Goal: Task Accomplishment & Management: Use online tool/utility

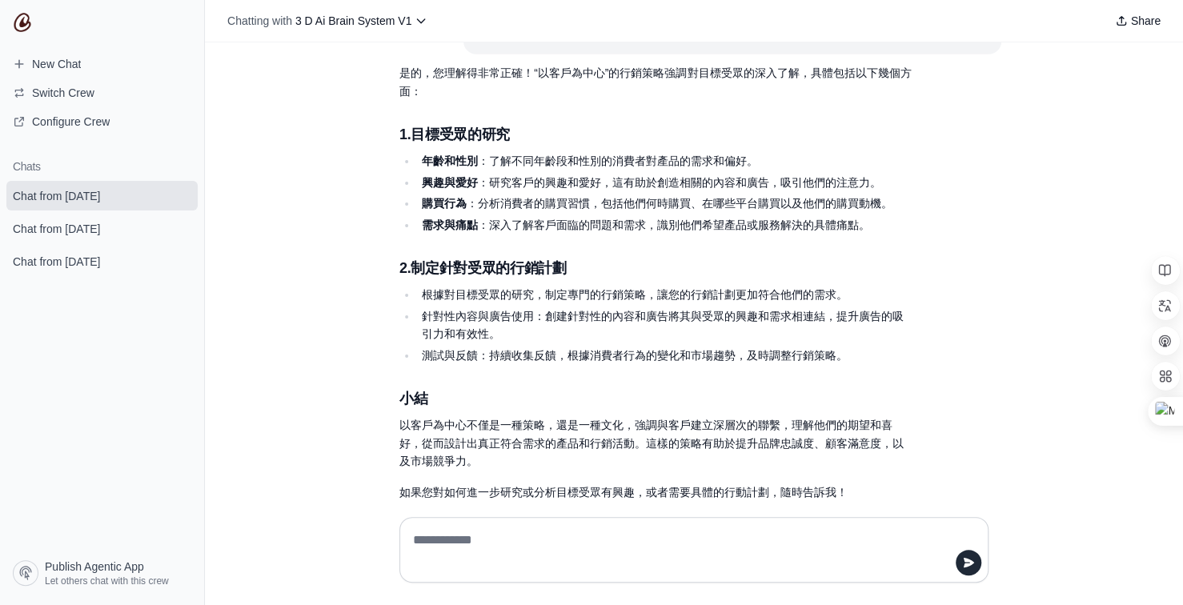
scroll to position [25403, 0]
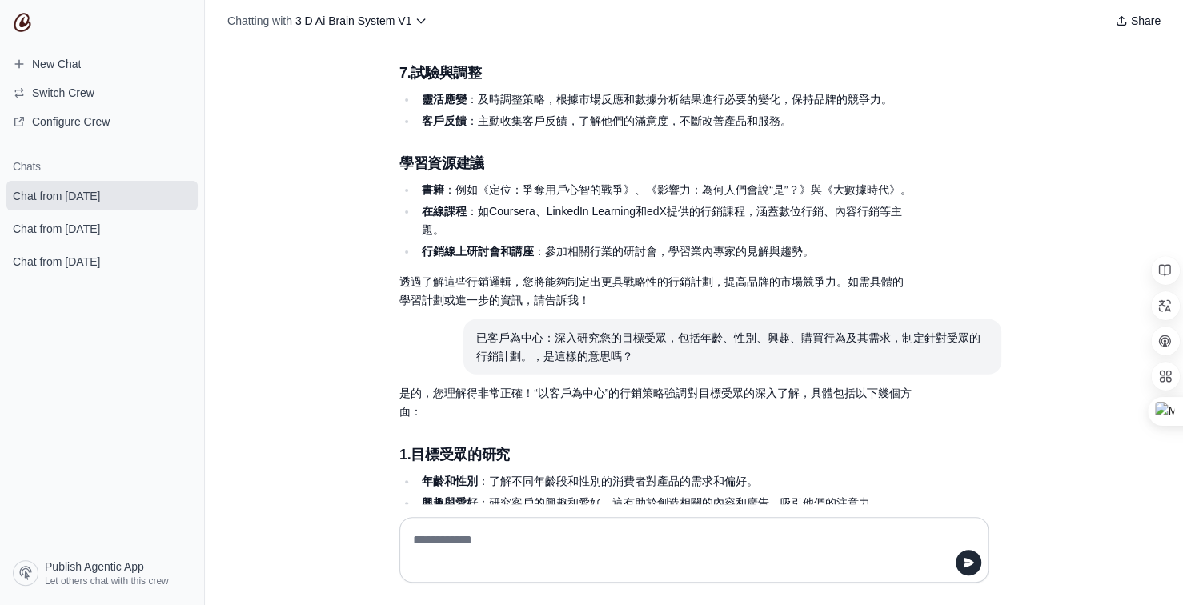
click at [685, 443] on h3 "1. 目標受眾的研究" at bounding box center [655, 454] width 512 height 22
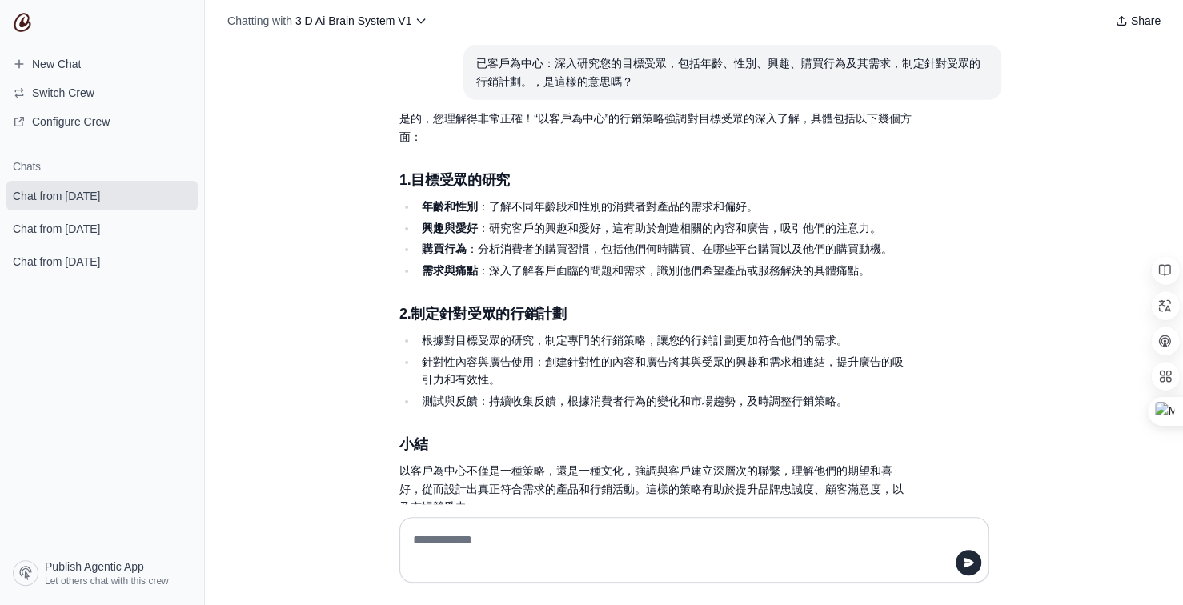
scroll to position [25724, 0]
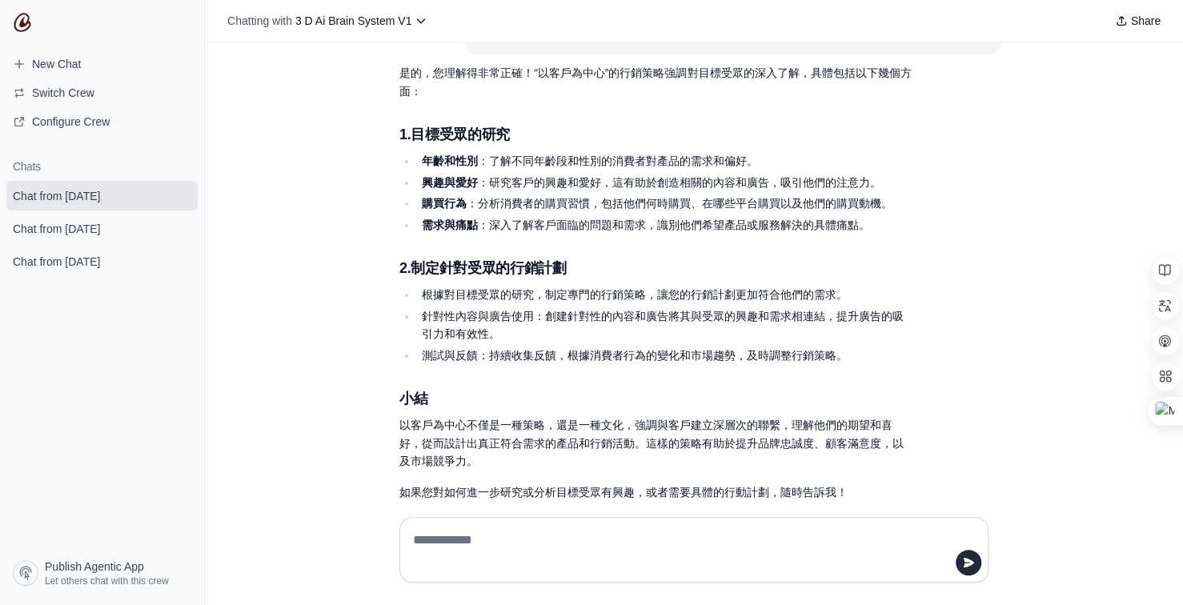
click at [502, 535] on textarea at bounding box center [689, 549] width 558 height 45
type textarea "**********"
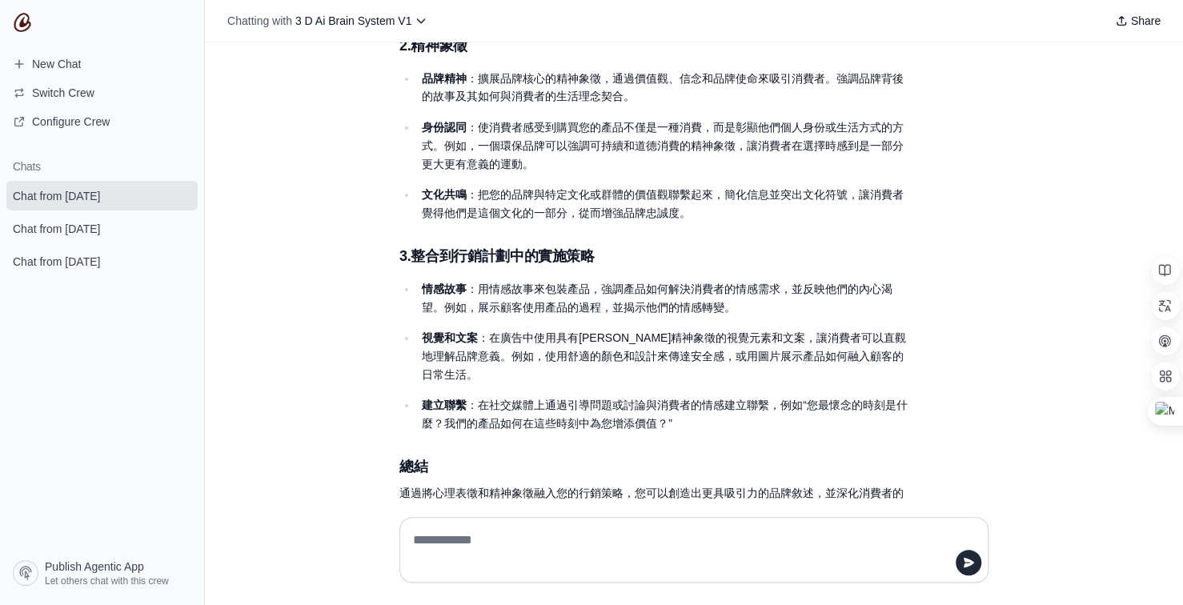
scroll to position [26500, 0]
type textarea "********"
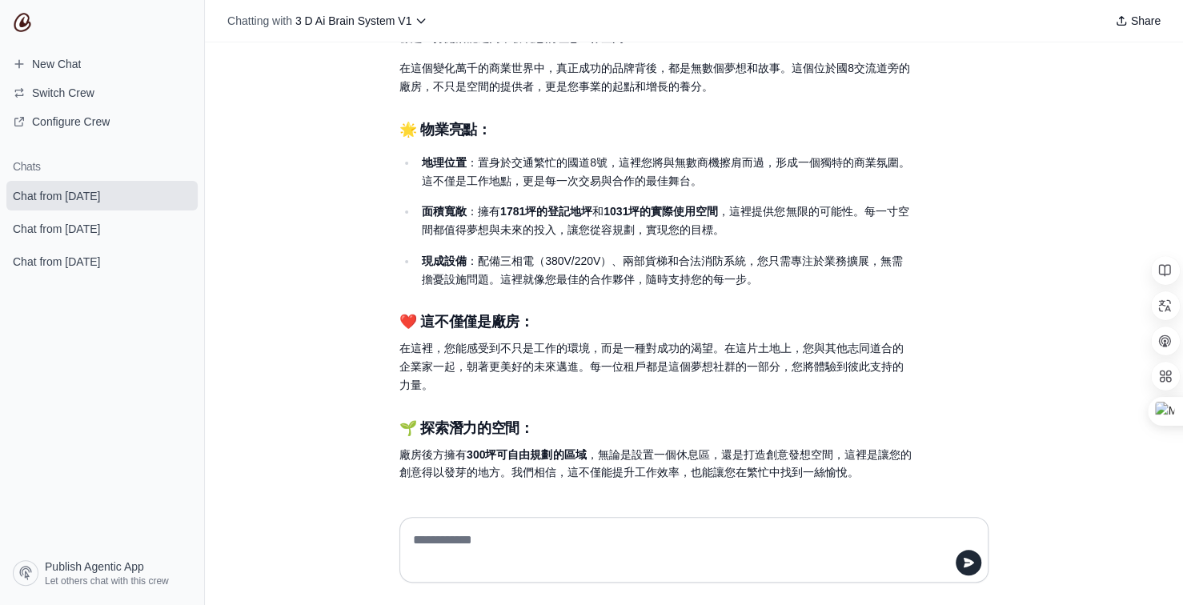
scroll to position [27121, 0]
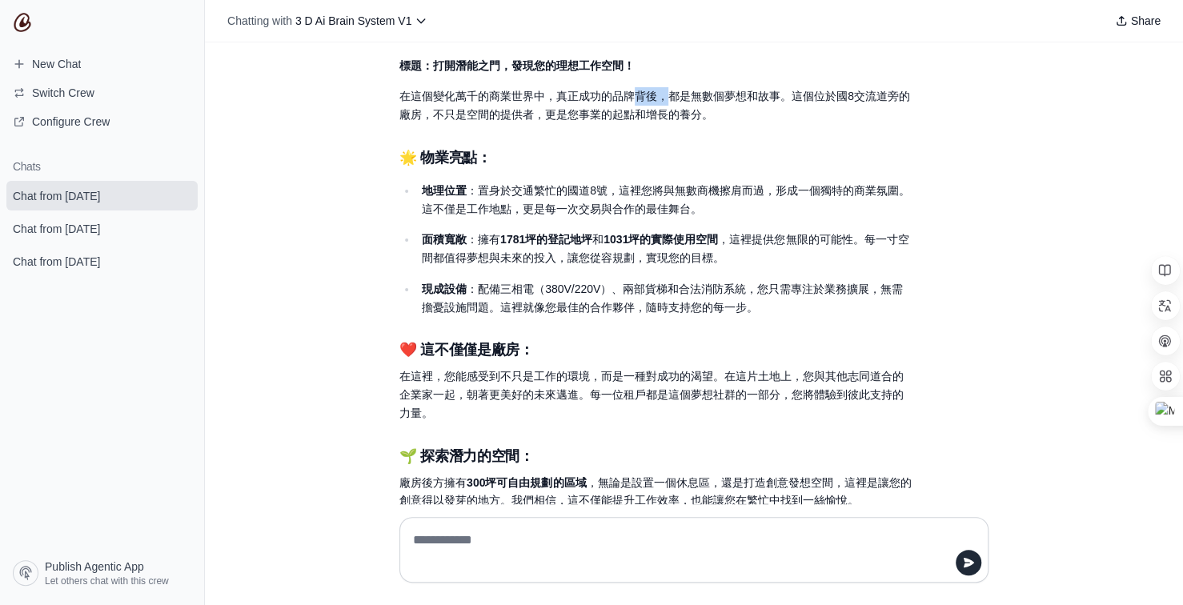
drag, startPoint x: 633, startPoint y: 55, endPoint x: 660, endPoint y: 57, distance: 27.3
click at [660, 87] on p "在這個變化萬千的商業世界中，真正成功的品牌背後，都是無數個夢想和故事。這個位於國8交流道旁的廠房，不只是空間的提供者，更是您事業的起點和增長的養分。" at bounding box center [655, 105] width 512 height 37
click at [775, 100] on div "當然可以！以下是一篇結合了心理表徵和精神象徵元素的不動產租賃廣告文案，旨在激發消費者的情感共鳴與身份認同： 標題：打開潛能之門，發現您的理想工作空間！ 在這個…" at bounding box center [655, 317] width 512 height 725
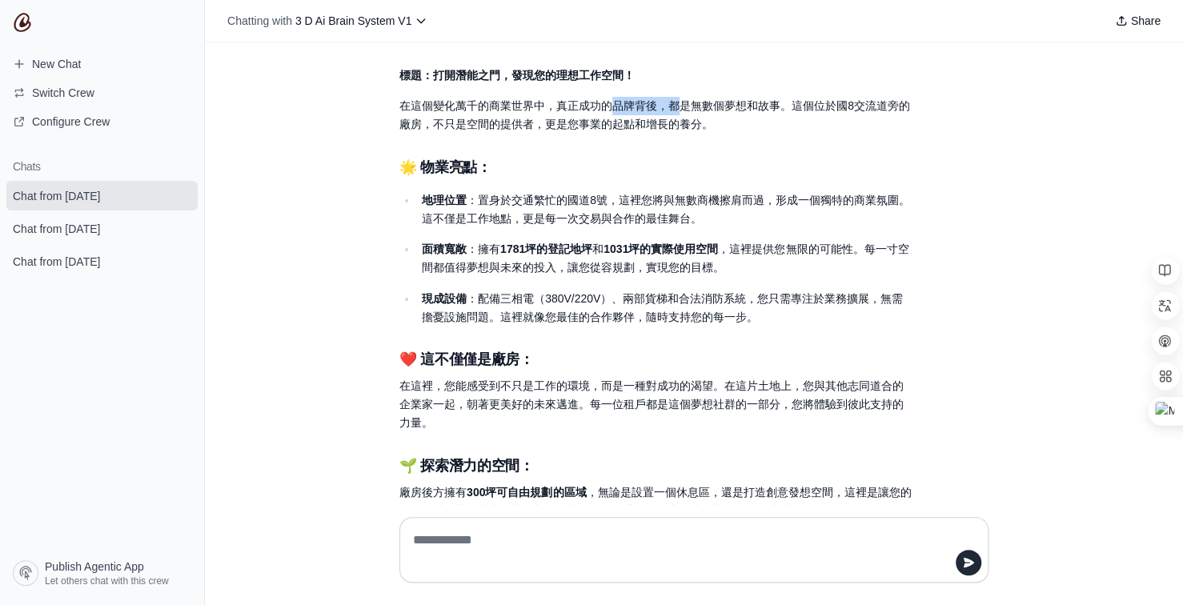
scroll to position [27107, 0]
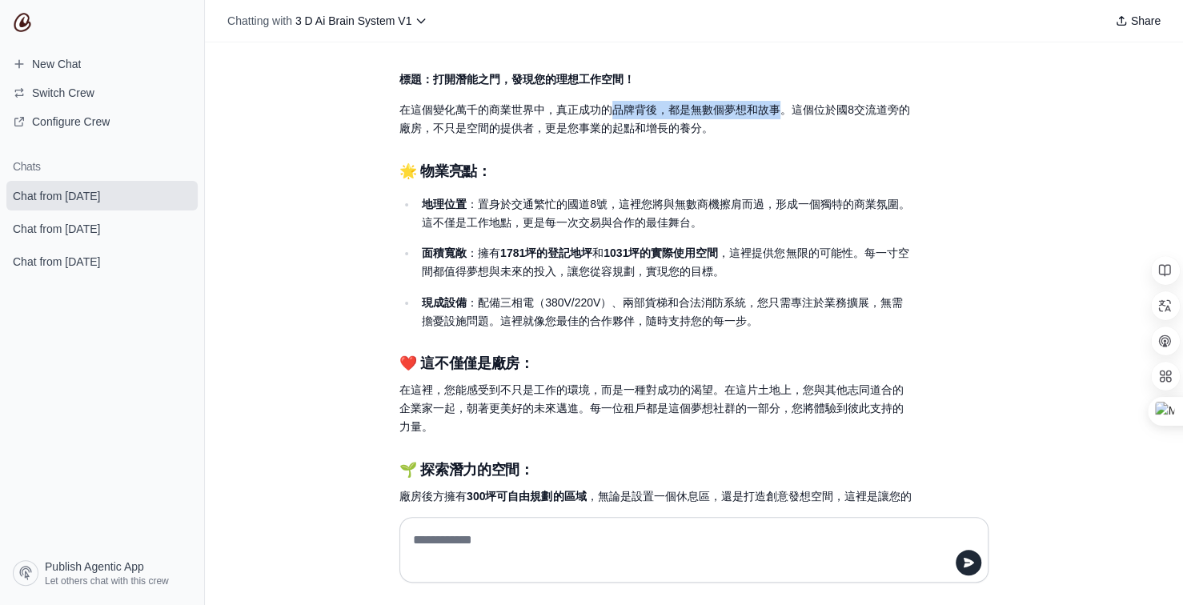
drag, startPoint x: 607, startPoint y: 53, endPoint x: 768, endPoint y: 70, distance: 161.7
click at [768, 101] on p "在這個變化萬千的商業世界中，真正成功的品牌背後，都是無數個夢想和故事。這個位於國8交流道旁的廠房，不只是空間的提供者，更是您事業的起點和增長的養分。" at bounding box center [655, 119] width 512 height 37
copy p "品牌背後，都是無數個夢想和故事"
click at [562, 547] on textarea at bounding box center [689, 549] width 558 height 45
paste textarea "**********"
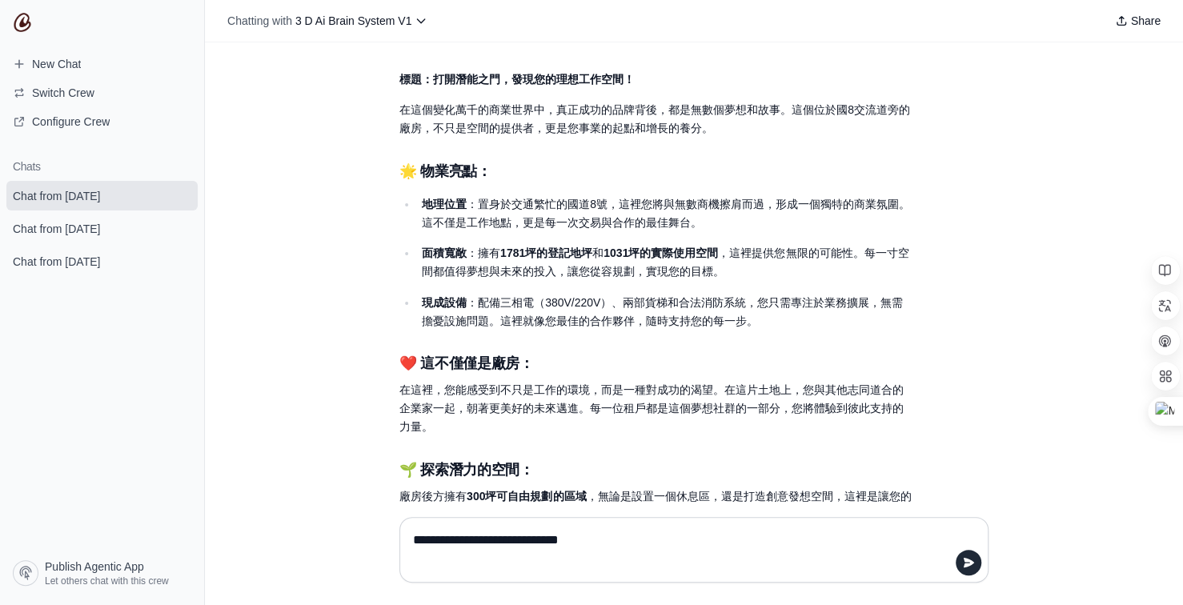
type textarea "**********"
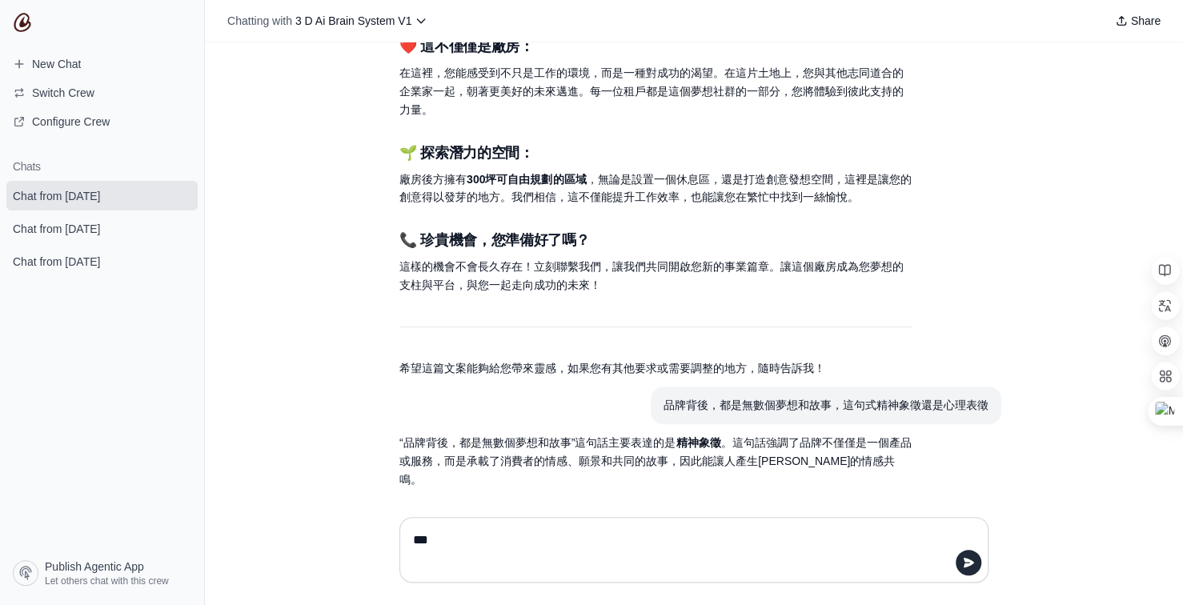
scroll to position [27425, 0]
type textarea "**********"
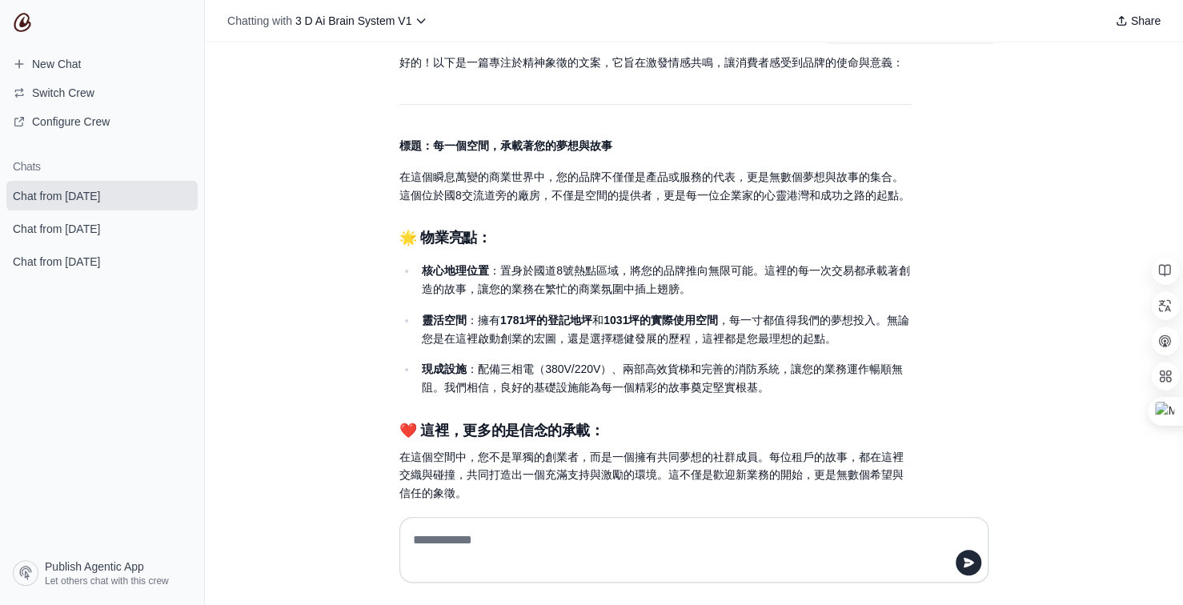
scroll to position [27965, 0]
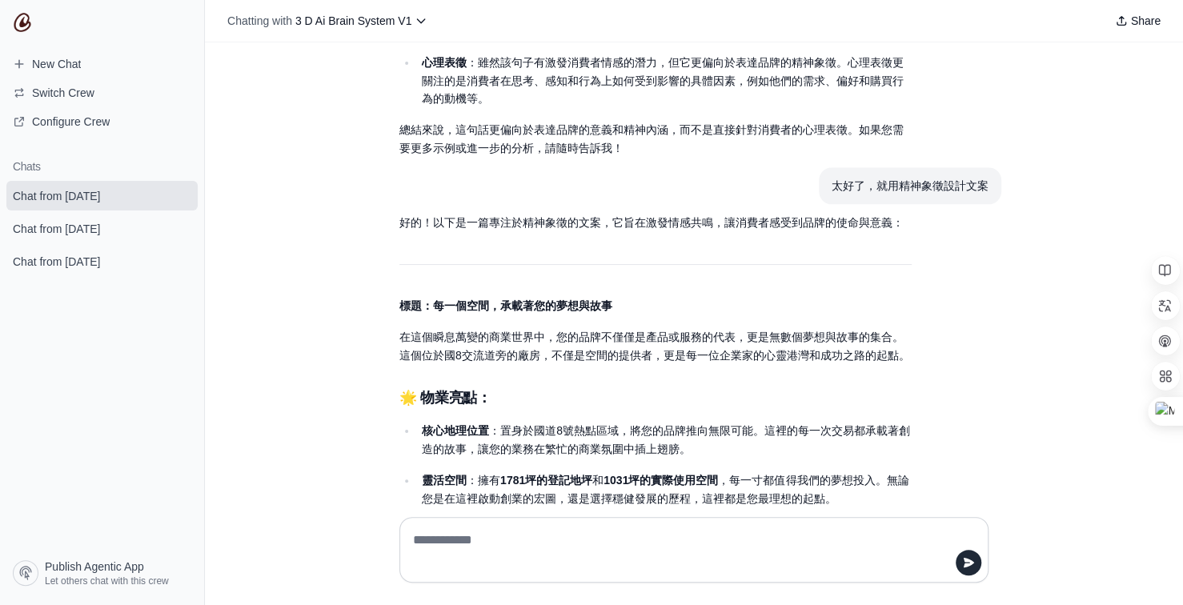
click at [562, 531] on textarea at bounding box center [689, 549] width 558 height 45
click at [434, 539] on textarea "*********" at bounding box center [689, 549] width 558 height 45
click at [438, 540] on textarea "*******" at bounding box center [689, 549] width 558 height 45
click at [517, 529] on textarea "*****" at bounding box center [689, 549] width 558 height 45
type textarea "*********"
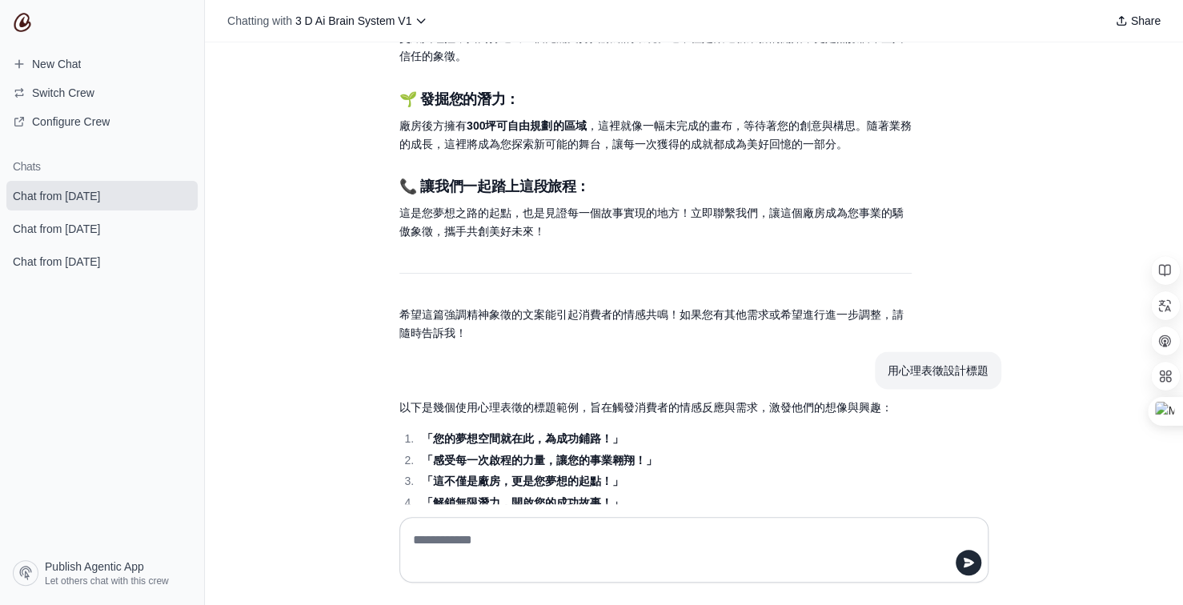
scroll to position [28569, 0]
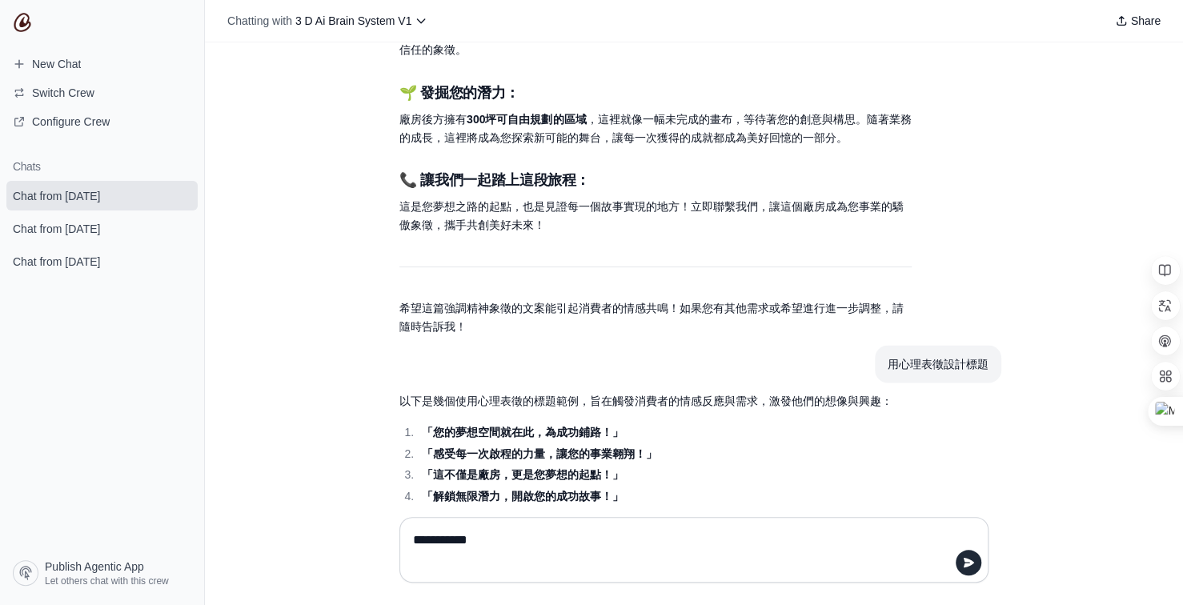
type textarea "*********"
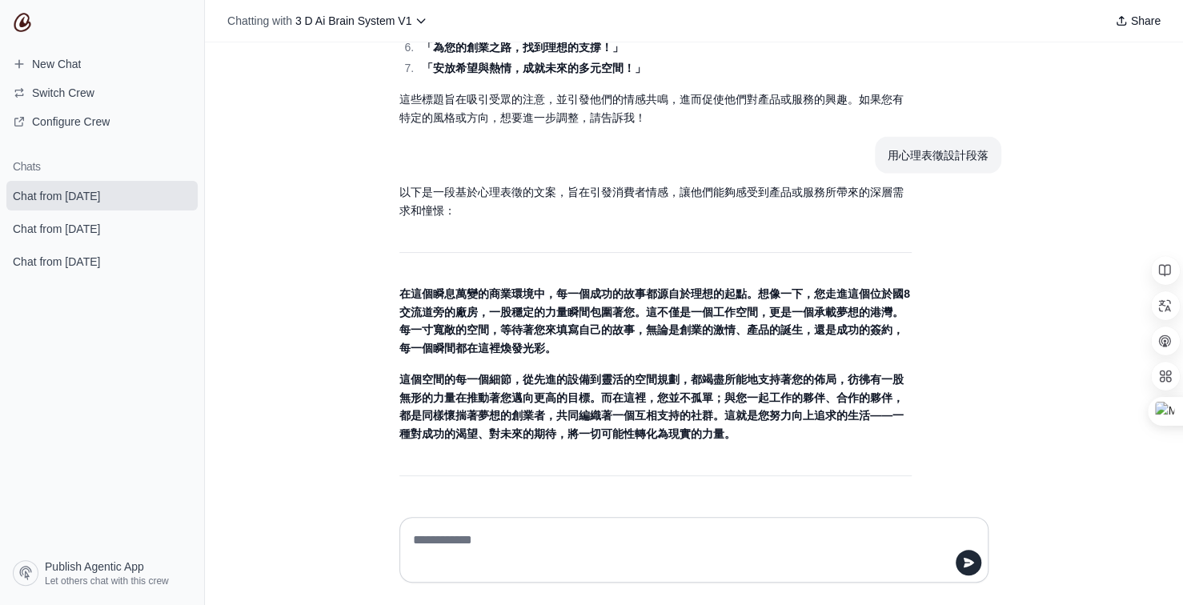
scroll to position [29066, 0]
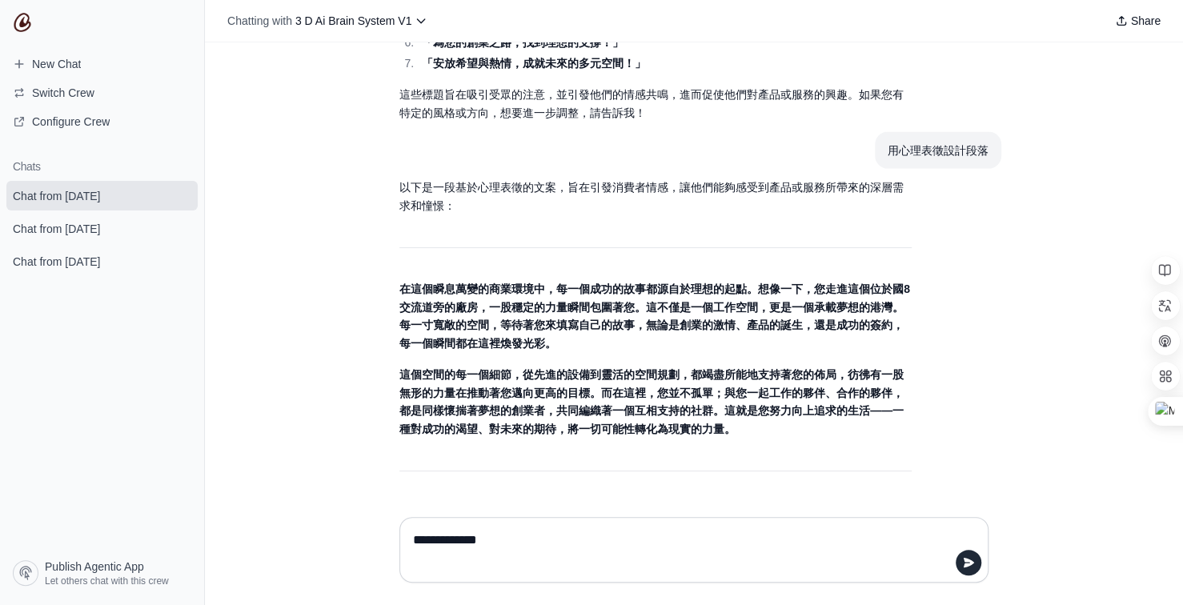
click at [546, 545] on textarea "**********" at bounding box center [689, 549] width 558 height 45
click at [617, 544] on textarea "**********" at bounding box center [689, 549] width 558 height 45
click at [541, 541] on textarea "**********" at bounding box center [689, 549] width 558 height 45
click at [705, 546] on textarea "**********" at bounding box center [689, 549] width 558 height 45
type textarea "**********"
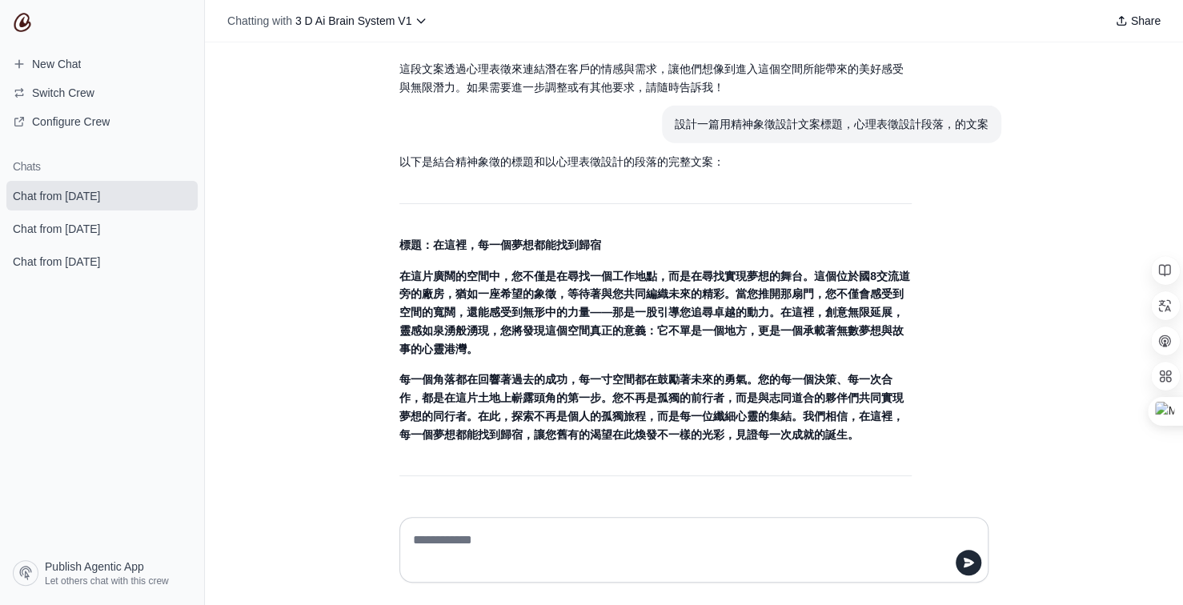
scroll to position [29514, 0]
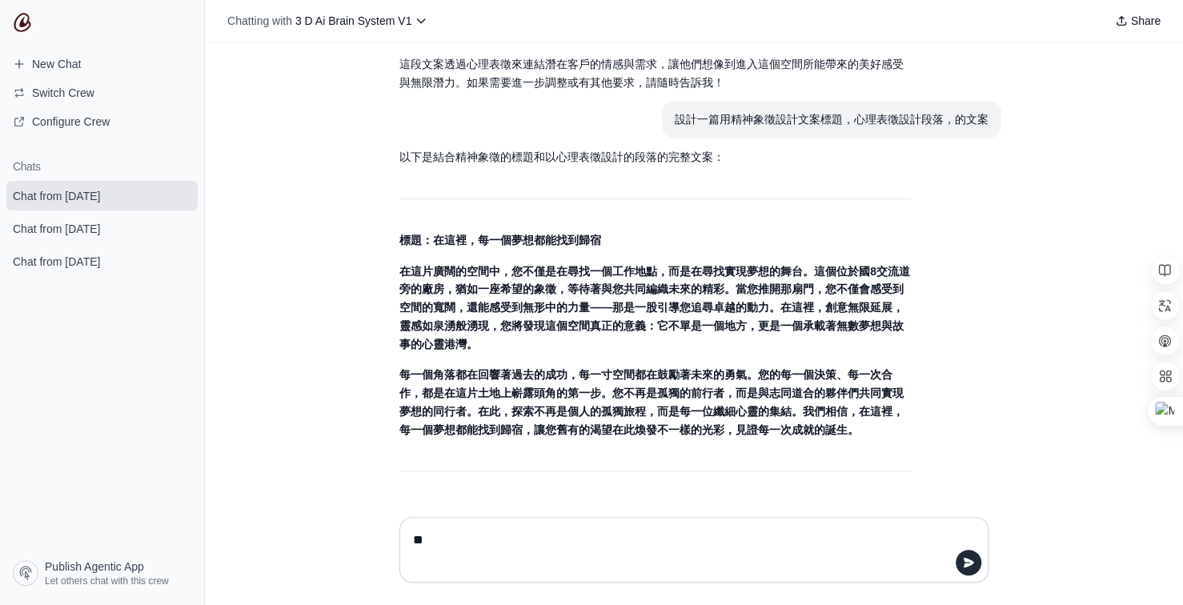
type textarea "*"
type textarea "**********"
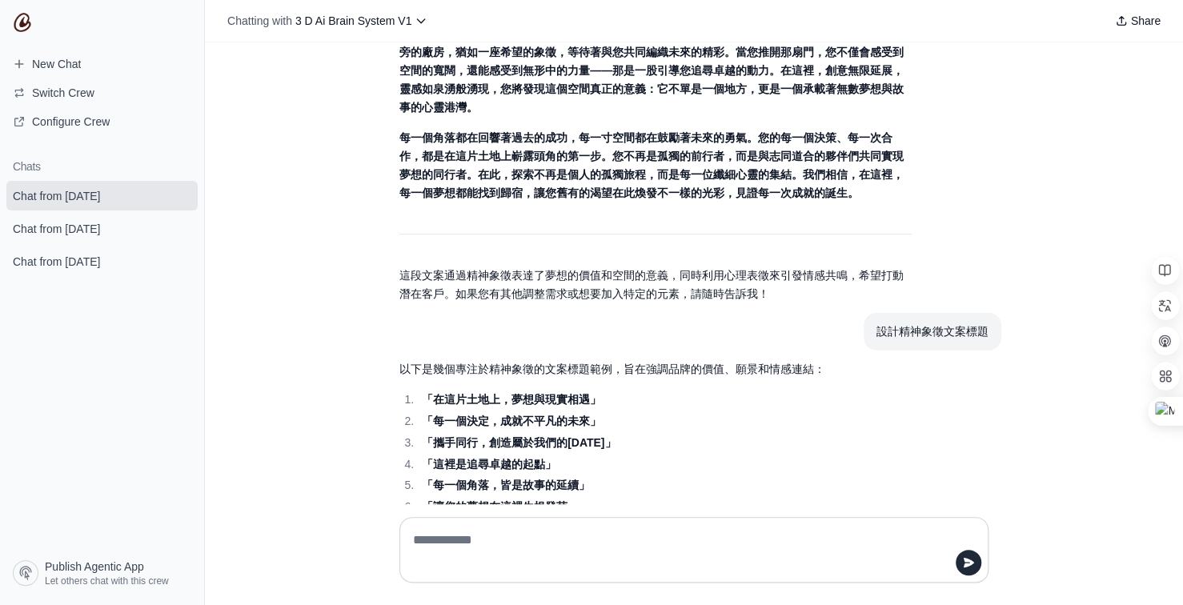
scroll to position [29819, 0]
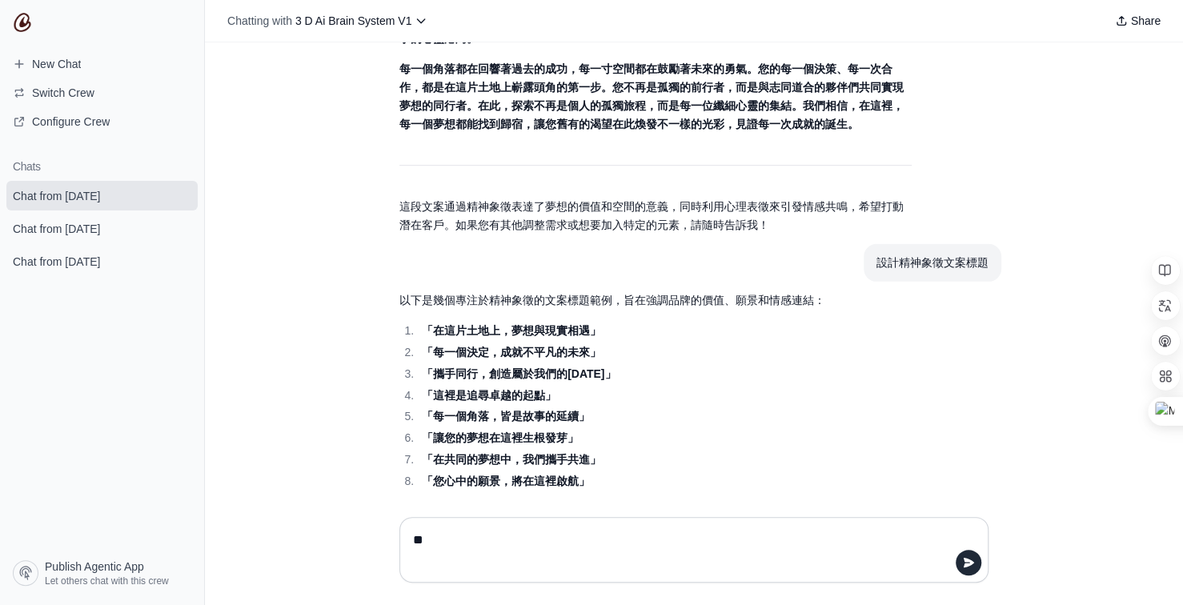
type textarea "*"
type textarea "**********"
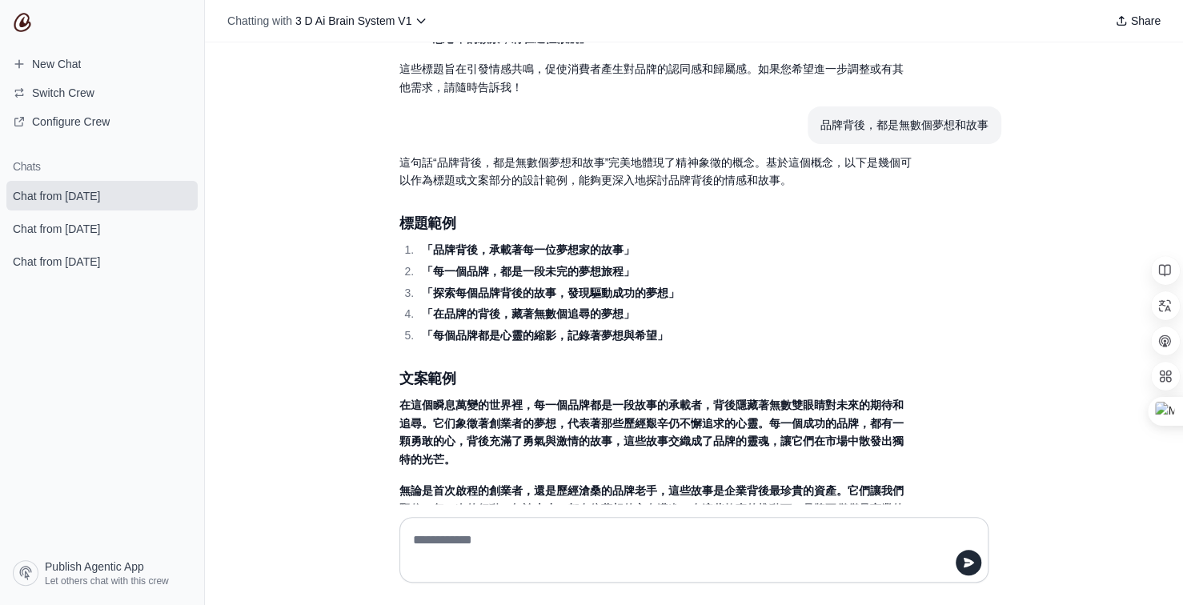
scroll to position [30308, 0]
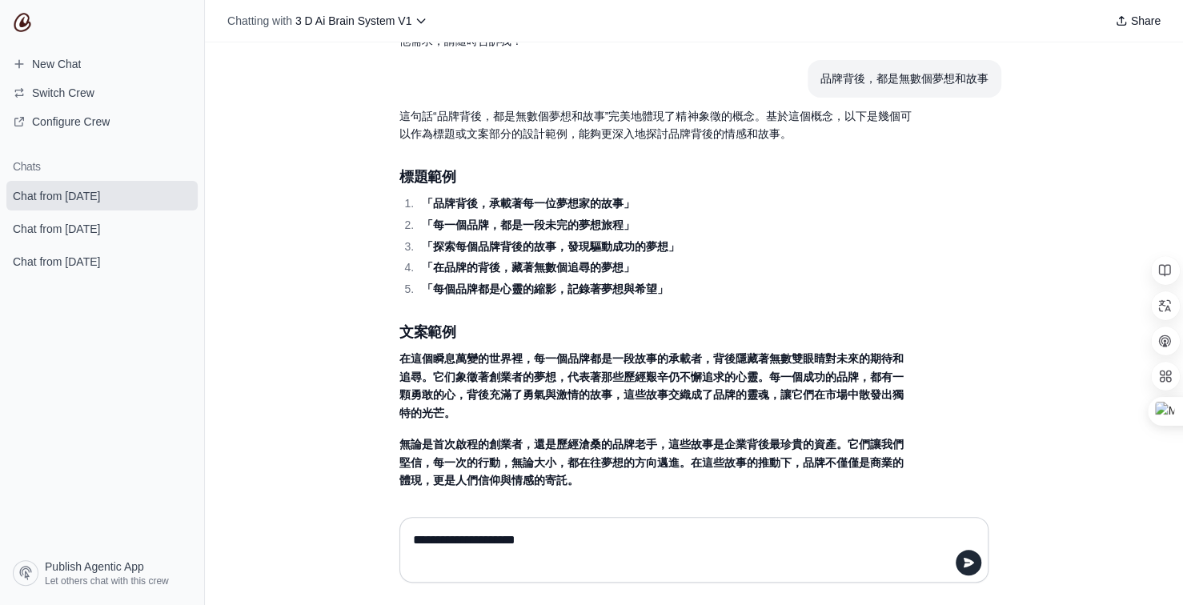
type textarea "**********"
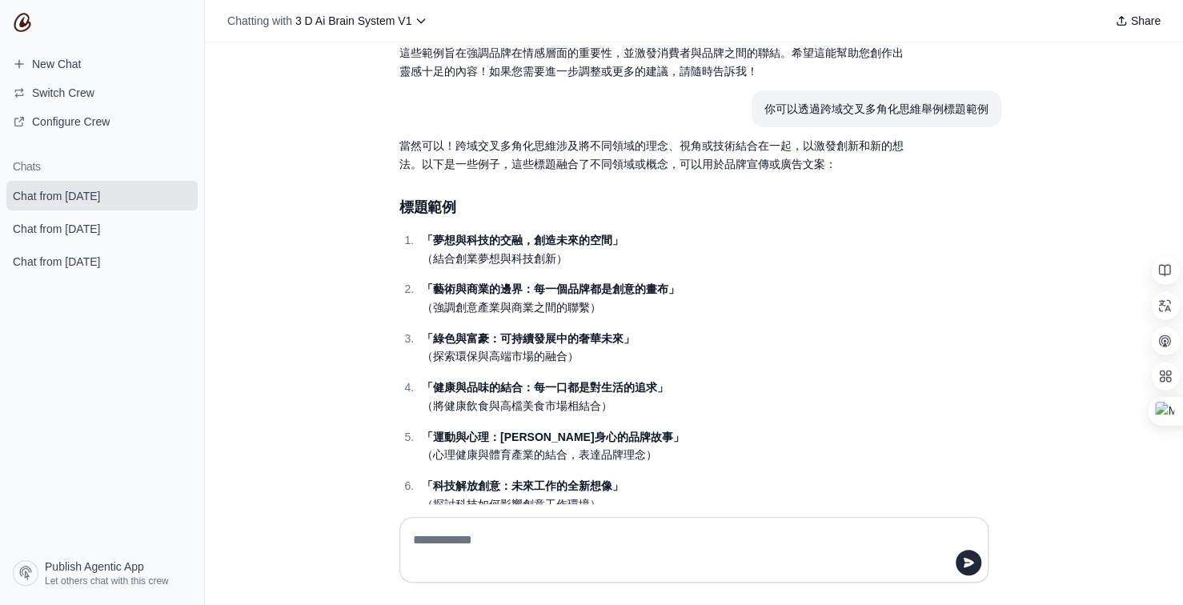
scroll to position [30747, 0]
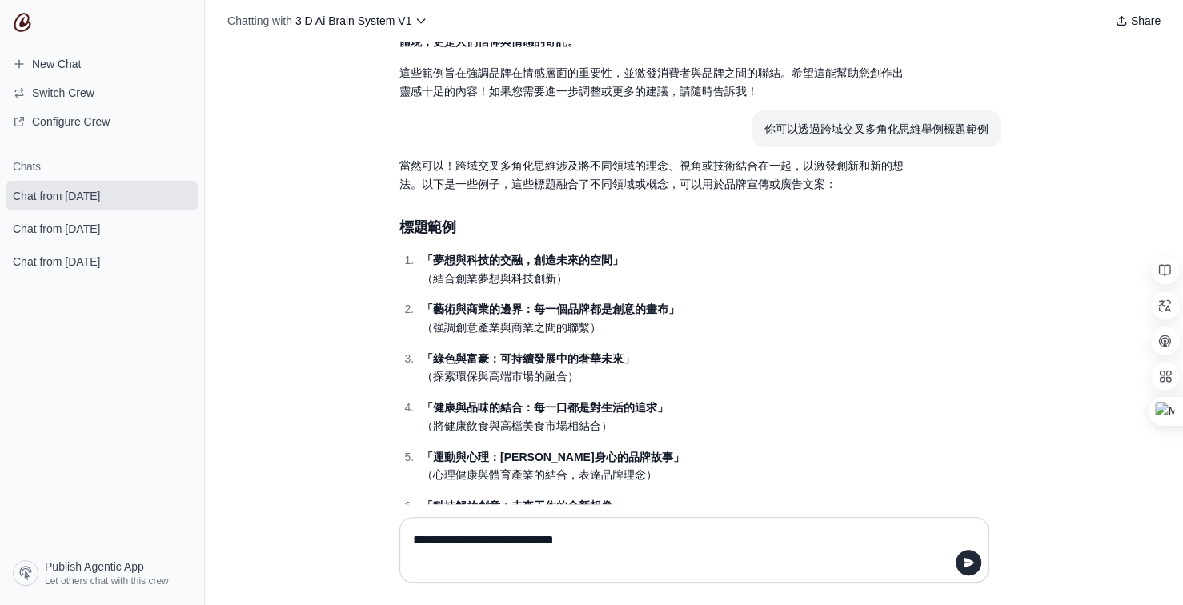
type textarea "**********"
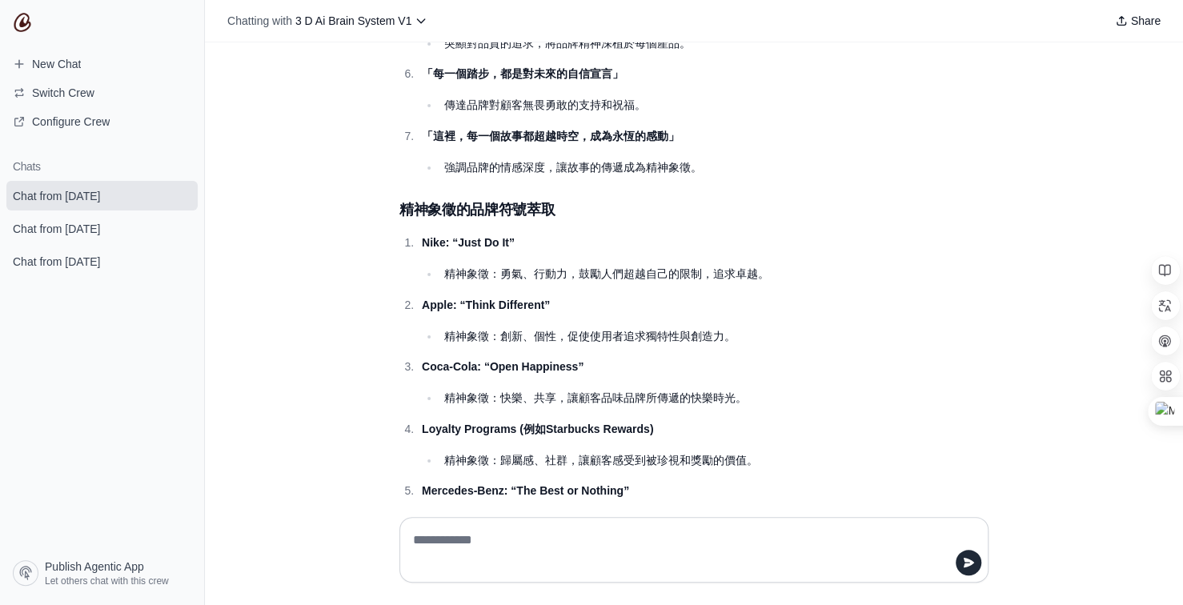
scroll to position [31882, 0]
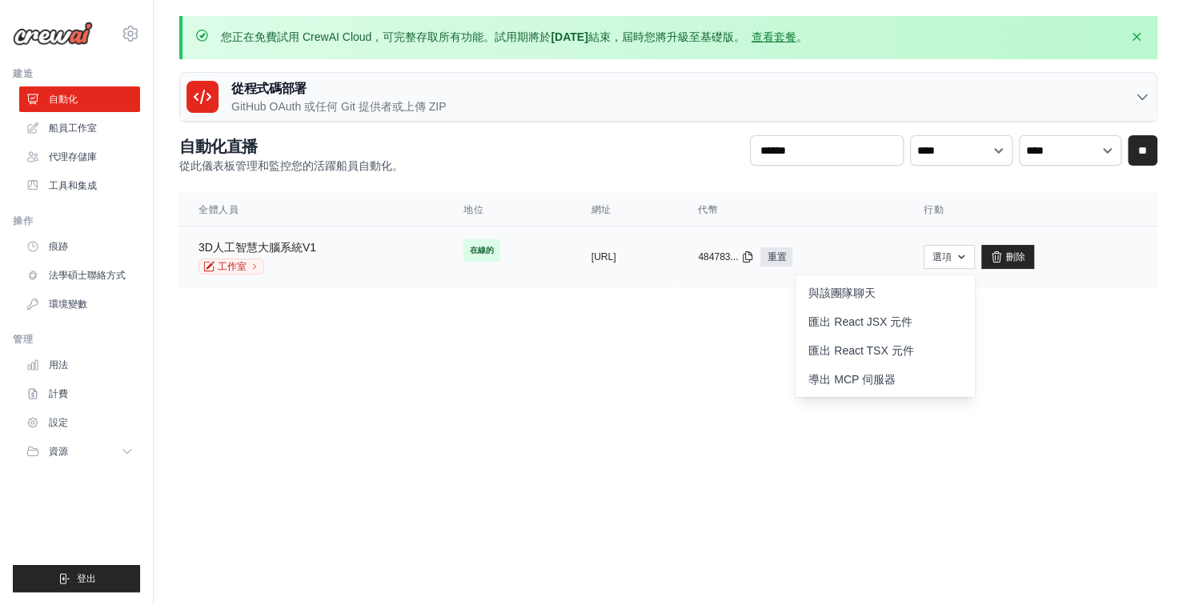
click at [278, 246] on font "3D人工智慧大腦系統V1" at bounding box center [257, 247] width 118 height 13
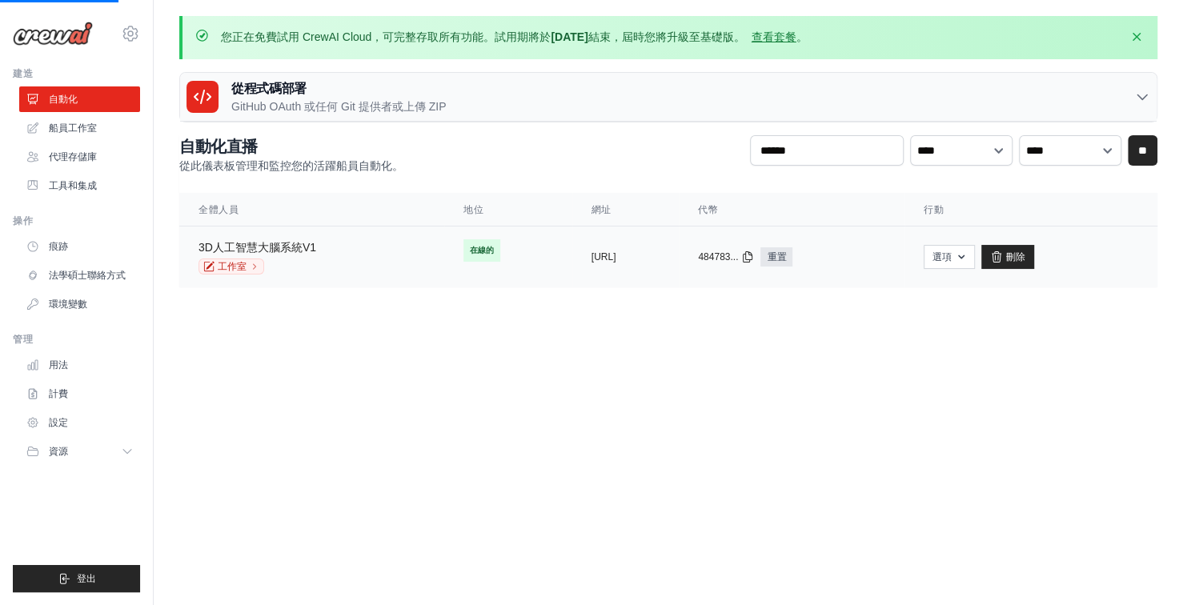
click at [278, 246] on font "3D人工智慧大腦系統V1" at bounding box center [257, 247] width 118 height 13
click at [290, 242] on font "3D人工智慧大腦系統V1" at bounding box center [257, 247] width 118 height 13
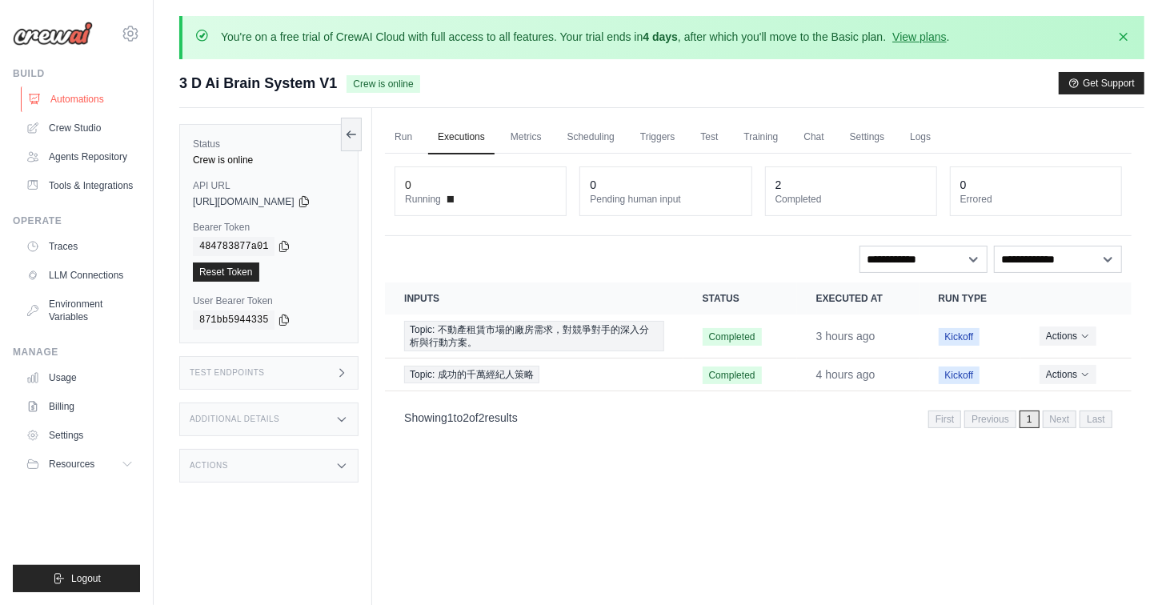
click at [92, 98] on link "Automations" at bounding box center [81, 99] width 121 height 26
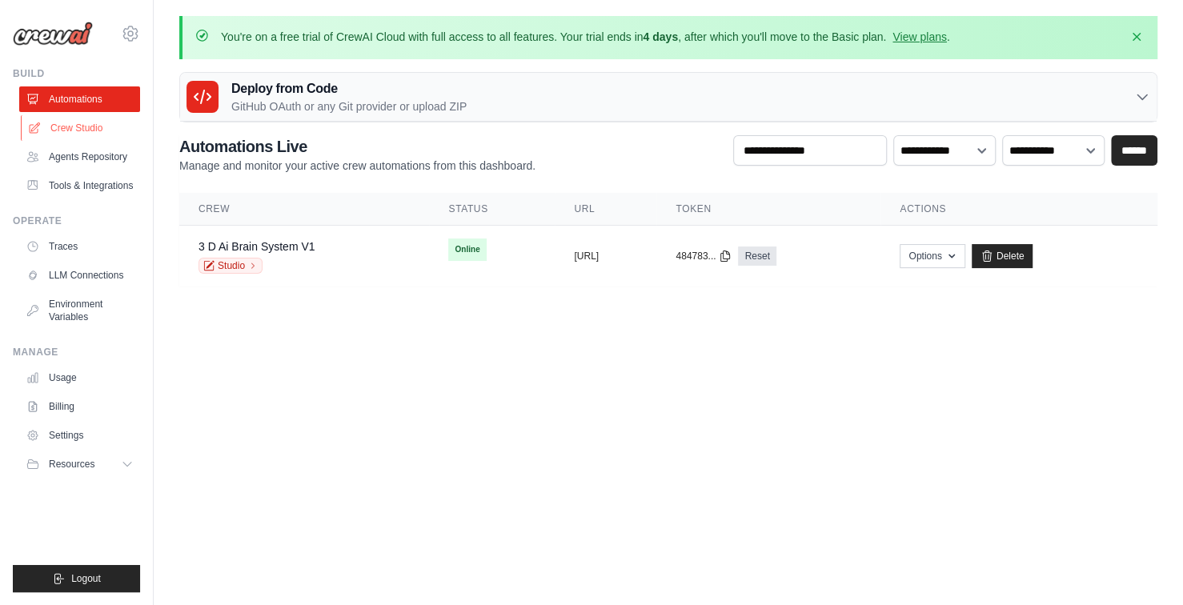
click at [85, 127] on link "Crew Studio" at bounding box center [81, 128] width 121 height 26
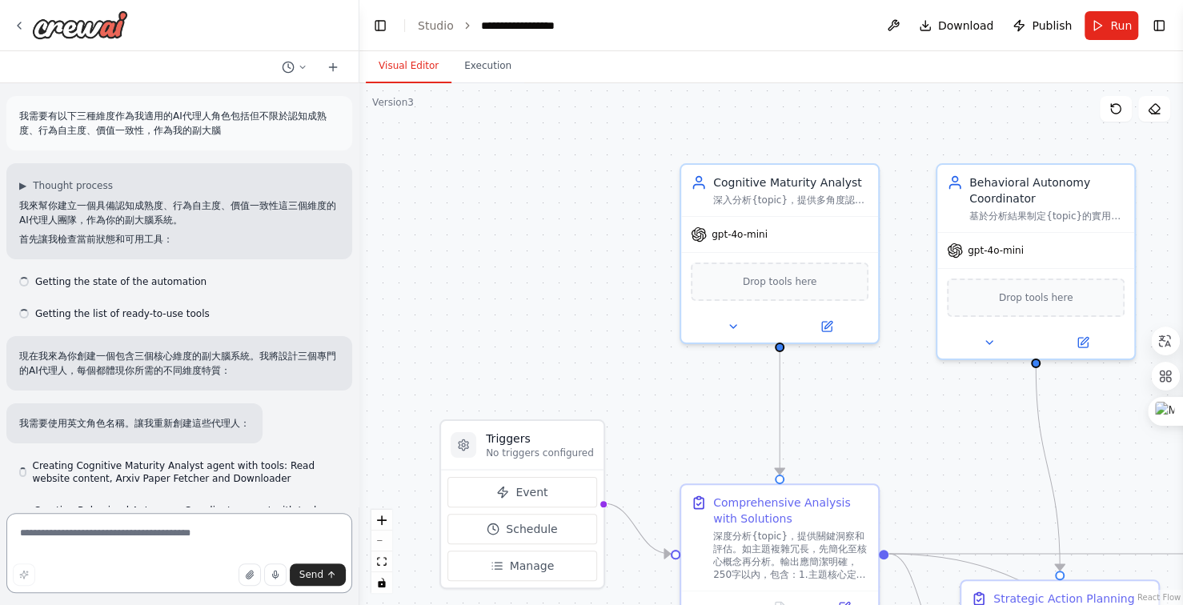
click at [126, 530] on textarea at bounding box center [179, 553] width 346 height 80
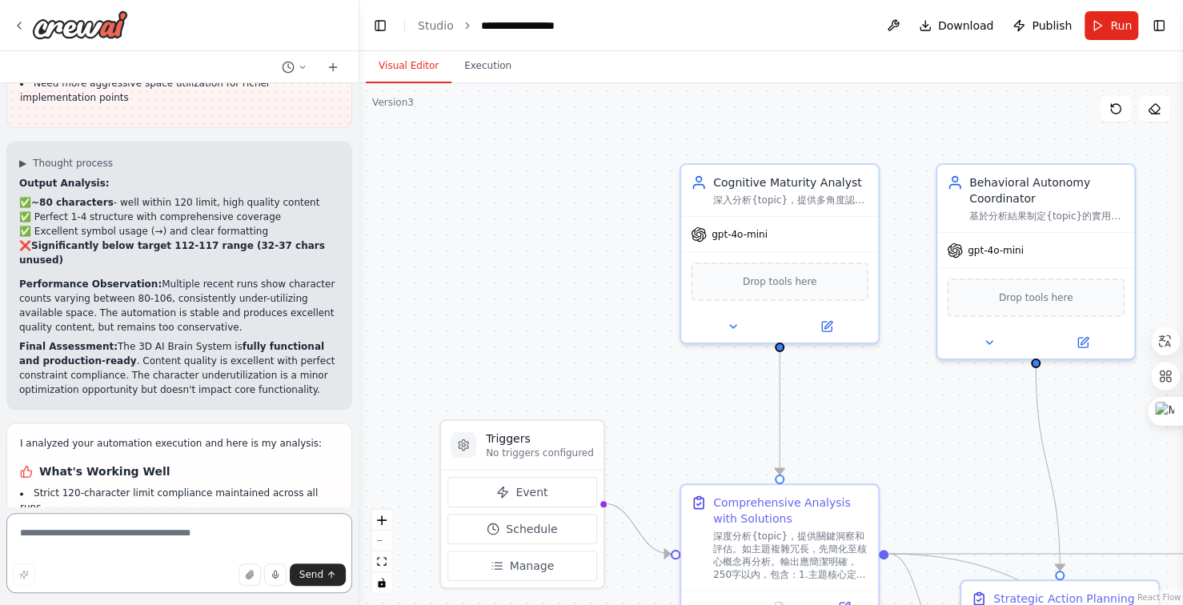
scroll to position [16762, 0]
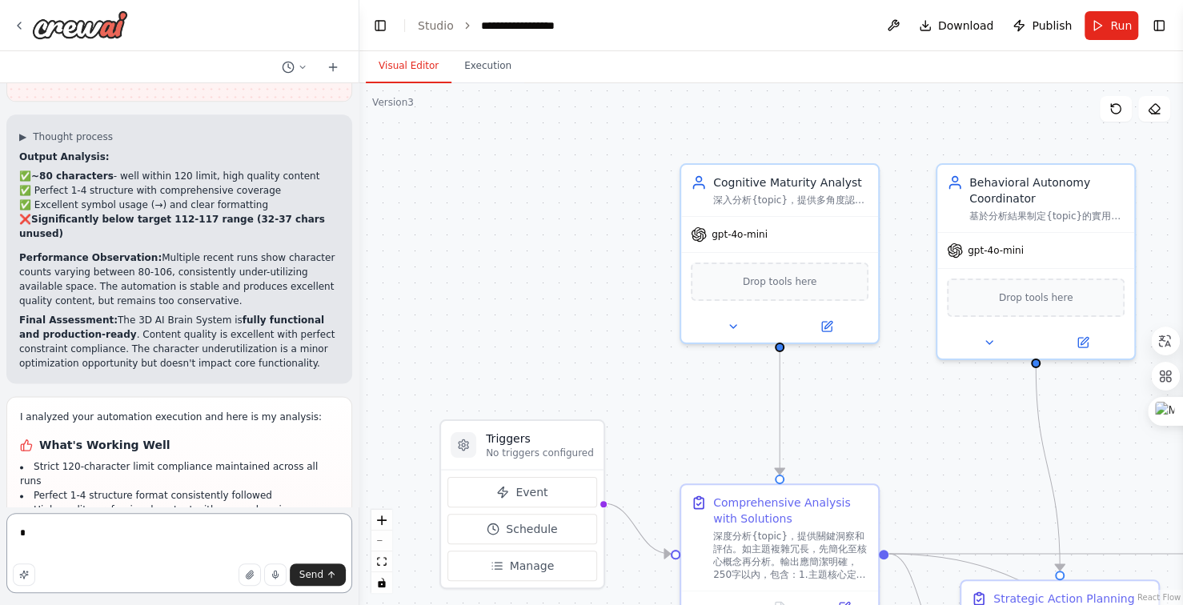
type textarea "*"
click at [48, 527] on textarea "**********" at bounding box center [179, 553] width 346 height 80
click at [146, 540] on textarea "**********" at bounding box center [179, 553] width 346 height 80
type textarea "**********"
click at [306, 575] on span "Send" at bounding box center [311, 574] width 24 height 13
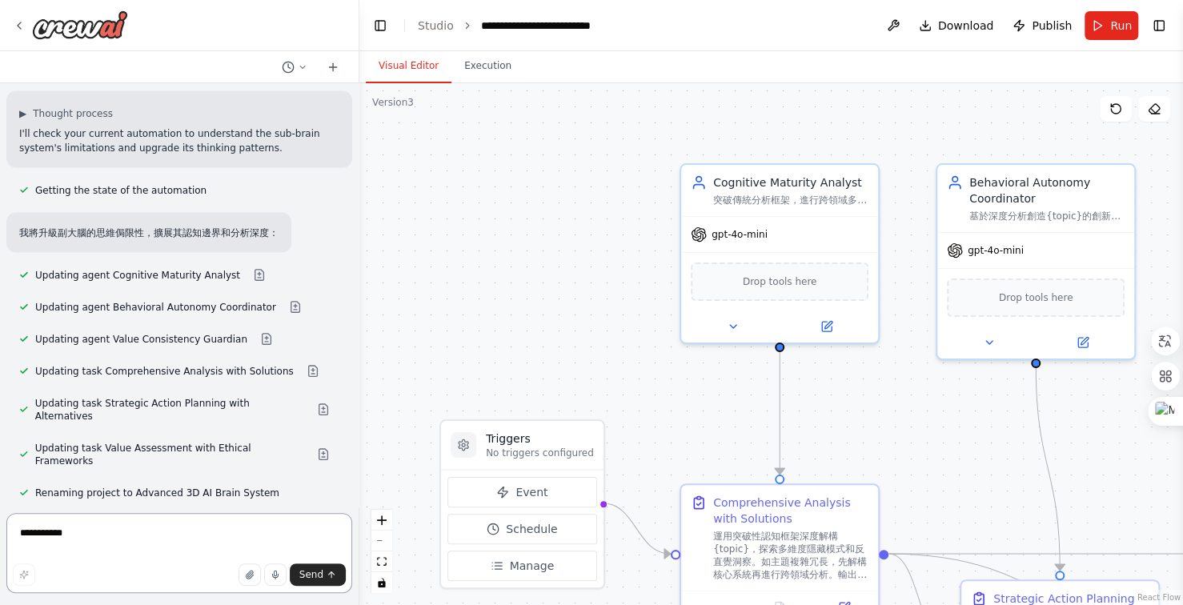
scroll to position [17530, 0]
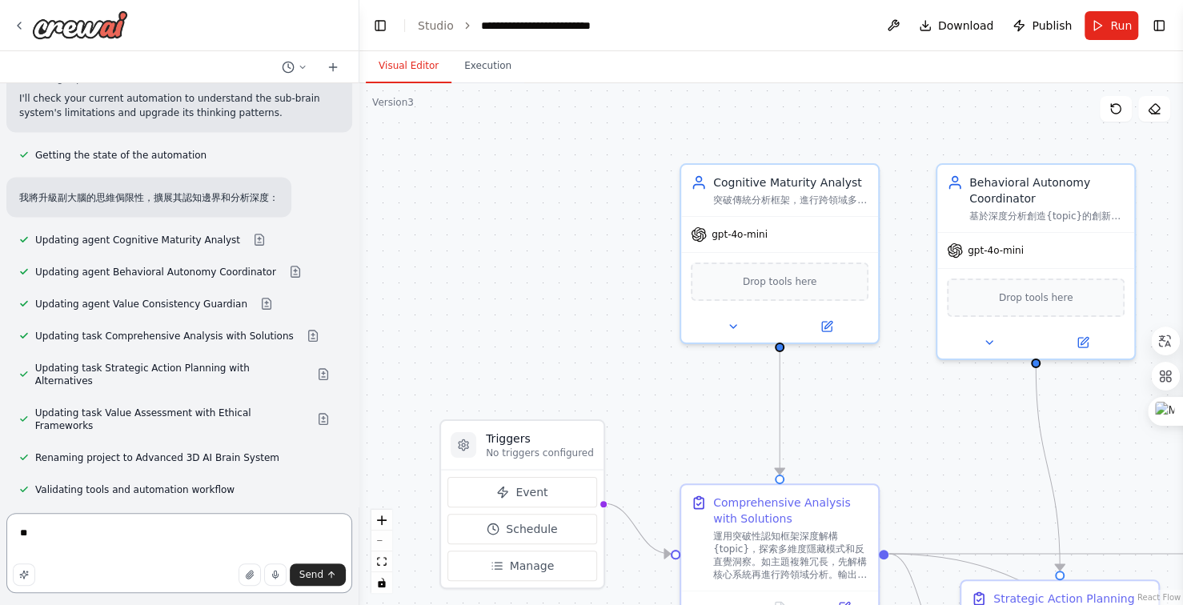
type textarea "*"
click at [115, 535] on textarea "**********" at bounding box center [179, 553] width 346 height 80
click at [96, 534] on textarea "**********" at bounding box center [179, 553] width 346 height 80
click at [196, 530] on textarea "**********" at bounding box center [179, 553] width 346 height 80
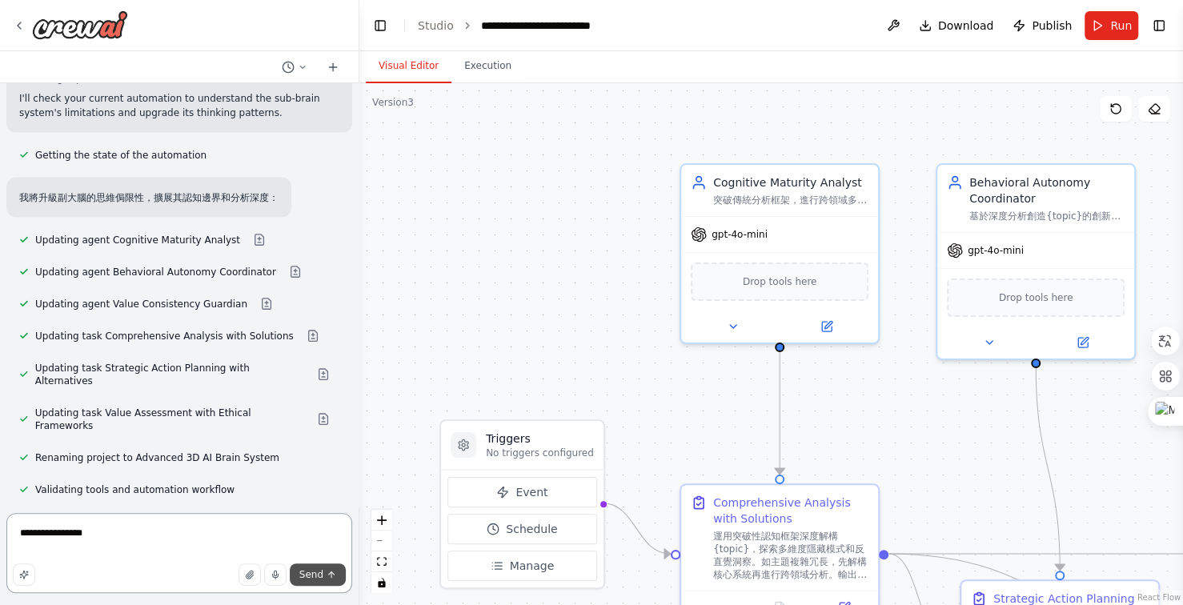
type textarea "**********"
click at [306, 575] on span "Send" at bounding box center [311, 574] width 24 height 13
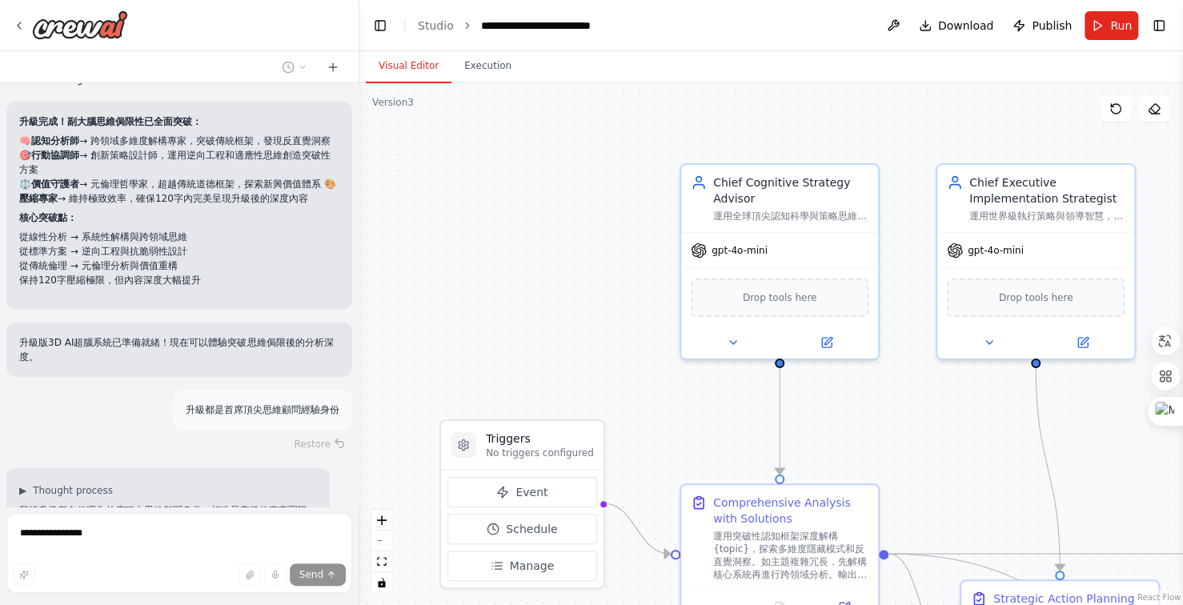
scroll to position [17973, 0]
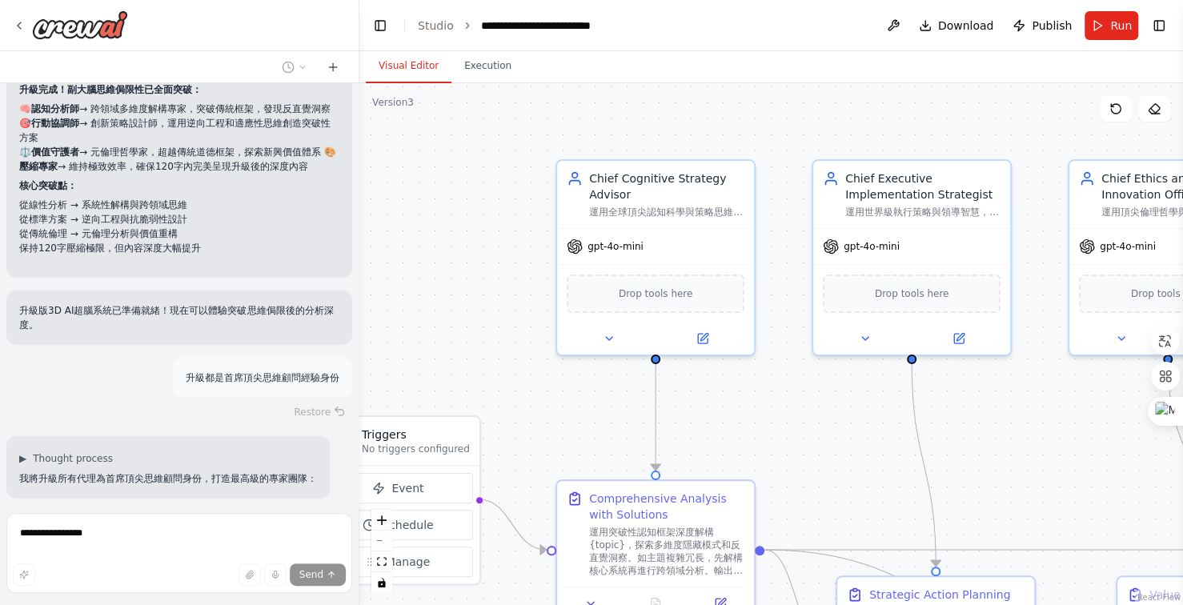
drag, startPoint x: 805, startPoint y: 134, endPoint x: 735, endPoint y: 134, distance: 70.4
click at [735, 134] on div ".deletable-edge-delete-btn { width: 20px; height: 20px; border: 0px solid #ffff…" at bounding box center [770, 344] width 823 height 522
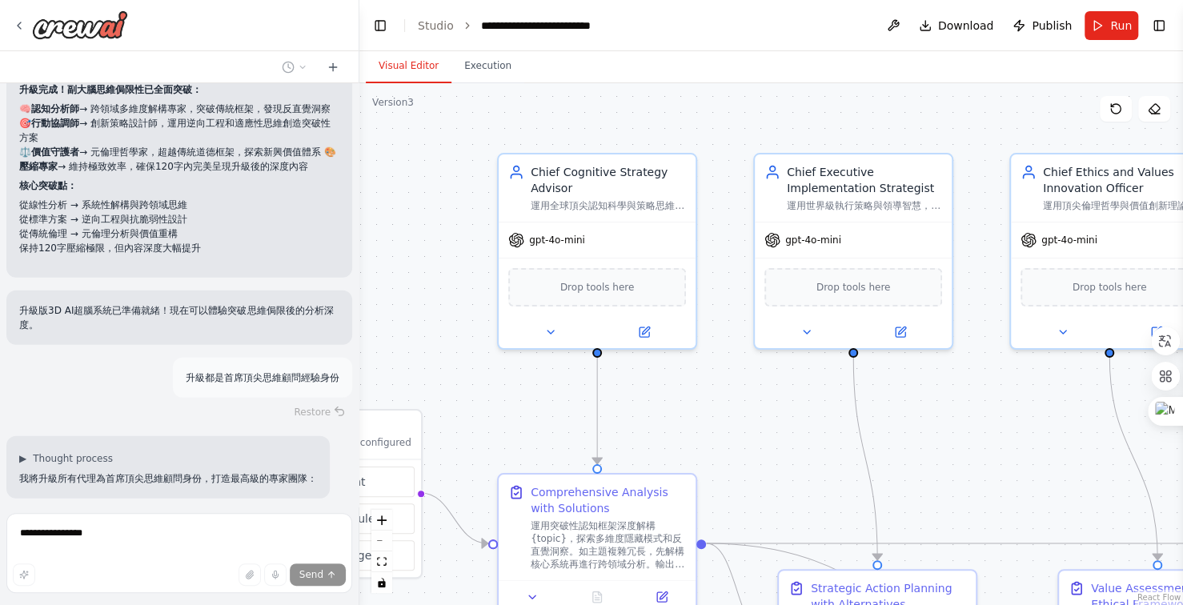
click at [706, 126] on div ".deletable-edge-delete-btn { width: 20px; height: 20px; border: 0px solid #ffff…" at bounding box center [770, 344] width 823 height 522
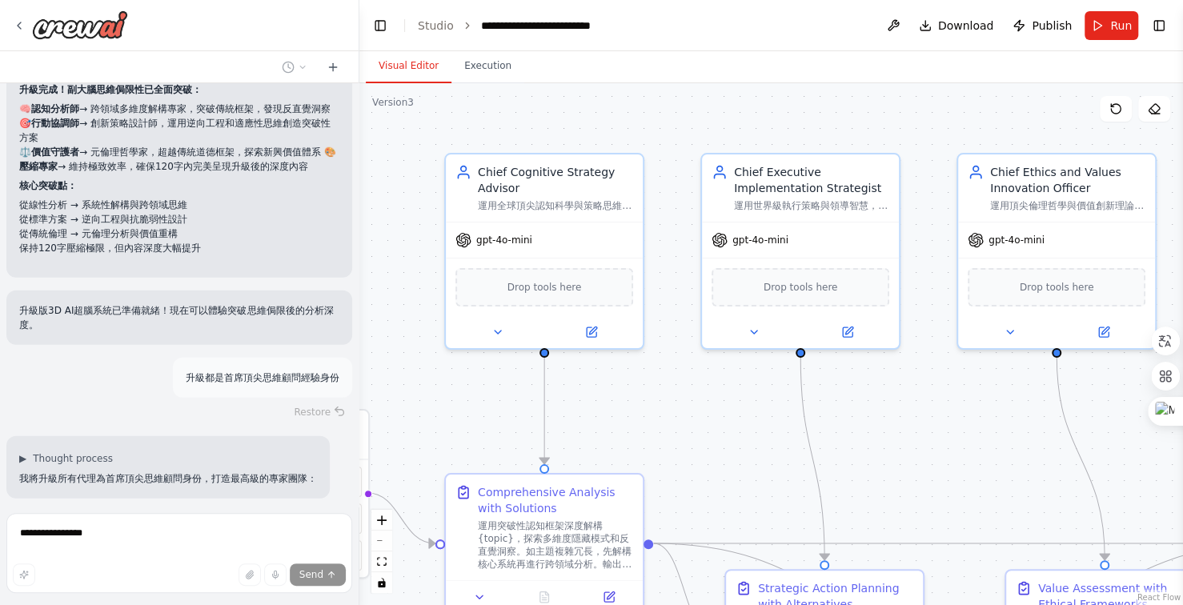
drag, startPoint x: 666, startPoint y: 111, endPoint x: 630, endPoint y: 111, distance: 36.0
click at [630, 111] on div ".deletable-edge-delete-btn { width: 20px; height: 20px; border: 0px solid #ffff…" at bounding box center [770, 344] width 823 height 522
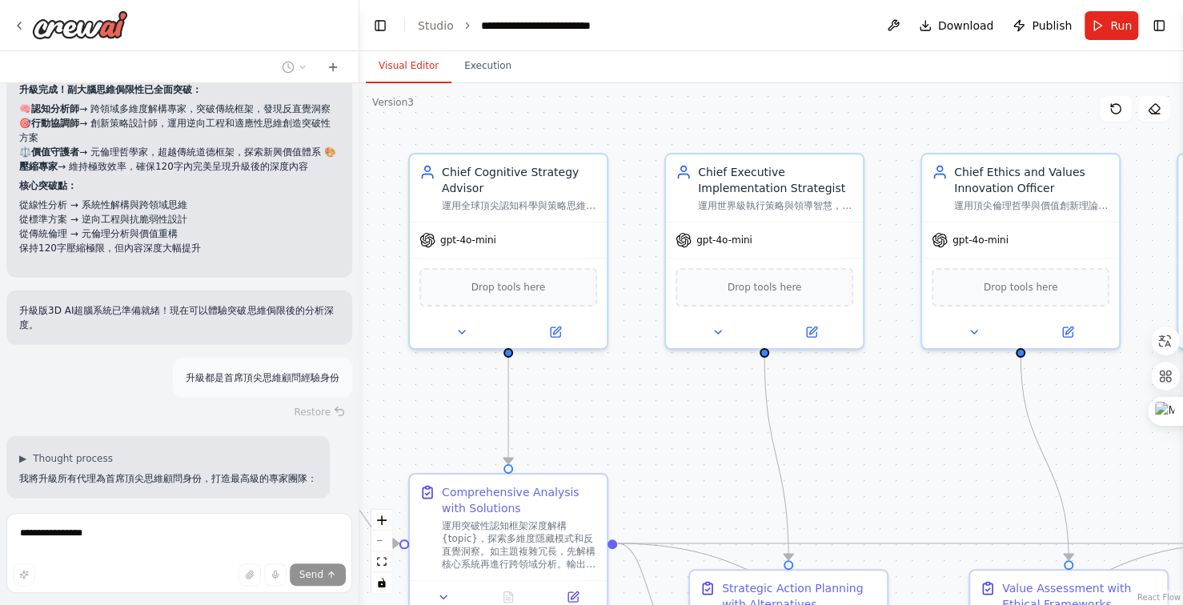
click at [630, 111] on div ".deletable-edge-delete-btn { width: 20px; height: 20px; border: 0px solid #ffff…" at bounding box center [770, 344] width 823 height 522
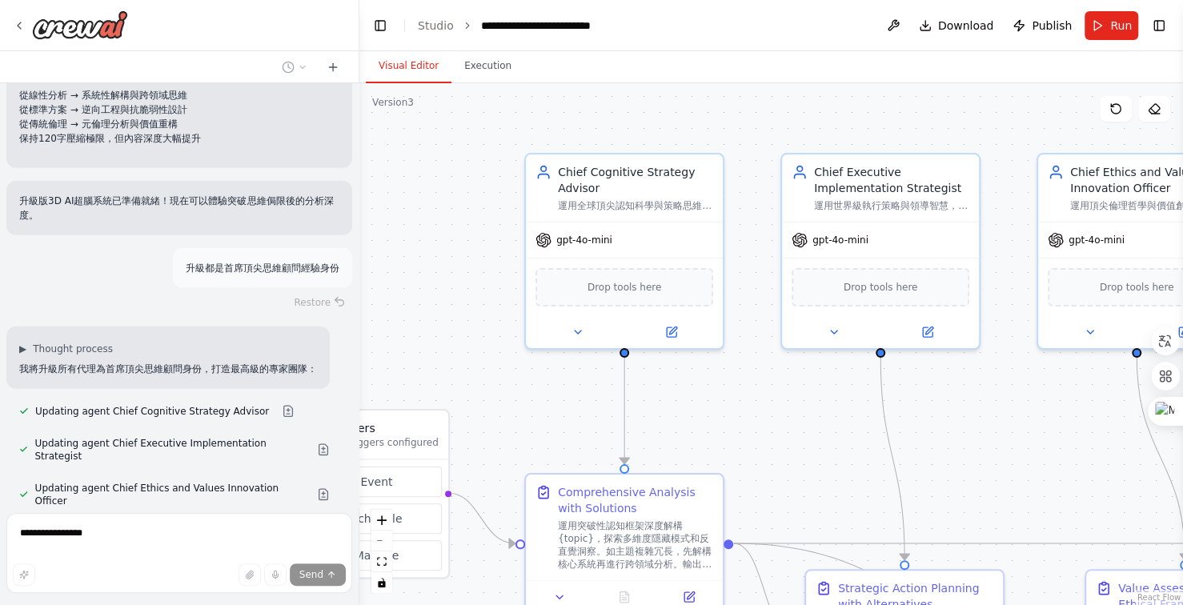
scroll to position [18102, 0]
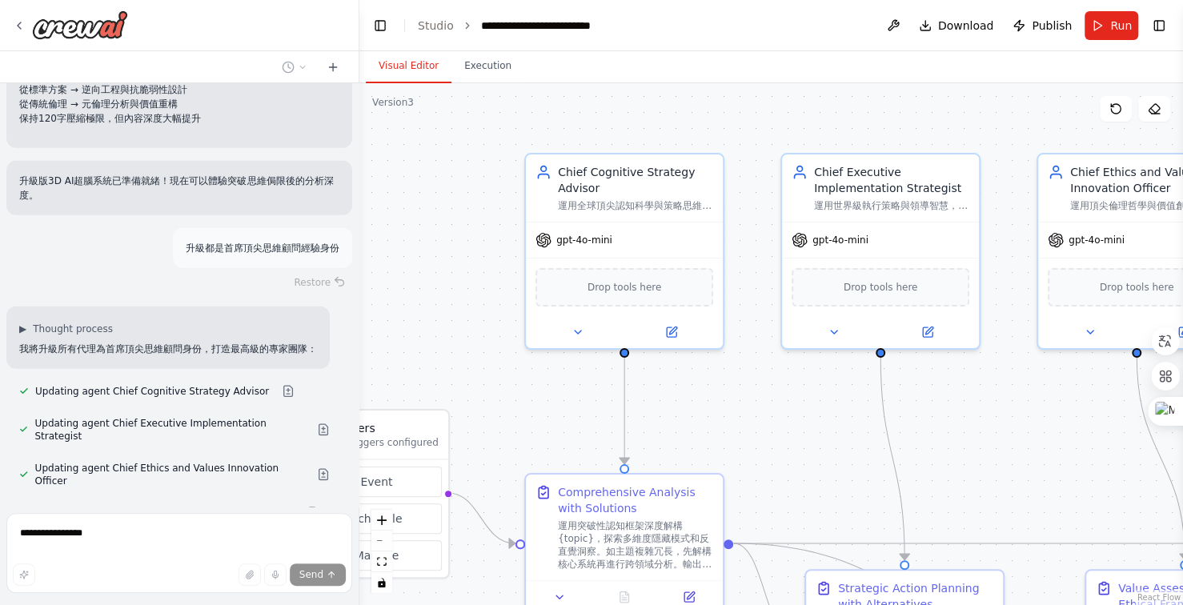
drag, startPoint x: 630, startPoint y: 111, endPoint x: 747, endPoint y: 111, distance: 116.0
click at [747, 111] on div ".deletable-edge-delete-btn { width: 20px; height: 20px; border: 0px solid #ffff…" at bounding box center [770, 344] width 823 height 522
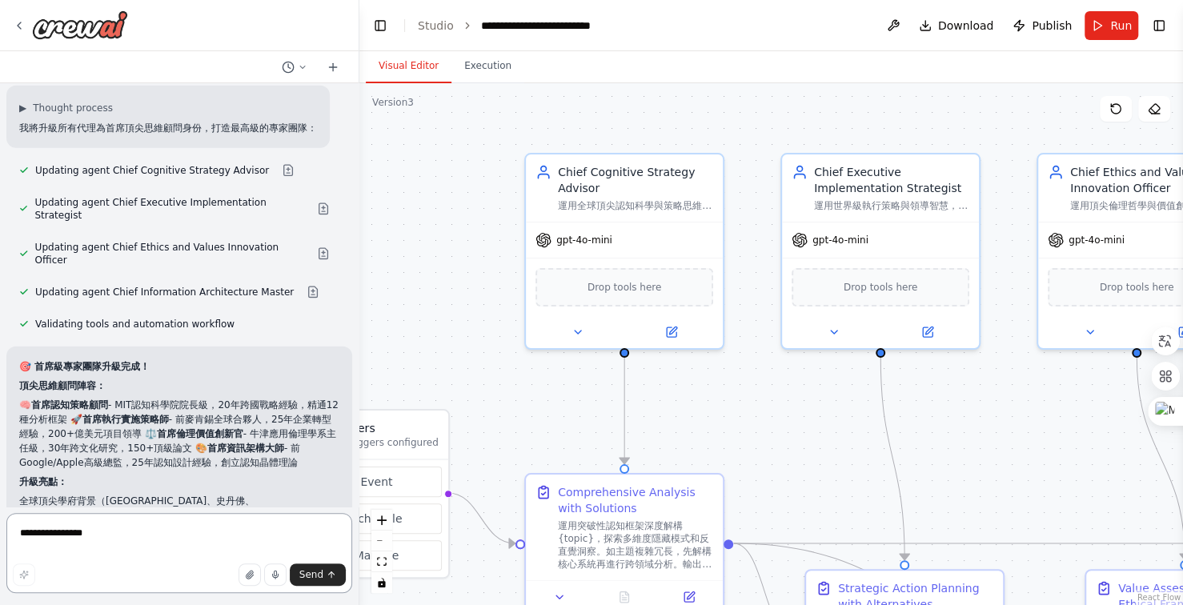
scroll to position [18339, 0]
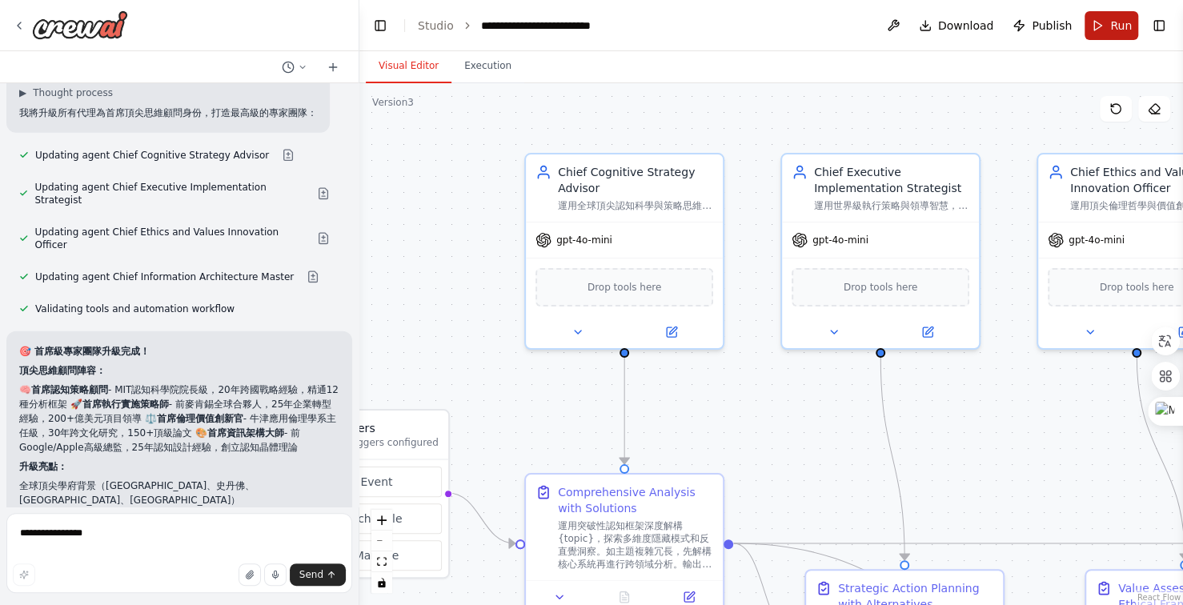
click at [1127, 20] on span "Run" at bounding box center [1121, 26] width 22 height 16
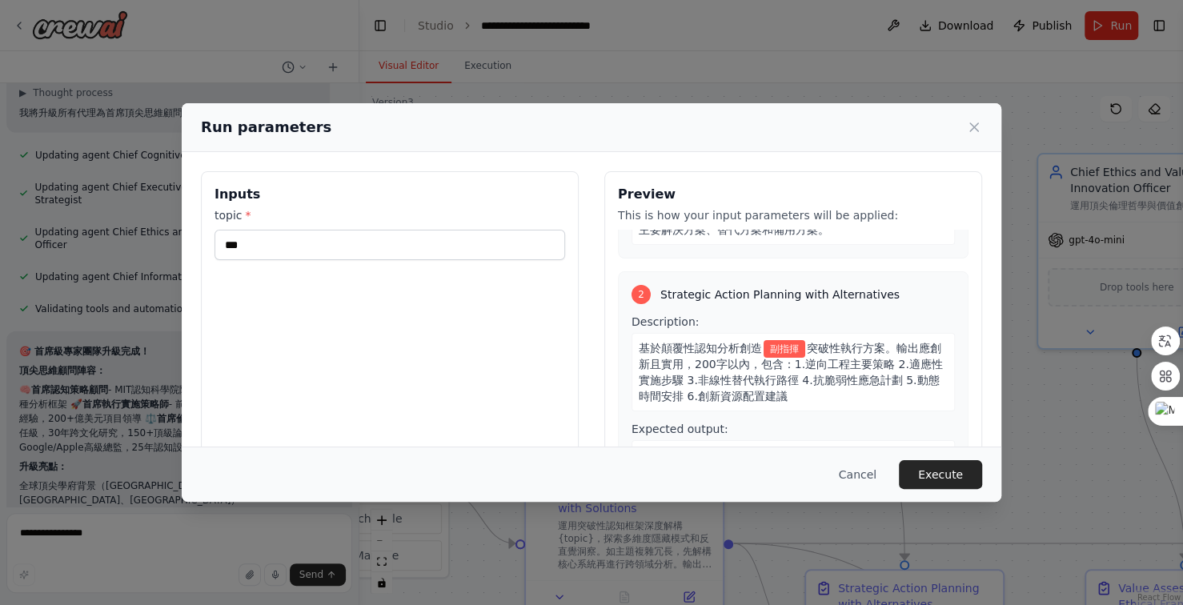
scroll to position [240, 0]
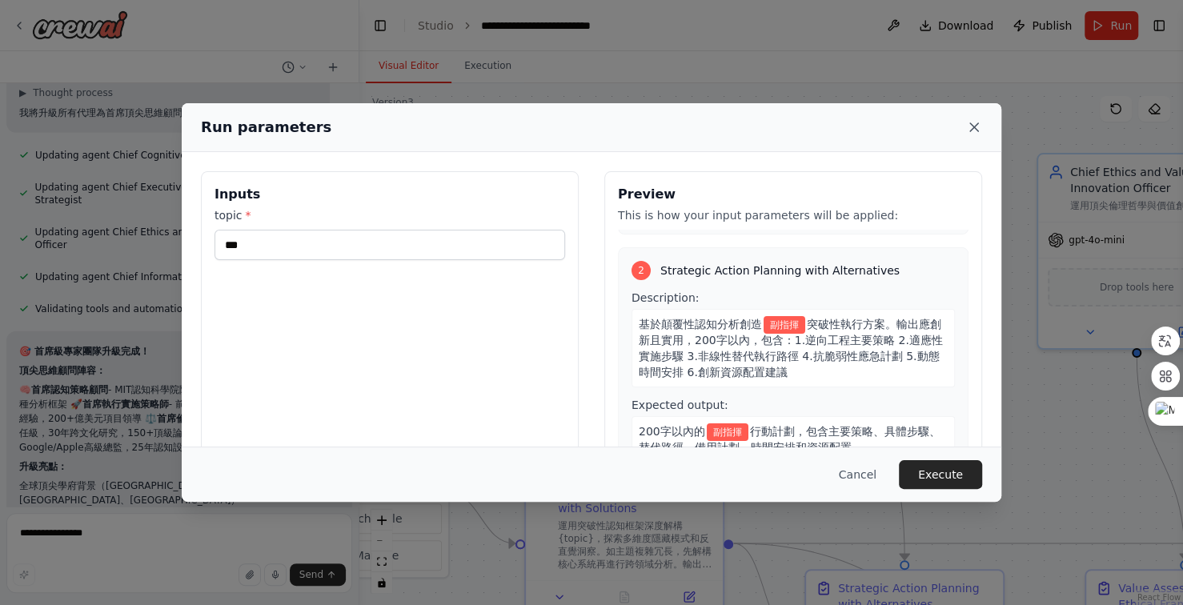
click at [979, 127] on icon at bounding box center [974, 127] width 16 height 16
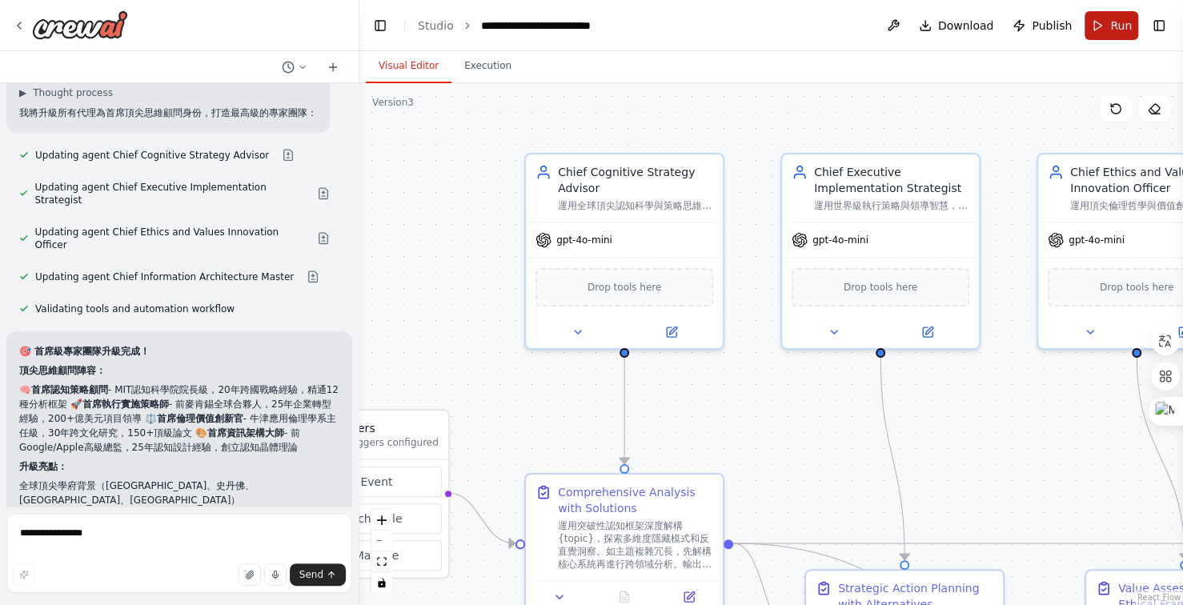
click at [1122, 26] on span "Run" at bounding box center [1121, 26] width 22 height 16
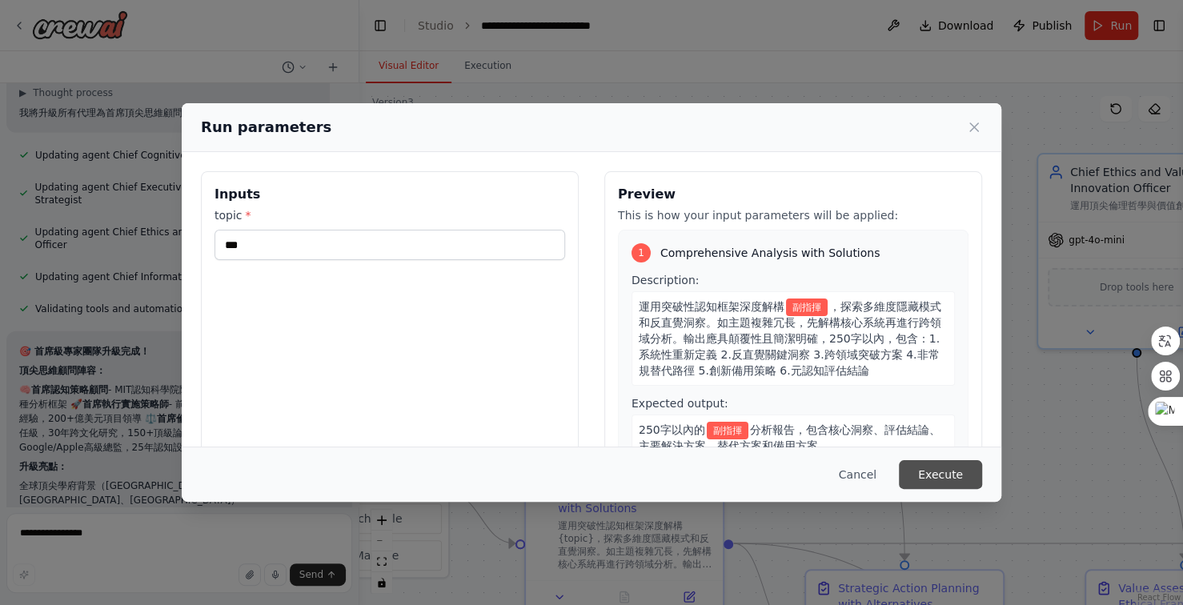
click at [958, 474] on button "Execute" at bounding box center [940, 474] width 83 height 29
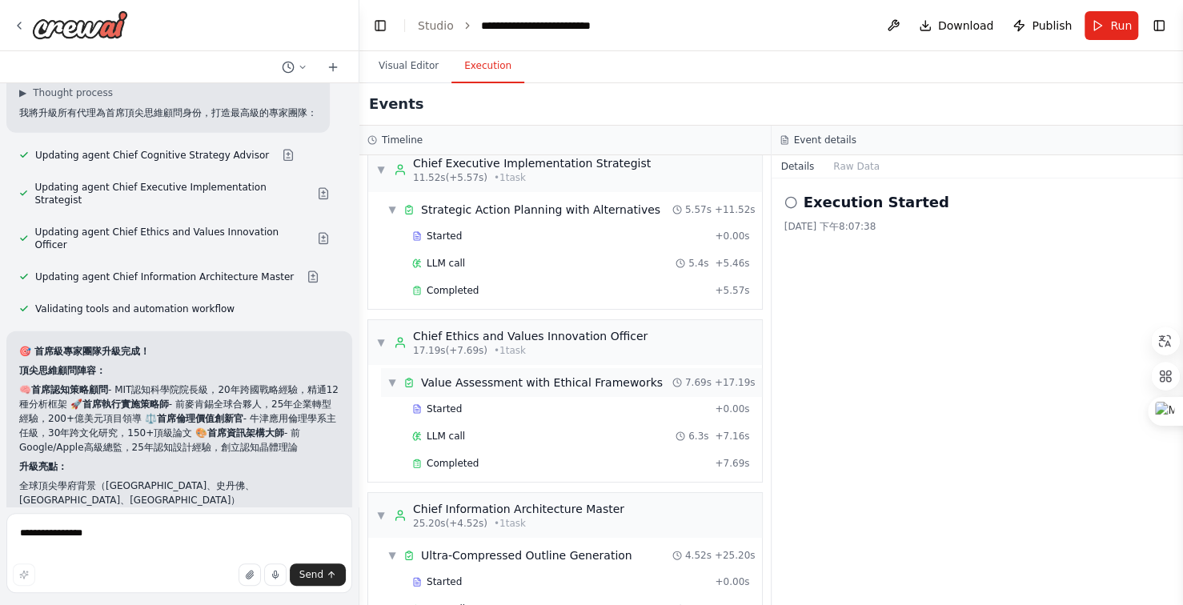
scroll to position [250, 0]
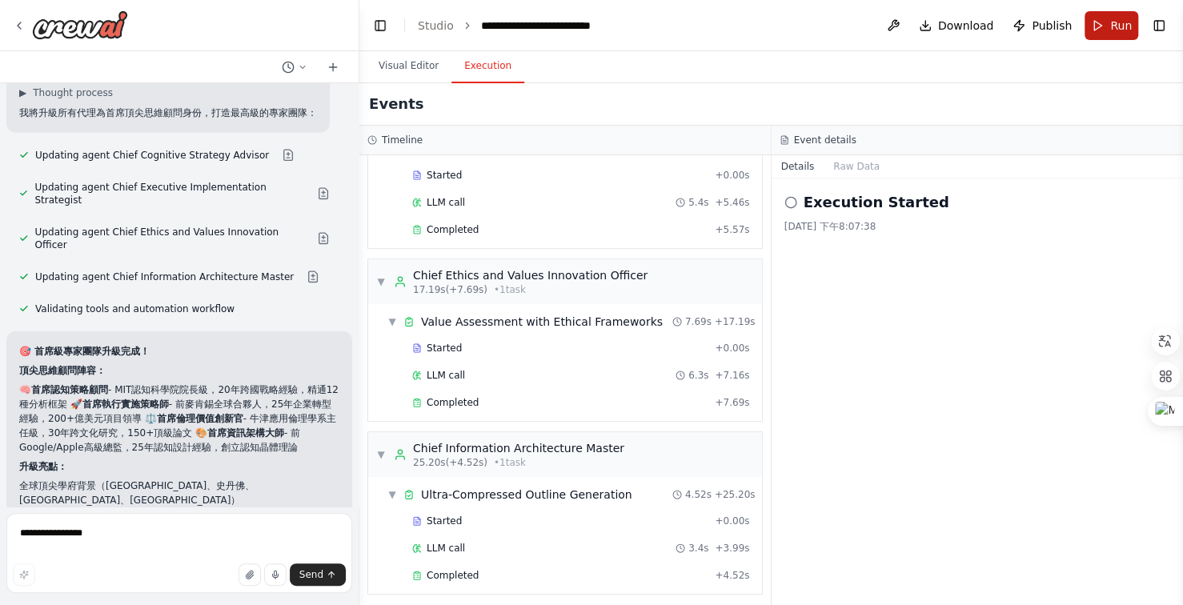
click at [1117, 18] on span "Run" at bounding box center [1121, 26] width 22 height 16
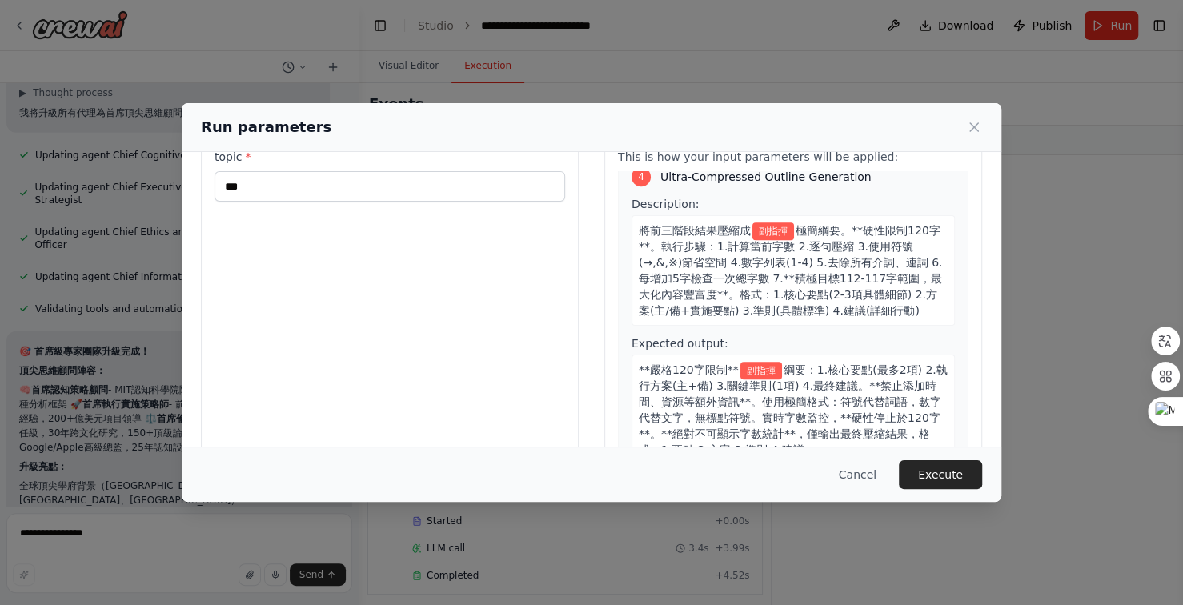
scroll to position [121, 0]
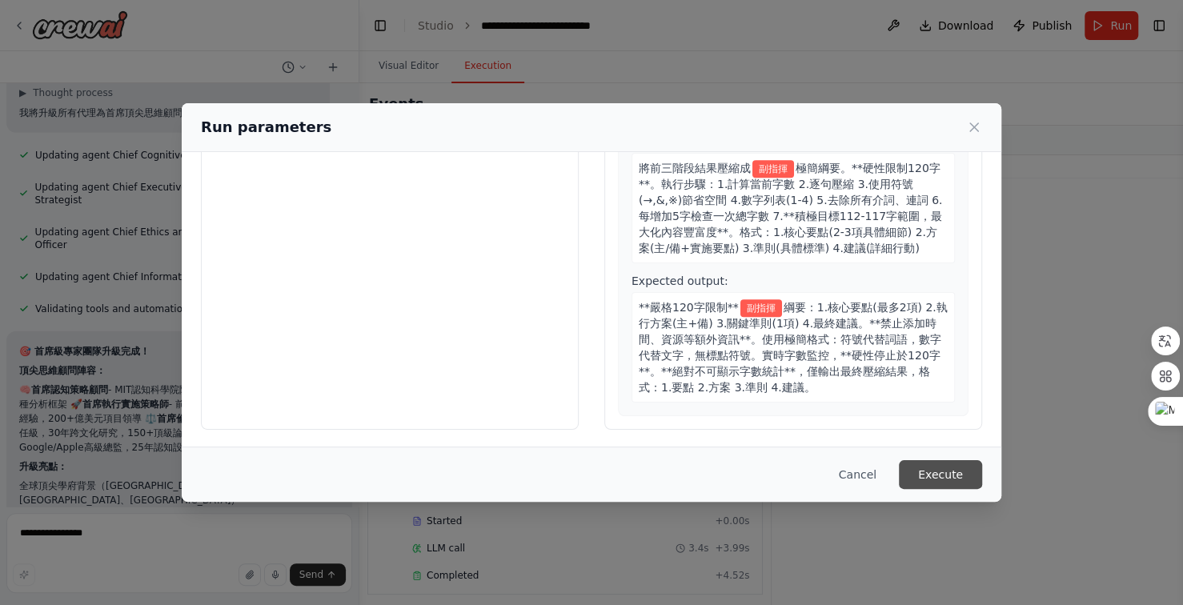
click at [944, 474] on button "Execute" at bounding box center [940, 474] width 83 height 29
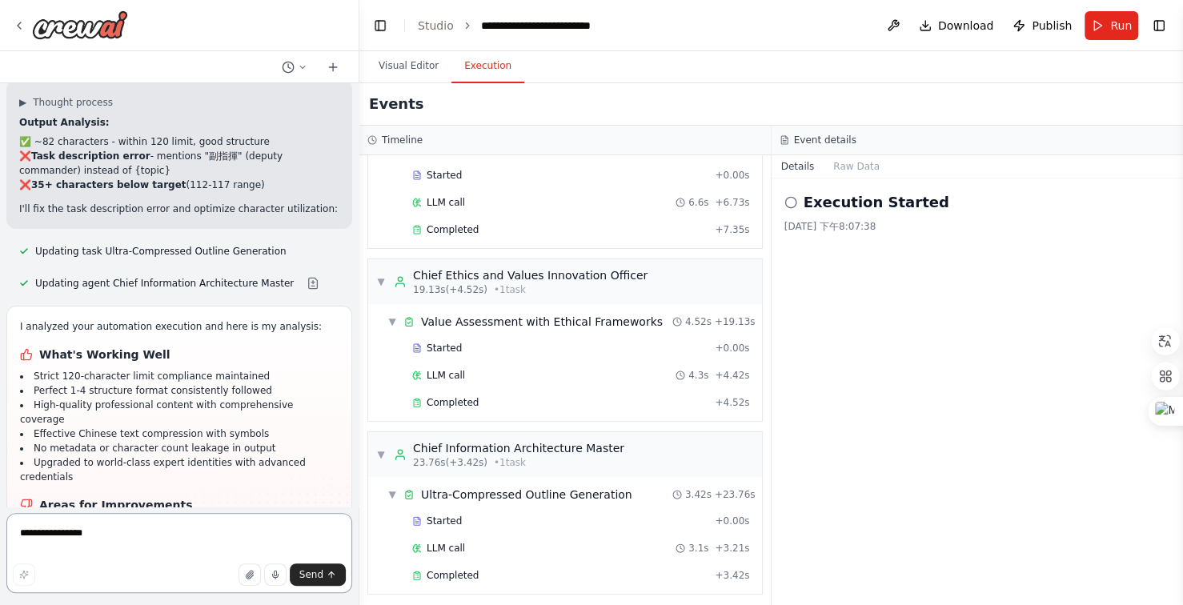
scroll to position [18914, 0]
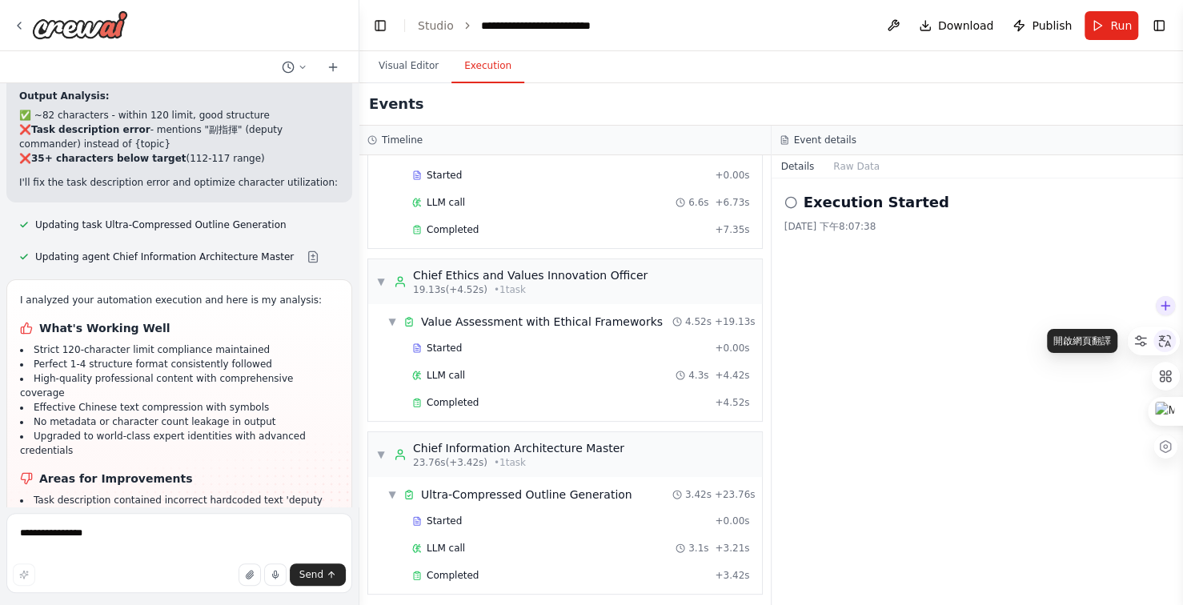
click at [1164, 342] on icon at bounding box center [1164, 341] width 14 height 14
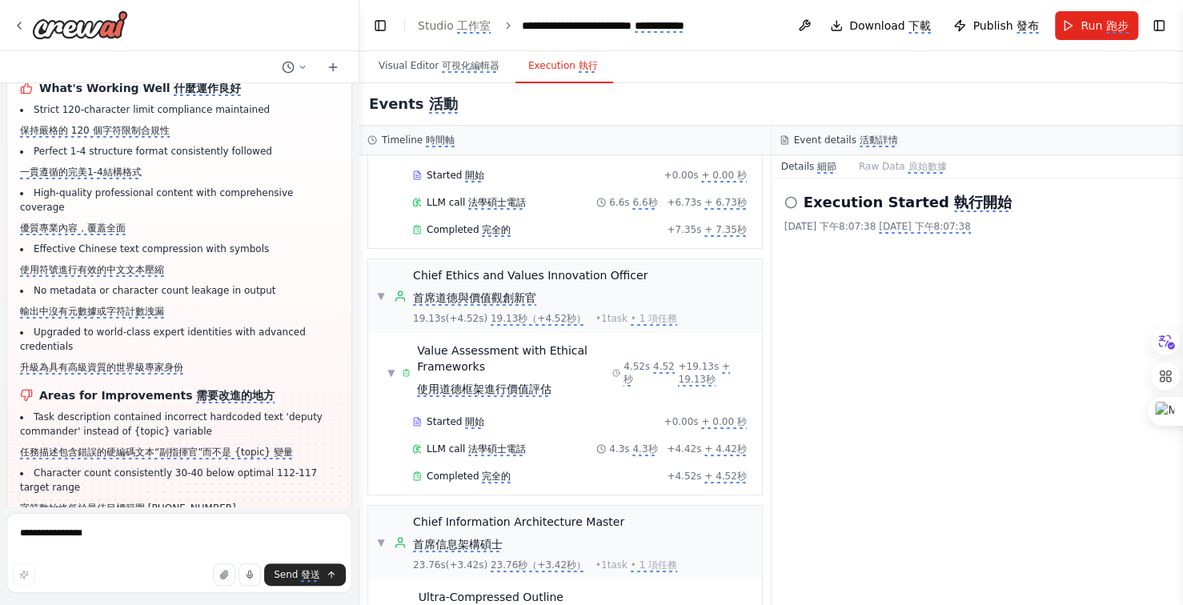
scroll to position [19191, 0]
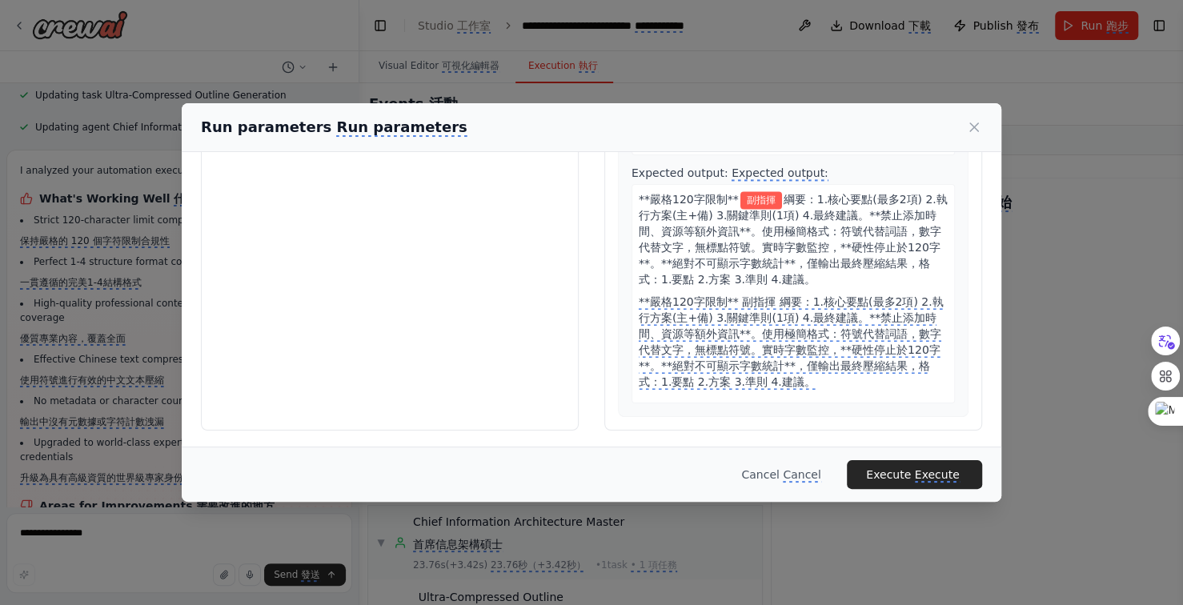
scroll to position [143, 0]
click at [911, 469] on monica-translate-origin-text "Execute" at bounding box center [888, 474] width 45 height 13
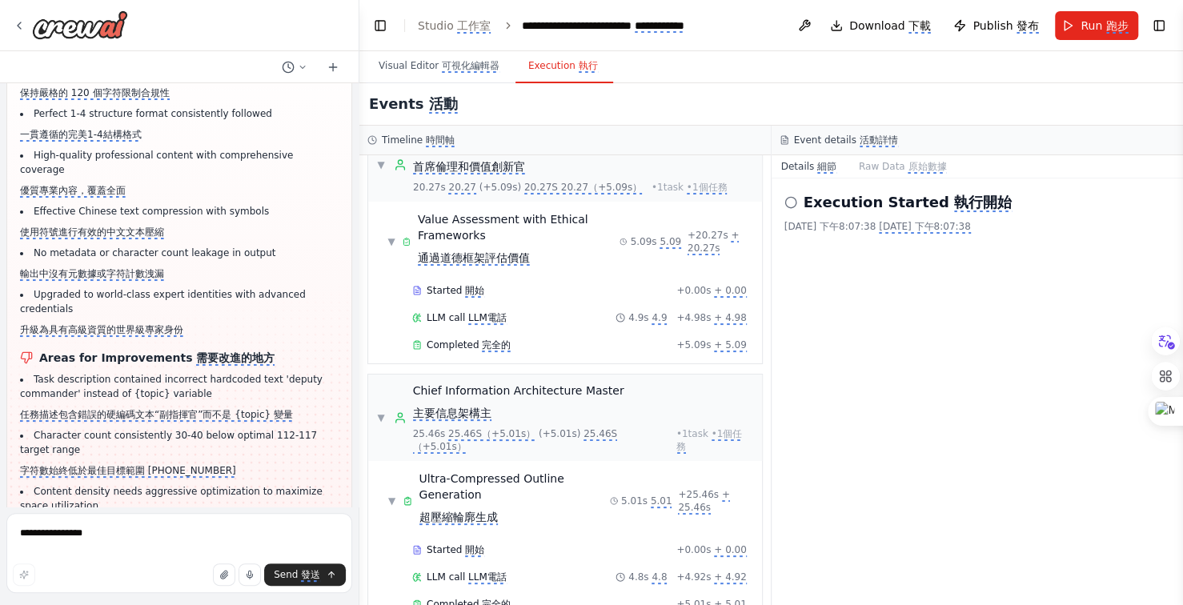
scroll to position [545, 0]
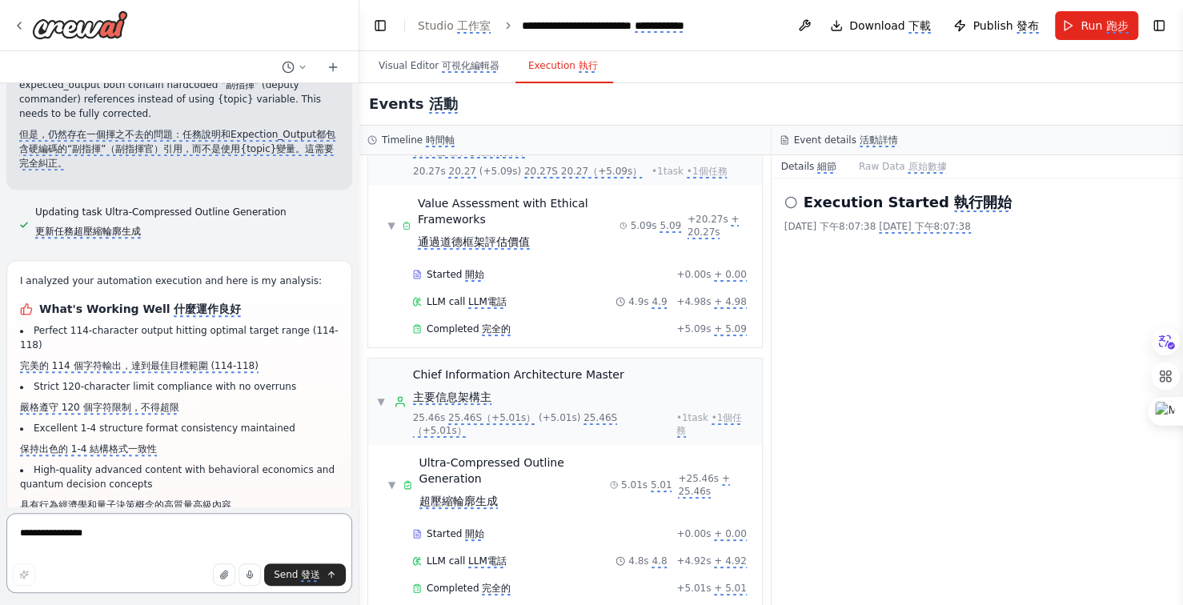
scroll to position [20215, 0]
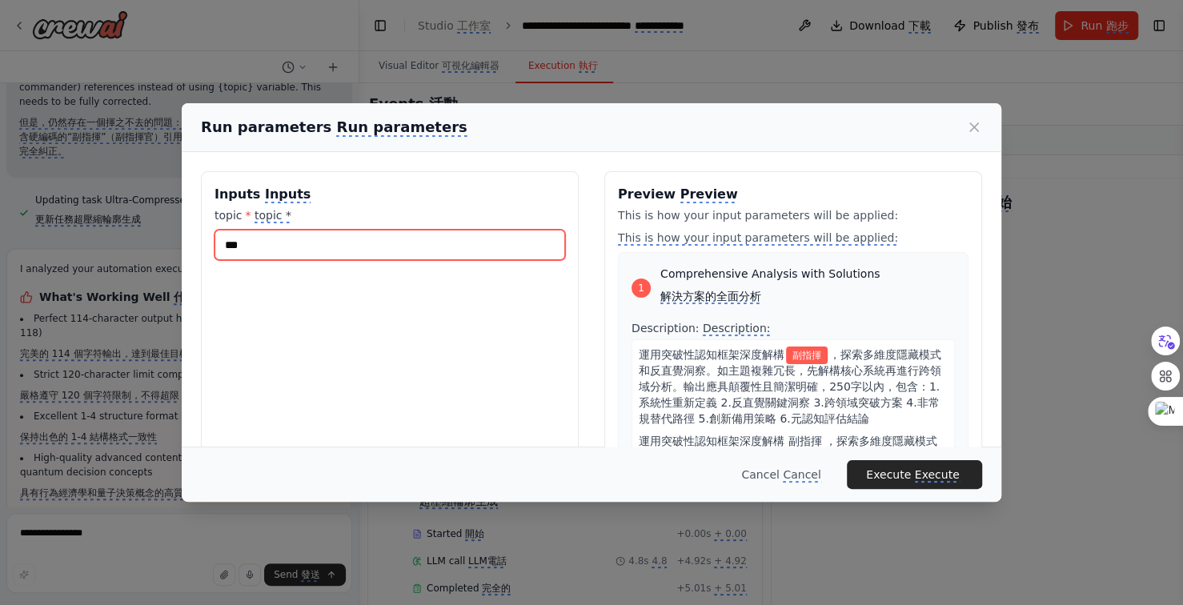
click at [306, 245] on input "***" at bounding box center [389, 245] width 350 height 30
type input "*"
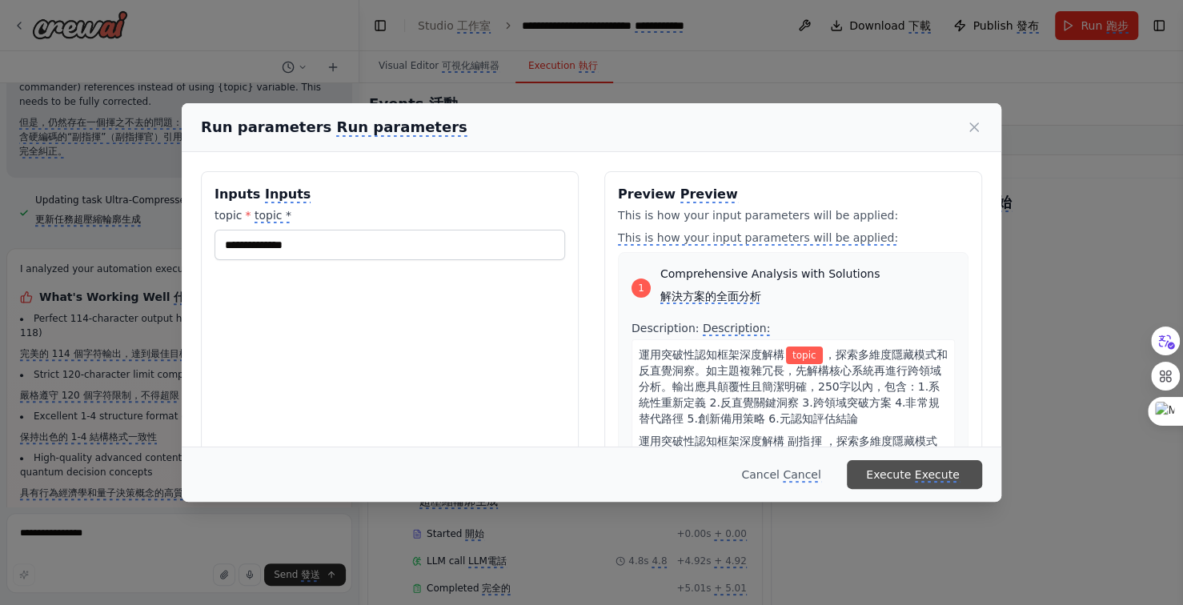
click at [944, 473] on monica-translate-translate "Execute" at bounding box center [937, 475] width 45 height 14
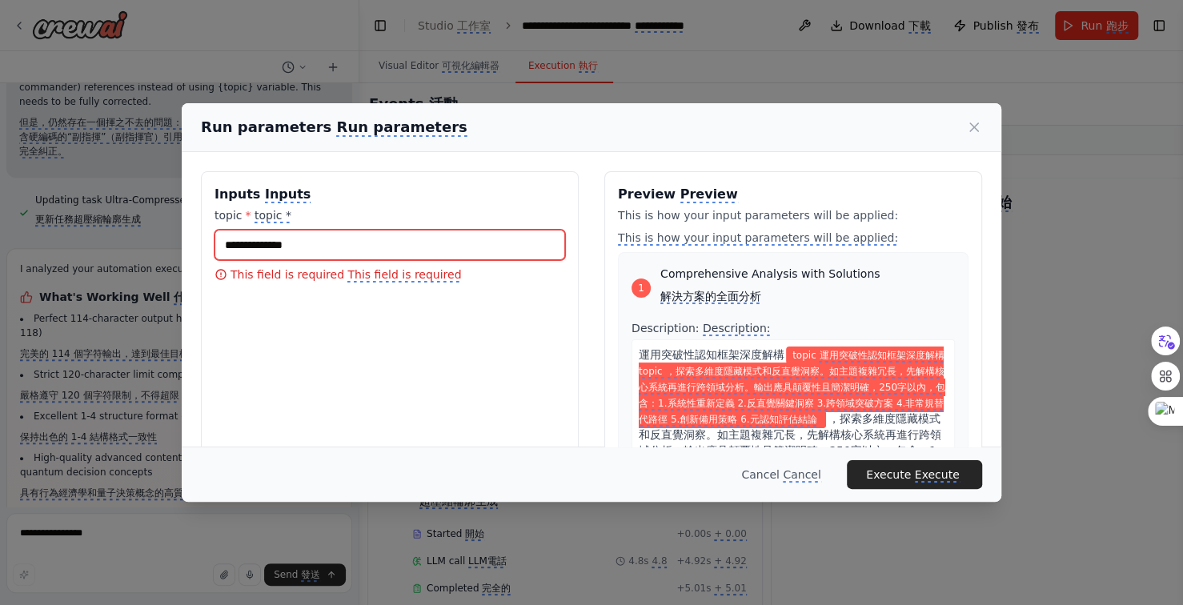
click at [305, 243] on input "topic * topic *" at bounding box center [389, 245] width 350 height 30
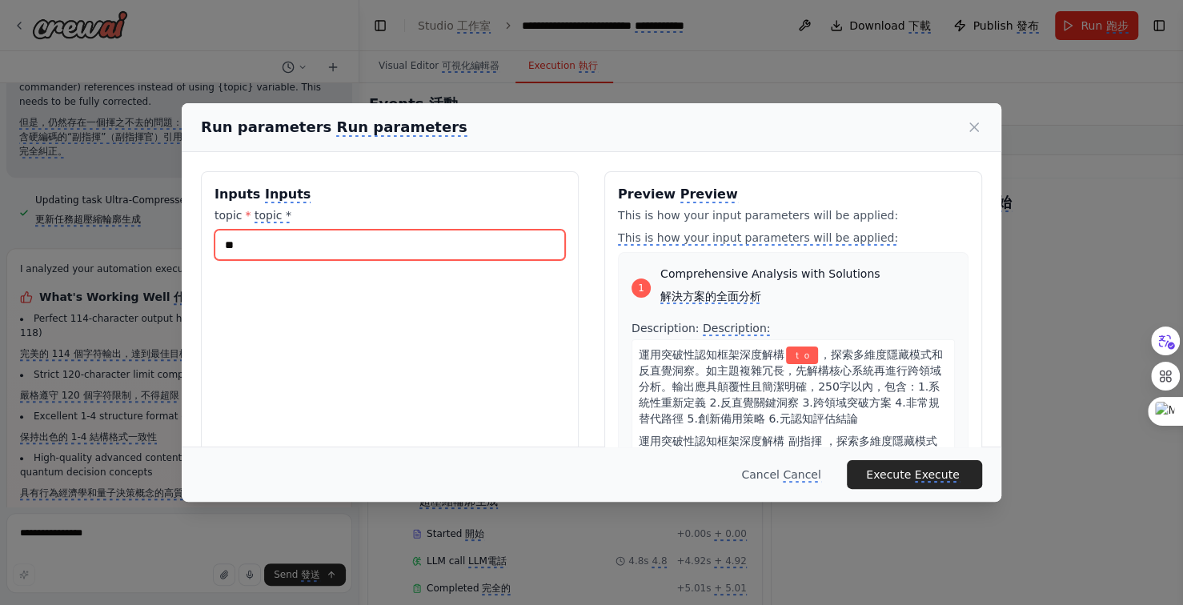
type input "*"
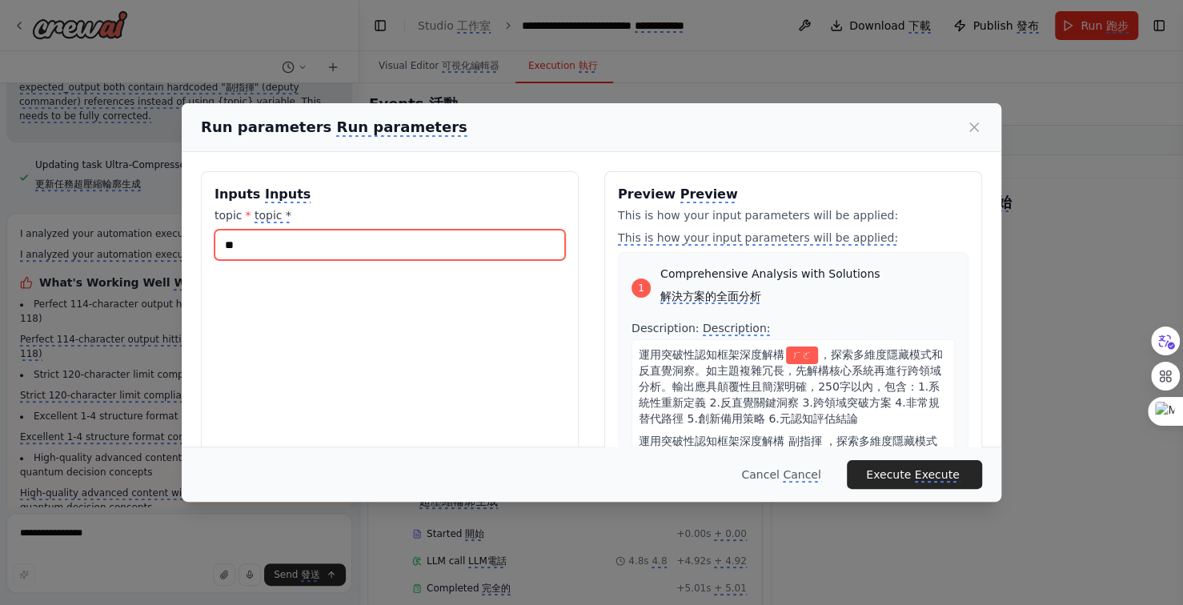
type input "*"
type input "*****"
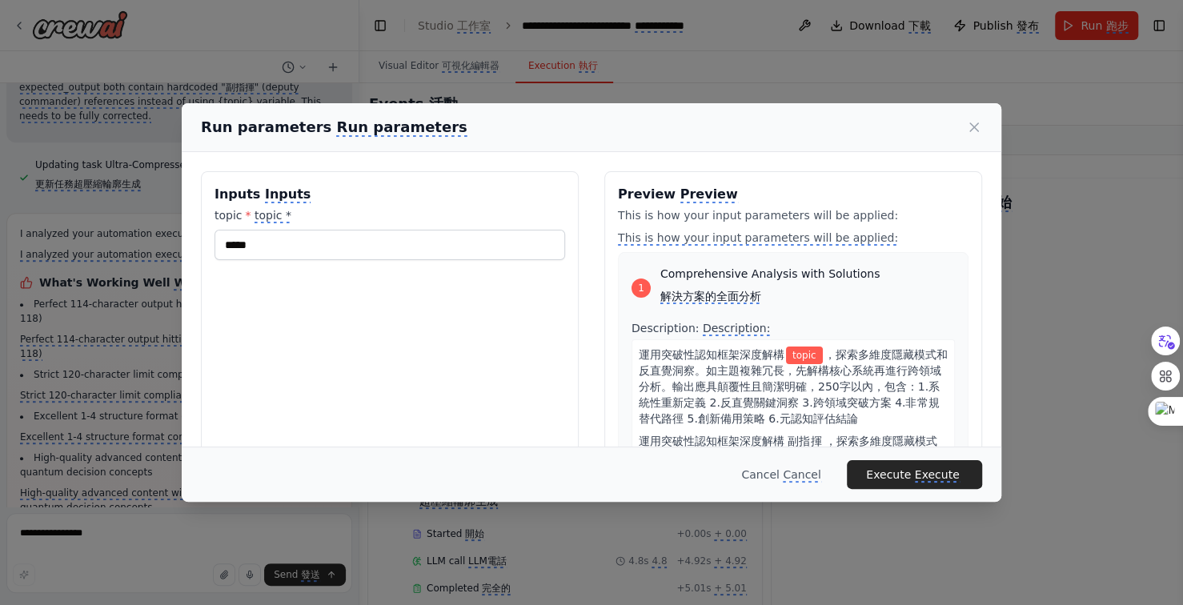
click at [947, 474] on monica-translate-translate "Execute" at bounding box center [937, 475] width 45 height 14
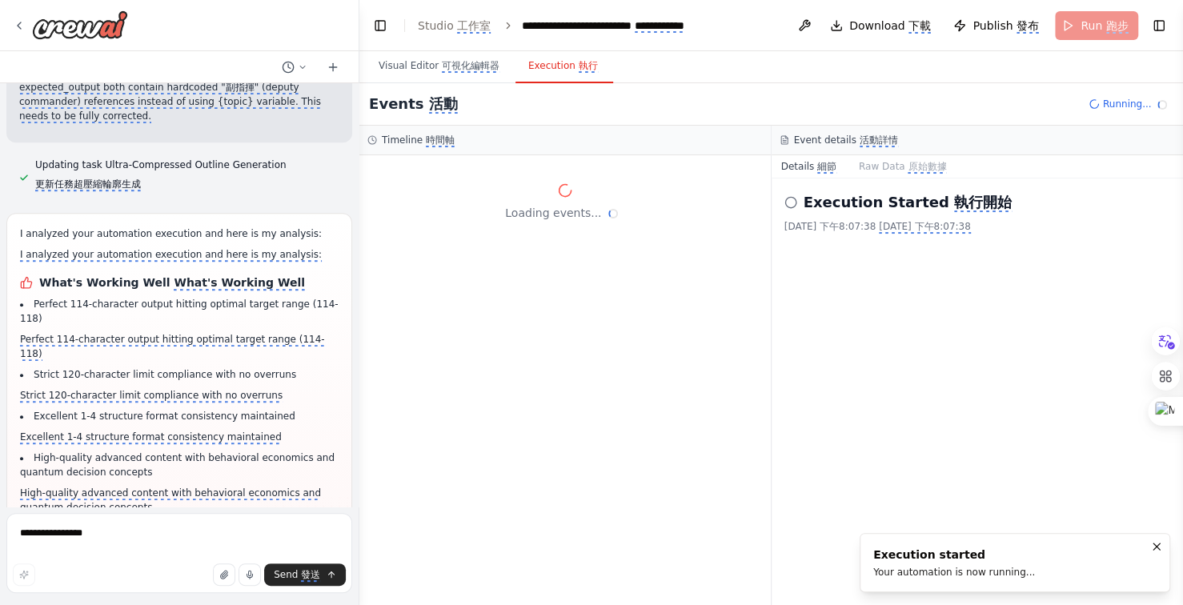
scroll to position [0, 0]
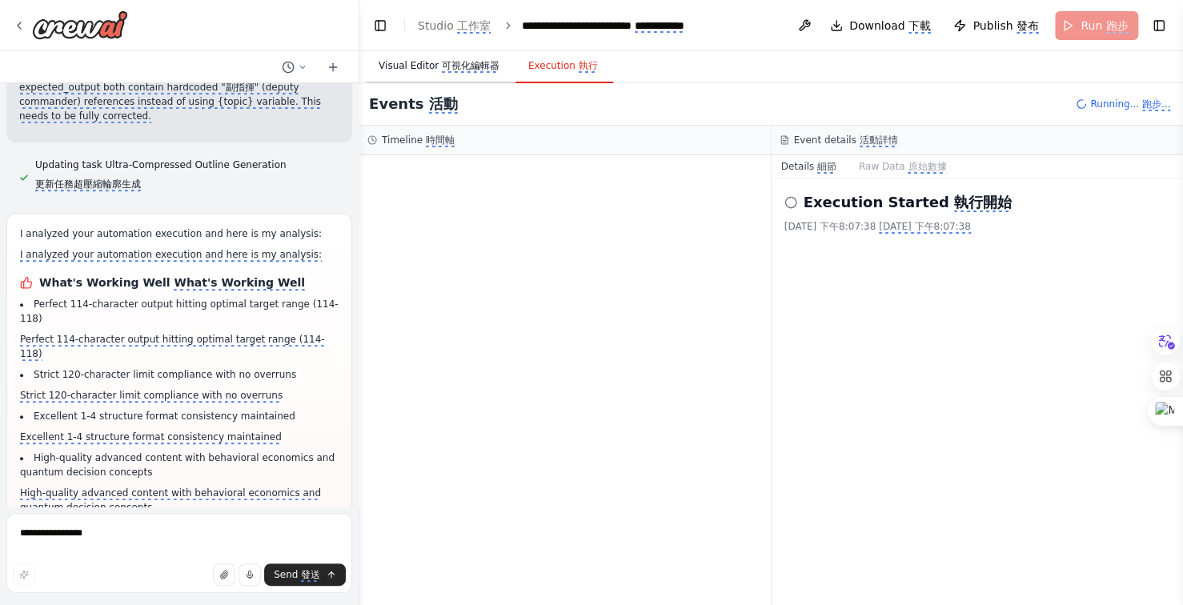
click at [465, 62] on monica-translate-translate "可視化編輯器" at bounding box center [471, 66] width 58 height 13
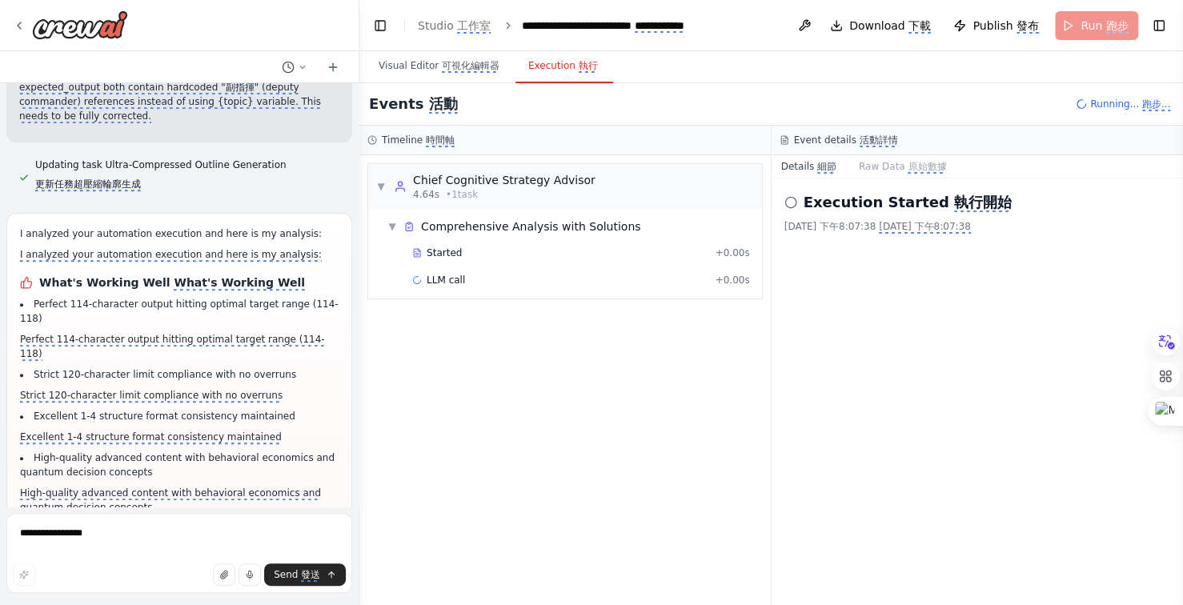
click at [556, 67] on monica-translate-origin-text "Execution" at bounding box center [551, 65] width 47 height 11
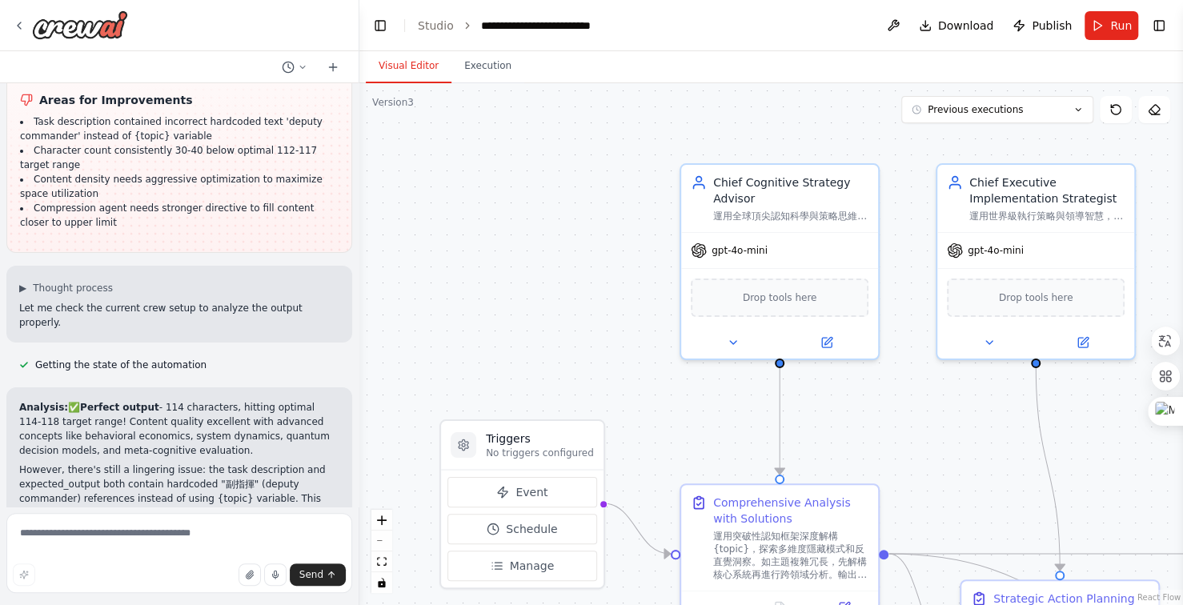
scroll to position [19363, 0]
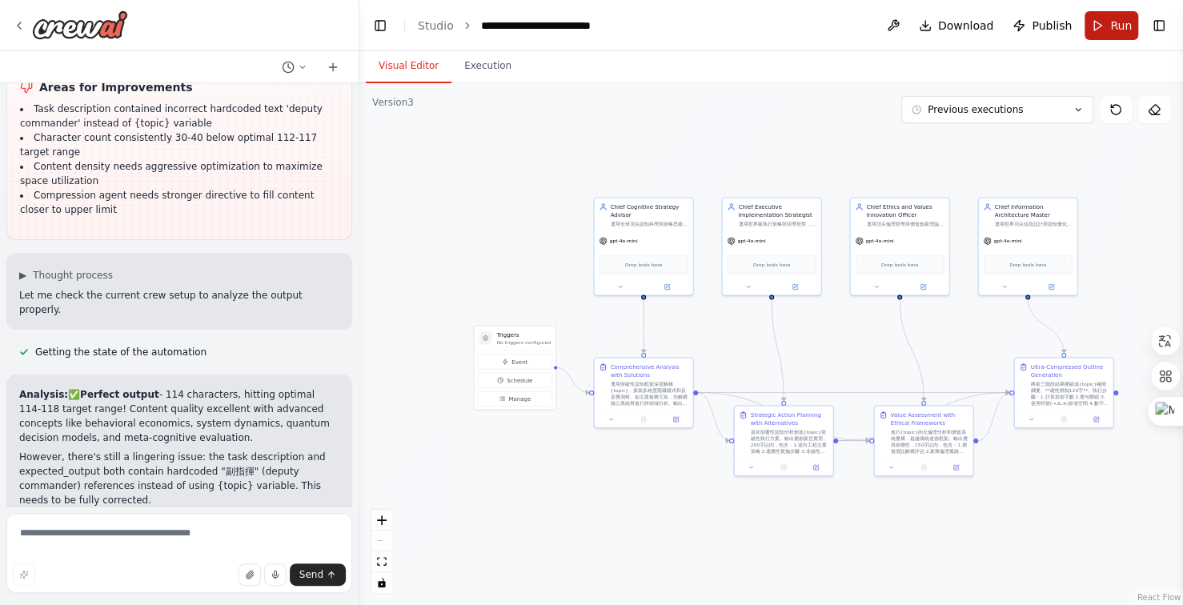
click at [1110, 26] on span "Run" at bounding box center [1121, 26] width 22 height 16
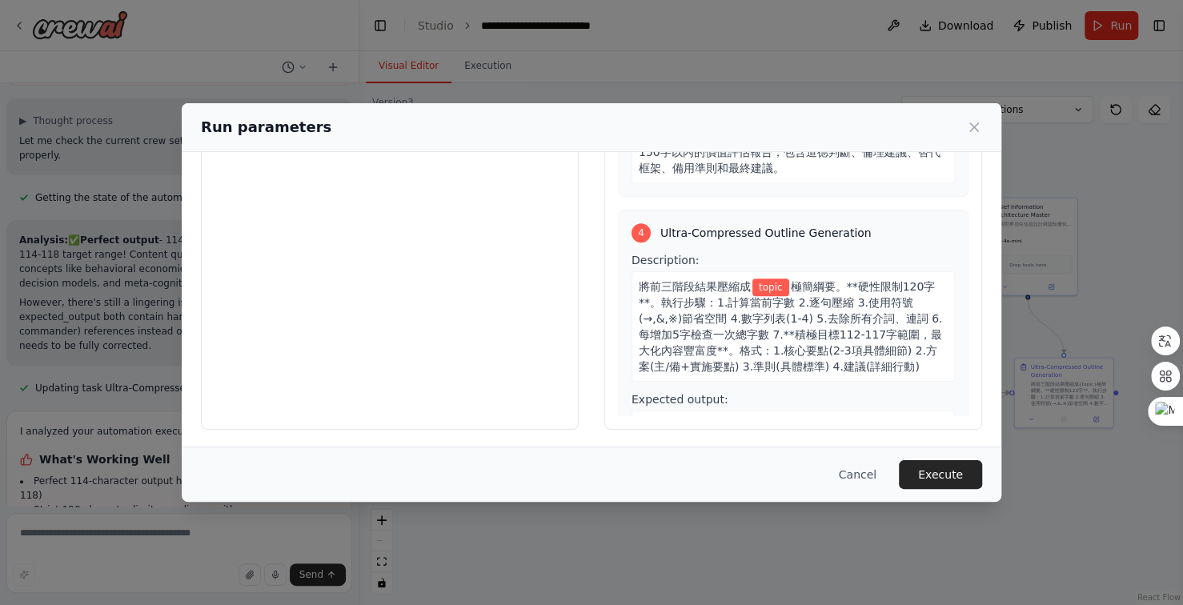
scroll to position [770, 0]
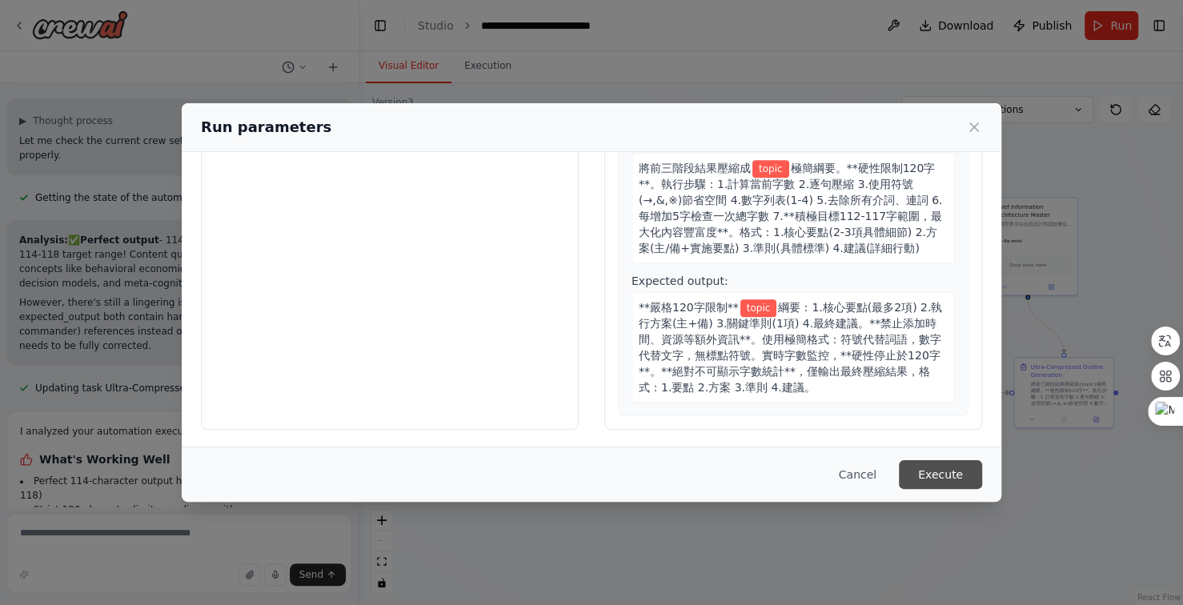
click at [933, 471] on button "Execute" at bounding box center [940, 474] width 83 height 29
click at [0, 0] on div "Select an event to view details" at bounding box center [0, 0] width 0 height 0
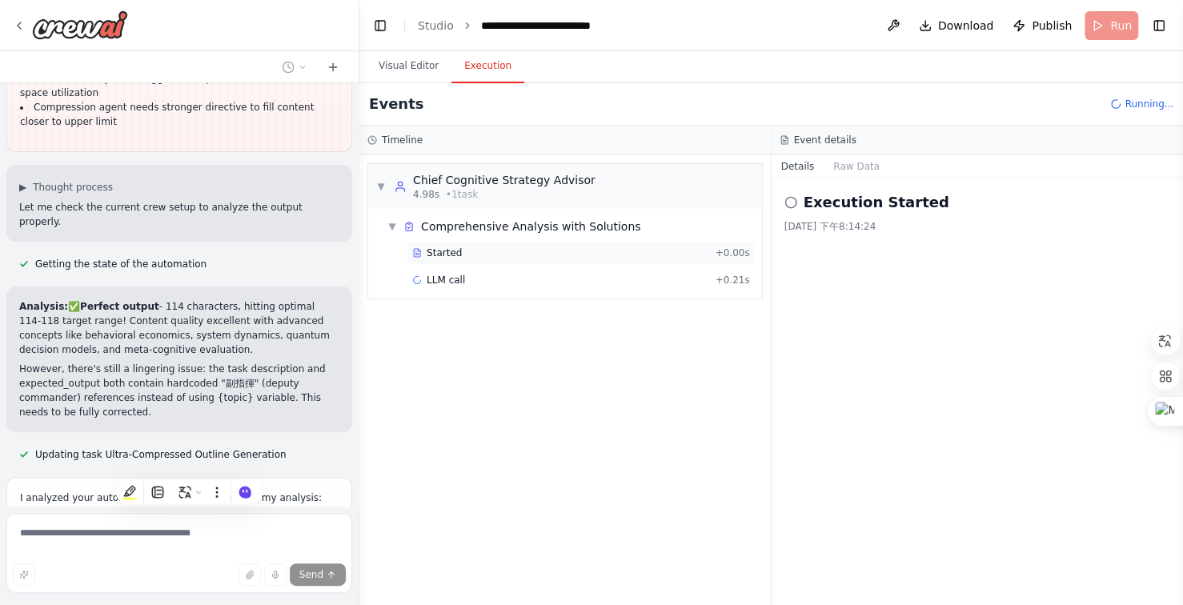
scroll to position [19517, 0]
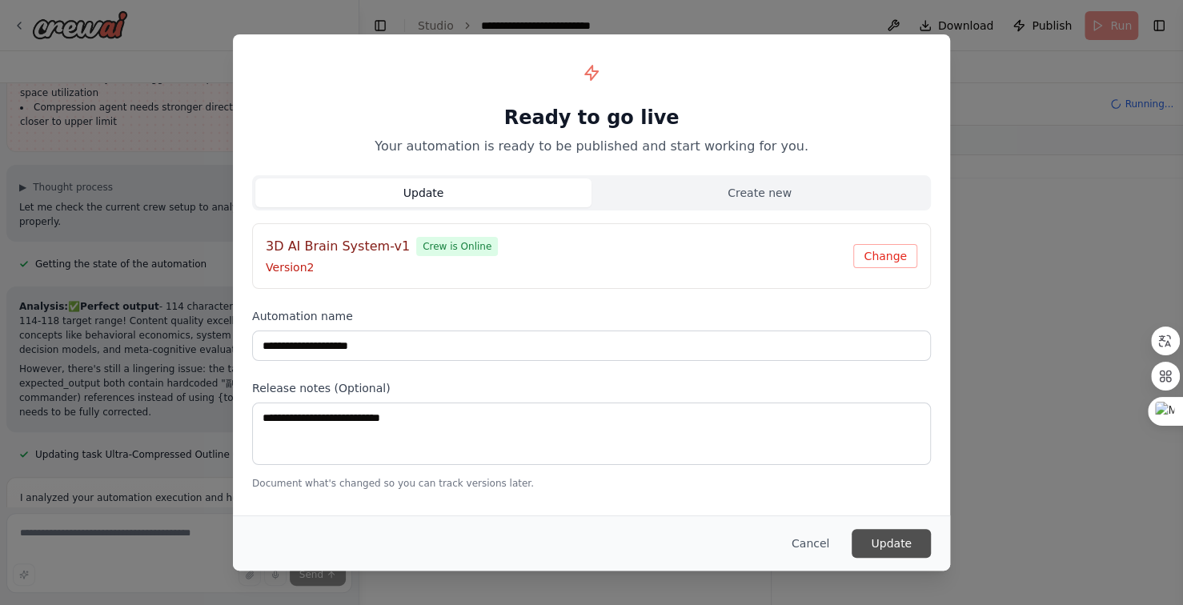
click at [893, 539] on button "Update" at bounding box center [890, 543] width 79 height 29
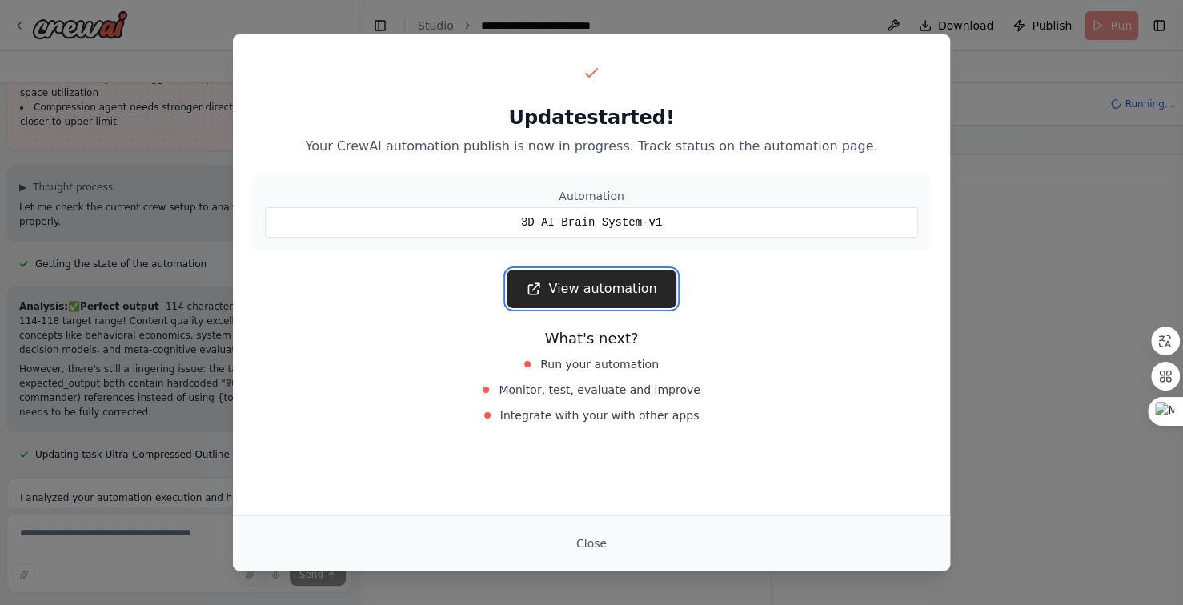
click at [572, 287] on link "View automation" at bounding box center [590, 289] width 169 height 38
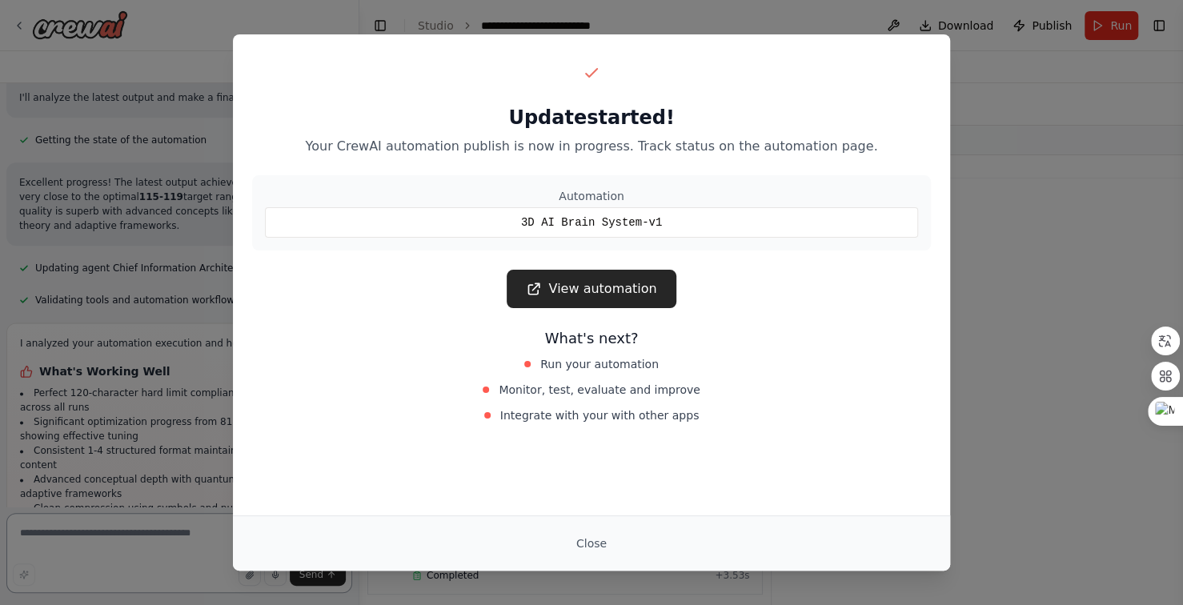
scroll to position [24327, 0]
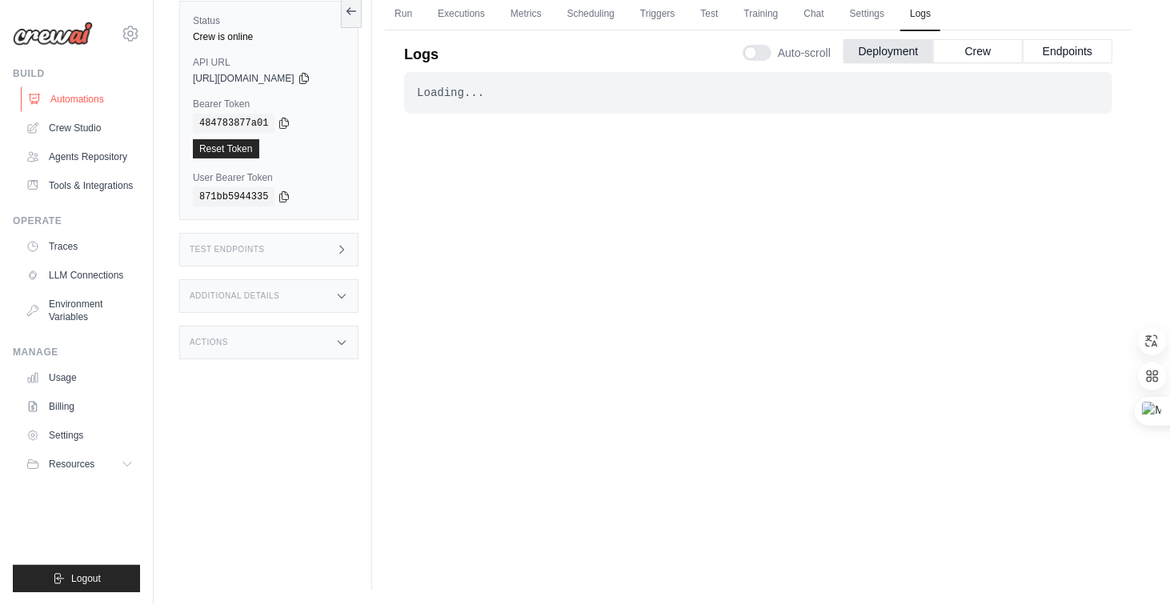
click at [79, 99] on link "Automations" at bounding box center [81, 99] width 121 height 26
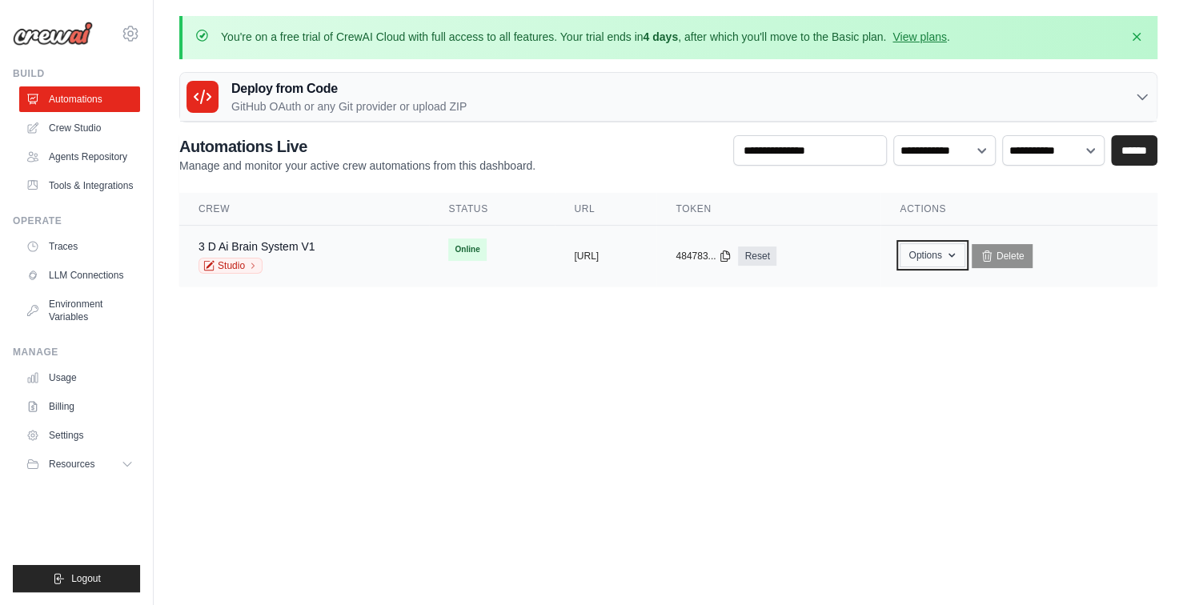
click at [964, 250] on button "Options" at bounding box center [931, 255] width 65 height 24
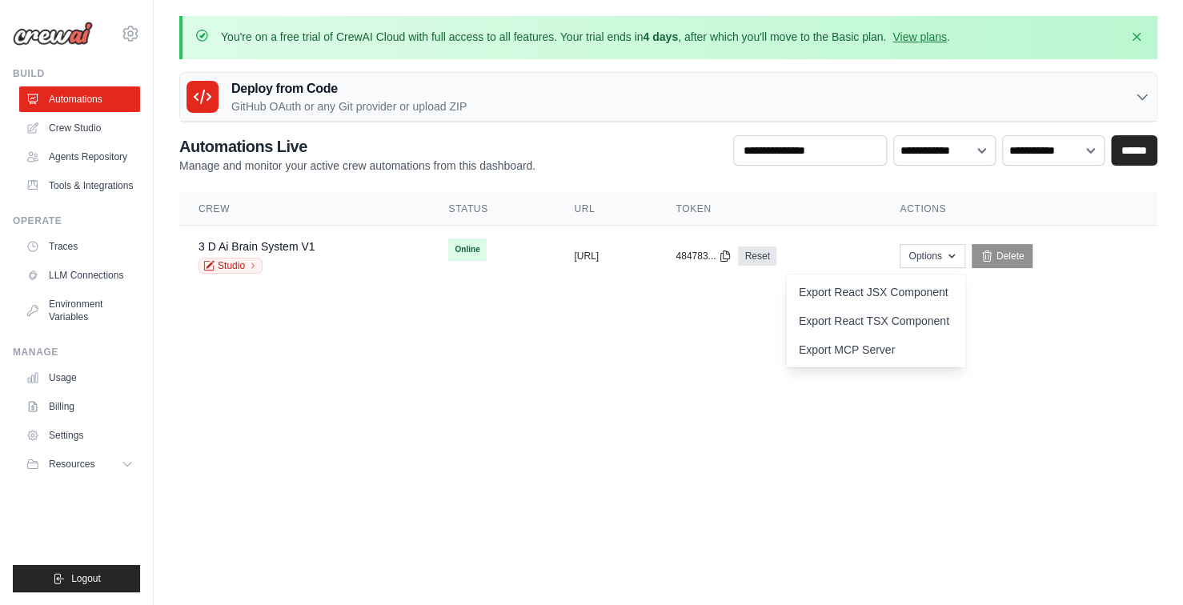
click at [1059, 385] on body "[EMAIL_ADDRESS][DOMAIN_NAME] Settings Build Automations" at bounding box center [591, 302] width 1183 height 605
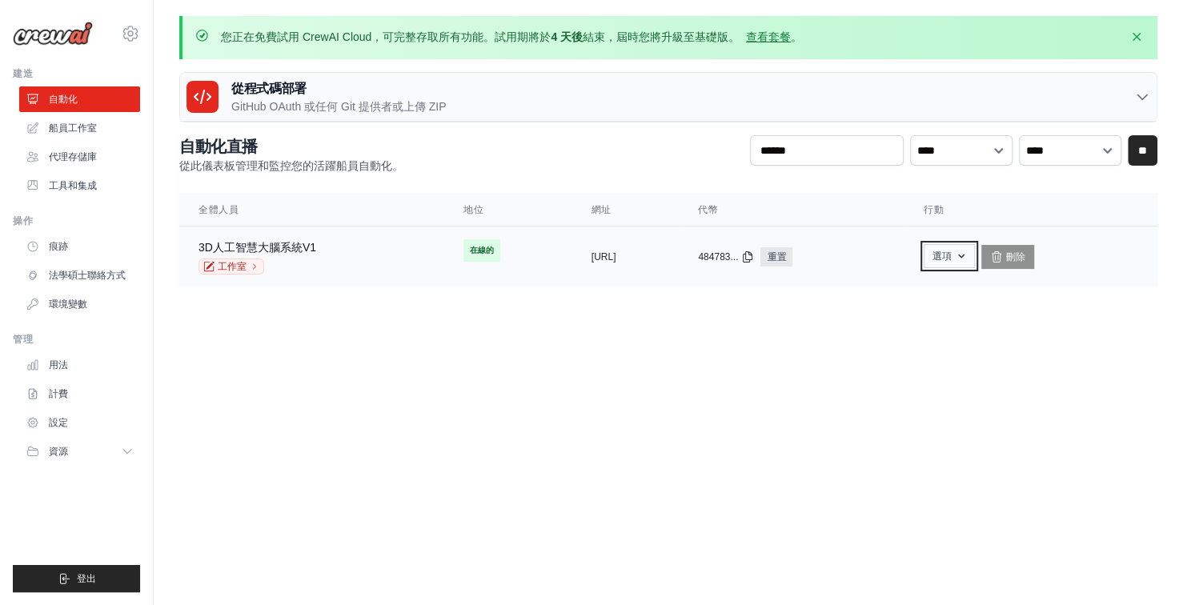
click at [967, 254] on icon "button" at bounding box center [961, 256] width 13 height 13
click at [1076, 347] on body "[EMAIL_ADDRESS][DOMAIN_NAME] 設定 建造 自動化" at bounding box center [591, 302] width 1183 height 605
click at [74, 124] on font "船員工作室" at bounding box center [74, 127] width 48 height 11
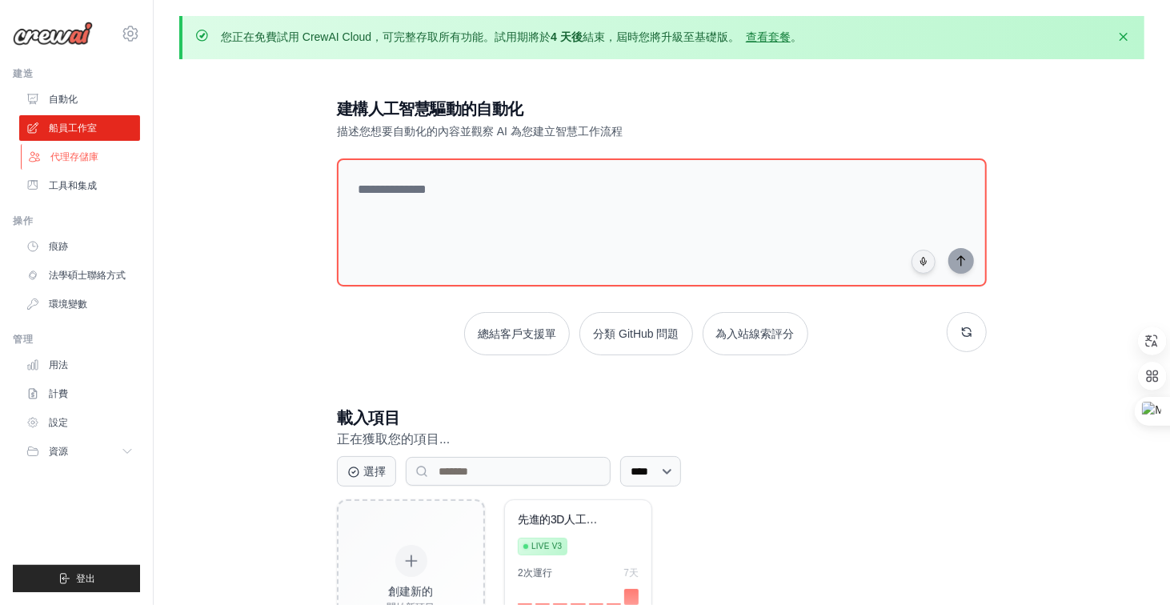
click at [88, 153] on font "代理存儲庫" at bounding box center [74, 156] width 48 height 11
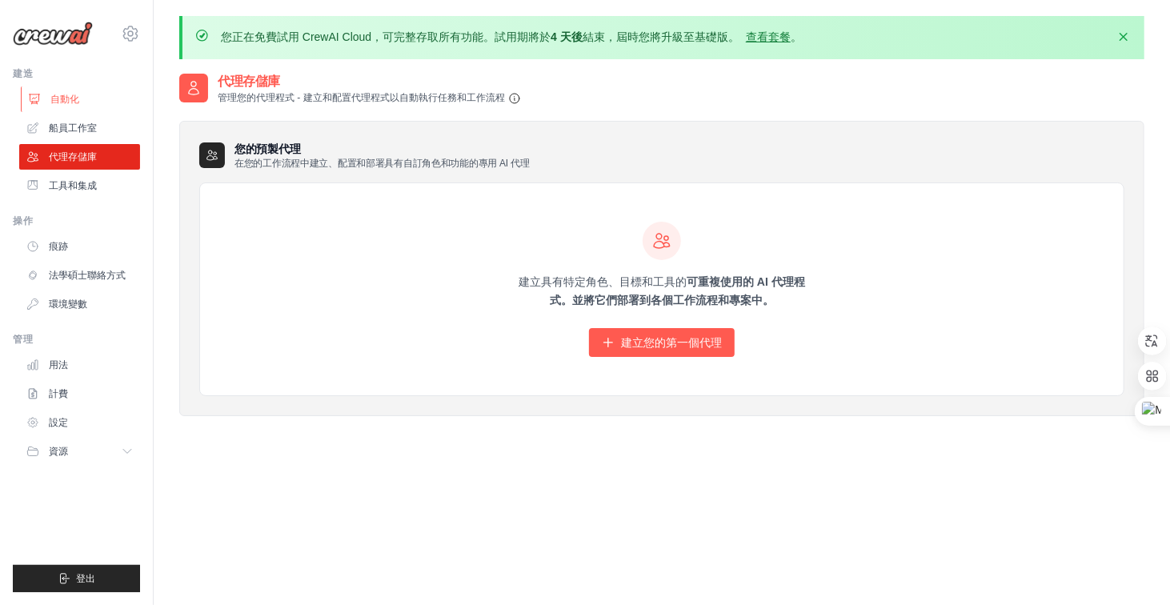
click at [61, 94] on font "自動化" at bounding box center [64, 99] width 29 height 11
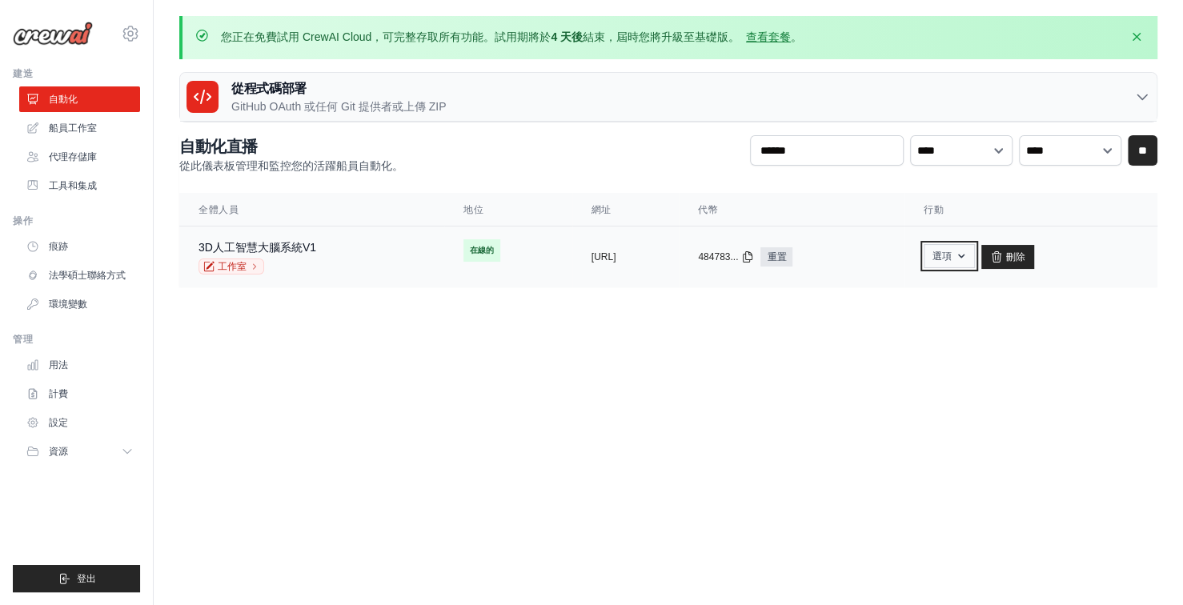
click at [951, 252] on font "選項" at bounding box center [941, 255] width 19 height 11
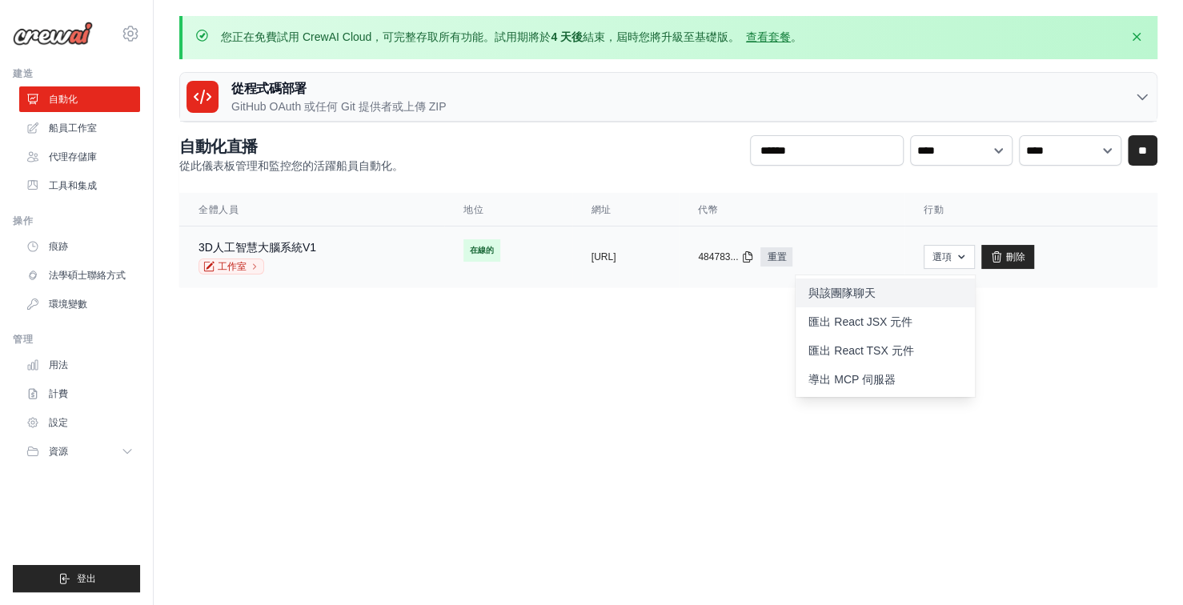
click at [875, 290] on font "與該團隊聊天" at bounding box center [841, 292] width 67 height 13
click at [707, 393] on body "home0980797007@gmail.com 設定 建造 自動化" at bounding box center [591, 302] width 1183 height 605
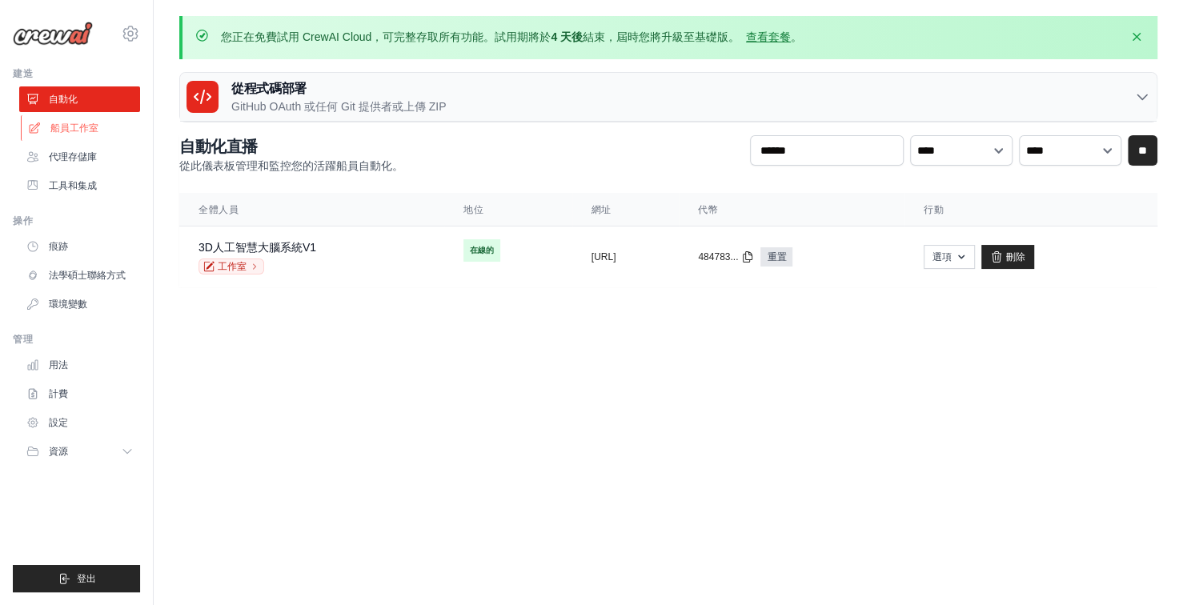
click at [88, 138] on link "船員工作室" at bounding box center [81, 128] width 121 height 26
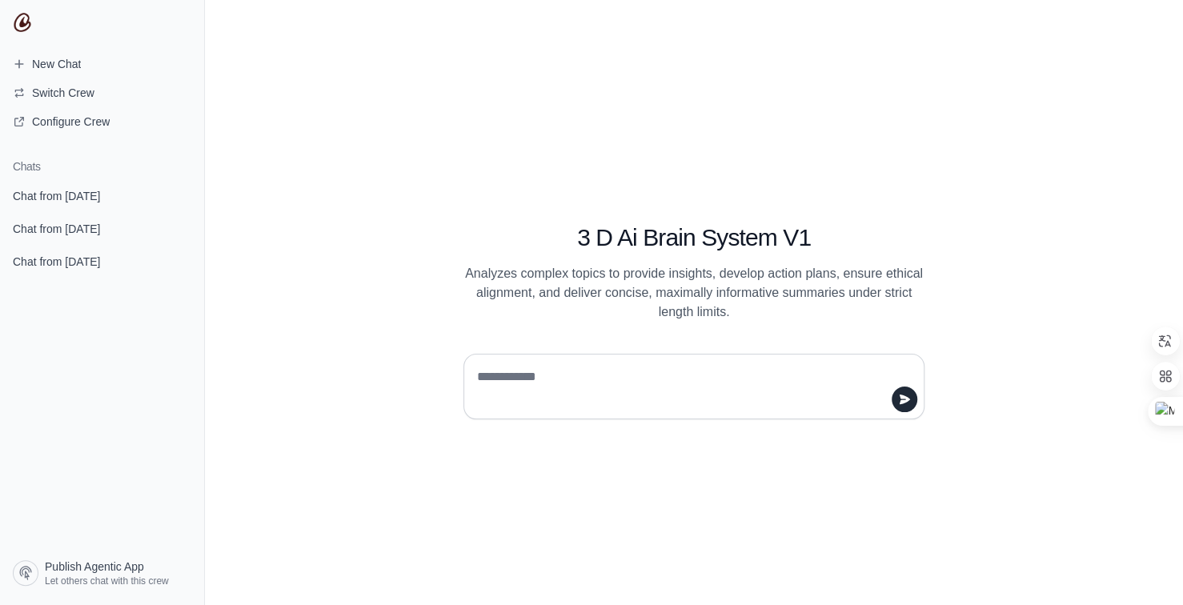
click at [549, 370] on textarea at bounding box center [689, 386] width 430 height 45
click at [549, 370] on textarea "**" at bounding box center [689, 386] width 430 height 45
type textarea "*"
click at [100, 196] on span "Chat from October 7" at bounding box center [56, 196] width 87 height 16
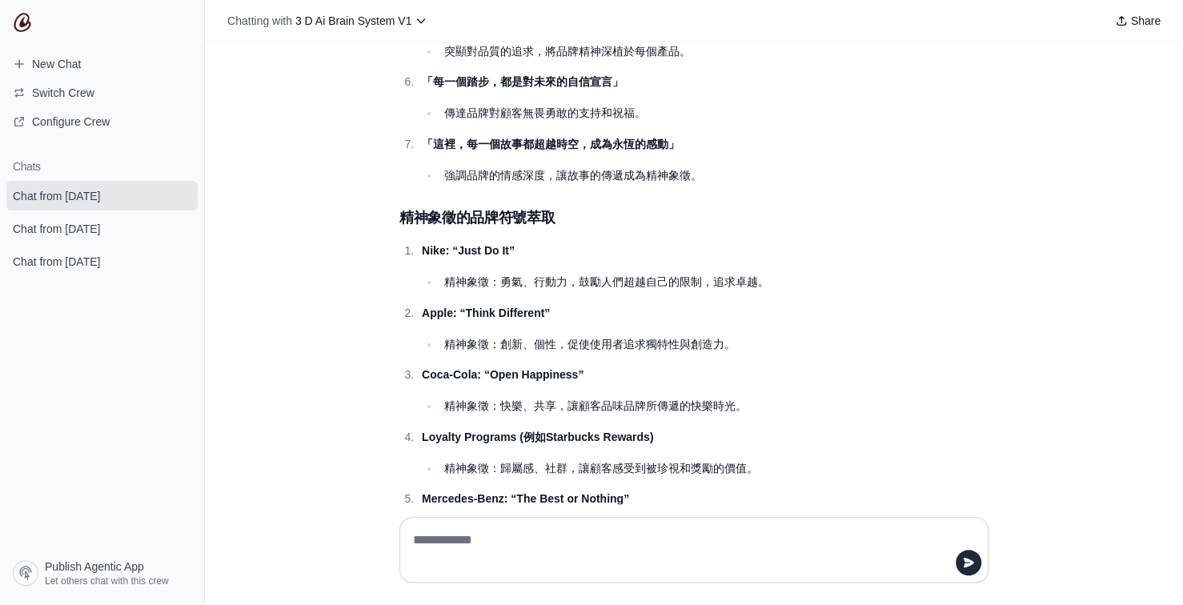
scroll to position [31882, 0]
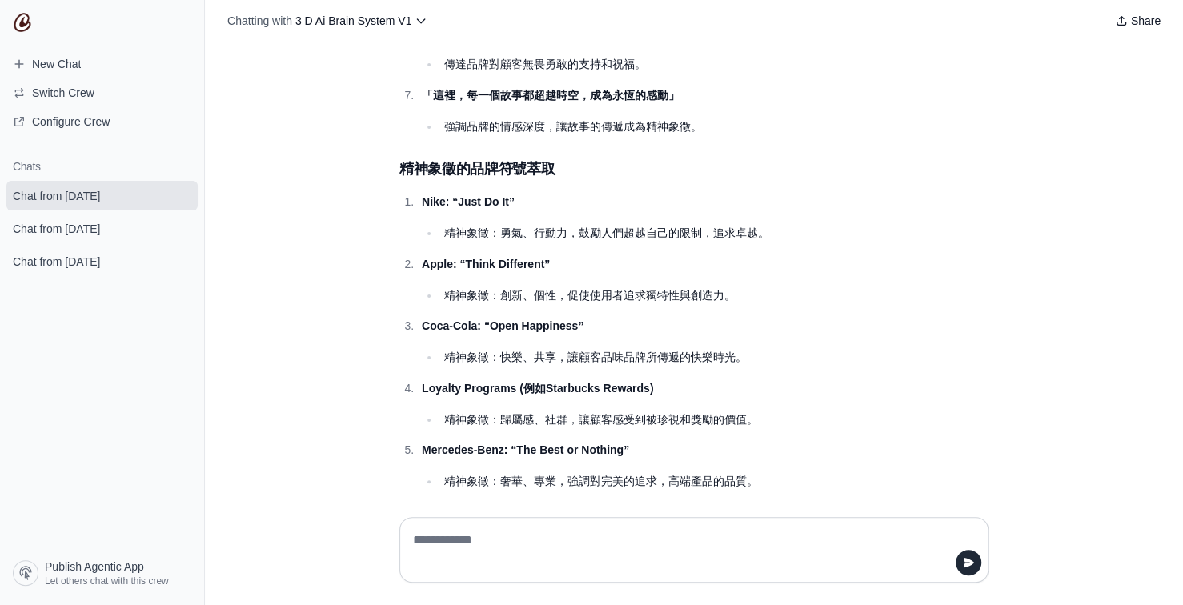
click at [528, 543] on textarea at bounding box center [689, 549] width 558 height 45
type textarea "**********"
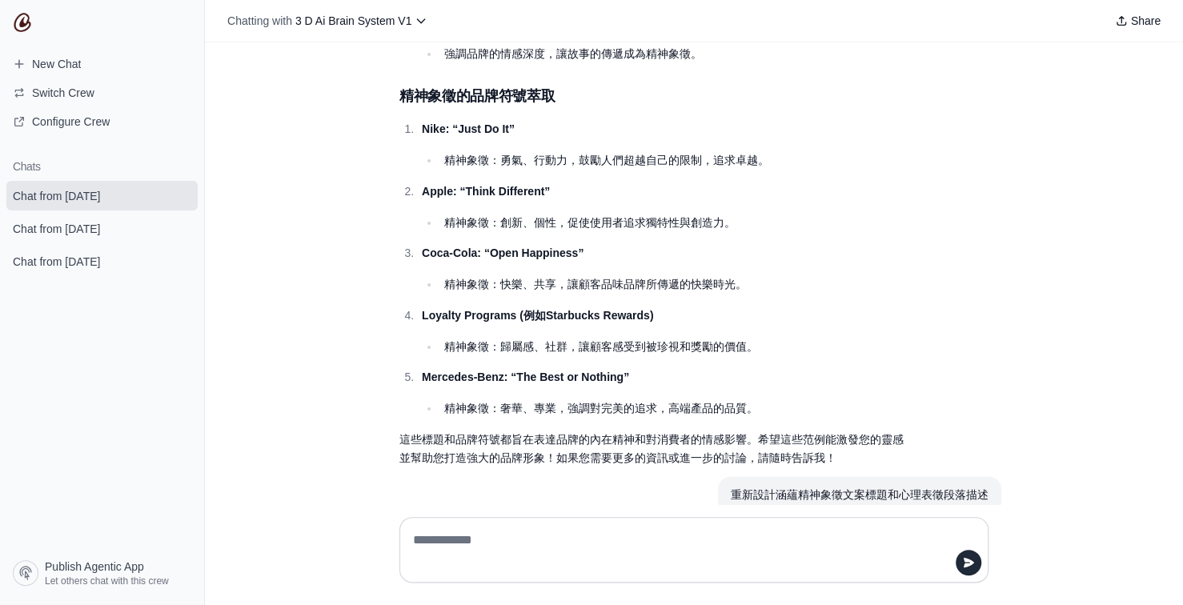
scroll to position [31975, 0]
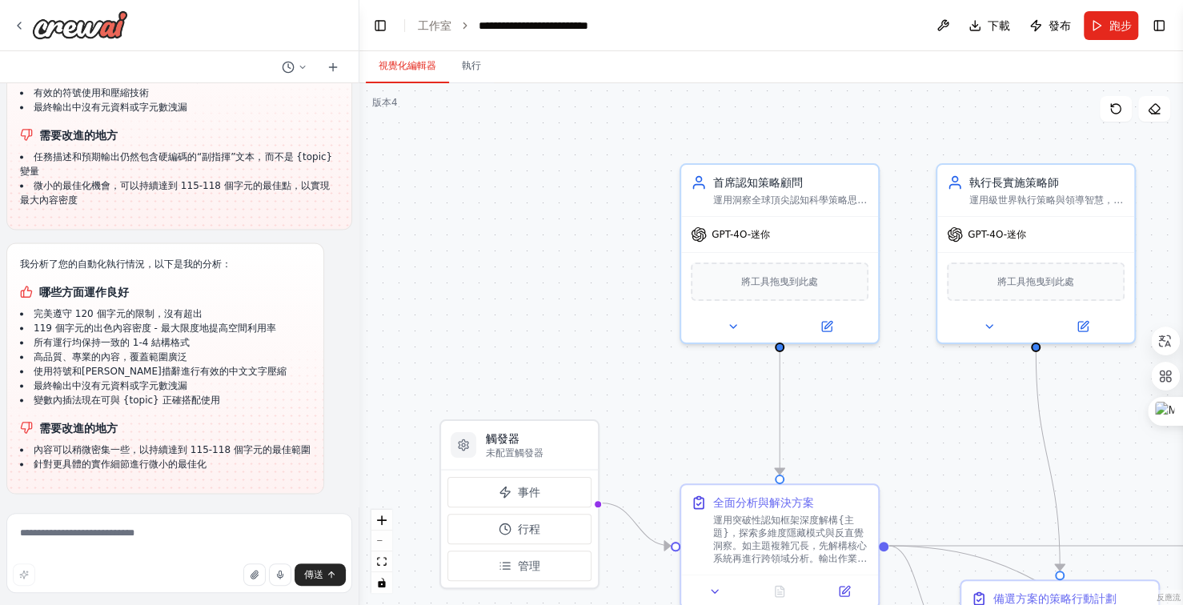
scroll to position [17341, 0]
click at [1121, 26] on font "跑步" at bounding box center [1120, 25] width 22 height 13
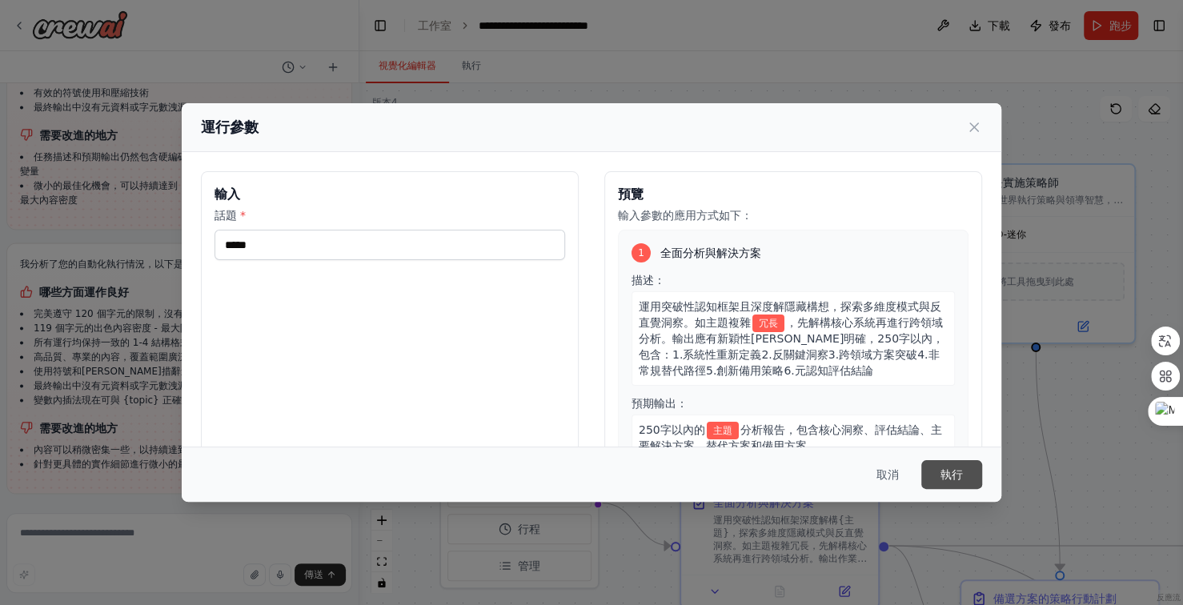
click at [944, 471] on font "執行" at bounding box center [951, 474] width 22 height 13
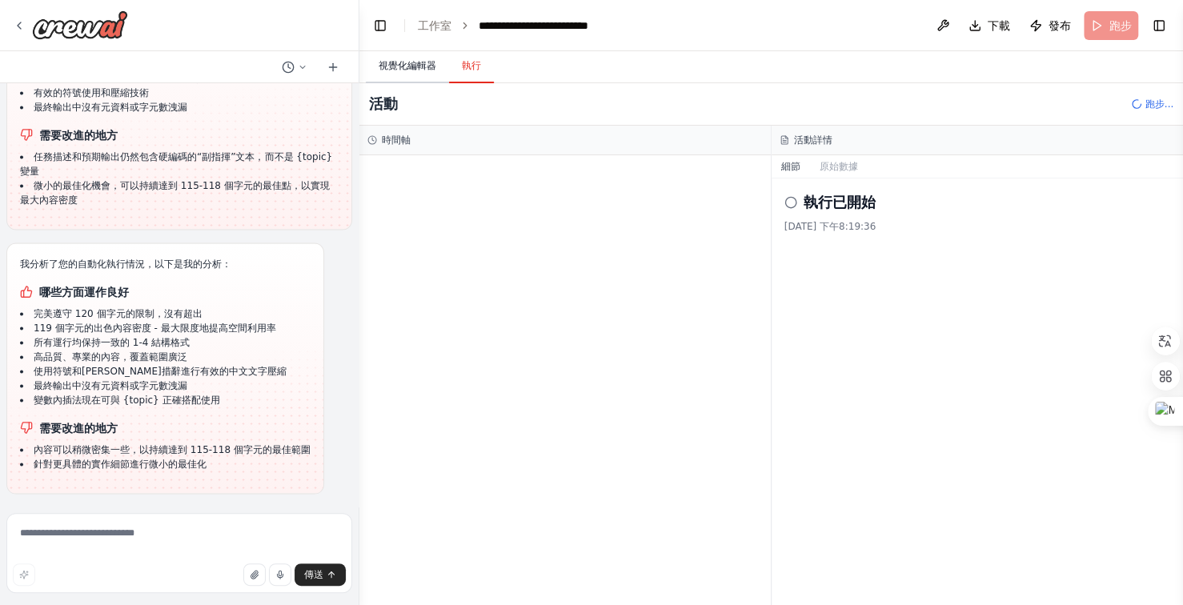
click at [417, 58] on button "視覺化編輯器" at bounding box center [407, 67] width 83 height 34
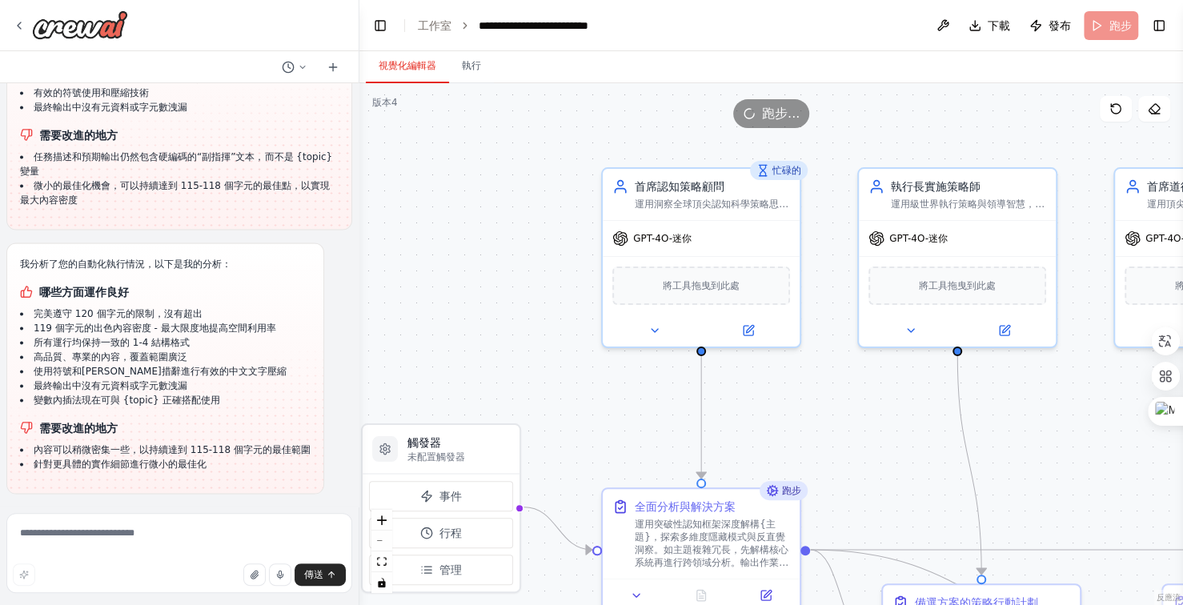
drag, startPoint x: 527, startPoint y: 143, endPoint x: 486, endPoint y: 143, distance: 40.8
click at [499, 143] on div ".deletable-edge-delete-btn { width: 20px; height: 20px; border: 0px solid #ffff…" at bounding box center [770, 344] width 823 height 522
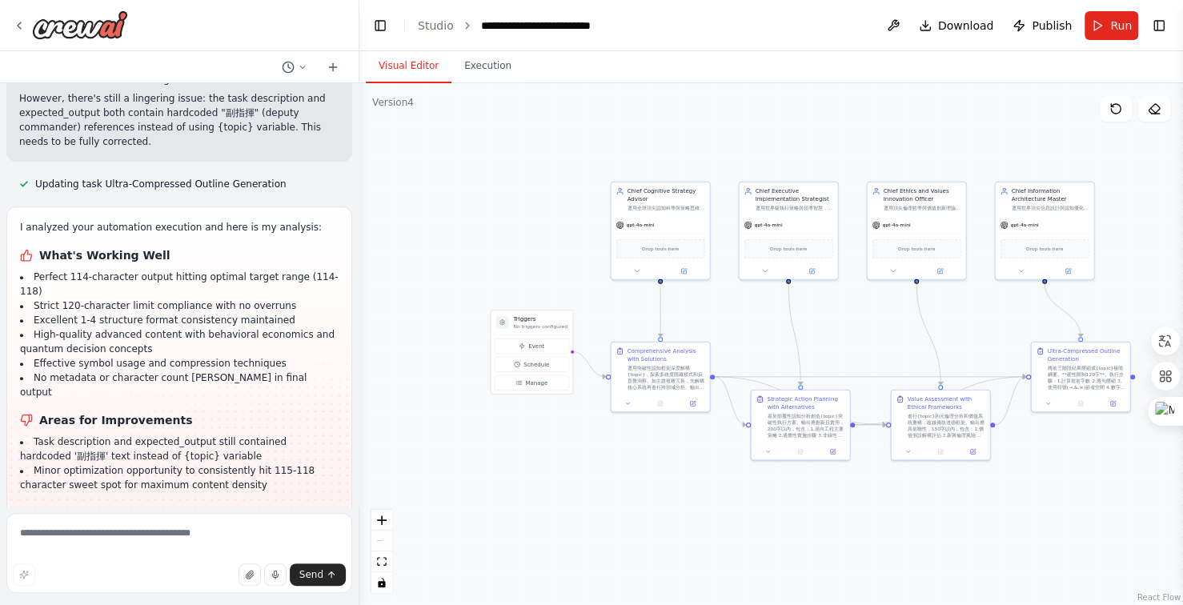
scroll to position [19684, 0]
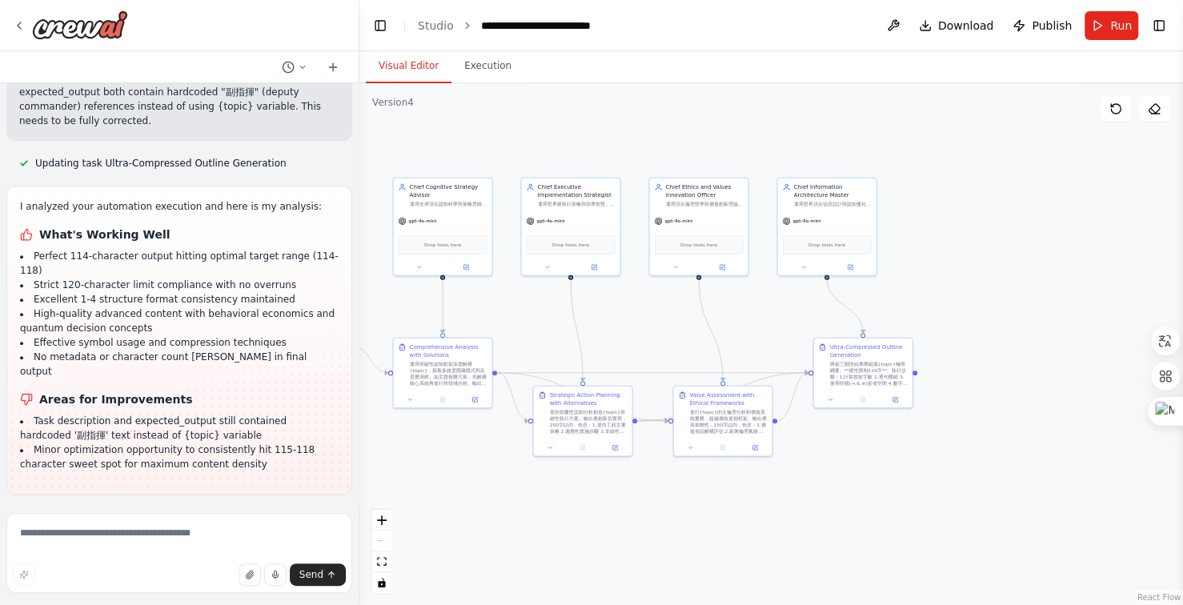
drag, startPoint x: 920, startPoint y: 141, endPoint x: 804, endPoint y: 138, distance: 116.1
click at [749, 138] on div ".deletable-edge-delete-btn { width: 20px; height: 20px; border: 0px solid #ffff…" at bounding box center [770, 344] width 823 height 522
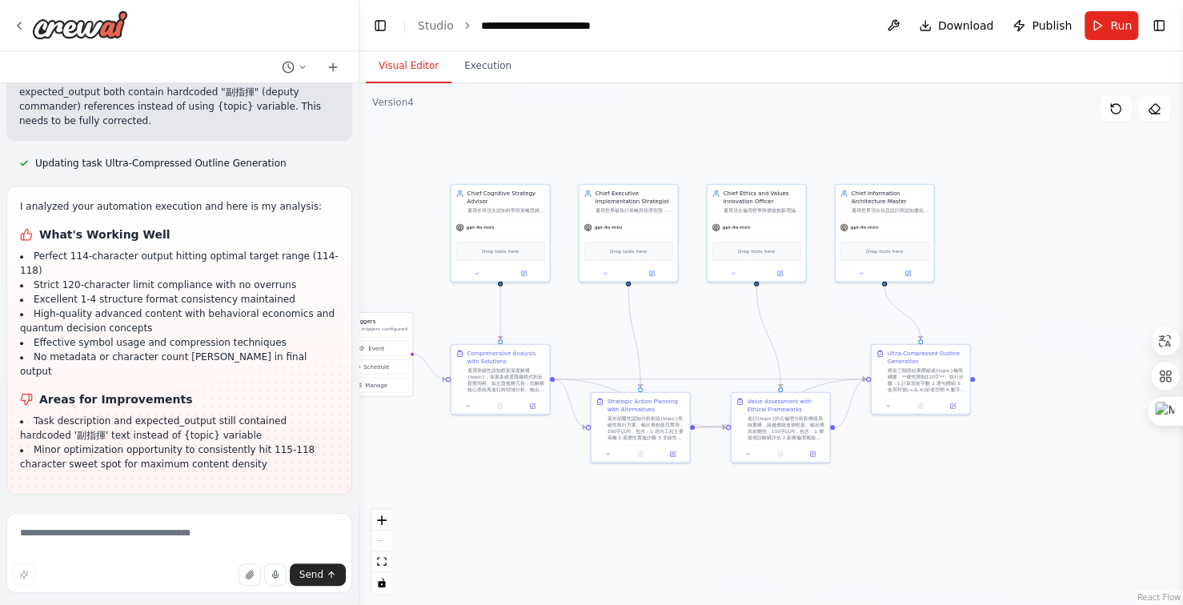
drag, startPoint x: 773, startPoint y: 133, endPoint x: 832, endPoint y: 134, distance: 59.2
click at [832, 134] on div ".deletable-edge-delete-btn { width: 20px; height: 20px; border: 0px solid #ffff…" at bounding box center [770, 344] width 823 height 522
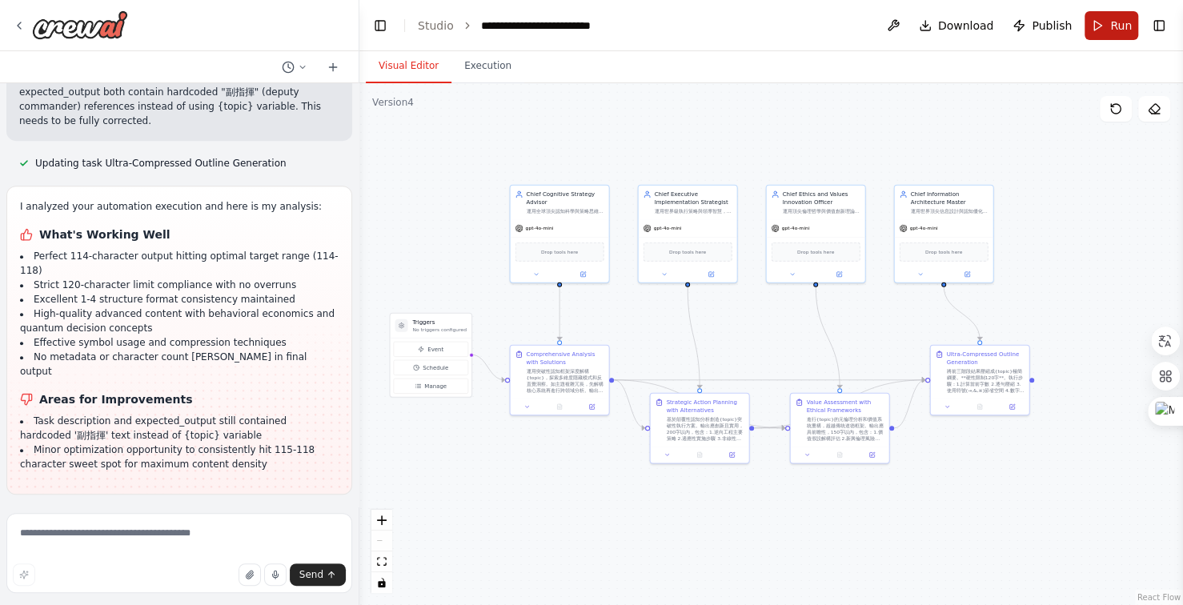
click at [1105, 26] on button "Run" at bounding box center [1111, 25] width 54 height 29
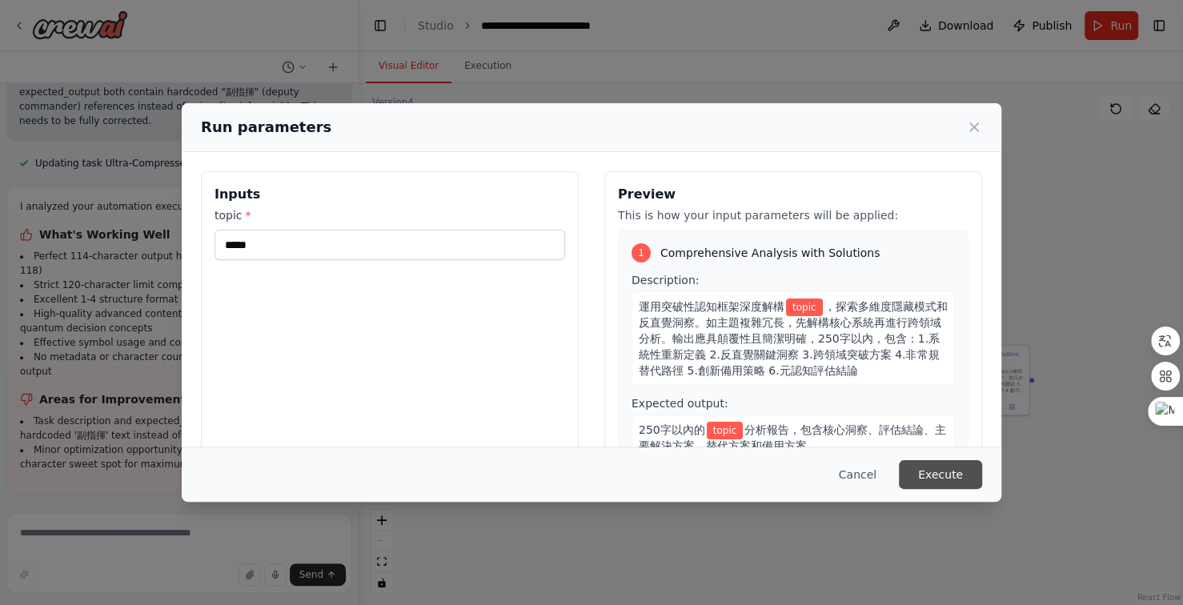
click at [931, 477] on button "Execute" at bounding box center [940, 474] width 83 height 29
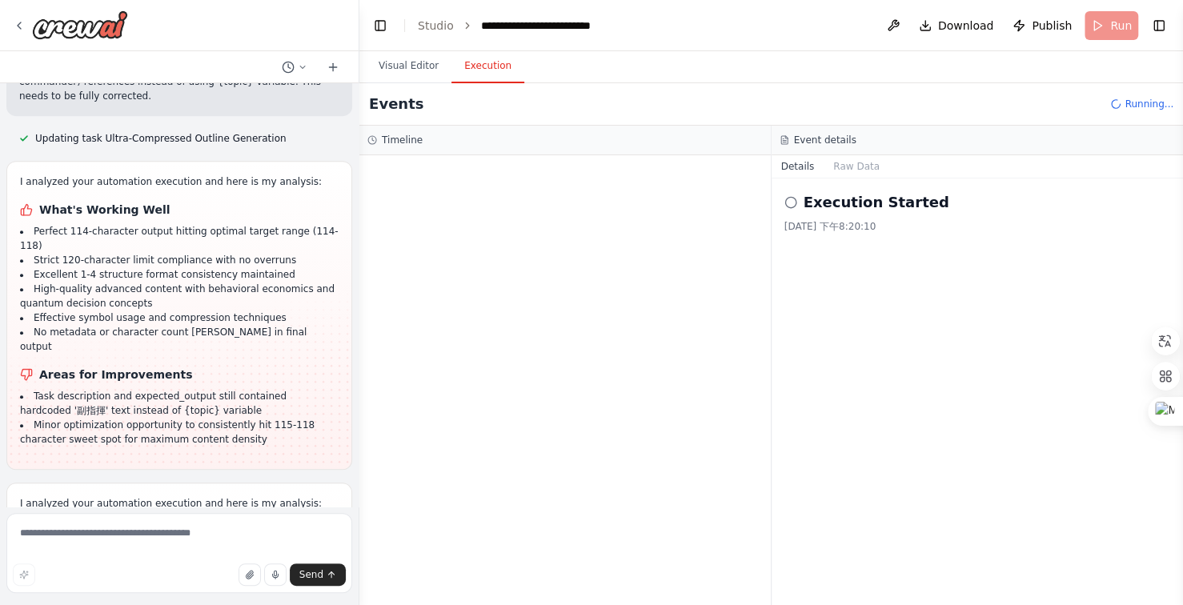
scroll to position [19839, 0]
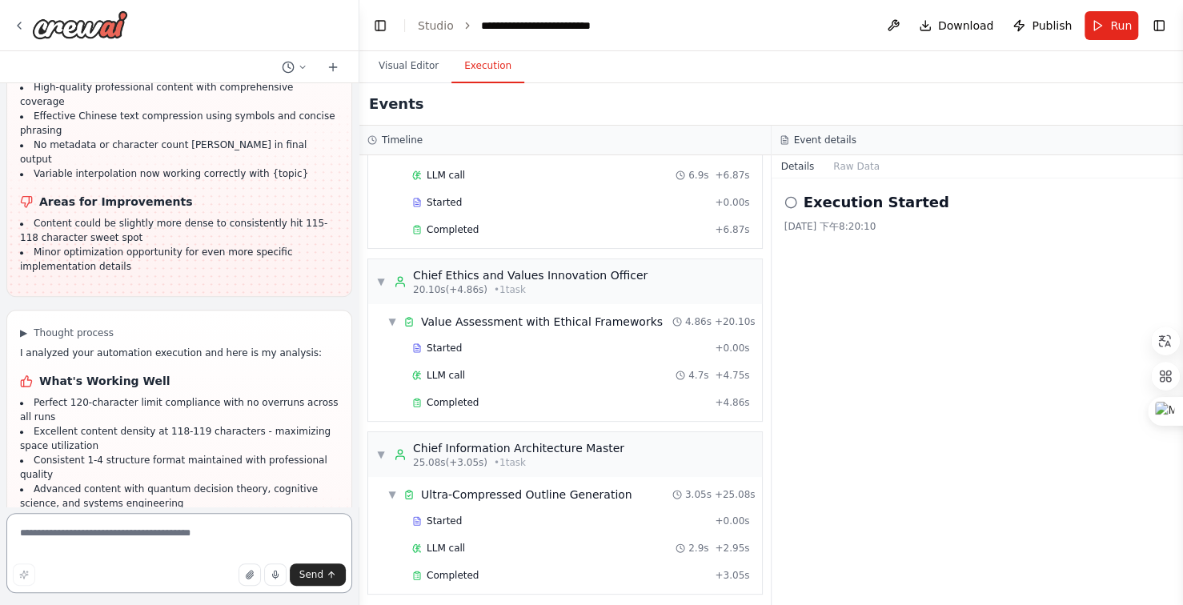
scroll to position [20247, 0]
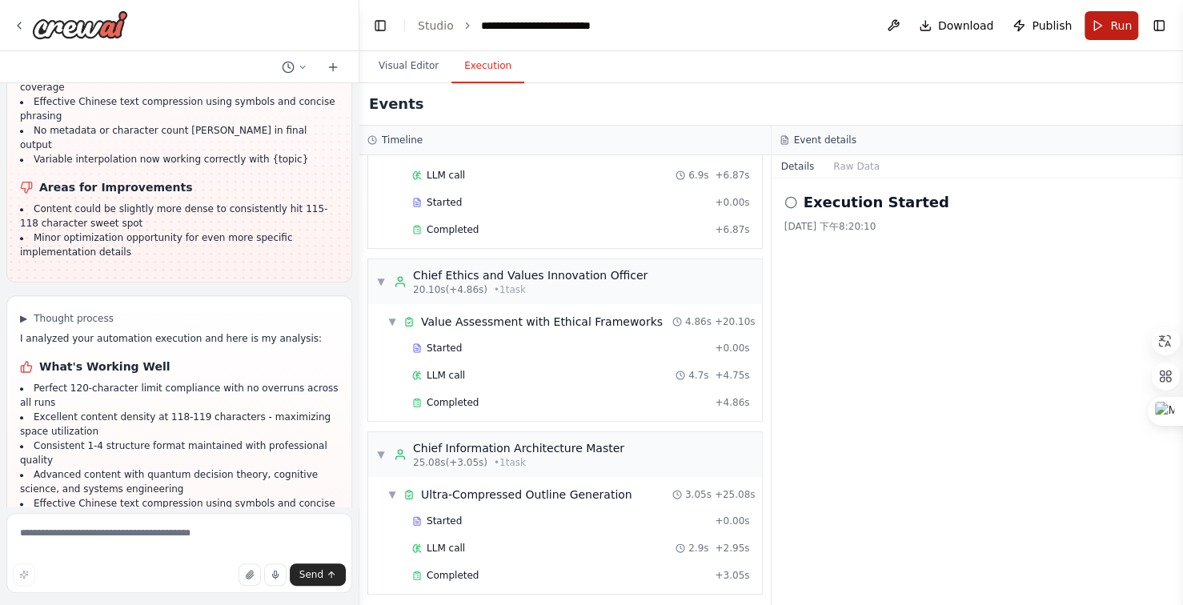
click at [1101, 22] on button "Run" at bounding box center [1111, 25] width 54 height 29
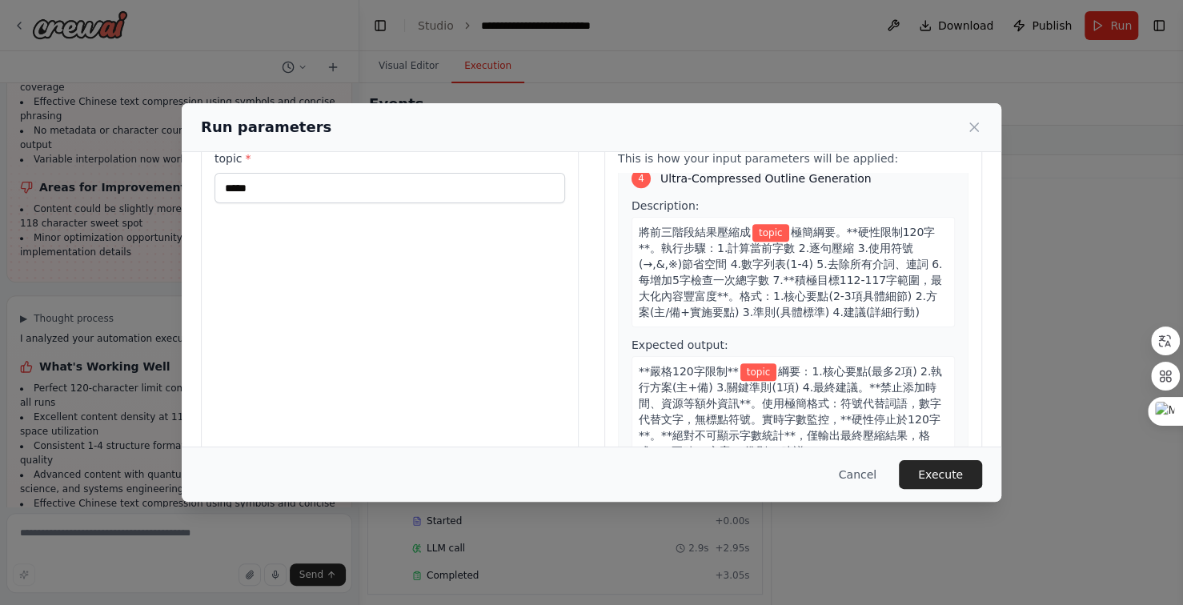
scroll to position [121, 0]
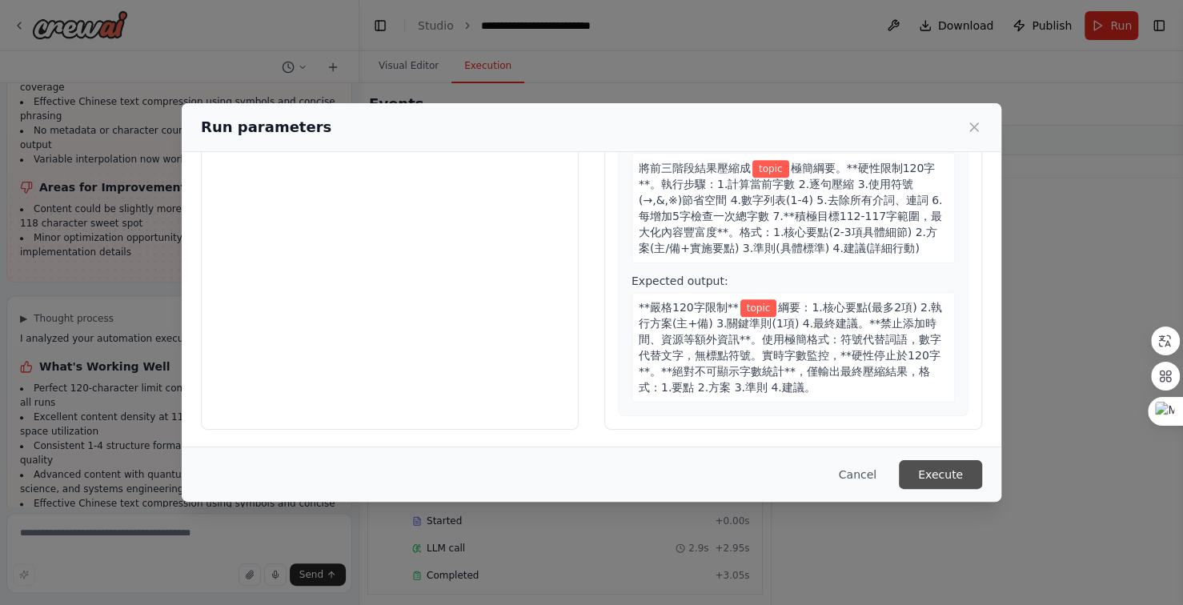
click at [943, 474] on button "Execute" at bounding box center [940, 474] width 83 height 29
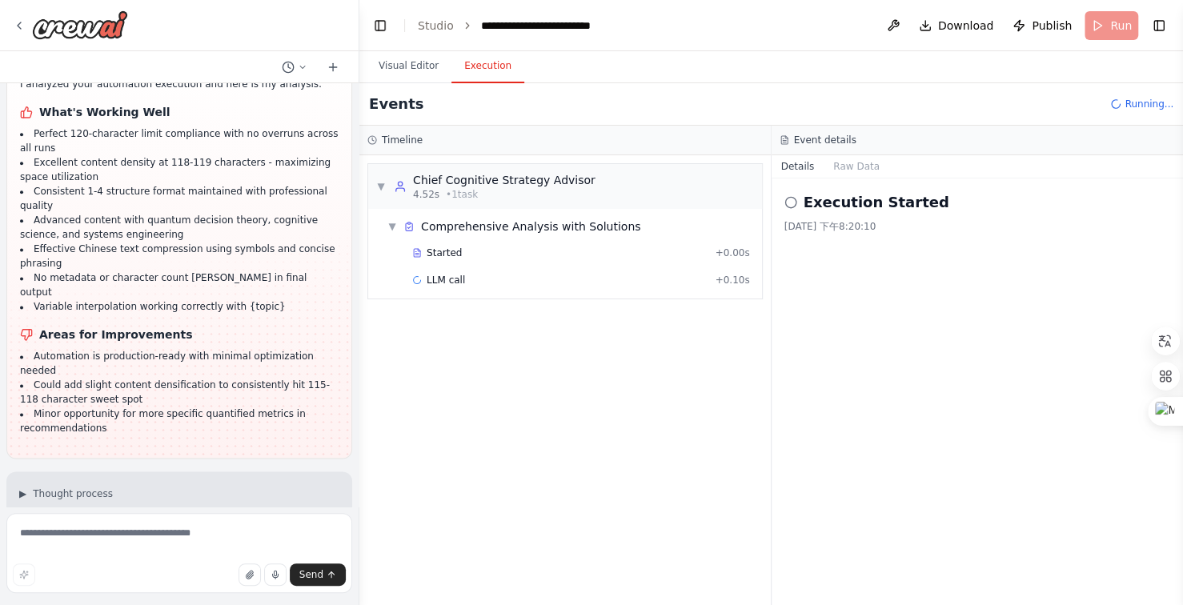
scroll to position [20521, 0]
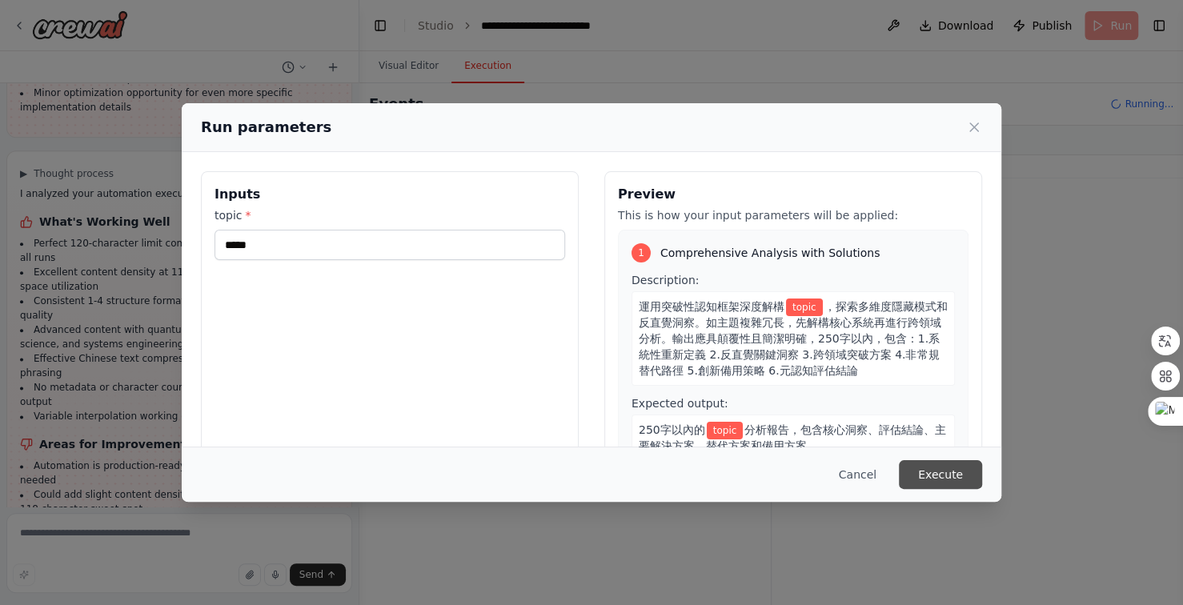
click at [933, 468] on button "Execute" at bounding box center [940, 474] width 83 height 29
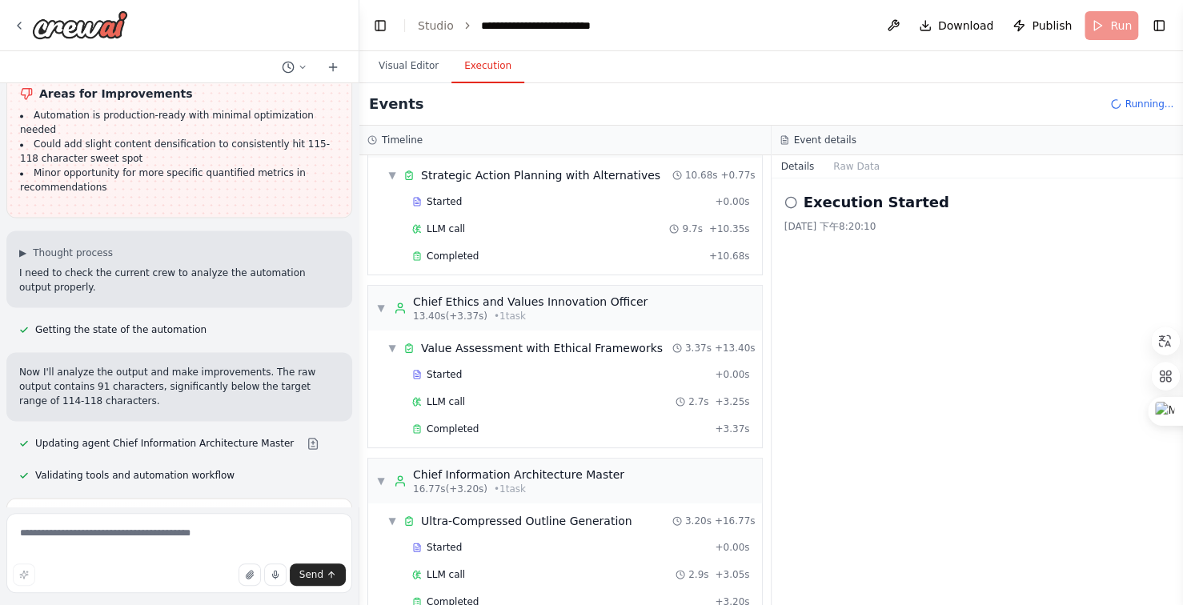
scroll to position [224, 0]
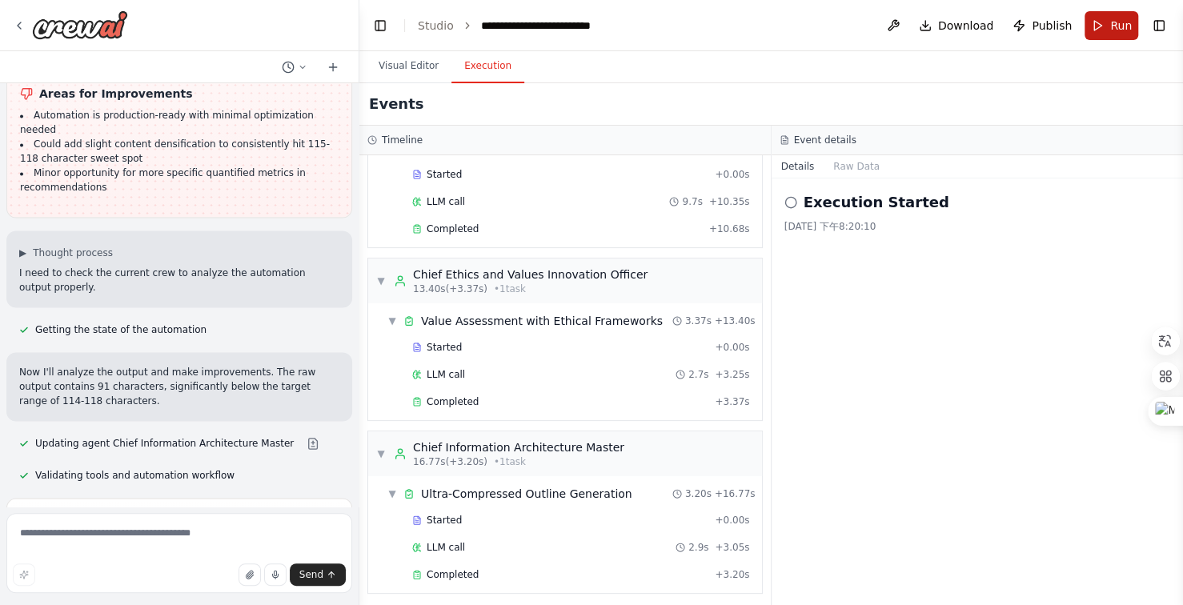
click at [1121, 28] on span "Run" at bounding box center [1121, 26] width 22 height 16
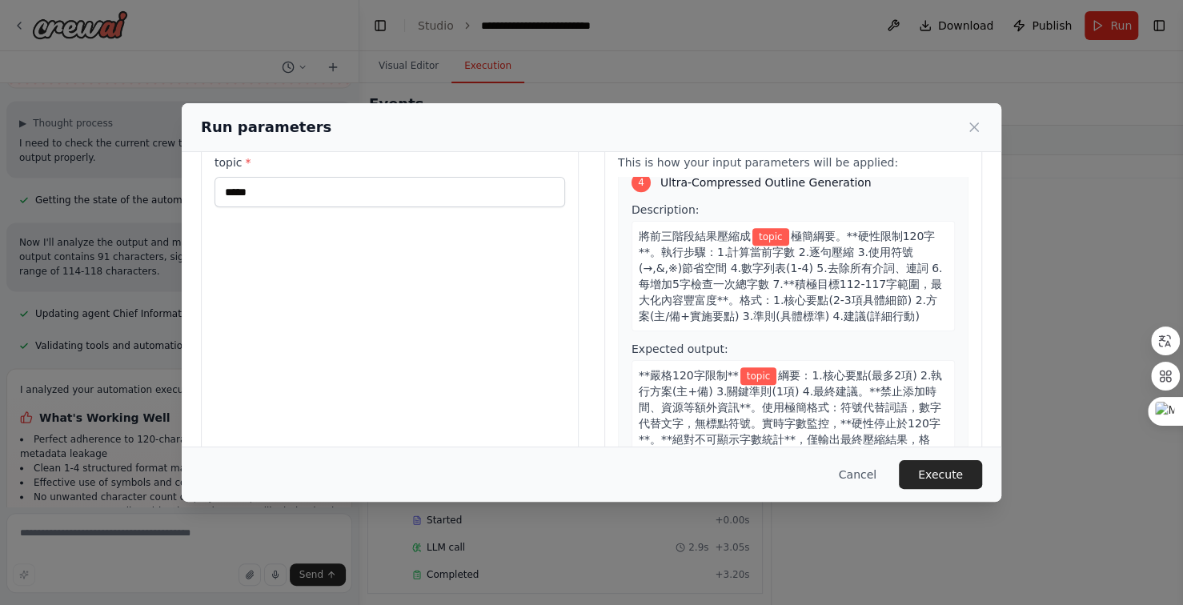
scroll to position [80, 0]
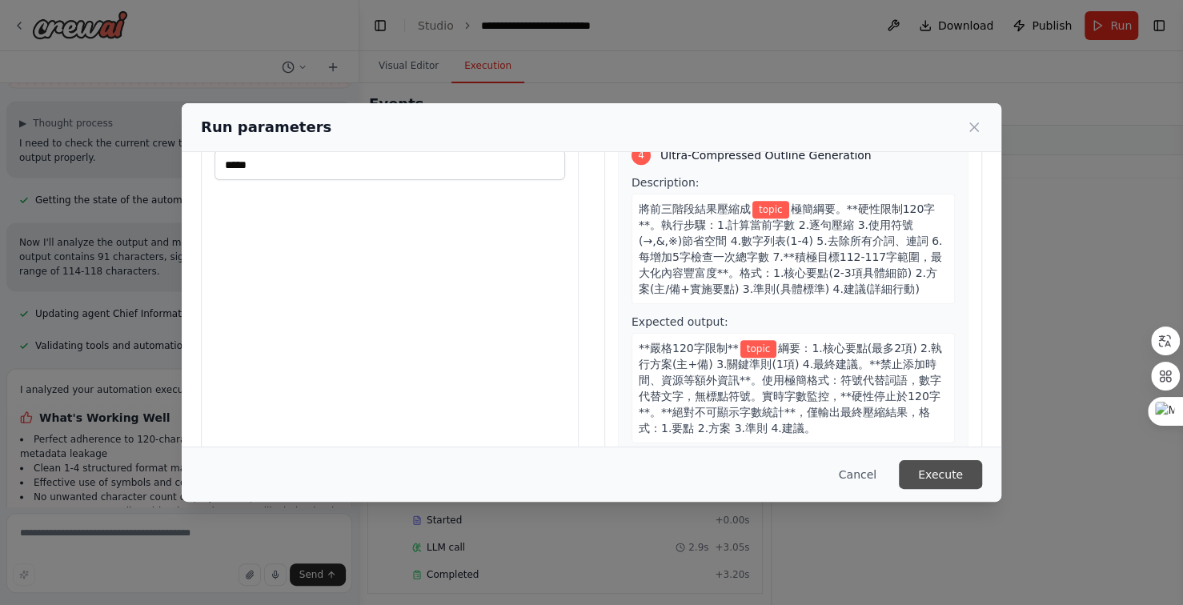
click at [935, 468] on button "Execute" at bounding box center [940, 474] width 83 height 29
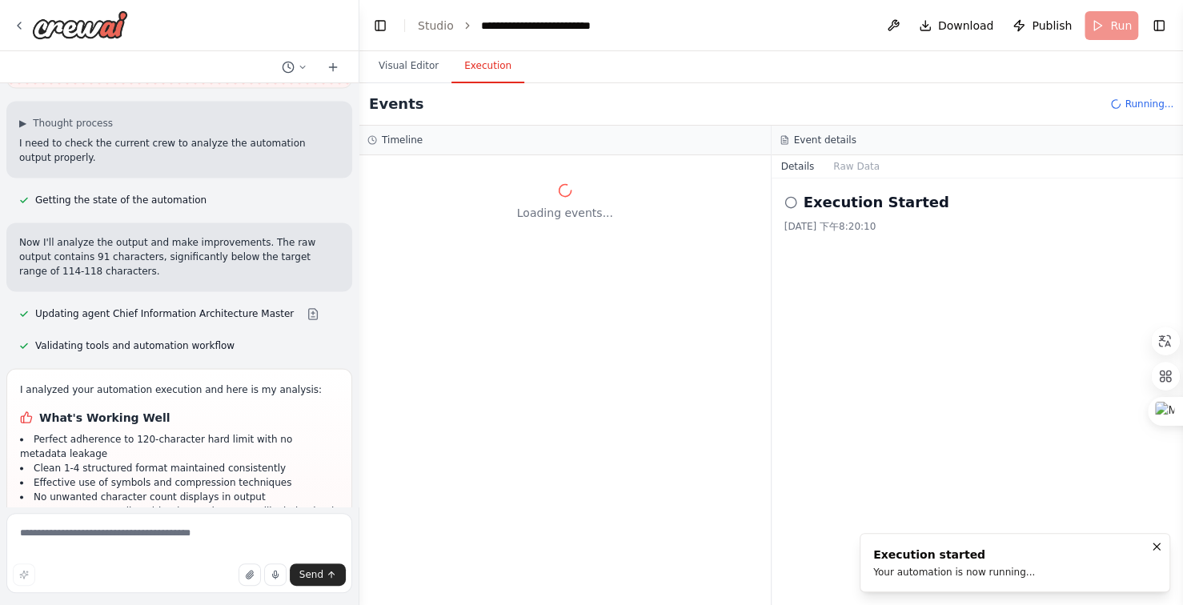
scroll to position [0, 0]
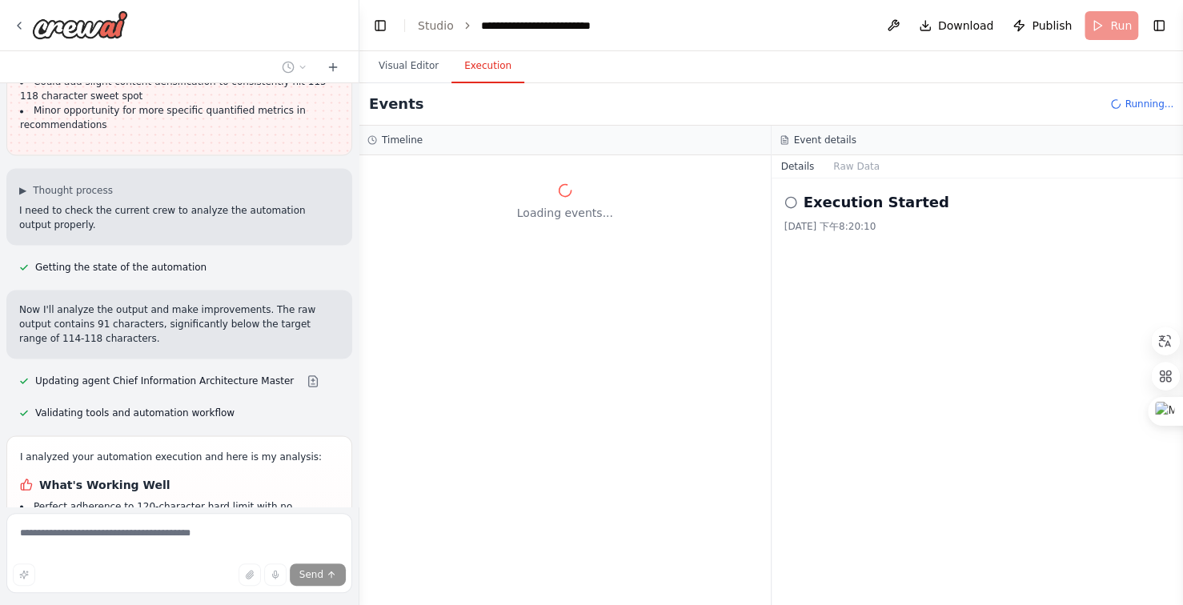
scroll to position [20872, 0]
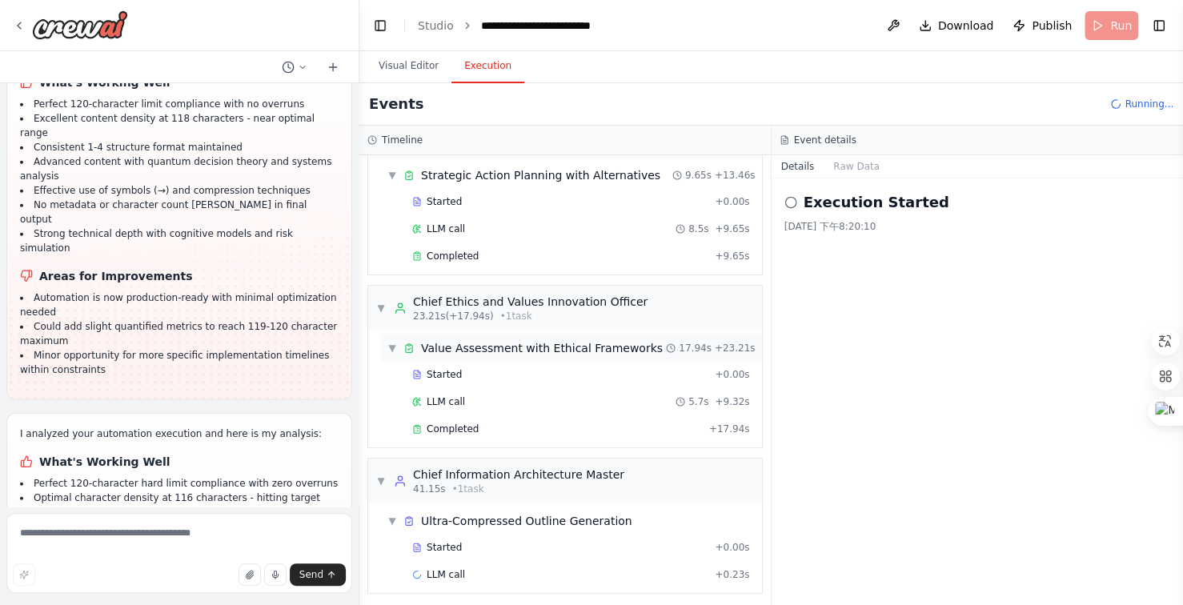
scroll to position [21798, 0]
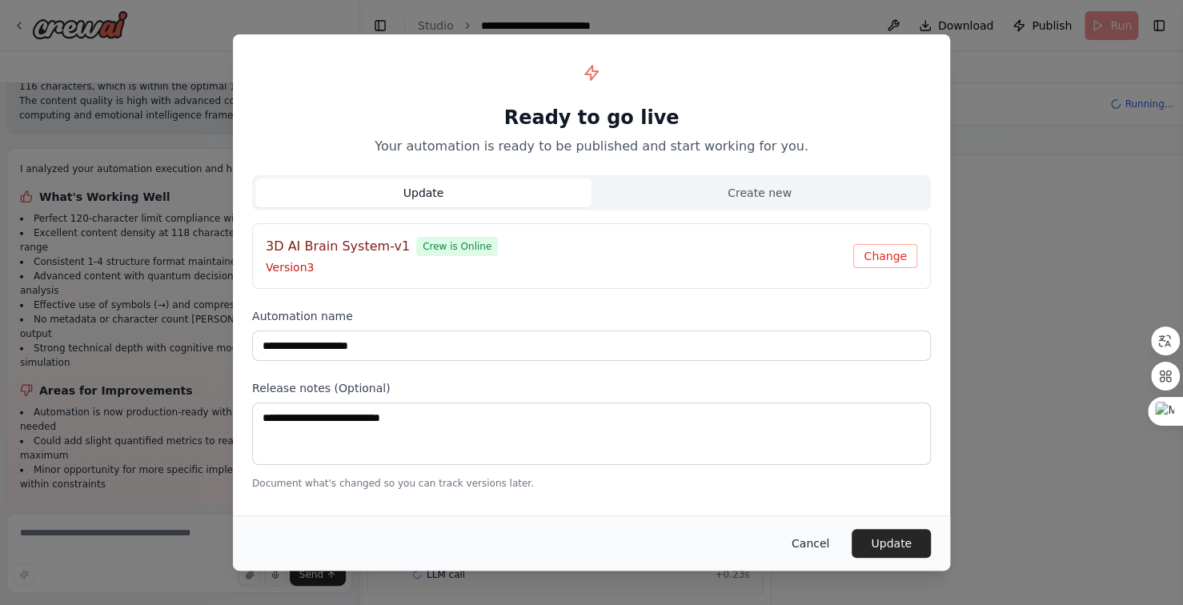
click at [816, 542] on button "Cancel" at bounding box center [810, 543] width 63 height 29
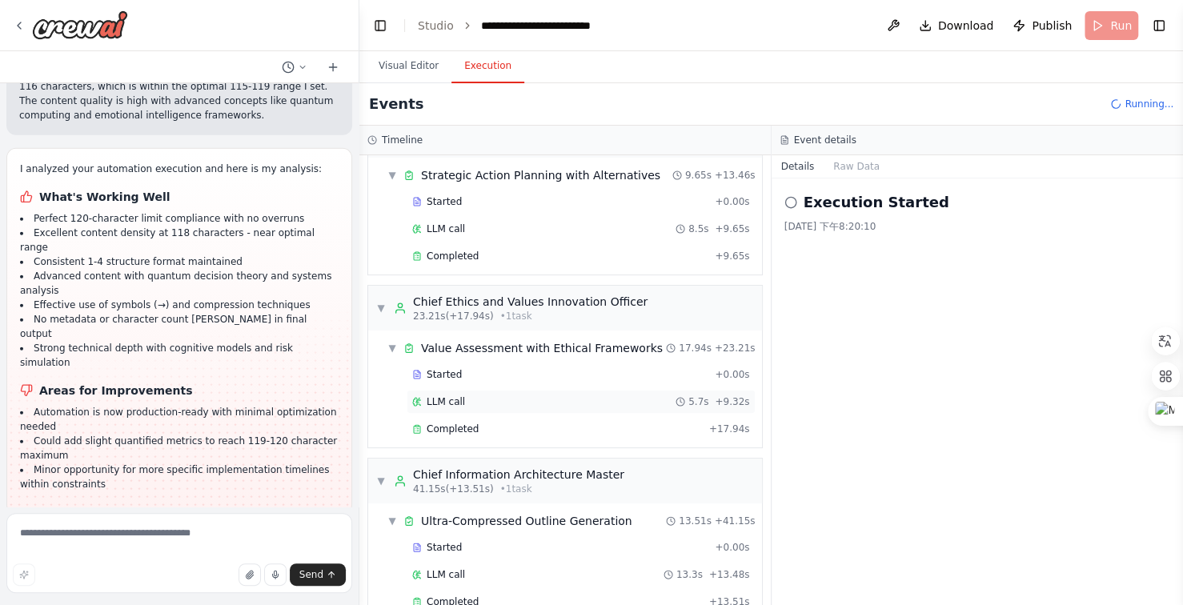
scroll to position [250, 0]
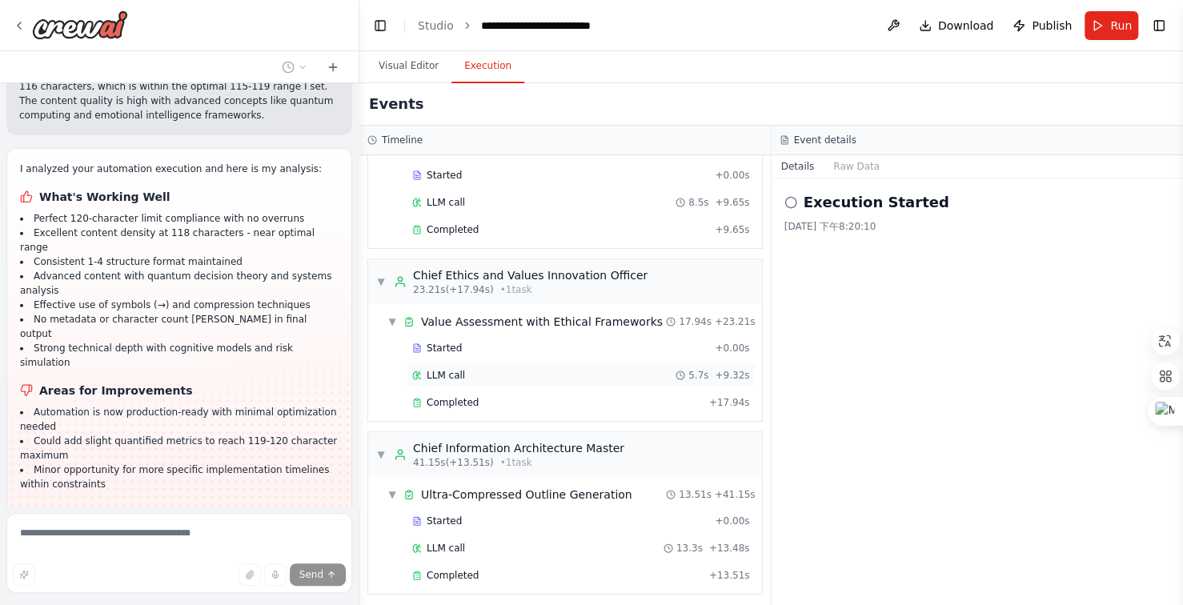
scroll to position [21731, 0]
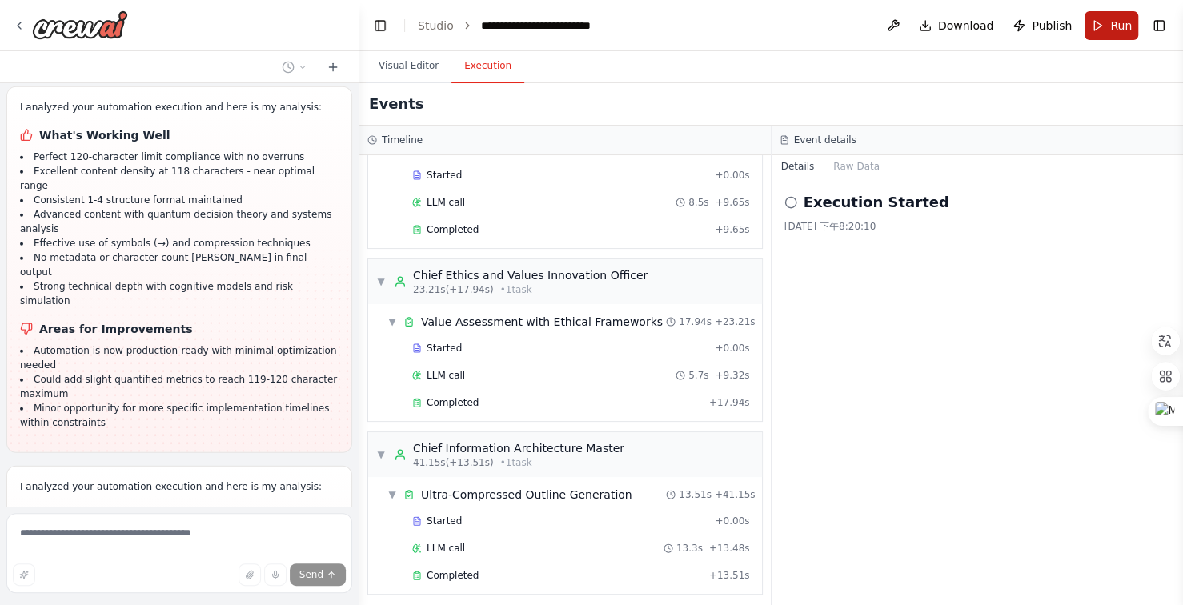
click at [1109, 22] on button "Run" at bounding box center [1111, 25] width 54 height 29
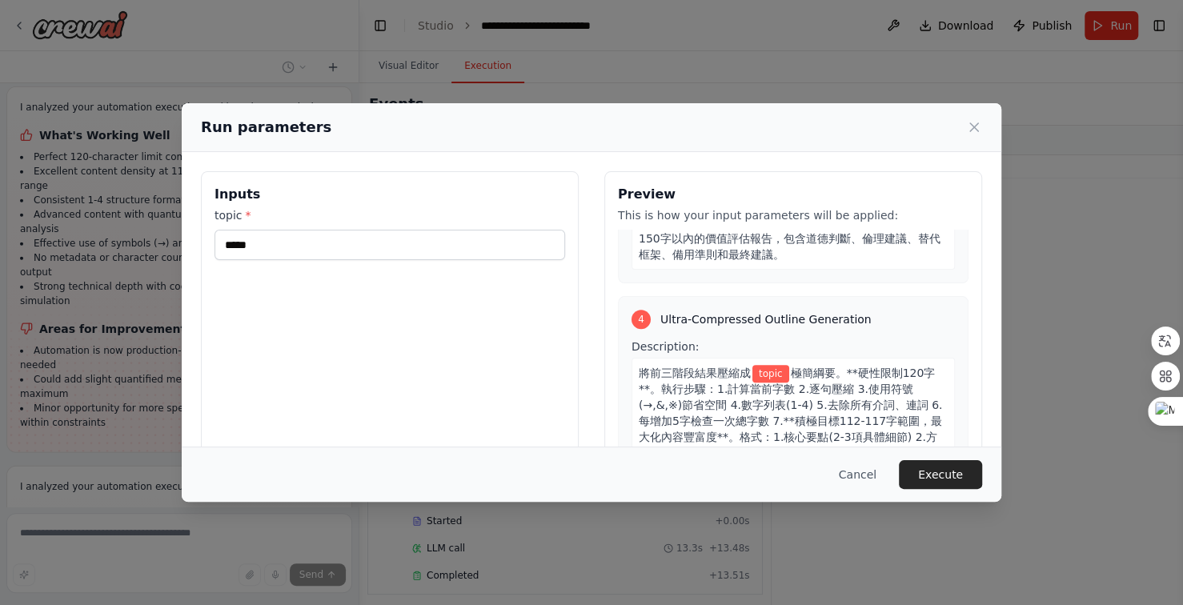
scroll to position [770, 0]
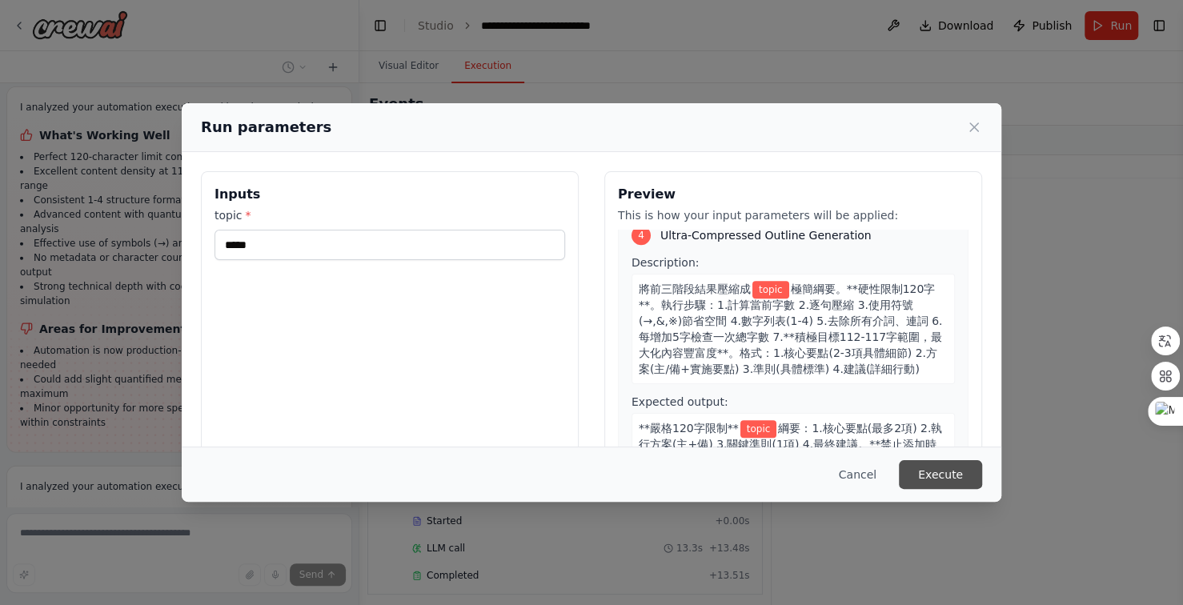
click at [935, 466] on button "Execute" at bounding box center [940, 474] width 83 height 29
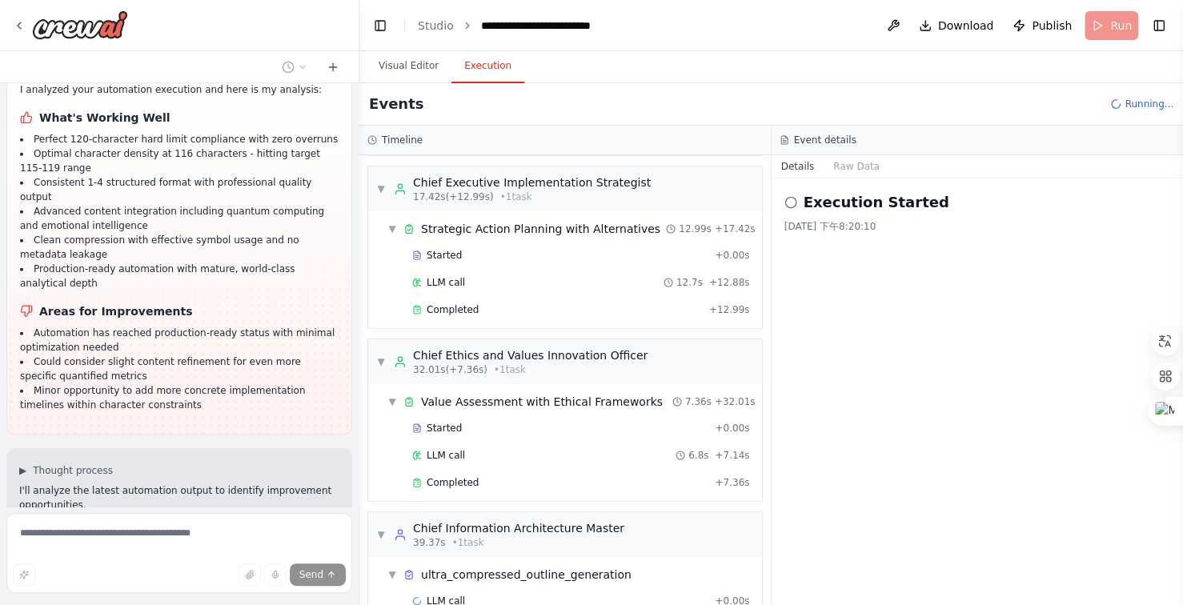
scroll to position [224, 0]
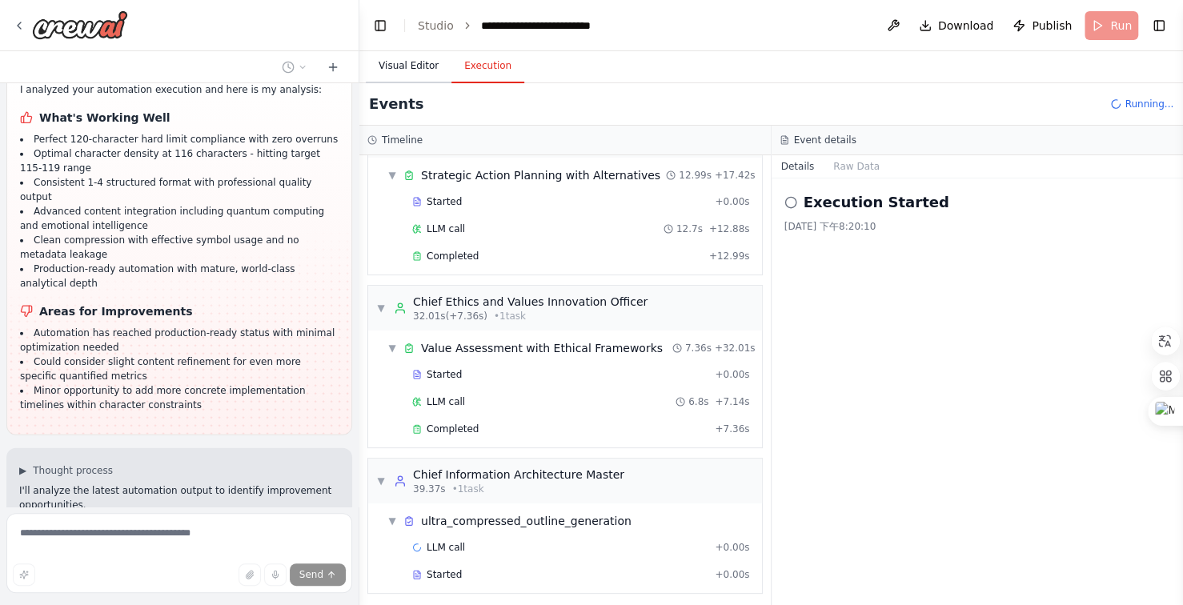
click at [426, 66] on button "Visual Editor" at bounding box center [409, 67] width 86 height 34
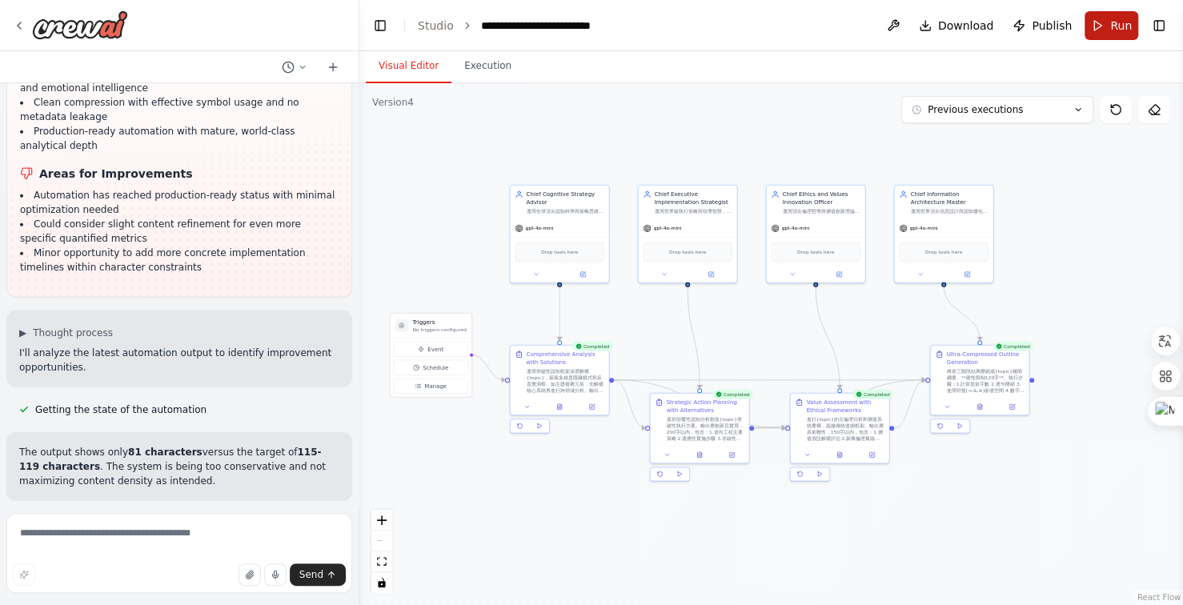
click at [1111, 24] on span "Run" at bounding box center [1121, 26] width 22 height 16
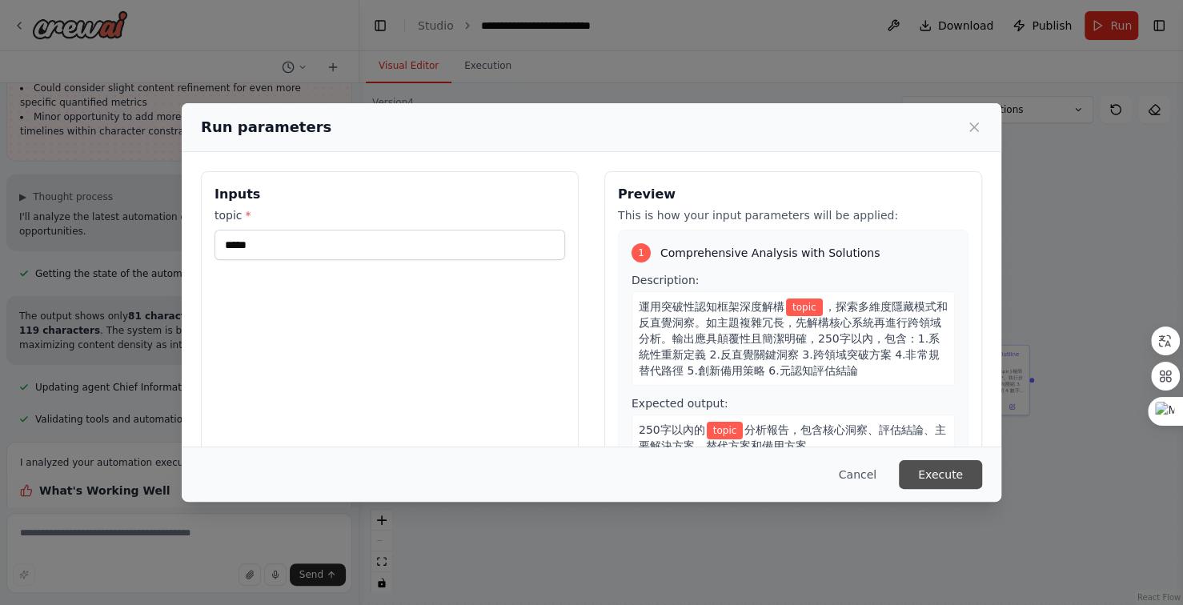
scroll to position [22416, 0]
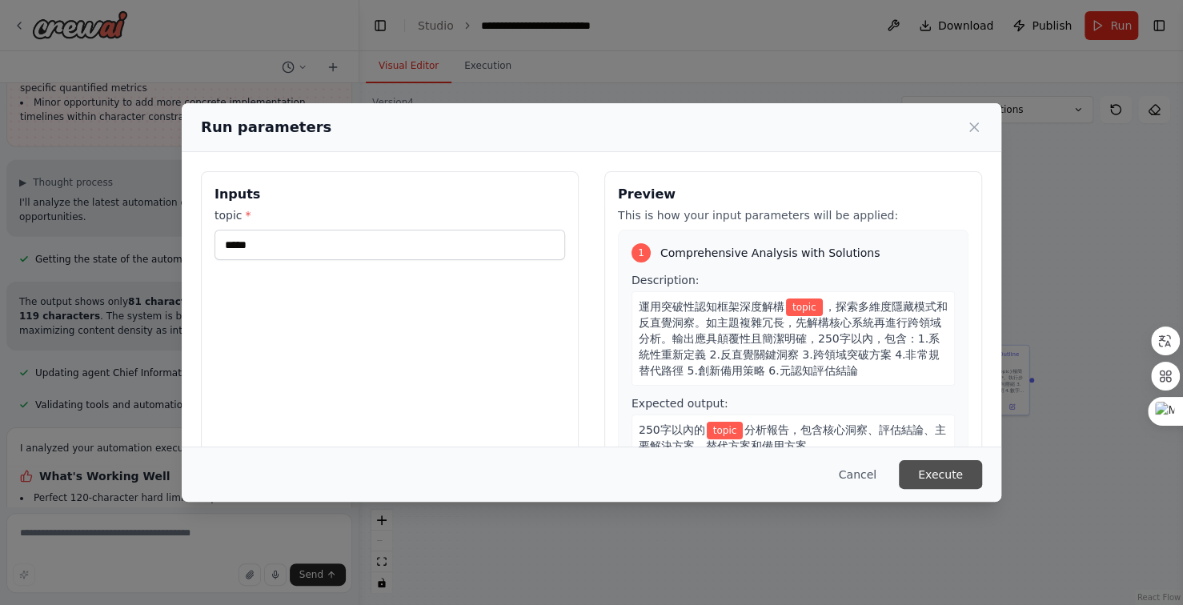
click at [938, 474] on button "Execute" at bounding box center [940, 474] width 83 height 29
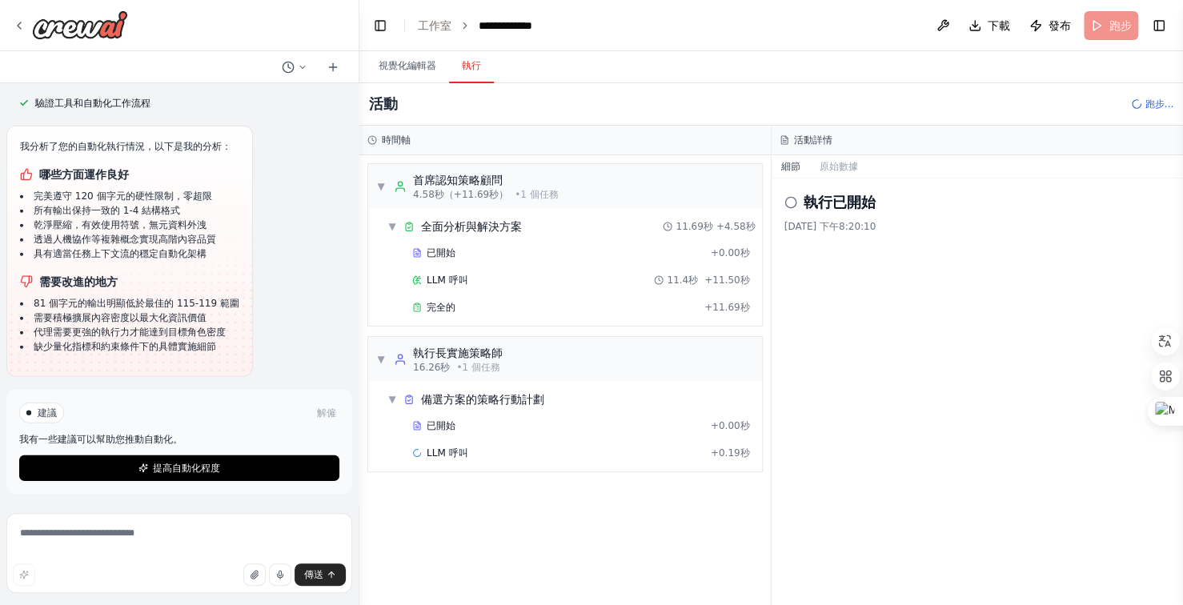
scroll to position [21856, 0]
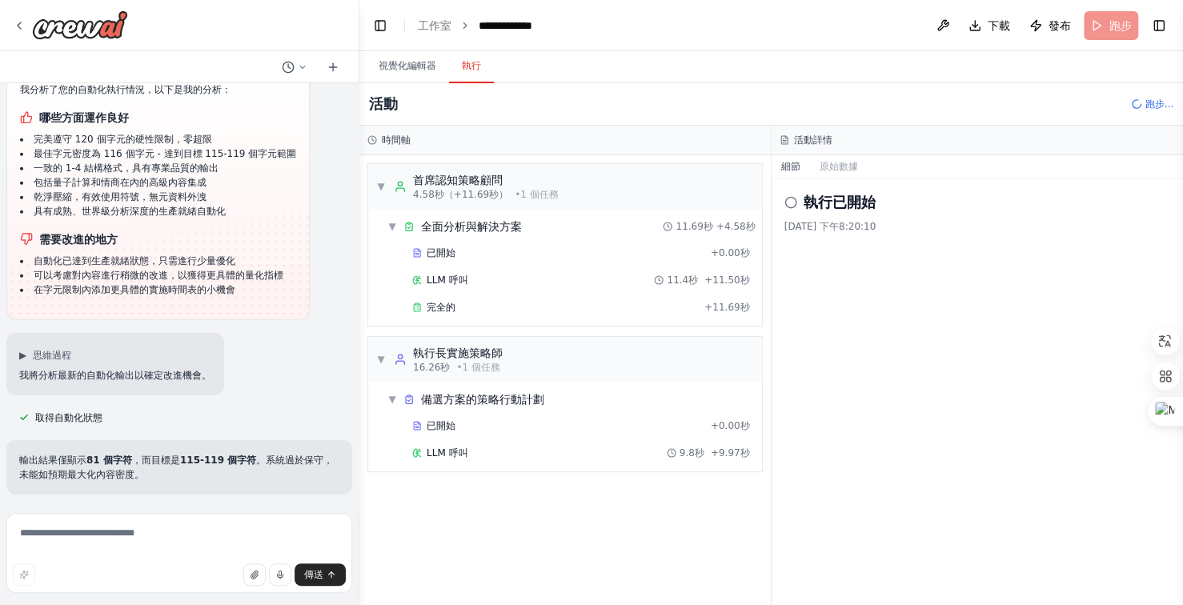
scroll to position [0, 0]
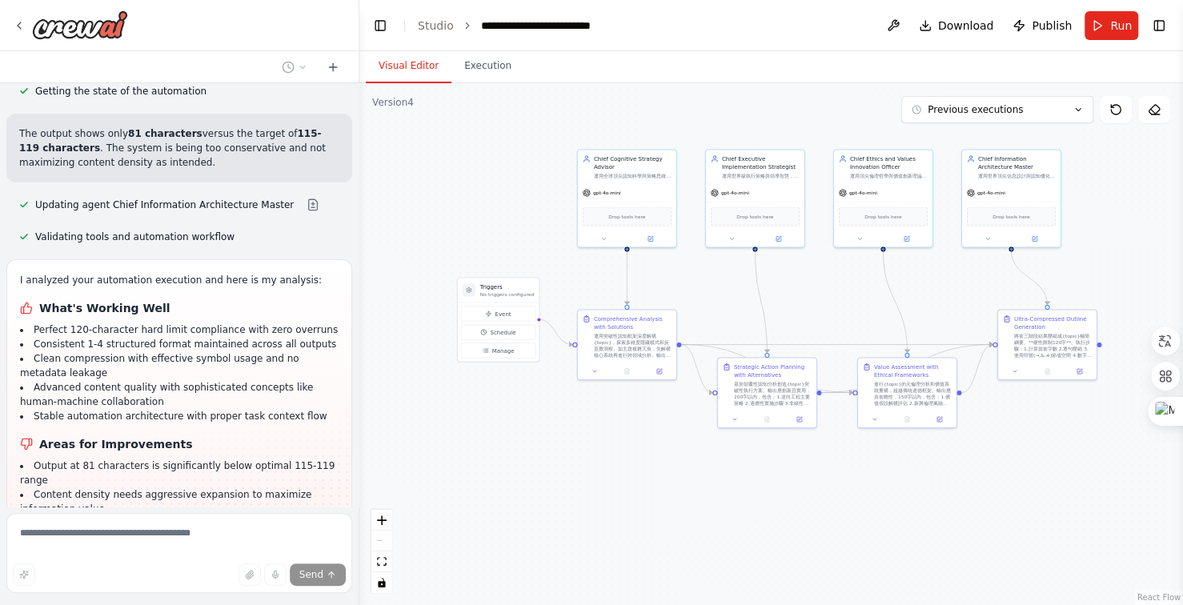
scroll to position [22585, 0]
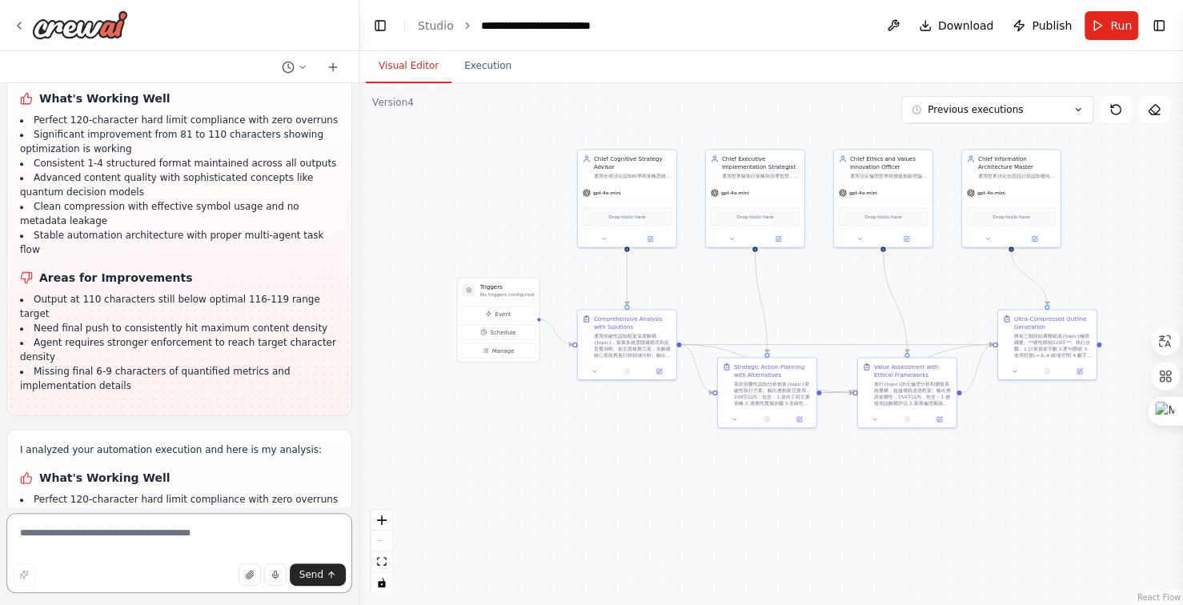
scroll to position [23530, 0]
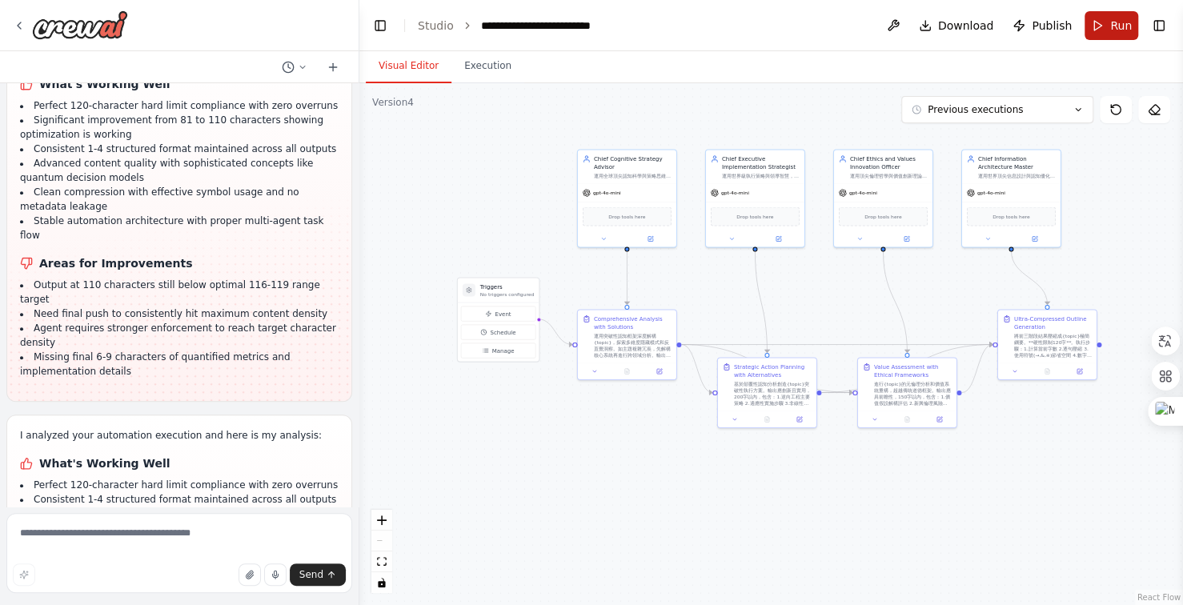
click at [1116, 24] on span "Run" at bounding box center [1121, 26] width 22 height 16
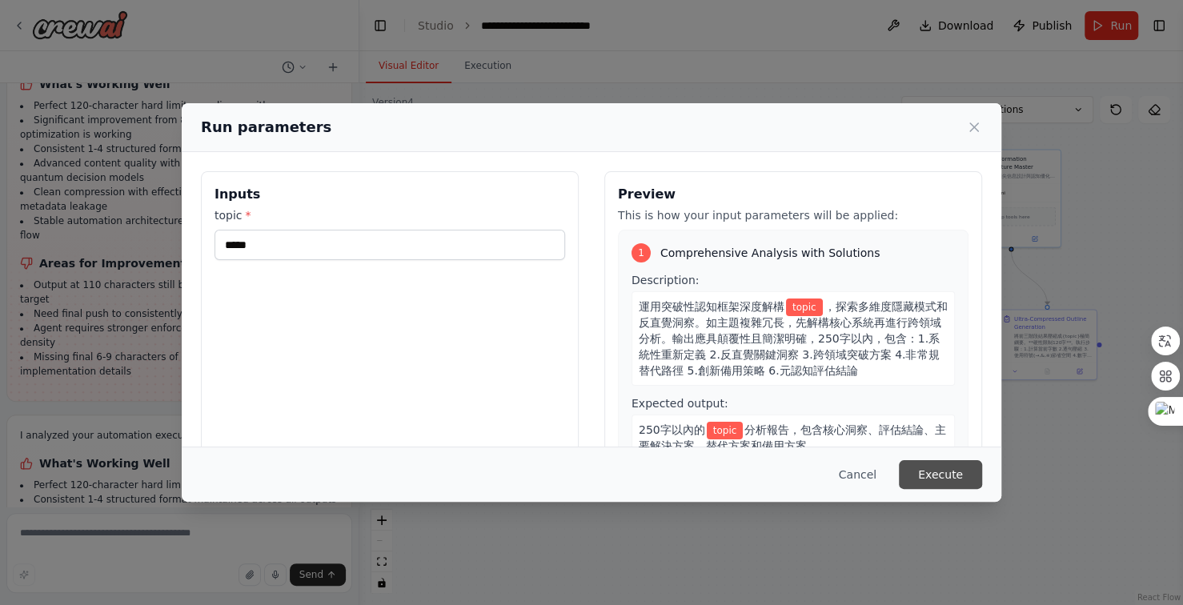
click at [944, 472] on button "Execute" at bounding box center [940, 474] width 83 height 29
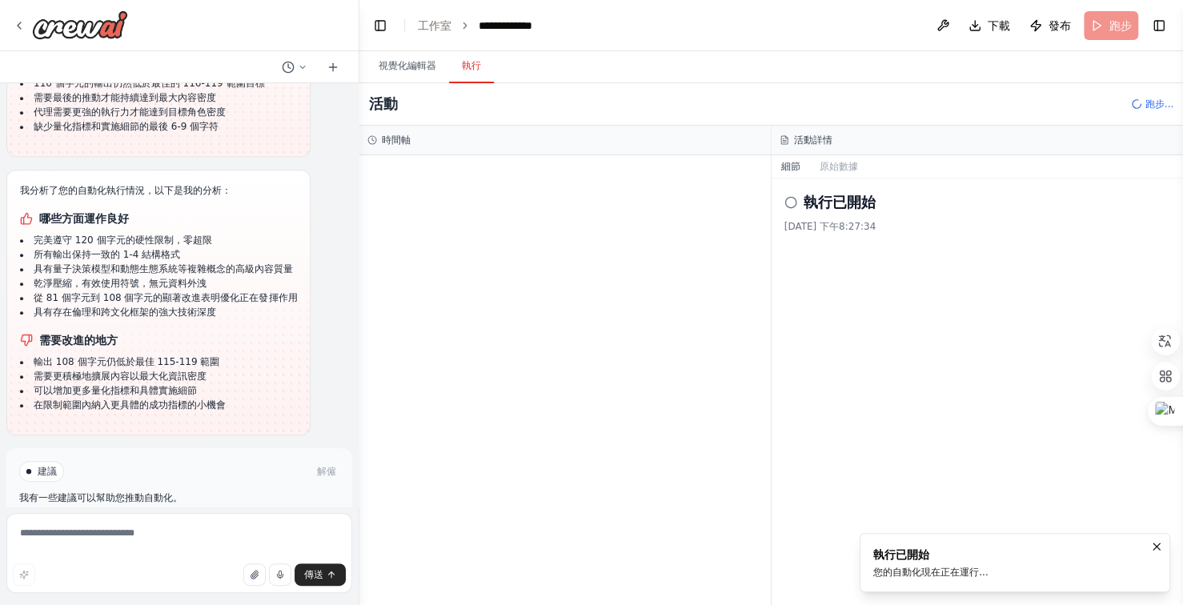
scroll to position [23186, 0]
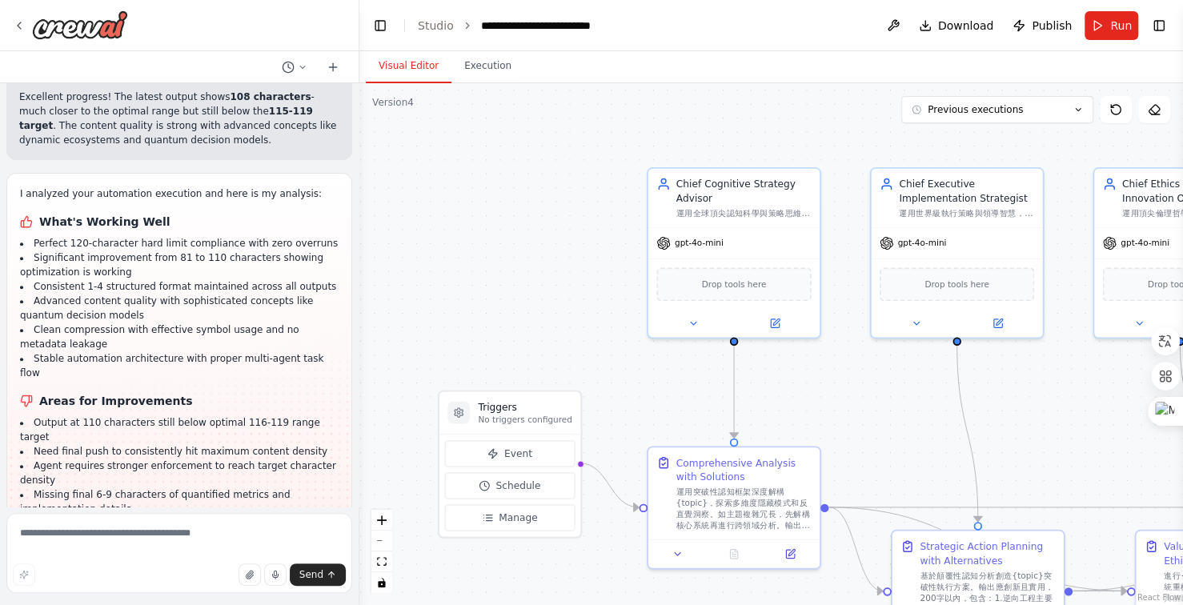
scroll to position [23400, 0]
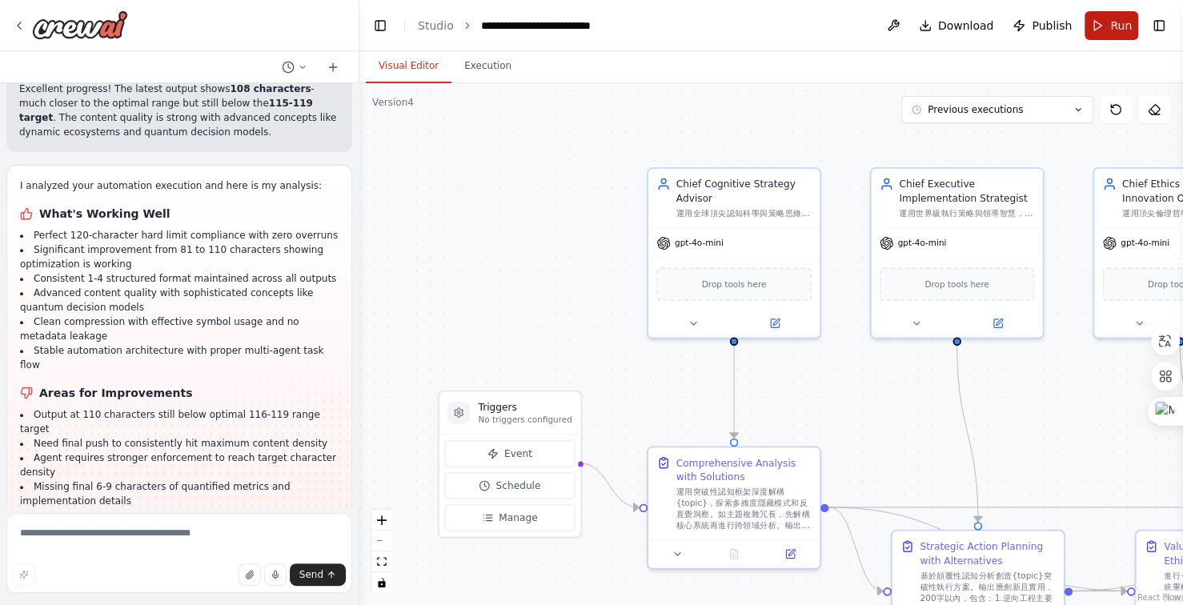
click at [1122, 26] on span "Run" at bounding box center [1121, 26] width 22 height 16
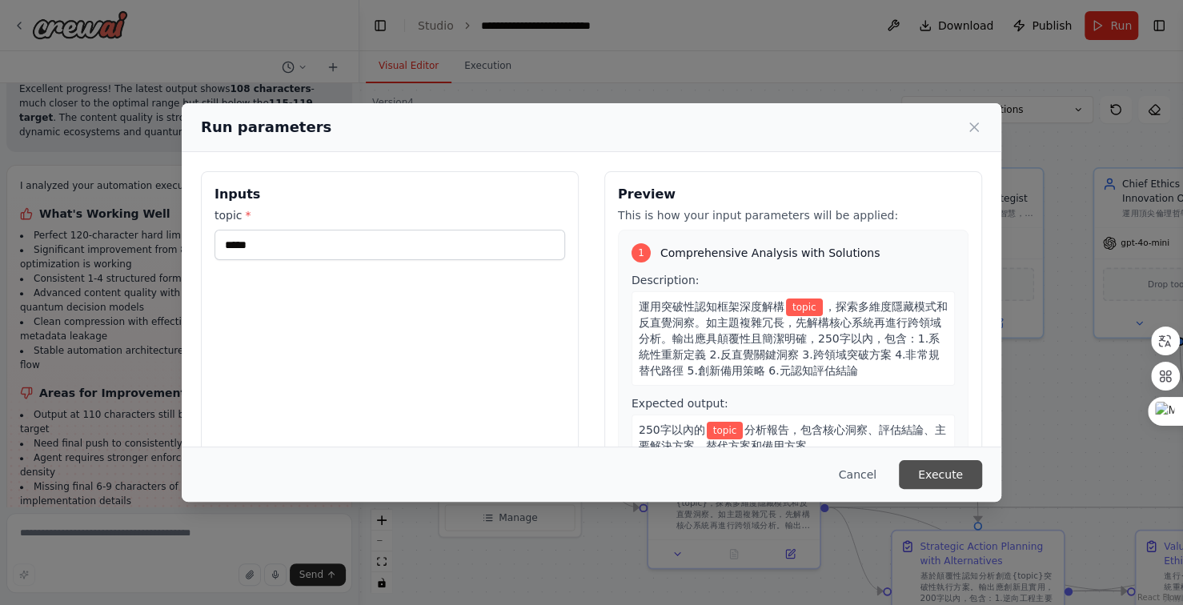
click at [939, 471] on button "Execute" at bounding box center [940, 474] width 83 height 29
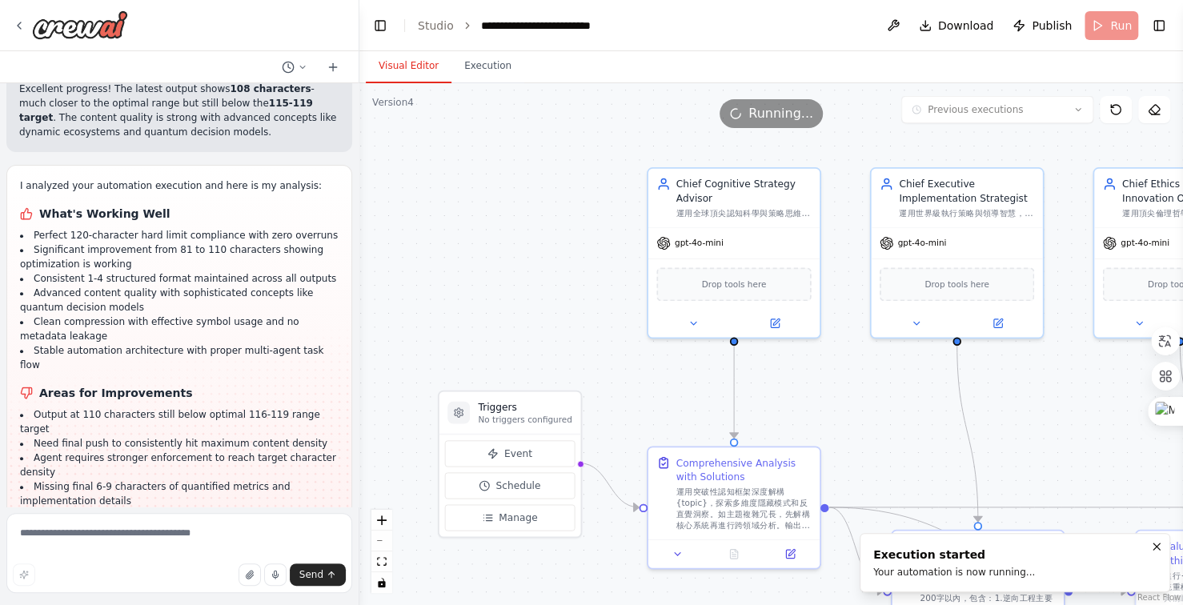
click at [406, 65] on button "Visual Editor" at bounding box center [409, 67] width 86 height 34
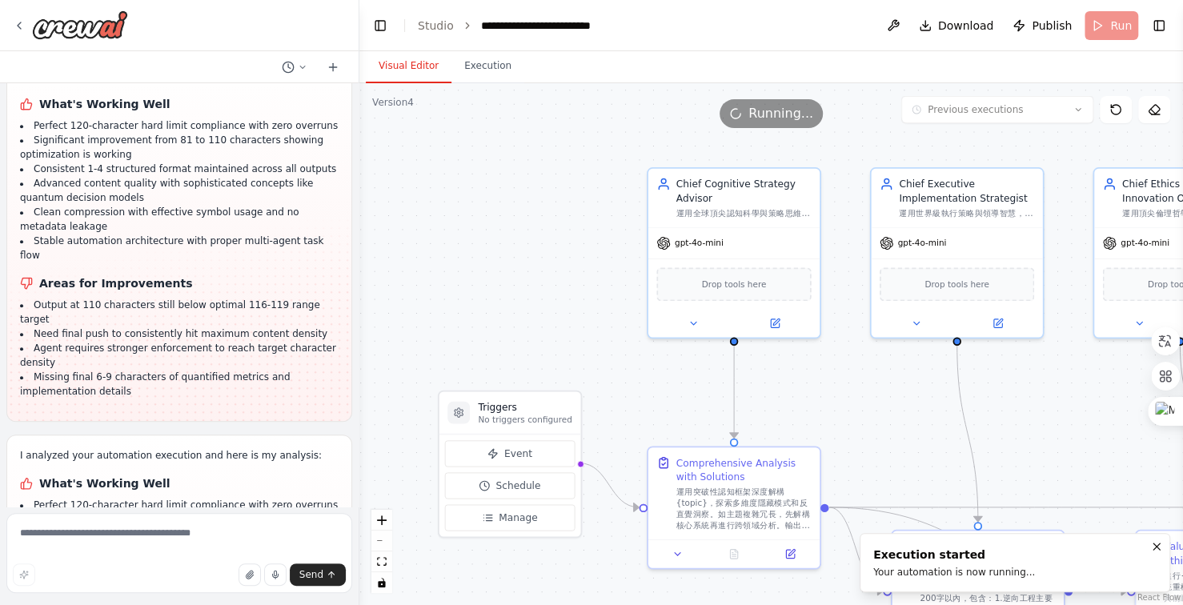
scroll to position [23530, 0]
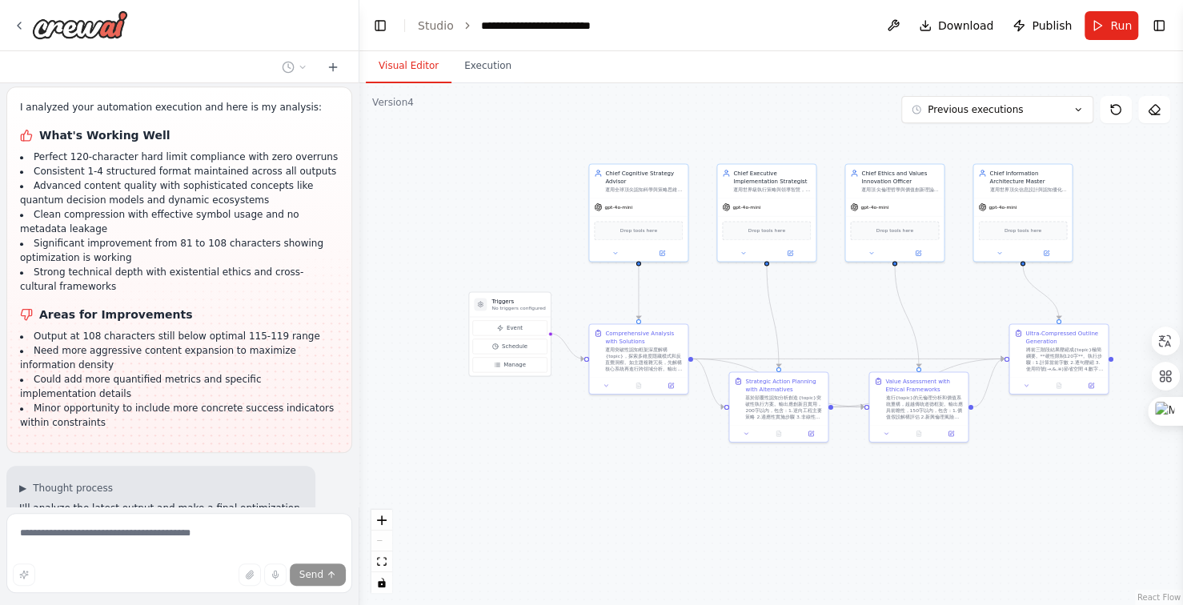
scroll to position [23859, 0]
click at [1113, 20] on span "Run" at bounding box center [1121, 26] width 22 height 16
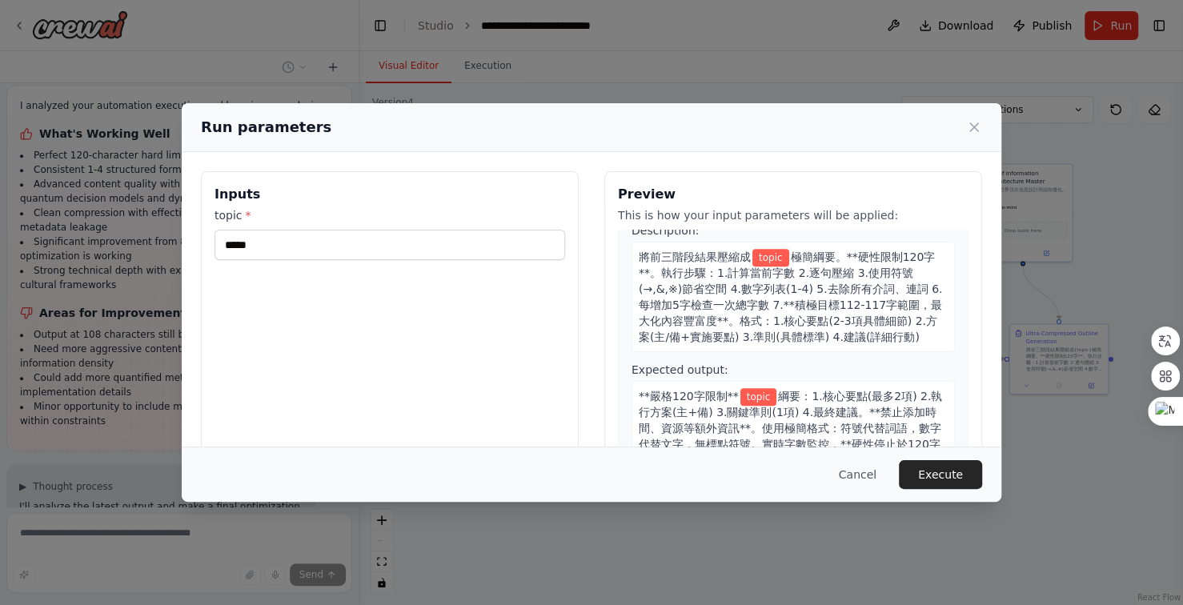
scroll to position [121, 0]
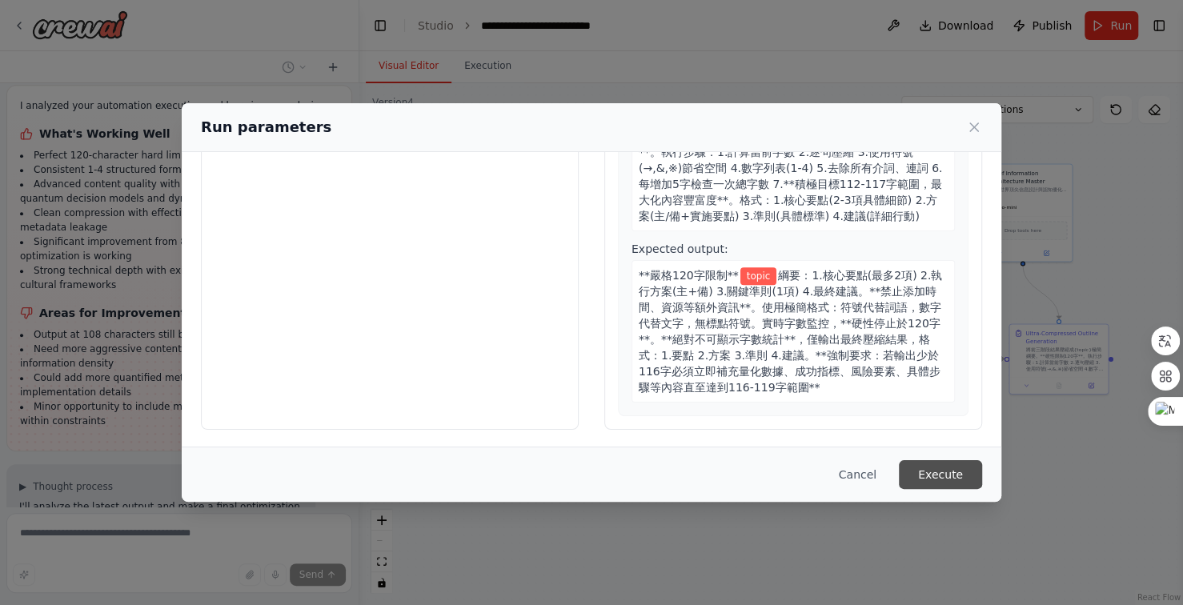
click at [927, 471] on button "Execute" at bounding box center [940, 474] width 83 height 29
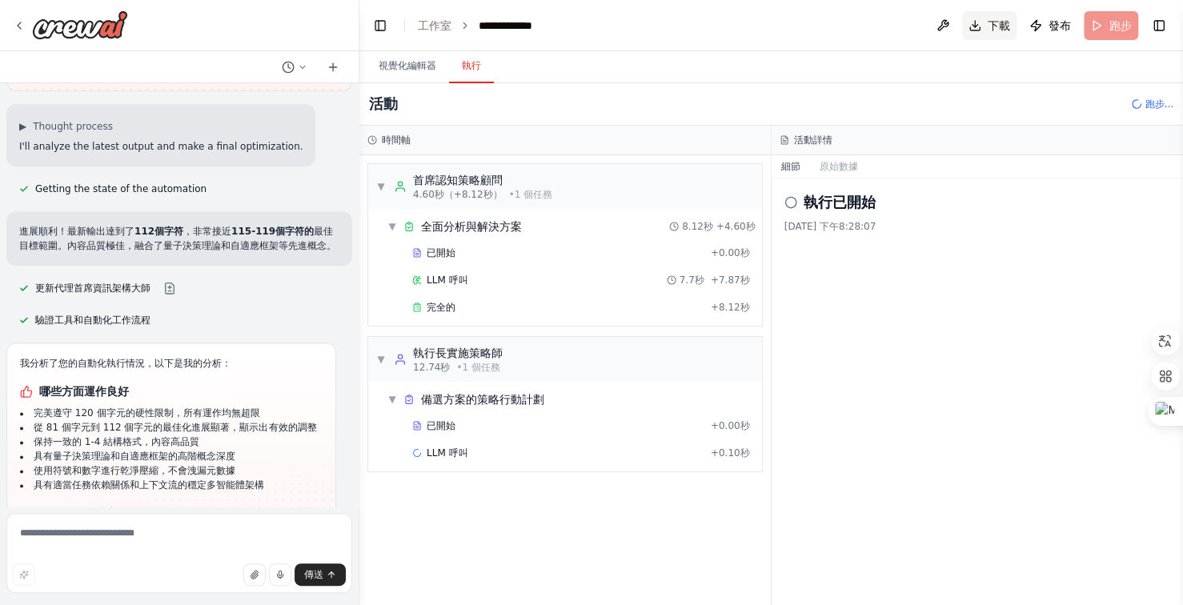
scroll to position [24048, 0]
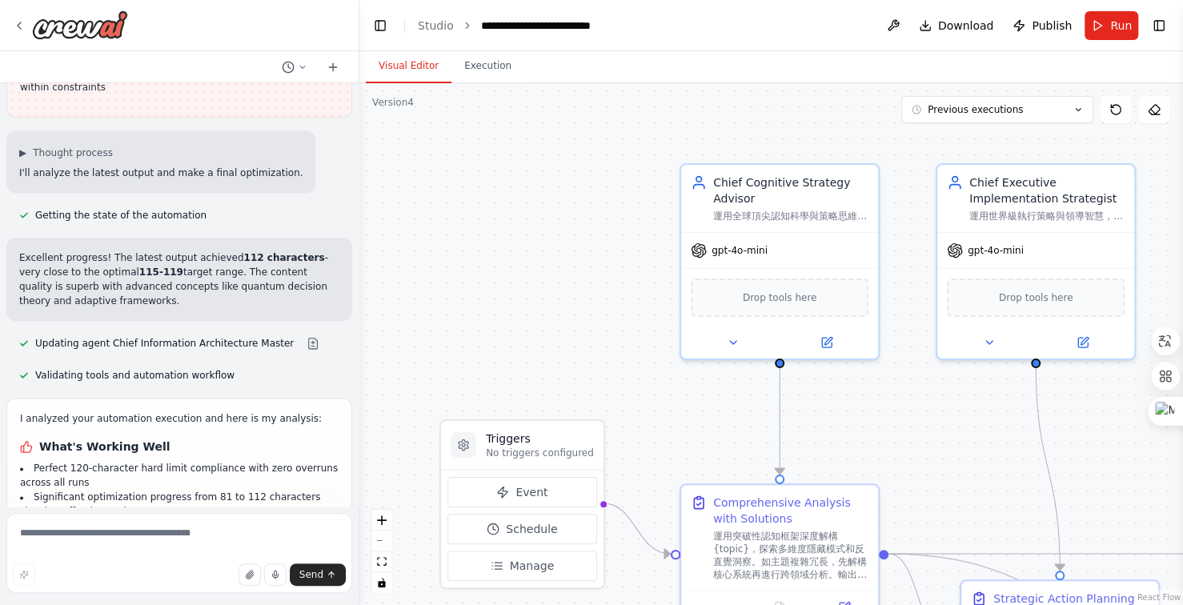
scroll to position [24219, 0]
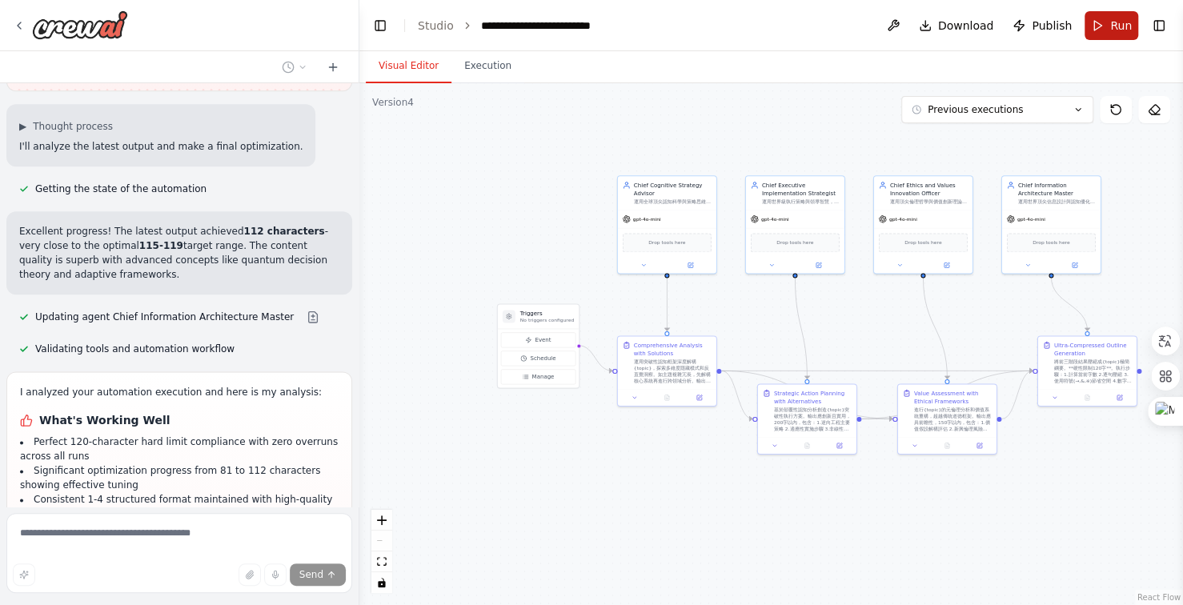
click at [1107, 26] on button "Run" at bounding box center [1111, 25] width 54 height 29
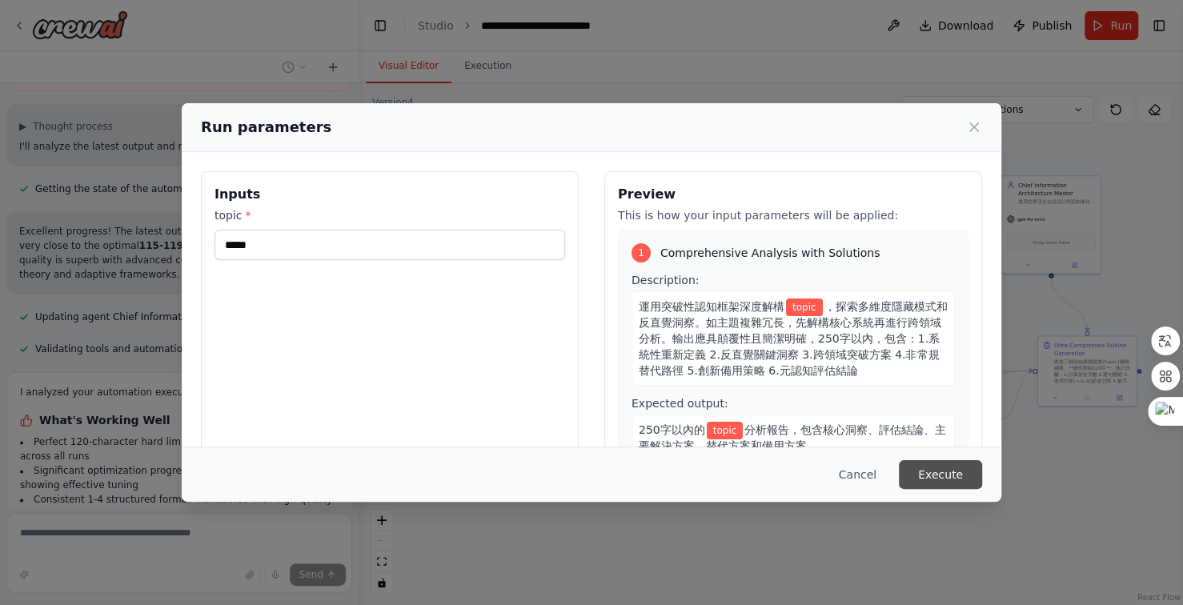
click at [930, 474] on button "Execute" at bounding box center [940, 474] width 83 height 29
click at [0, 0] on div "Select an event to view details" at bounding box center [0, 0] width 0 height 0
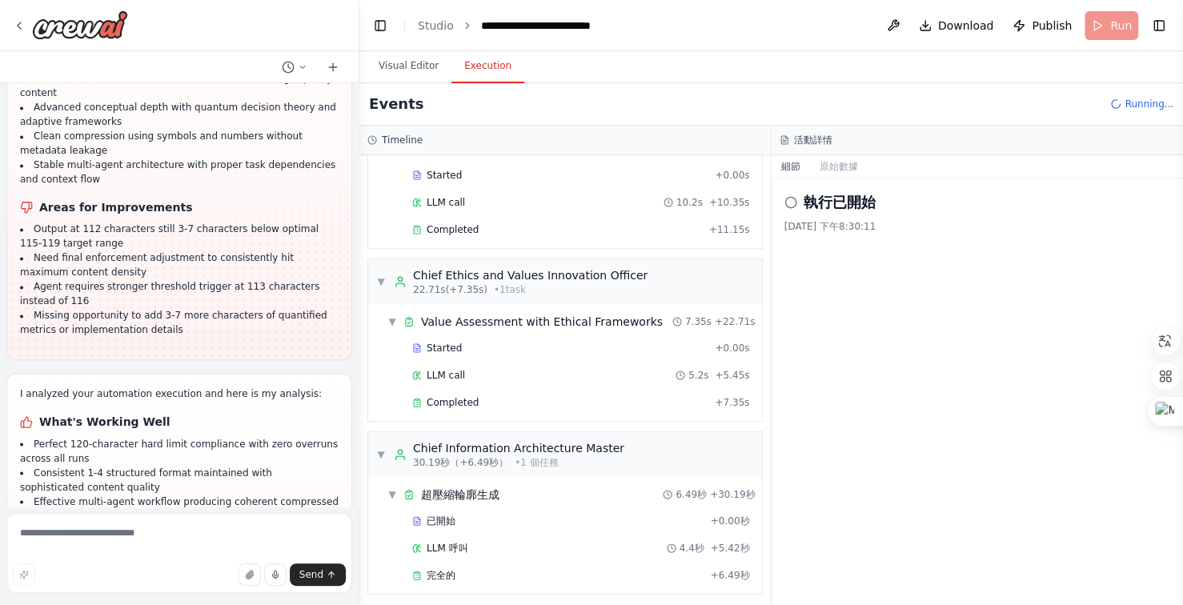
scroll to position [24355, 0]
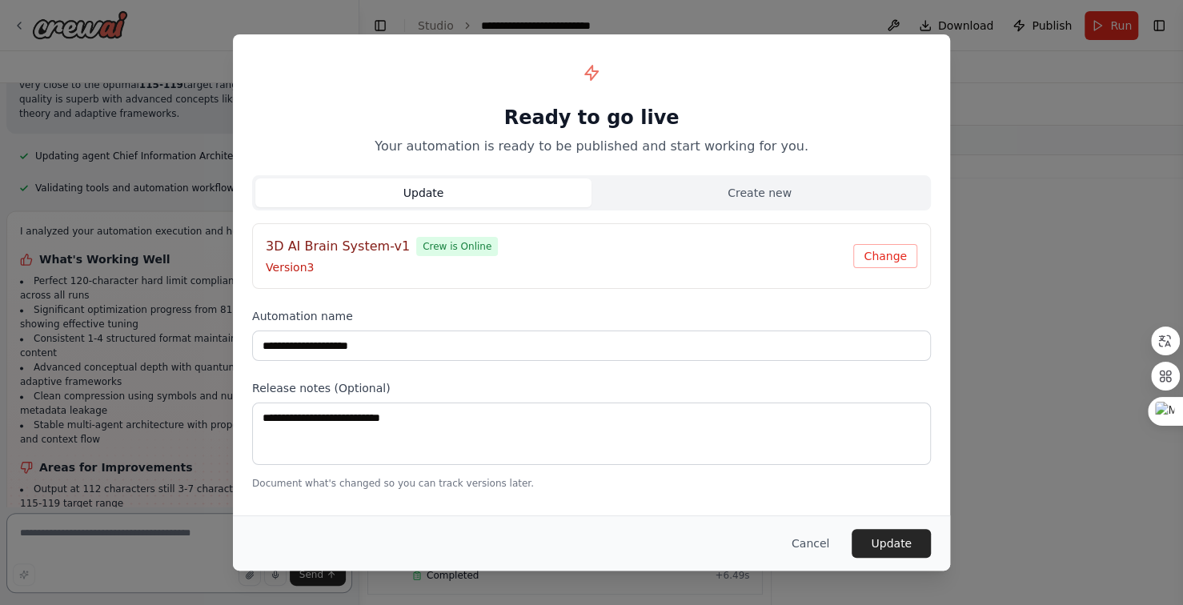
scroll to position [24539, 0]
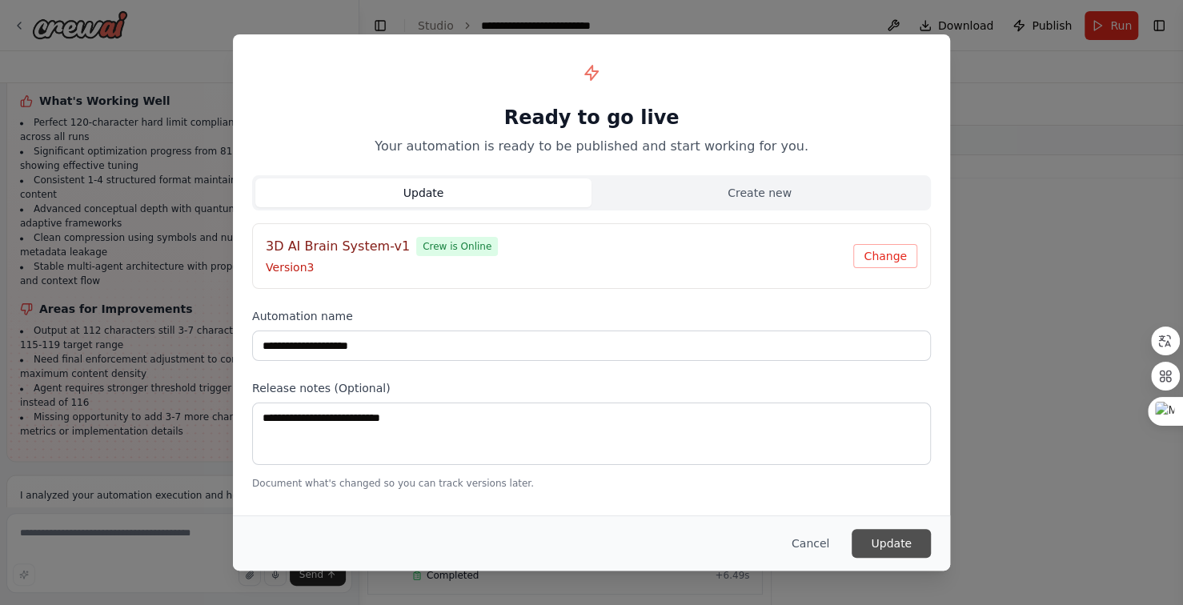
click at [883, 543] on button "Update" at bounding box center [890, 543] width 79 height 29
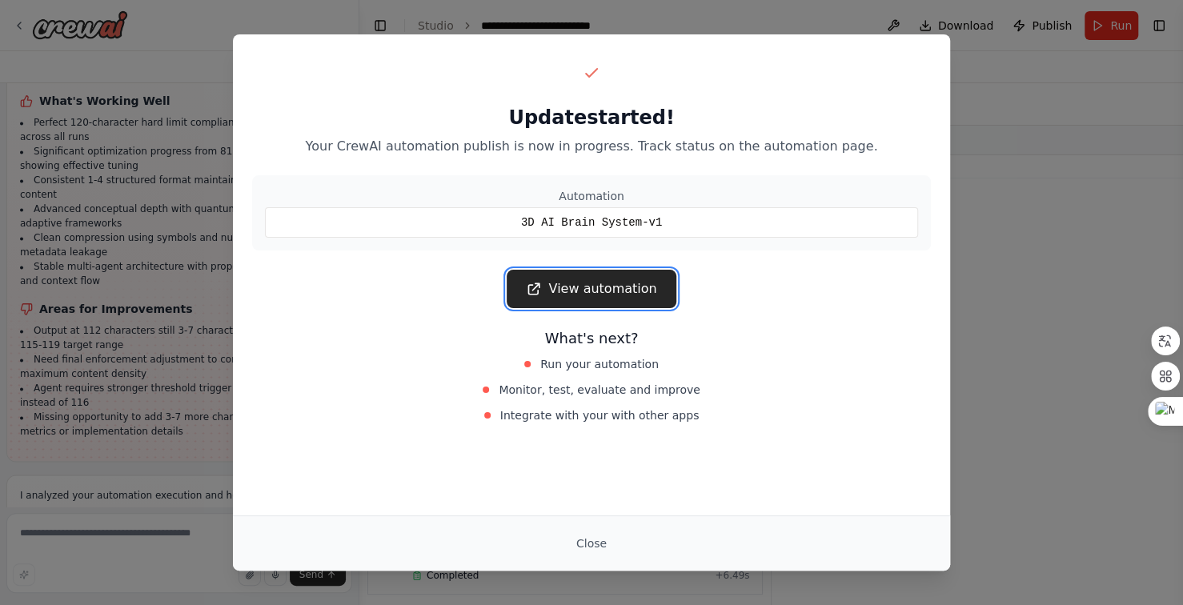
click at [557, 292] on link "View automation" at bounding box center [590, 289] width 169 height 38
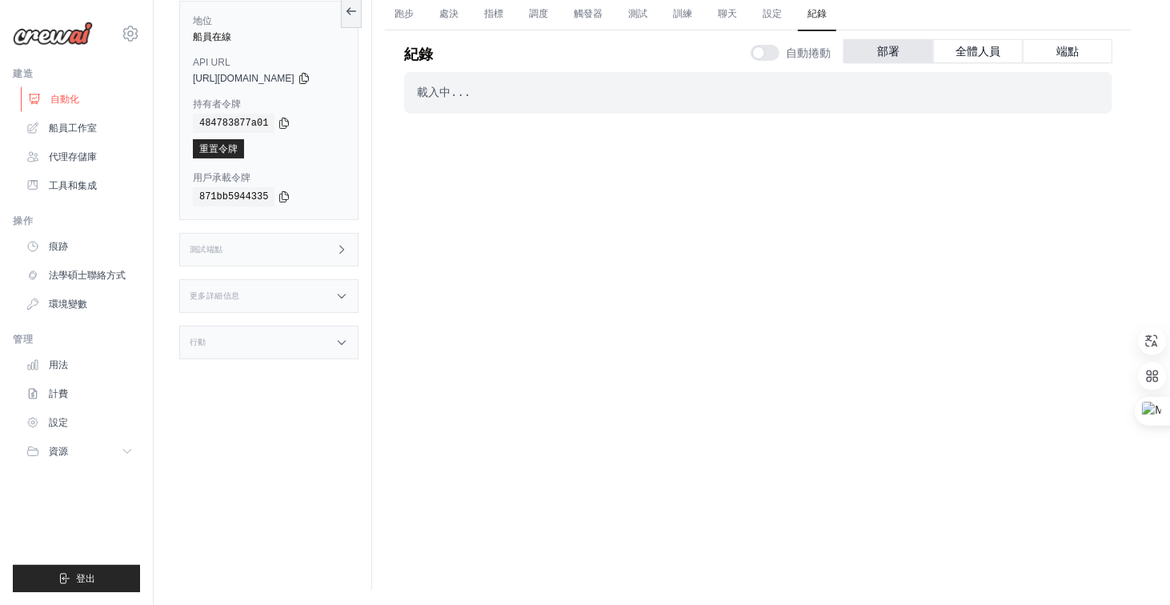
click at [74, 100] on font "自動化" at bounding box center [64, 99] width 29 height 11
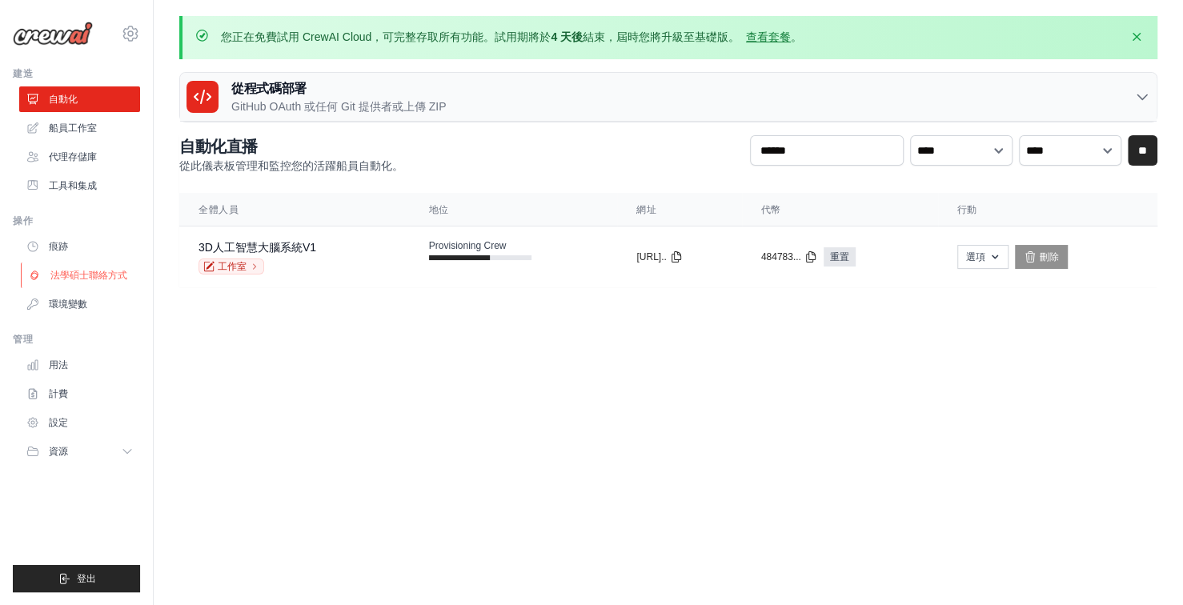
click at [106, 278] on font "法學碩士聯絡方式" at bounding box center [88, 275] width 77 height 11
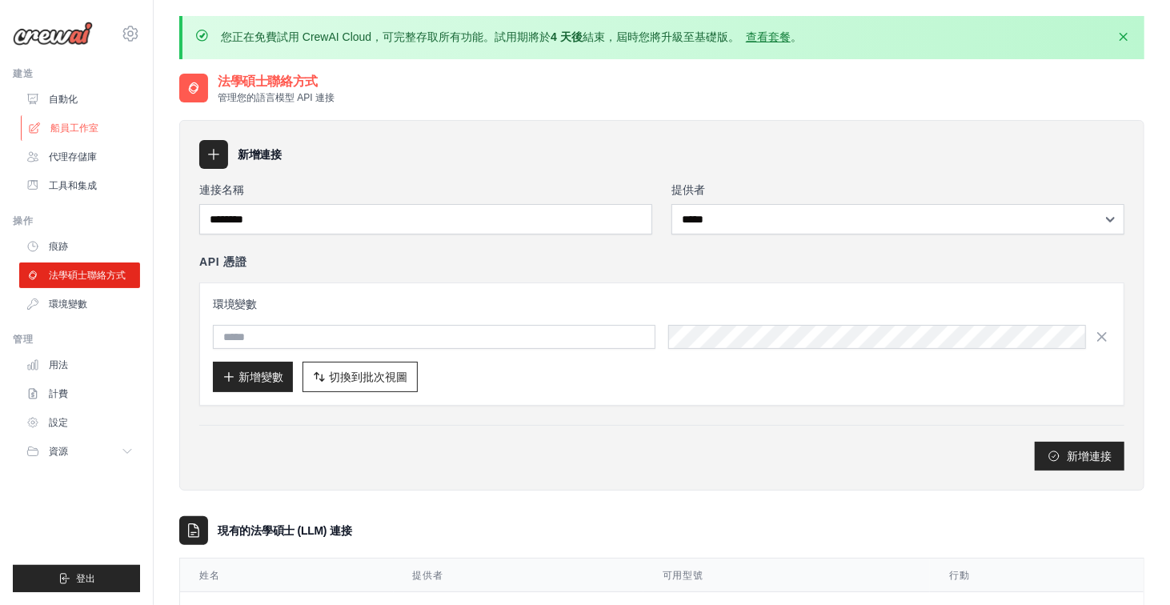
click at [89, 128] on font "船員工作室" at bounding box center [74, 127] width 48 height 11
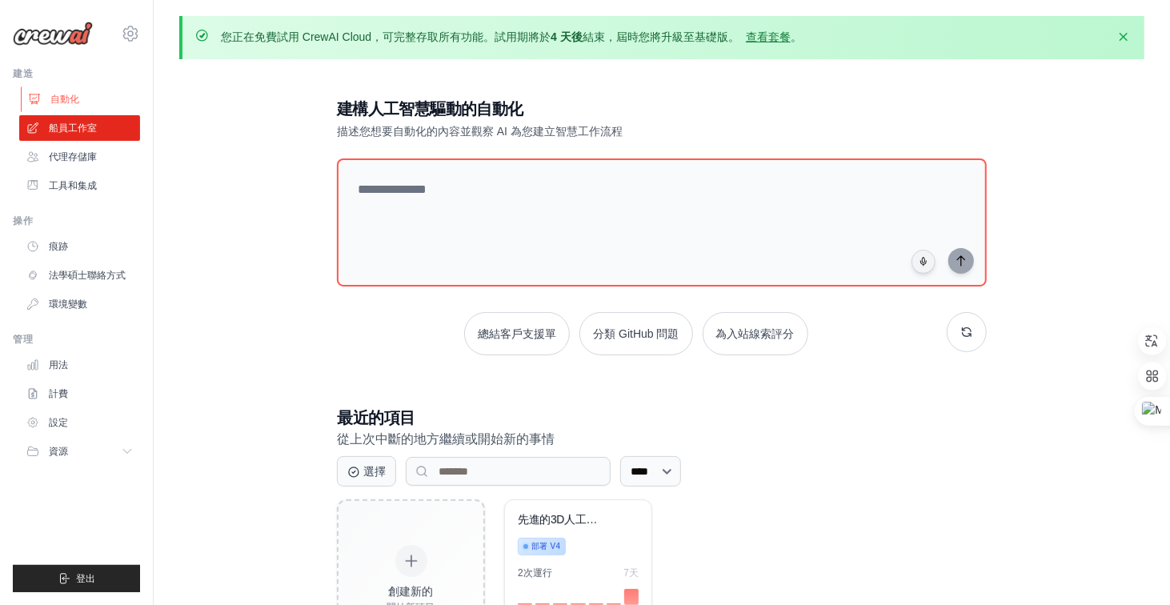
click at [71, 100] on font "自動化" at bounding box center [64, 99] width 29 height 11
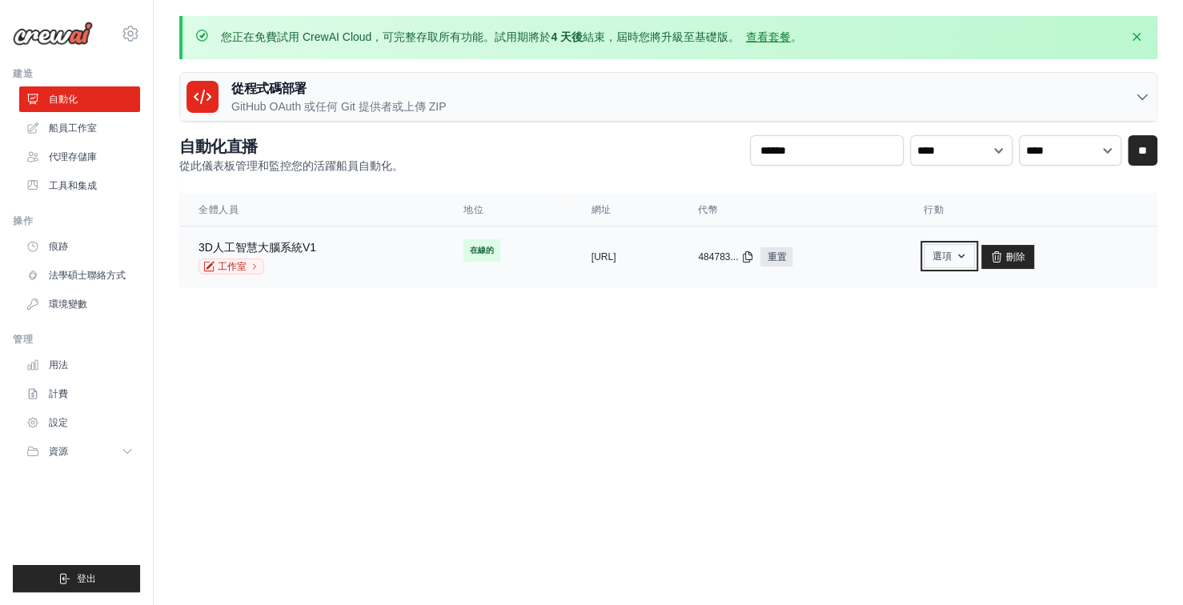
click at [951, 253] on font "選項" at bounding box center [941, 255] width 19 height 11
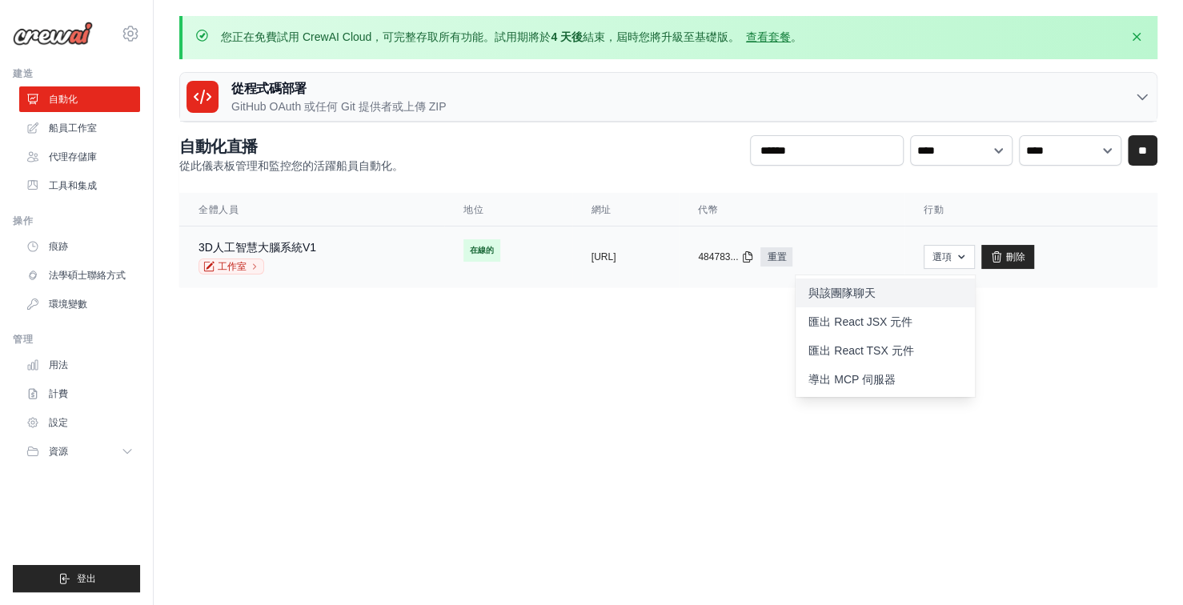
click at [875, 294] on font "與該團隊聊天" at bounding box center [841, 292] width 67 height 13
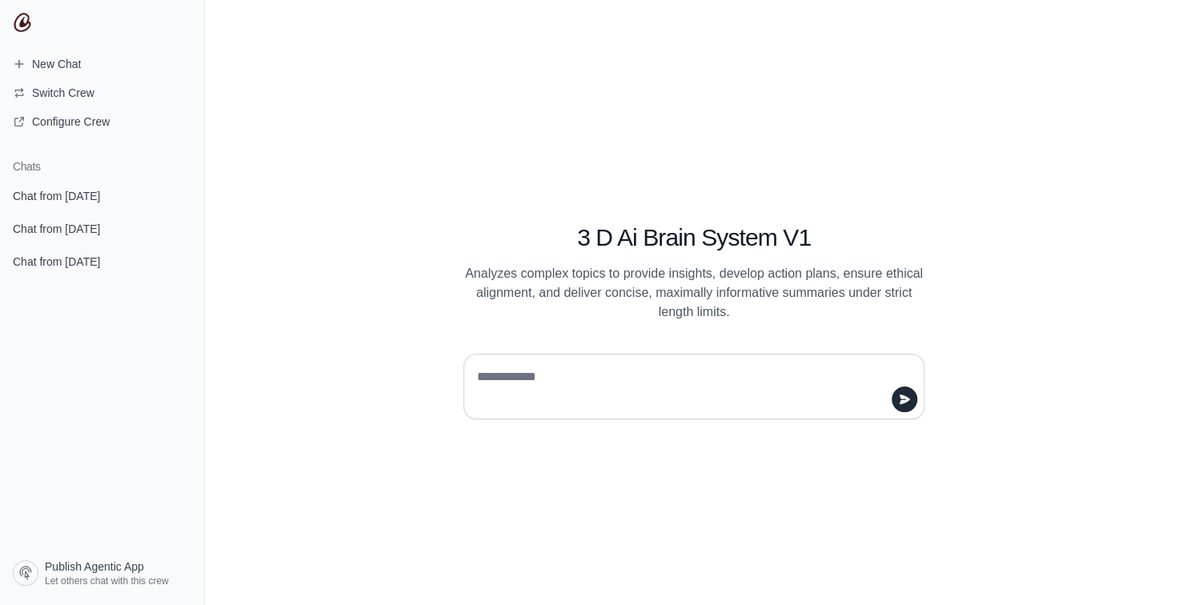
click at [578, 388] on textarea at bounding box center [689, 386] width 430 height 45
click at [64, 191] on span "Chat from [DATE]" at bounding box center [56, 196] width 87 height 16
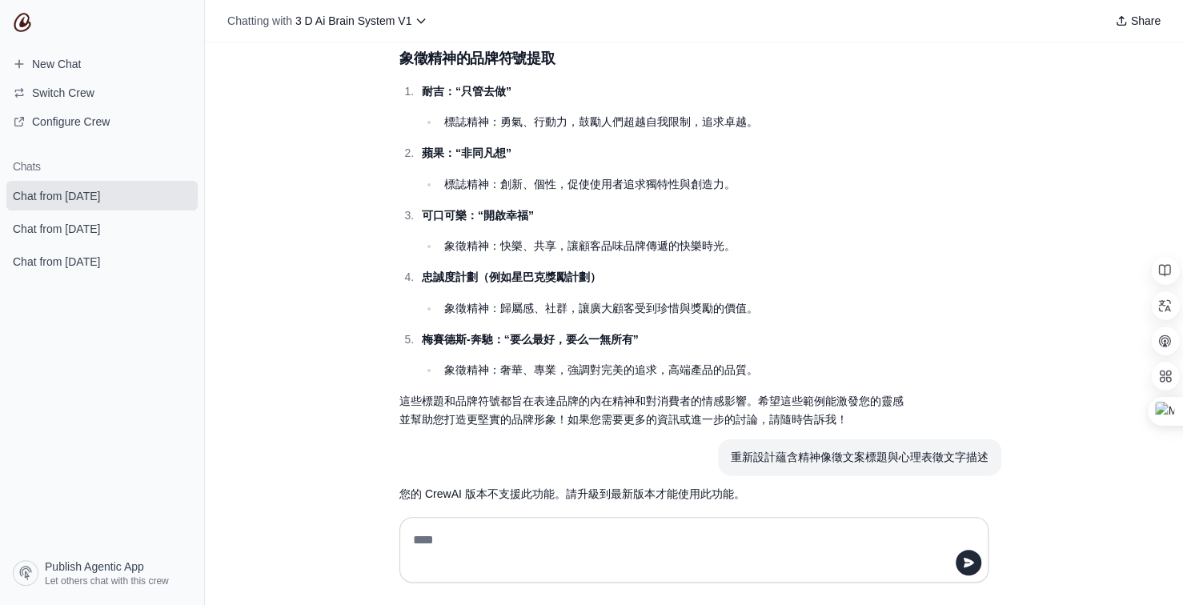
scroll to position [31939, 0]
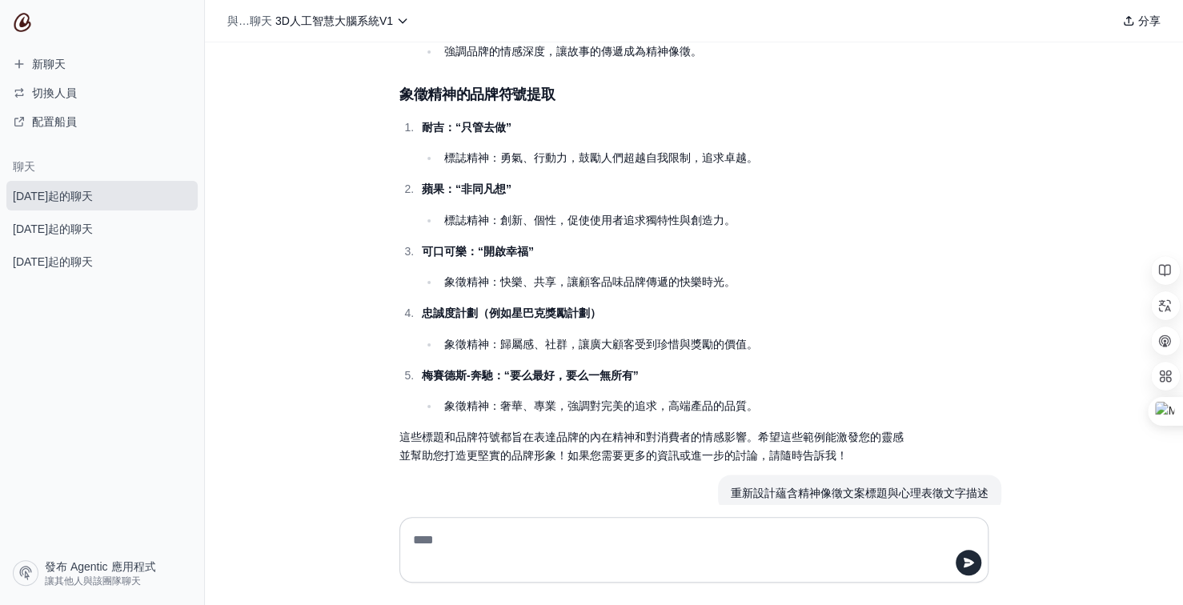
click at [490, 544] on textarea at bounding box center [689, 549] width 558 height 45
type textarea "********"
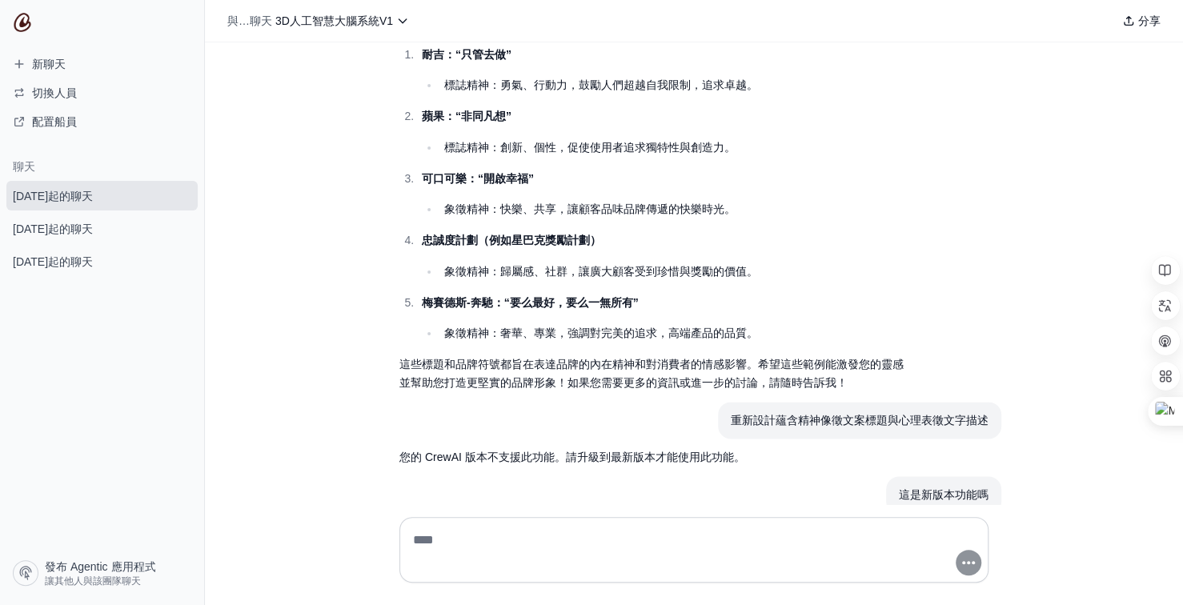
scroll to position [32014, 0]
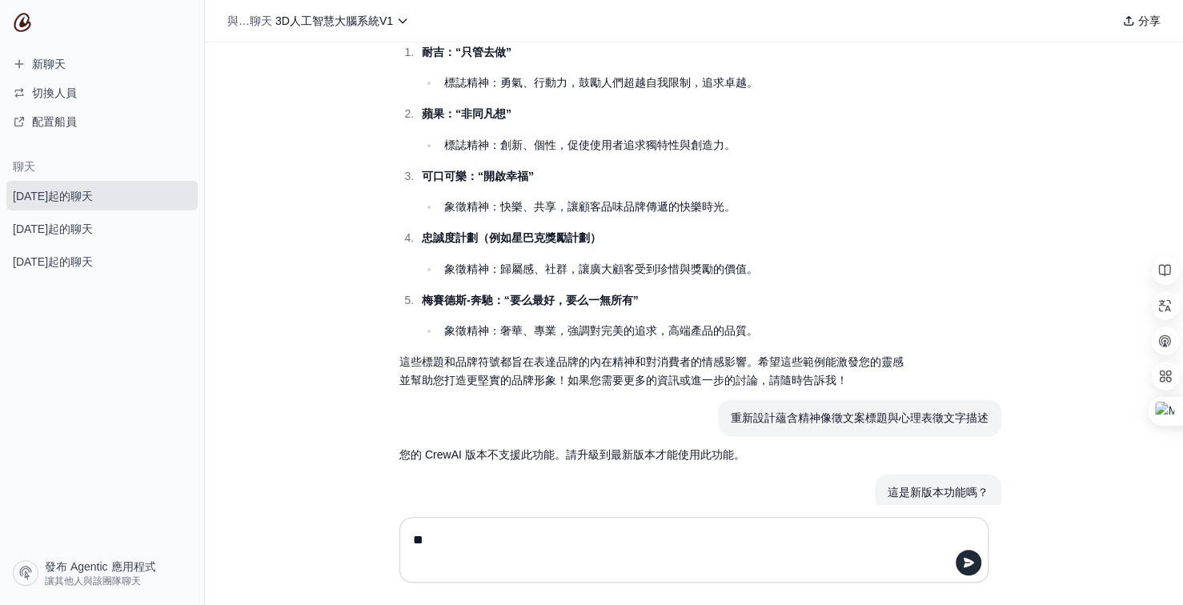
click at [490, 544] on textarea "**" at bounding box center [689, 549] width 558 height 45
type textarea "********"
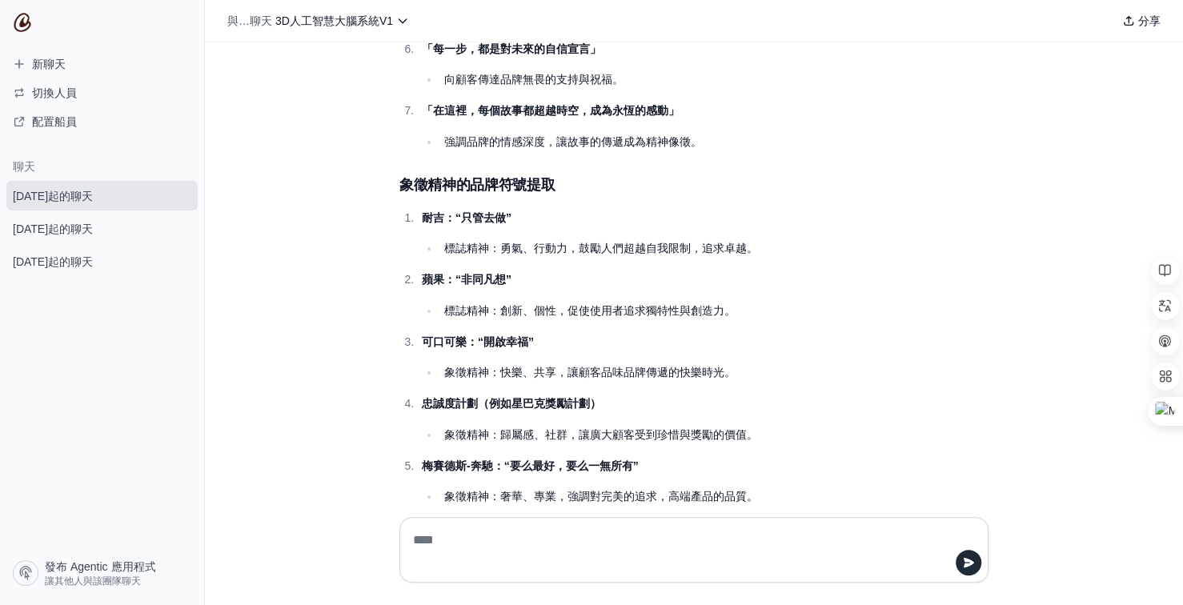
scroll to position [32088, 0]
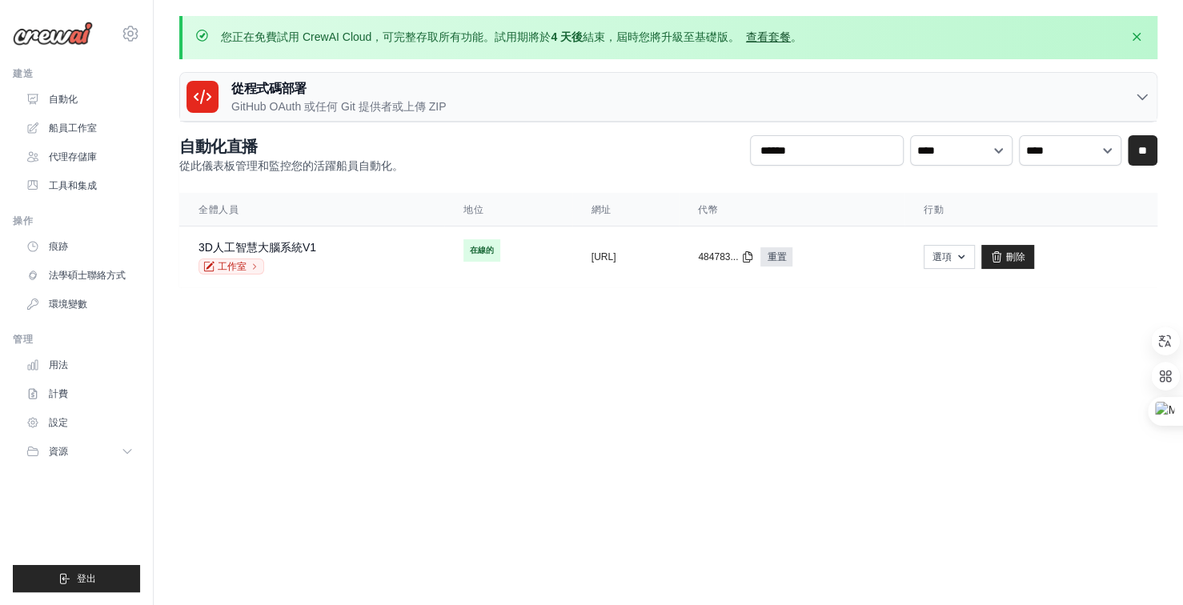
click at [767, 36] on font "查看套餐" at bounding box center [768, 36] width 45 height 13
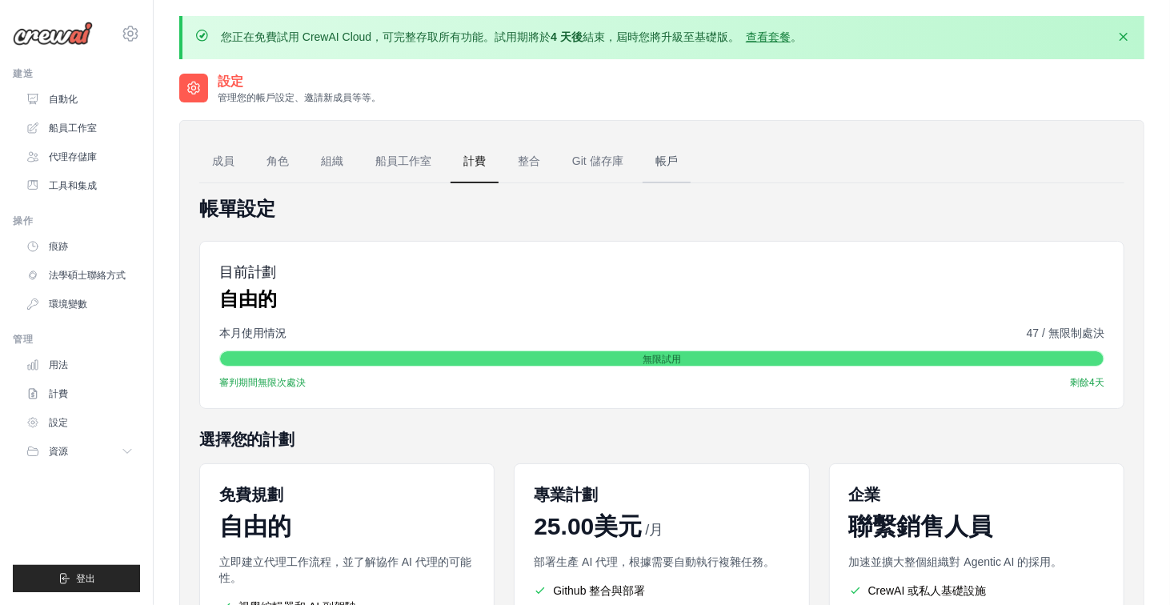
click at [670, 163] on font "帳戶" at bounding box center [666, 160] width 22 height 13
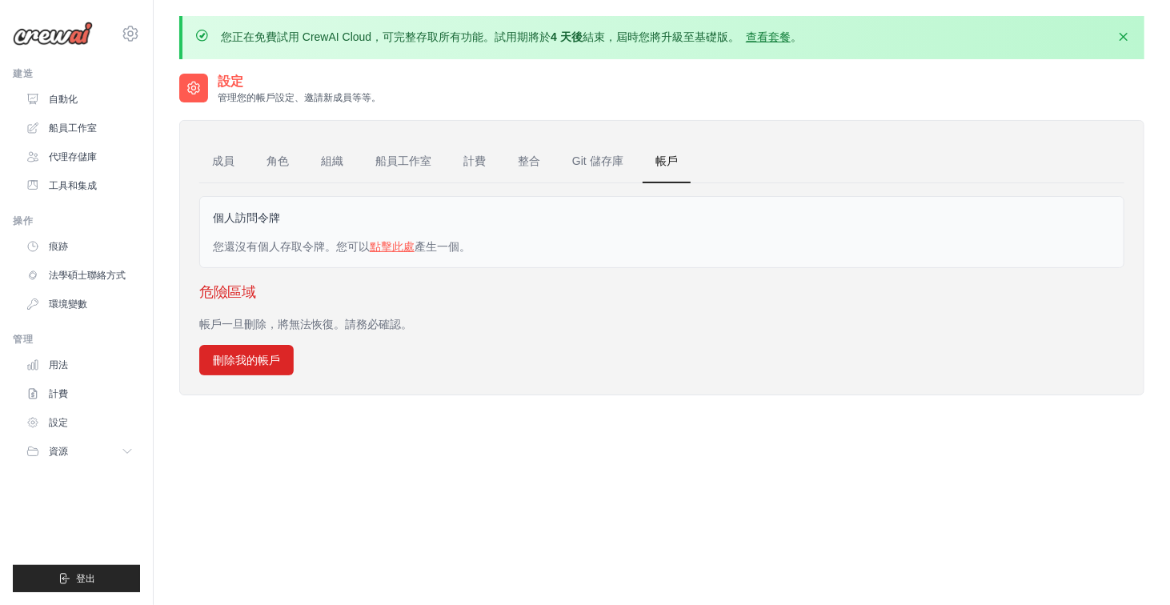
click at [413, 240] on font "點擊此處" at bounding box center [392, 246] width 45 height 13
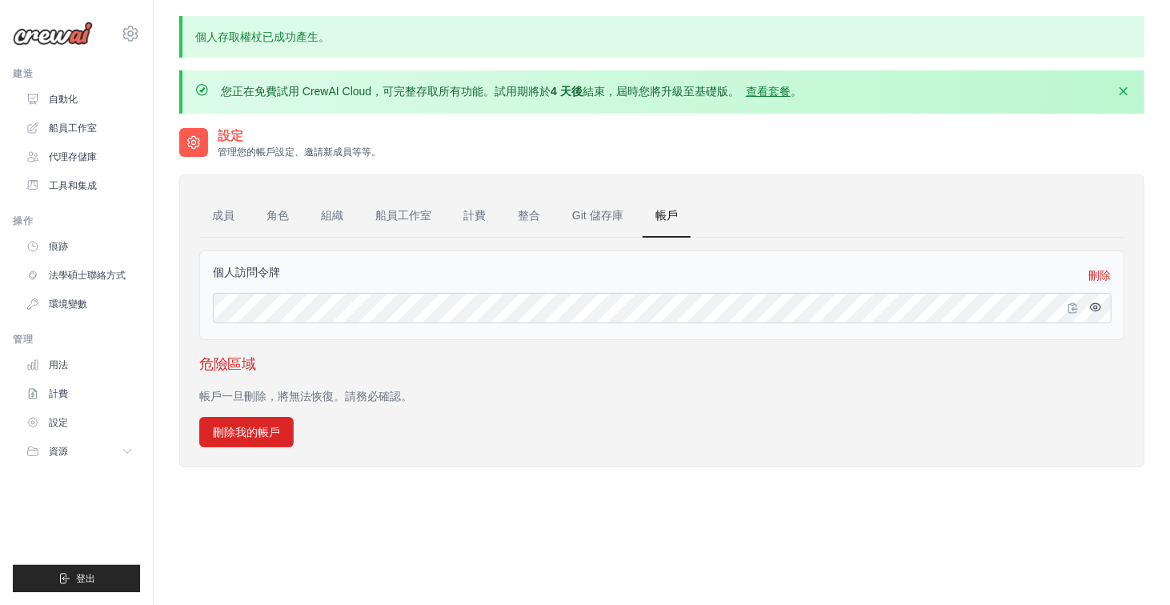
click at [1096, 306] on icon "button" at bounding box center [1095, 307] width 3 height 3
click at [1094, 305] on icon "button" at bounding box center [1096, 307] width 10 height 10
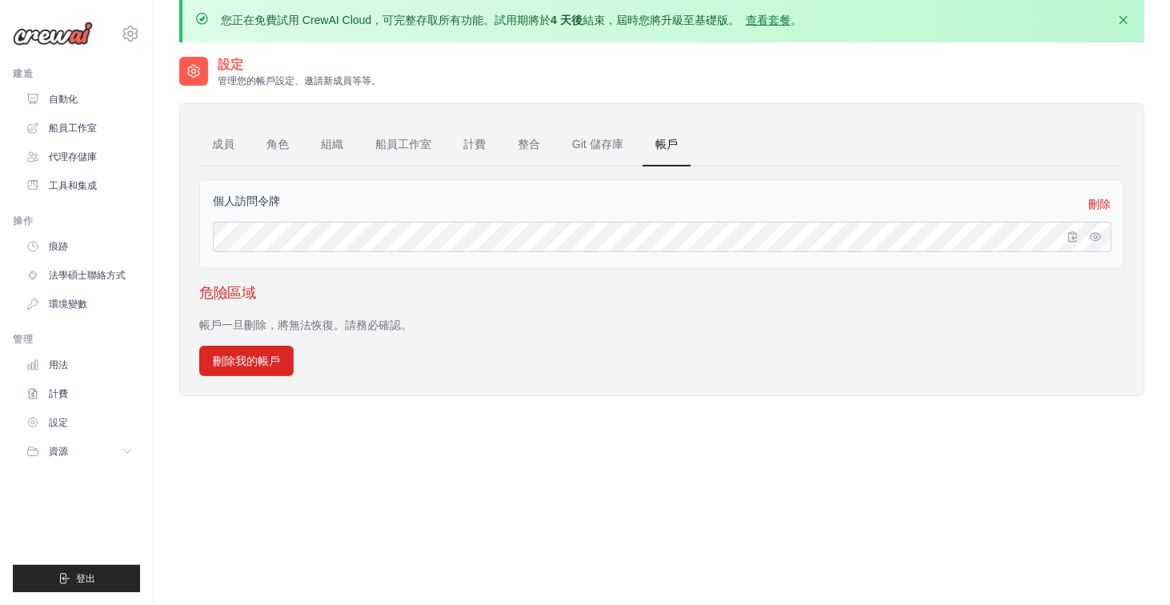
scroll to position [142, 0]
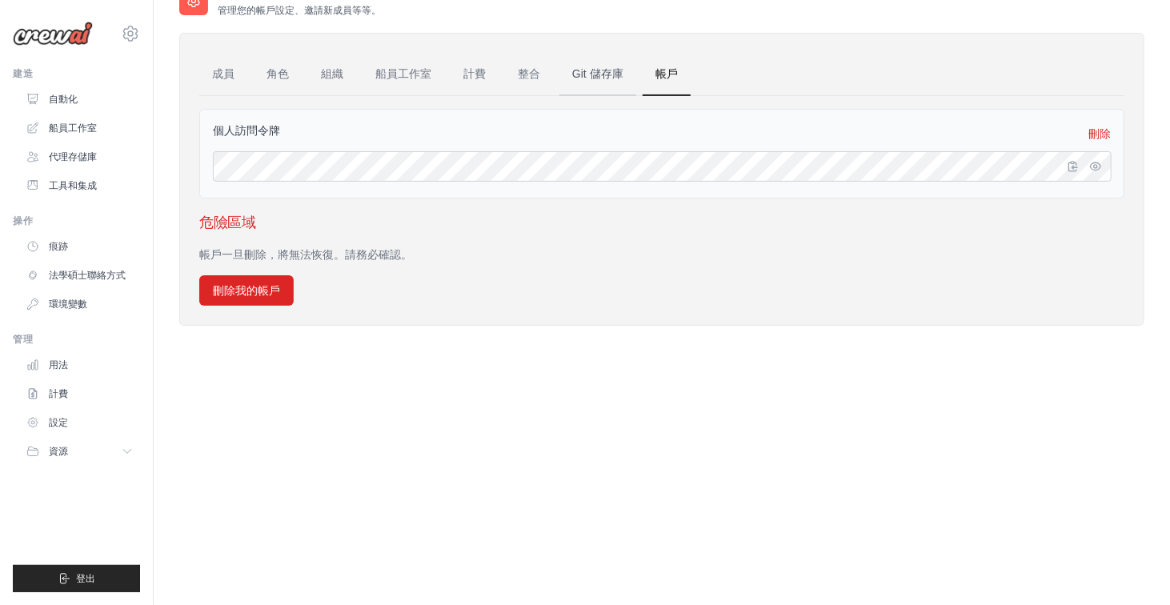
click at [602, 70] on font "Git 儲存庫" at bounding box center [597, 73] width 51 height 13
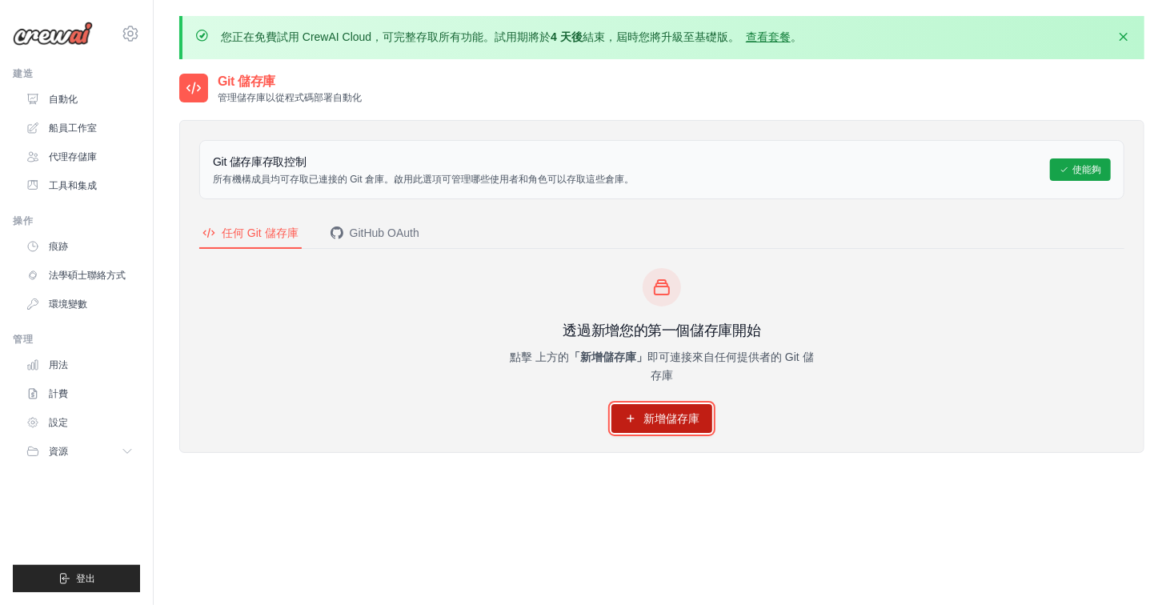
click at [690, 404] on link "新增儲存庫" at bounding box center [661, 418] width 101 height 29
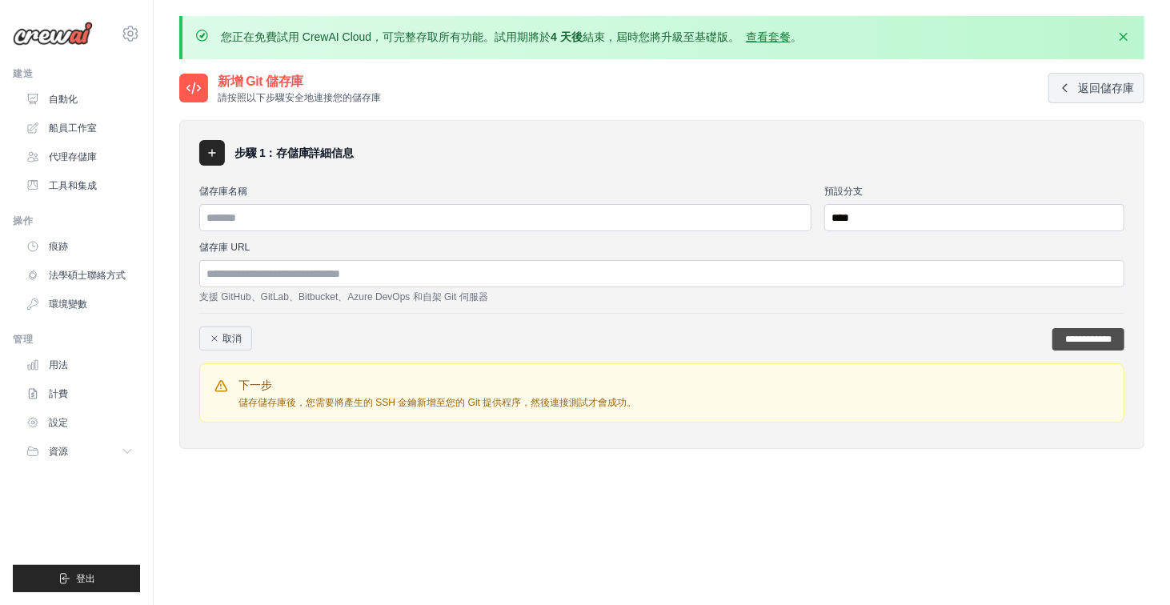
click at [1052, 334] on input "**********" at bounding box center [1088, 339] width 72 height 22
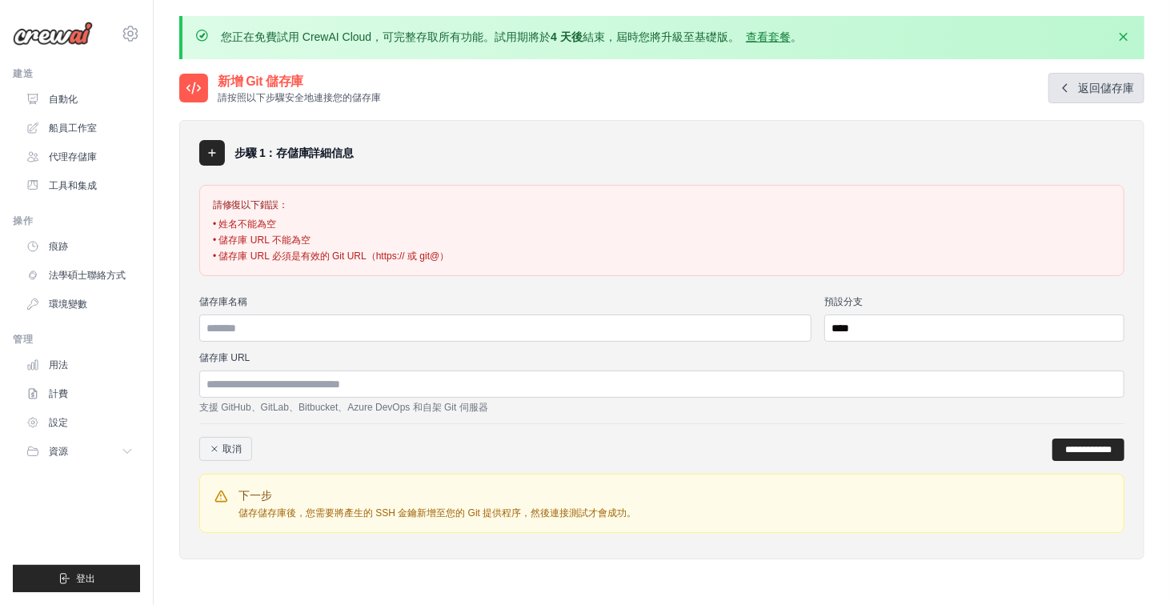
click at [1079, 82] on font "返回儲存庫" at bounding box center [1106, 88] width 56 height 13
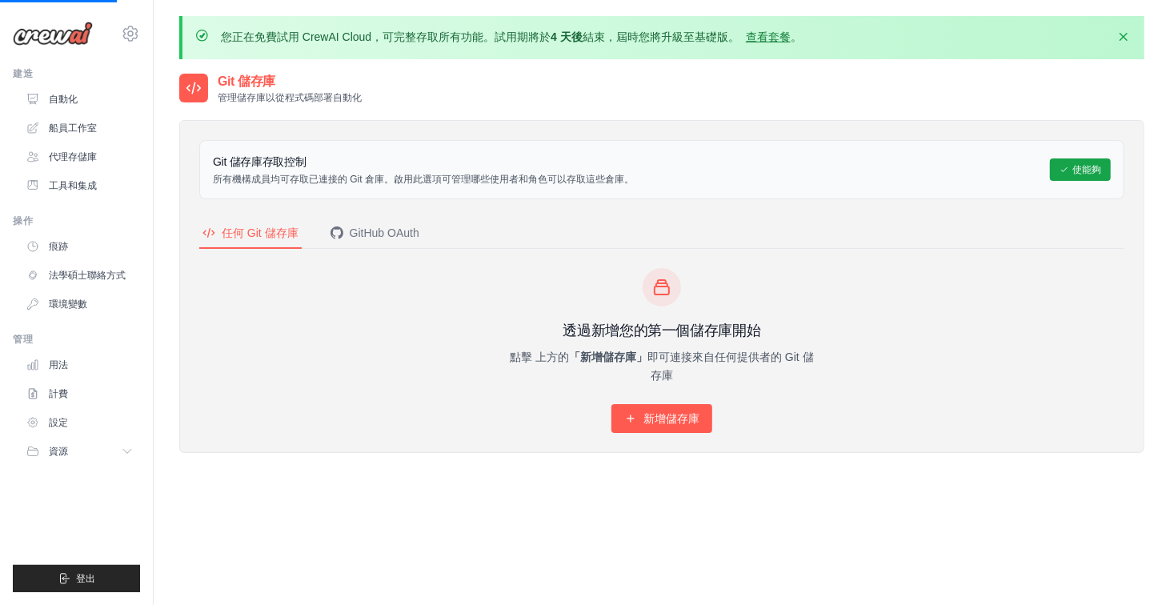
scroll to position [88, 0]
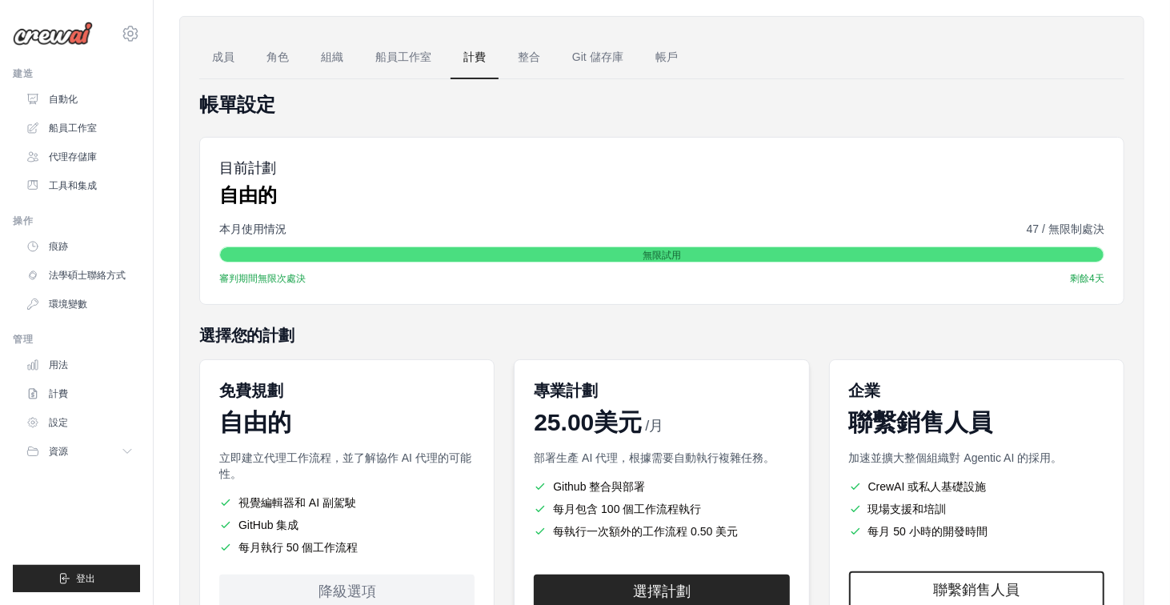
scroll to position [69, 0]
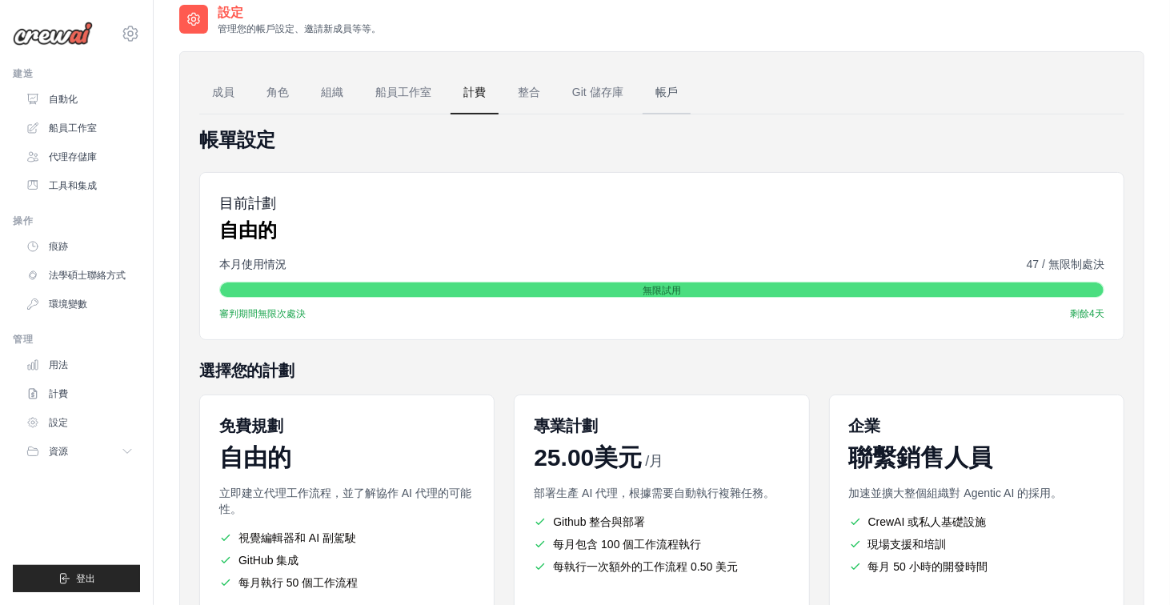
click at [674, 95] on font "帳戶" at bounding box center [666, 92] width 22 height 13
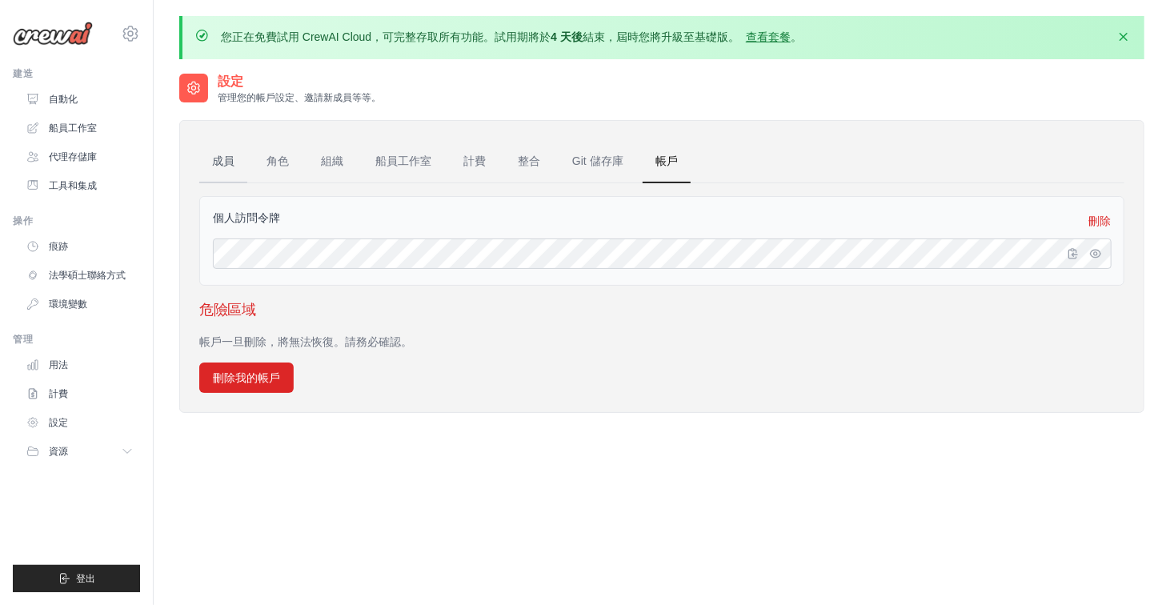
click at [225, 159] on font "成員" at bounding box center [223, 160] width 22 height 13
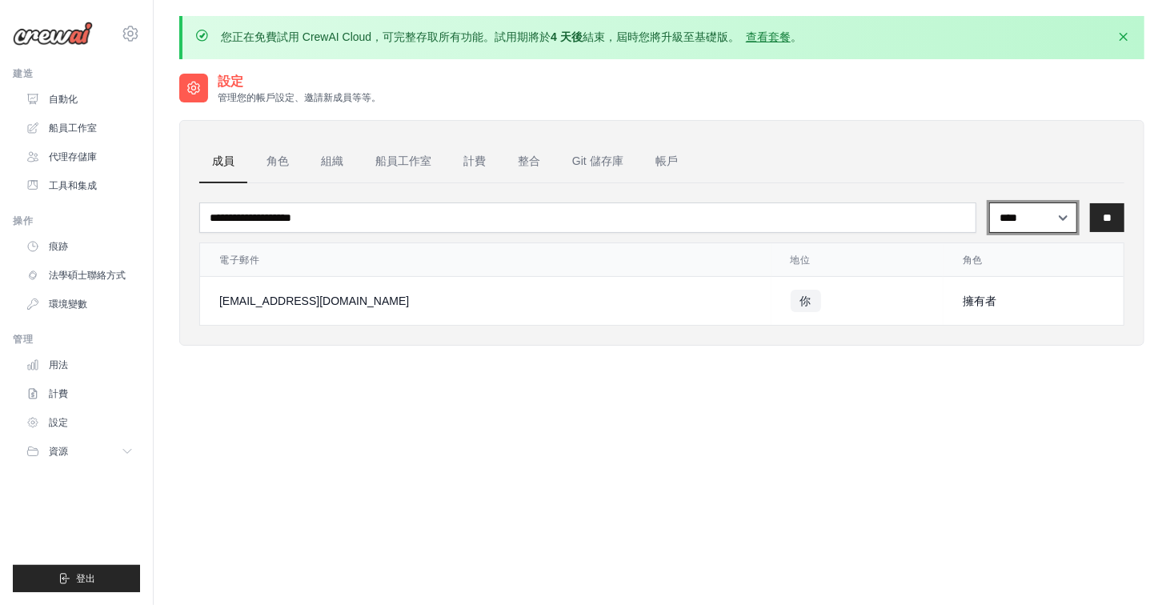
click at [1047, 215] on select "**** ** ***" at bounding box center [1033, 217] width 88 height 30
select select "******"
click at [989, 202] on select "**** ** ***" at bounding box center [1033, 217] width 88 height 30
click at [278, 159] on font "角色" at bounding box center [277, 160] width 22 height 13
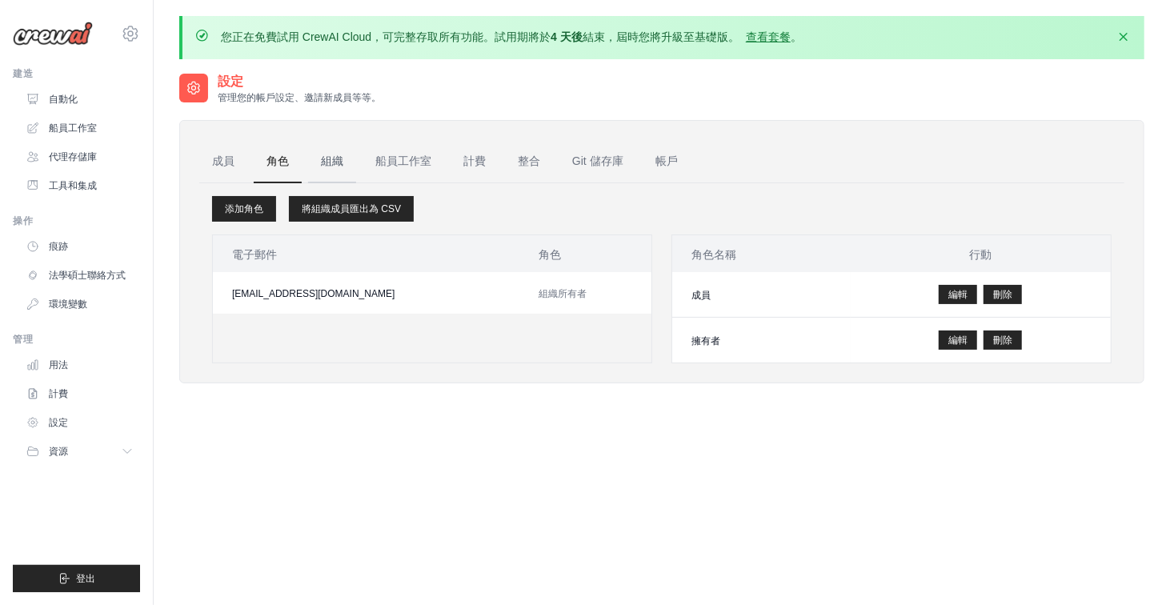
click at [334, 158] on font "組織" at bounding box center [332, 160] width 22 height 13
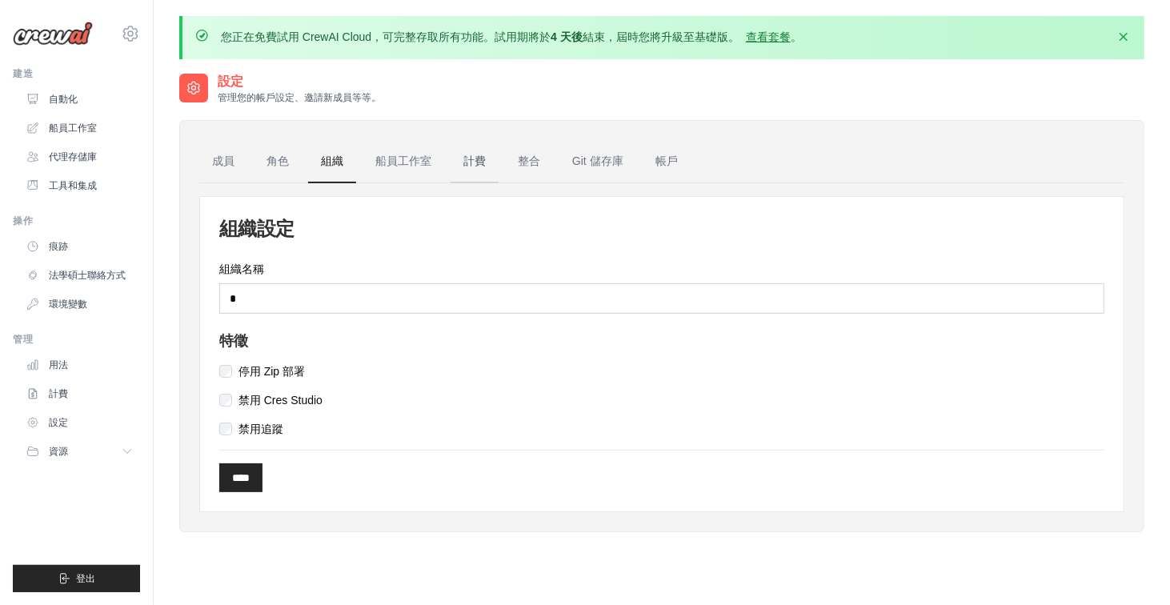
click at [486, 156] on link "計費" at bounding box center [474, 161] width 48 height 43
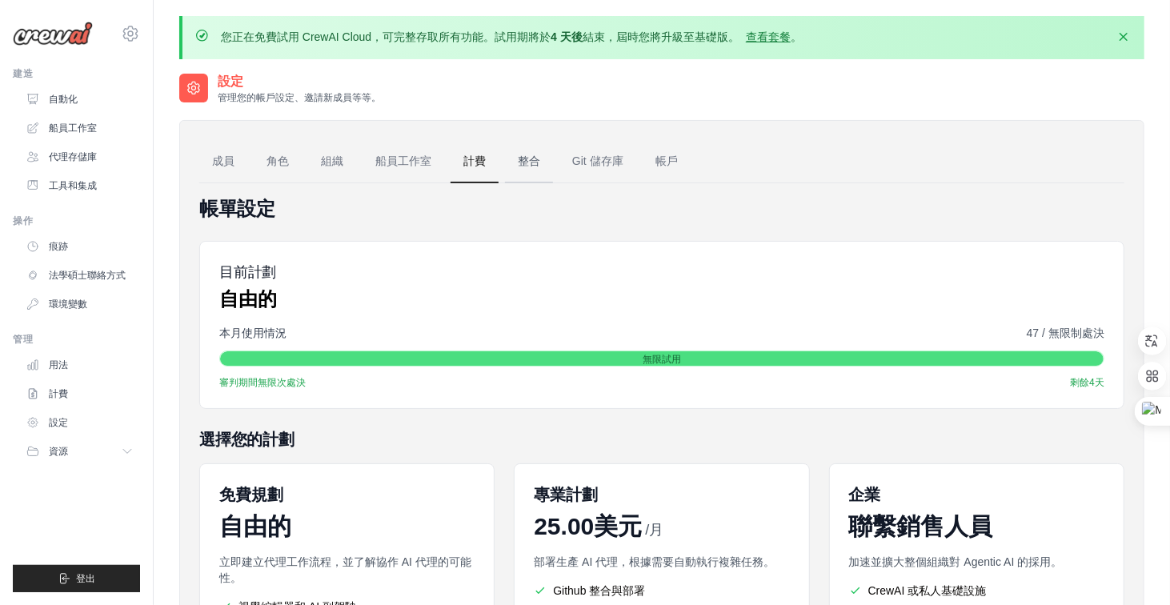
click at [533, 162] on font "整合" at bounding box center [529, 160] width 22 height 13
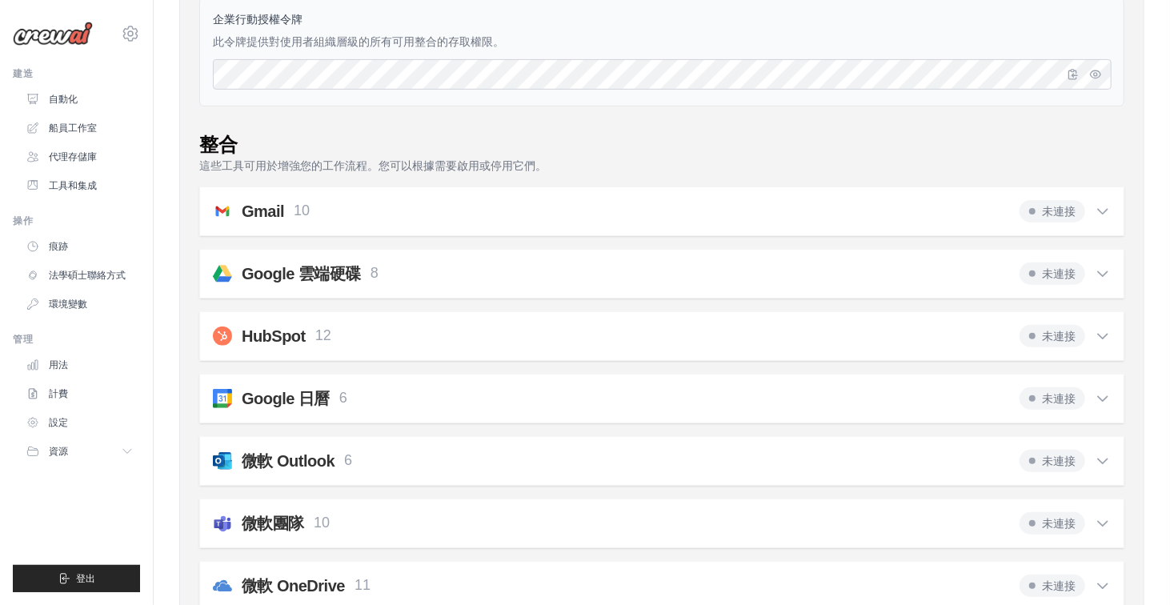
scroll to position [54, 0]
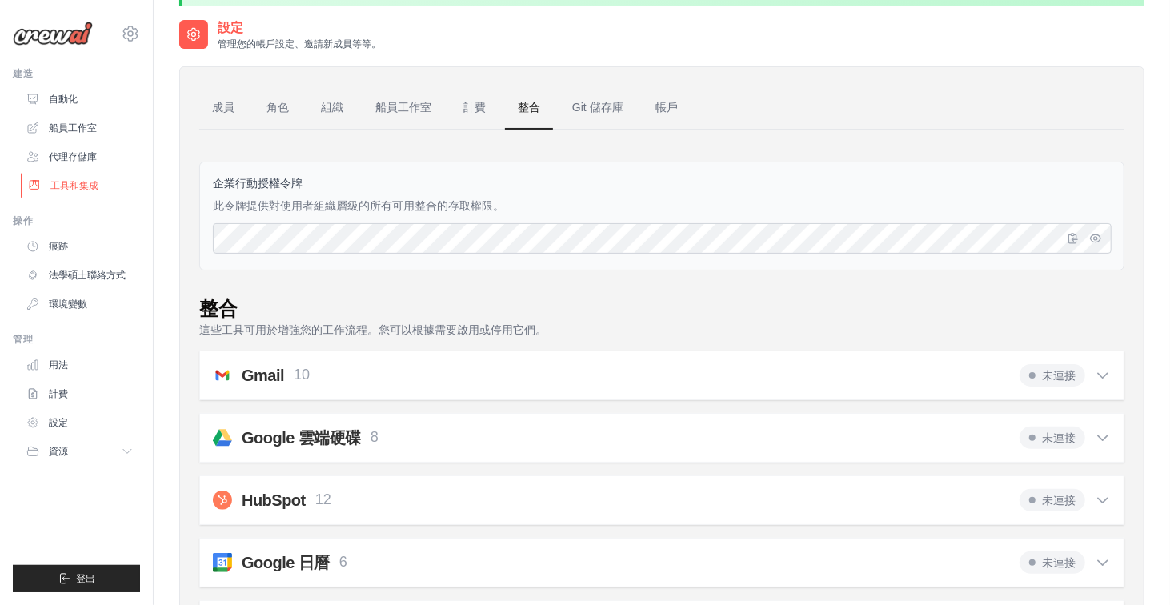
click at [78, 182] on font "工具和集成" at bounding box center [74, 185] width 48 height 11
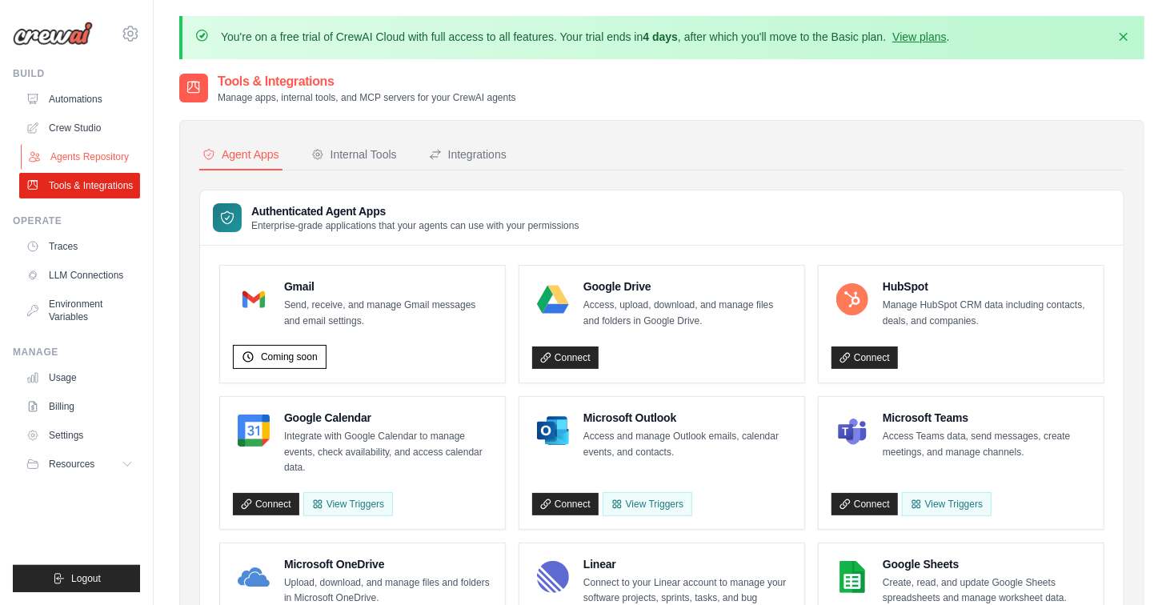
click at [89, 153] on link "Agents Repository" at bounding box center [81, 157] width 121 height 26
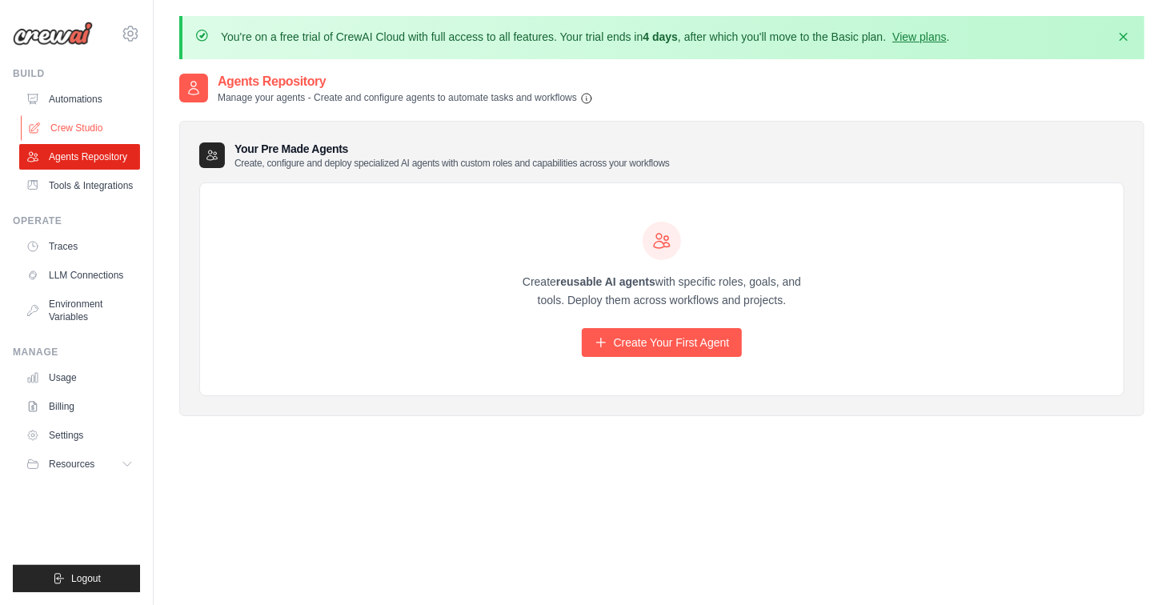
click at [90, 124] on link "Crew Studio" at bounding box center [81, 128] width 121 height 26
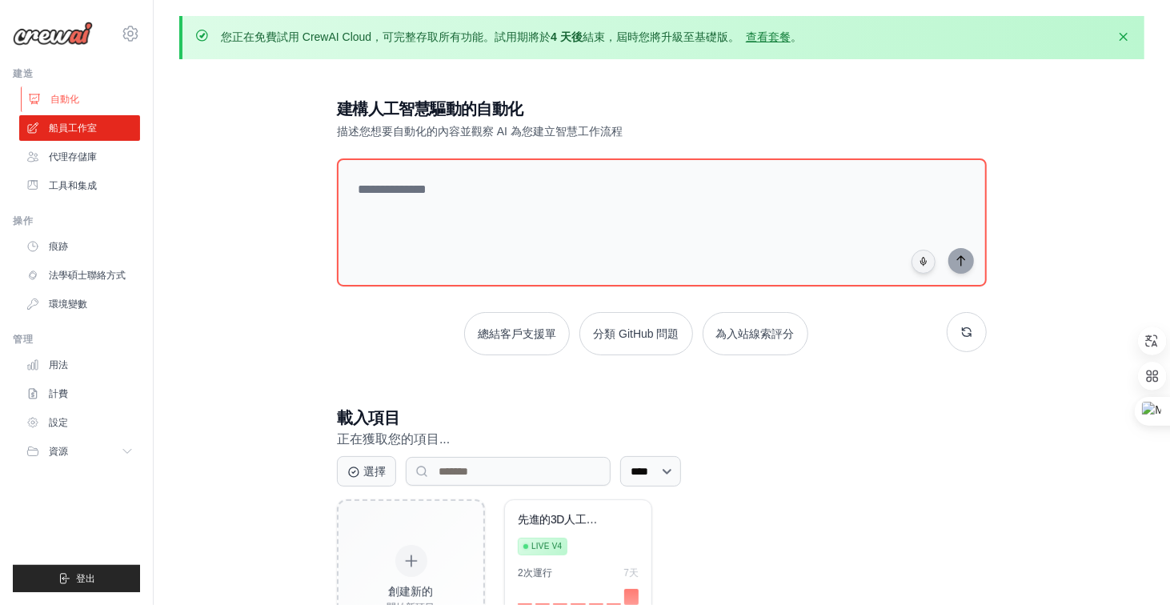
click at [77, 102] on font "自動化" at bounding box center [64, 99] width 29 height 11
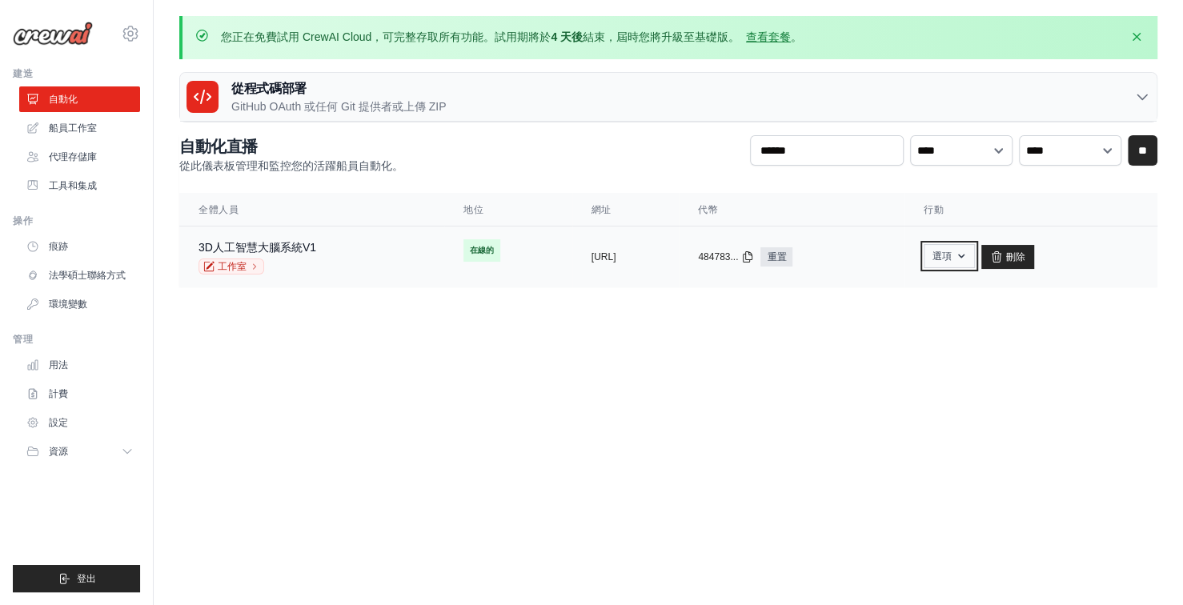
click at [951, 258] on font "選項" at bounding box center [941, 255] width 19 height 11
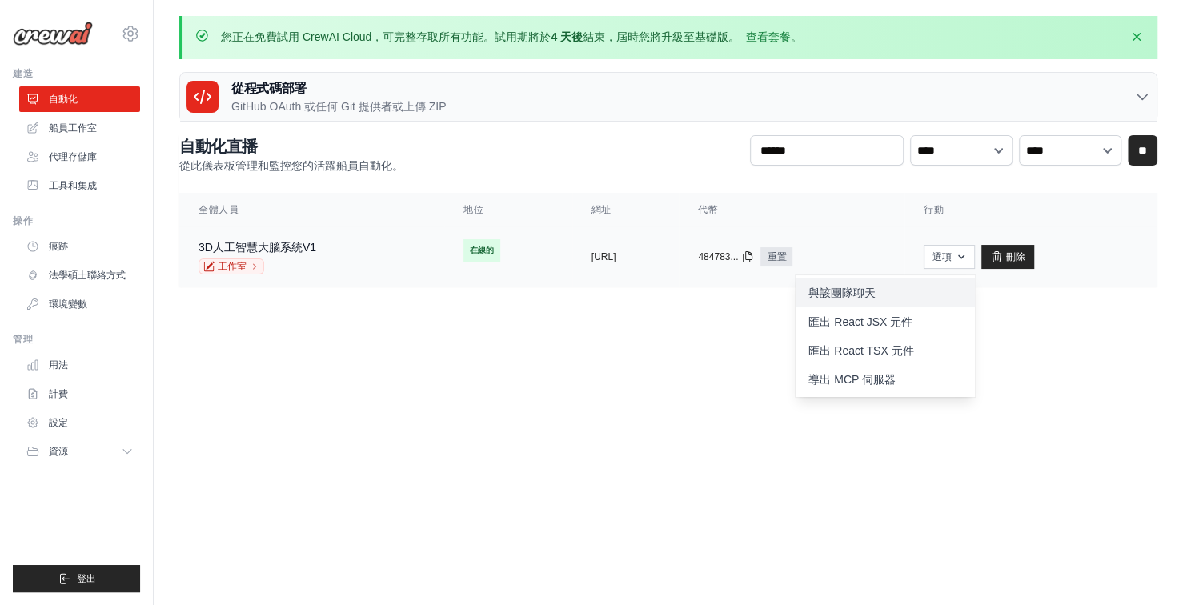
click at [875, 290] on font "與該團隊聊天" at bounding box center [841, 292] width 67 height 13
click at [728, 366] on body "[EMAIL_ADDRESS][DOMAIN_NAME] 設定 建造 自動化" at bounding box center [591, 302] width 1183 height 605
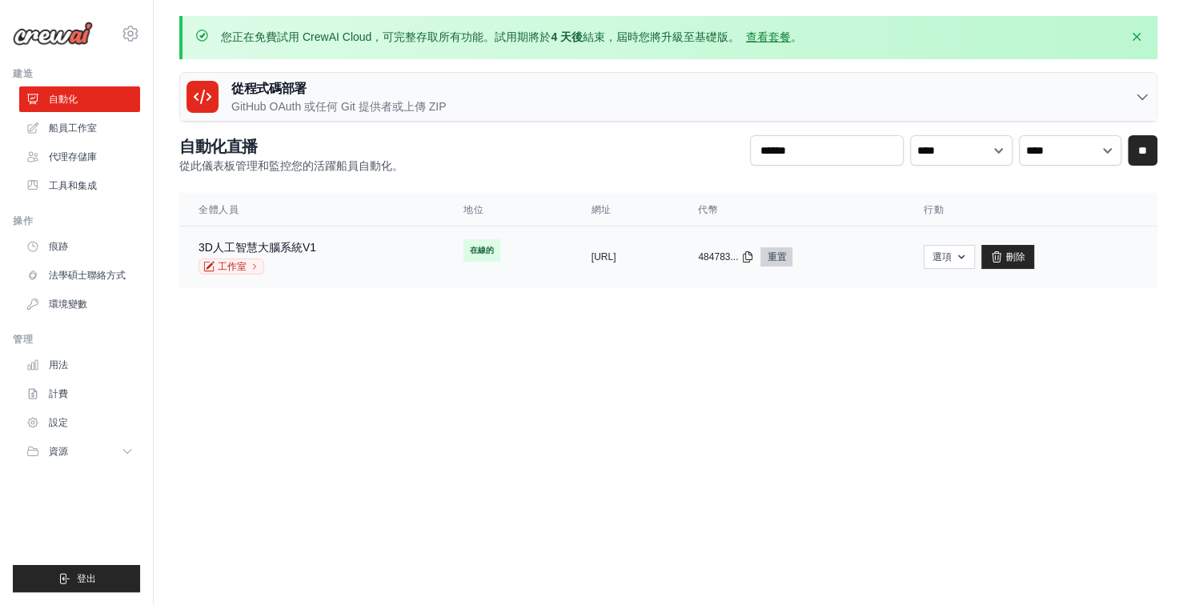
click at [786, 255] on font "重置" at bounding box center [776, 256] width 19 height 11
click at [752, 252] on icon at bounding box center [747, 256] width 9 height 10
click at [822, 298] on main "您正在免費試用 CrewAI Cloud，可完整存取所有功能。試用期將於 [DATE] 結束，屆時您將升級至基礎版。 查看套餐 。 解僱 從程式碼部署 Git…" at bounding box center [668, 161] width 1029 height 322
click at [240, 258] on link "工作室" at bounding box center [231, 266] width 66 height 16
click at [239, 258] on link "工作室" at bounding box center [231, 266] width 66 height 16
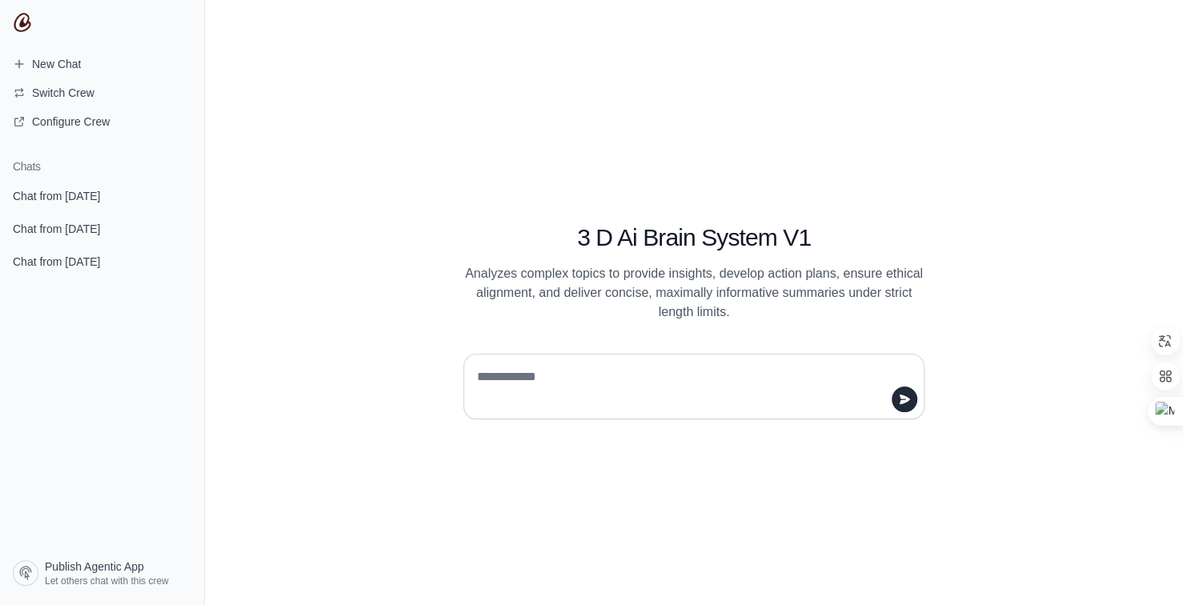
click at [555, 394] on textarea at bounding box center [689, 386] width 430 height 45
type textarea "******"
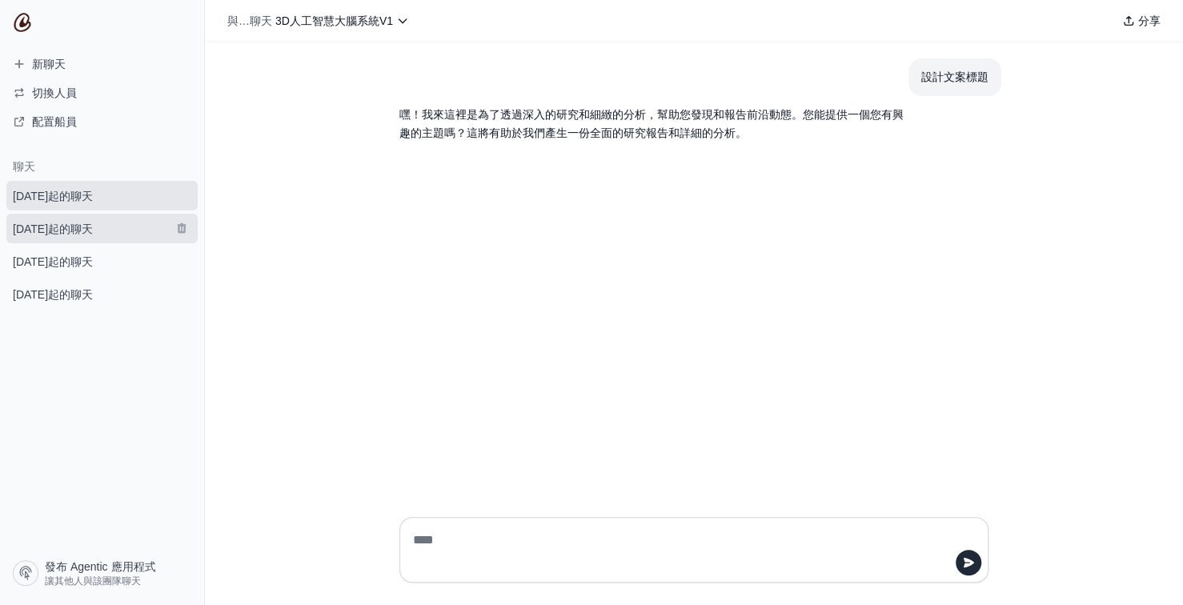
click at [69, 226] on font "[DATE]起的聊天" at bounding box center [53, 228] width 80 height 13
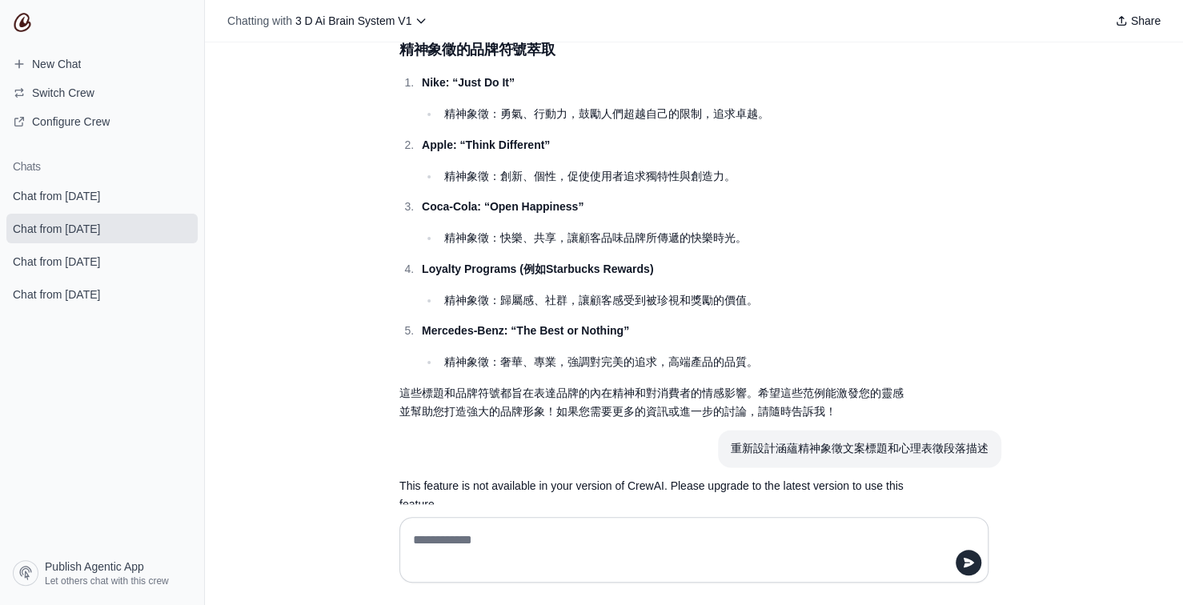
scroll to position [32161, 0]
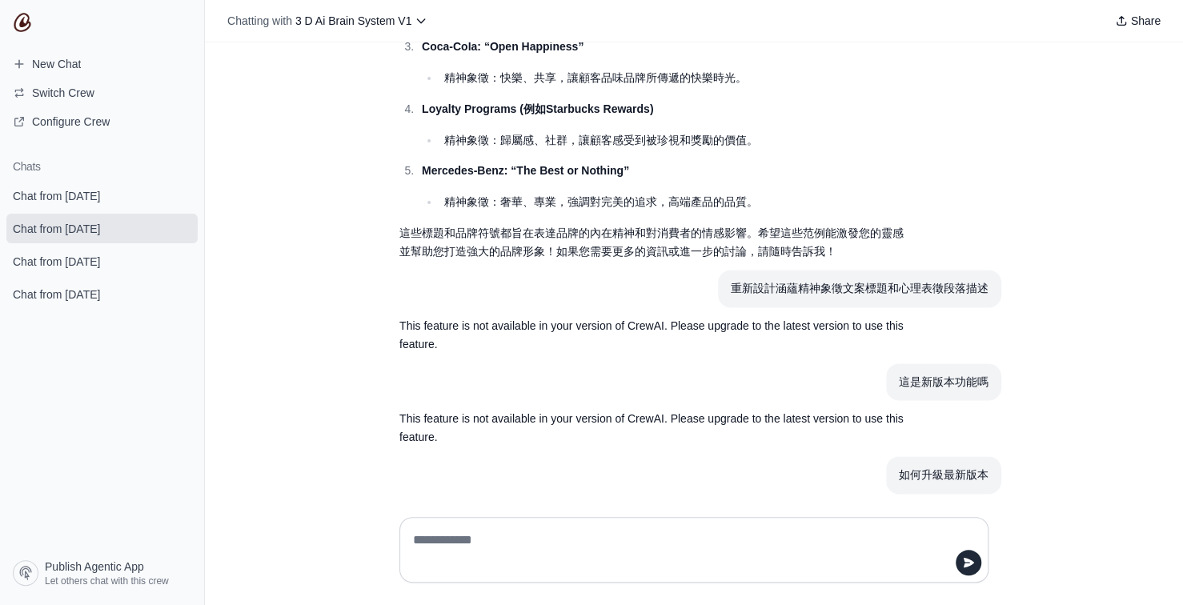
click at [493, 541] on textarea at bounding box center [689, 549] width 558 height 45
type textarea "**********"
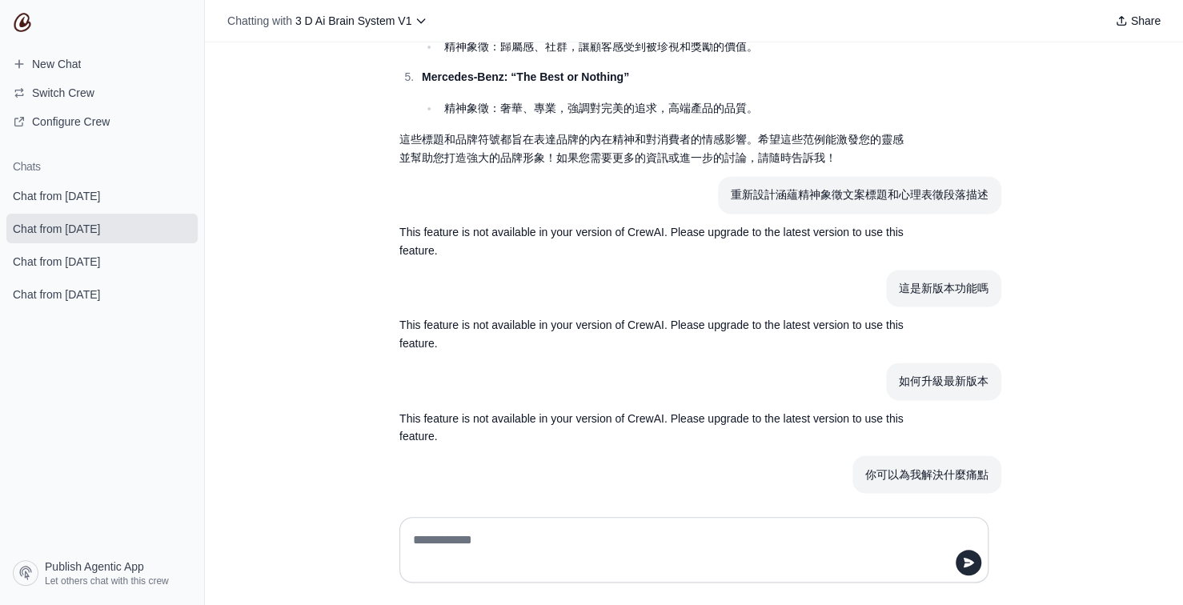
scroll to position [32164, 0]
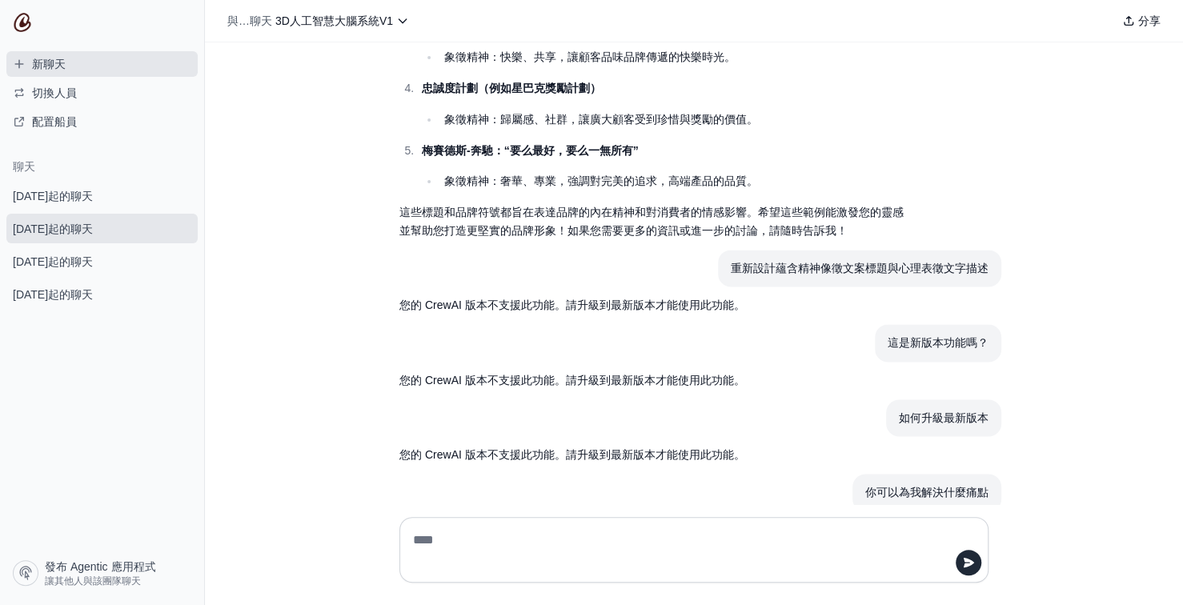
click at [60, 61] on font "新聊天" at bounding box center [49, 64] width 34 height 13
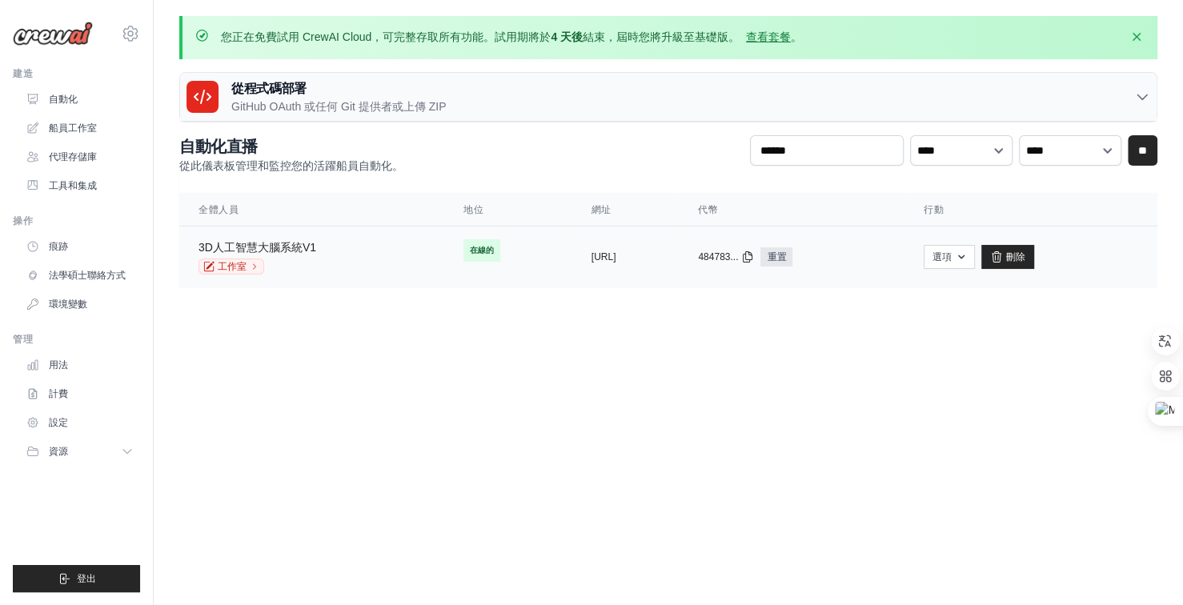
click at [270, 250] on font "3D人工智慧大腦系統V1" at bounding box center [257, 247] width 118 height 13
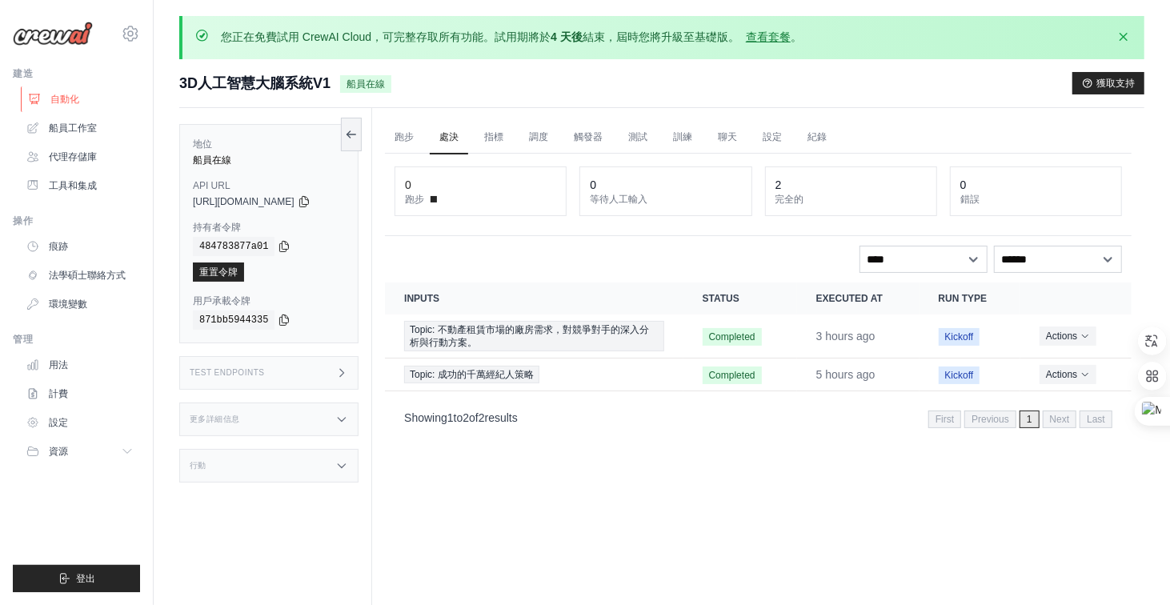
click at [74, 95] on font "自動化" at bounding box center [64, 99] width 29 height 11
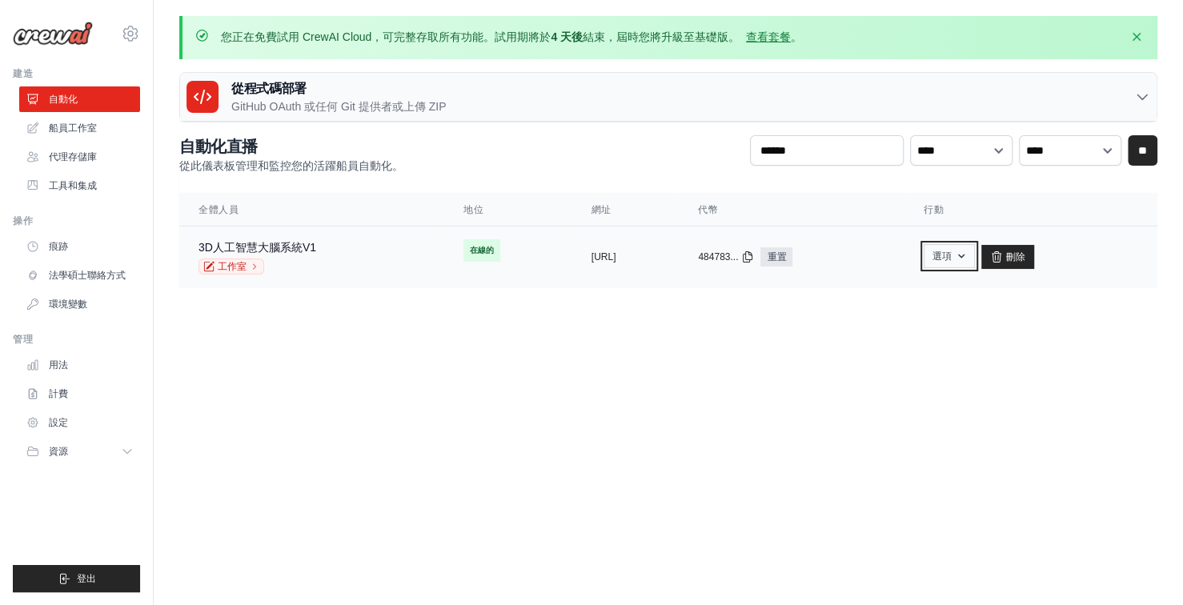
click at [951, 254] on font "選項" at bounding box center [941, 255] width 19 height 11
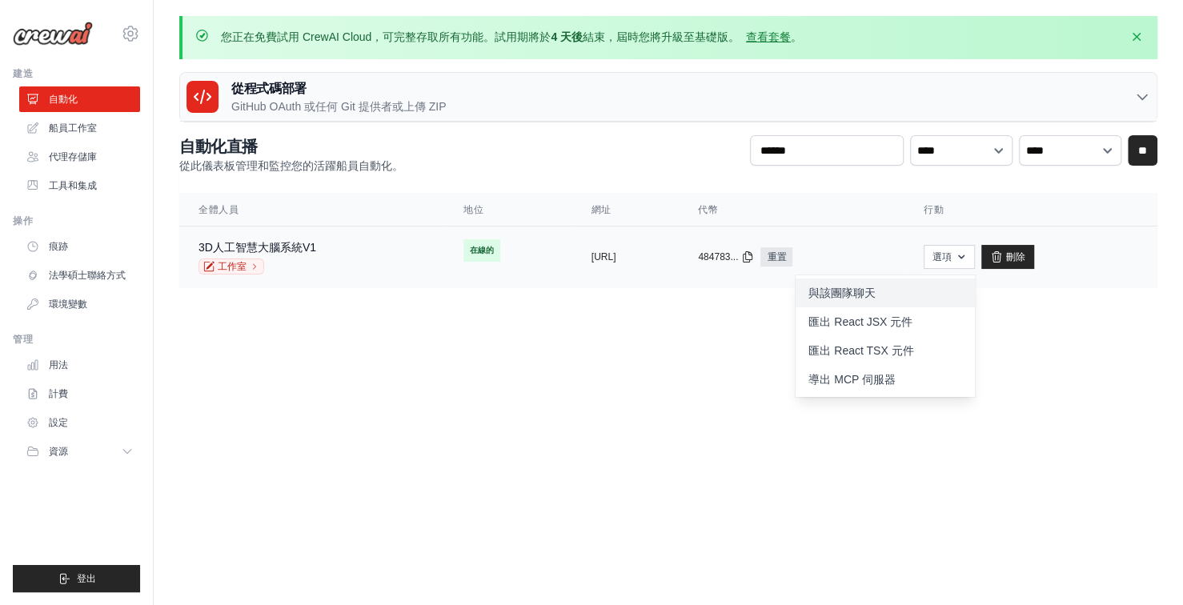
click at [875, 294] on font "與該團隊聊天" at bounding box center [841, 292] width 67 height 13
click at [964, 254] on icon "button" at bounding box center [961, 256] width 6 height 4
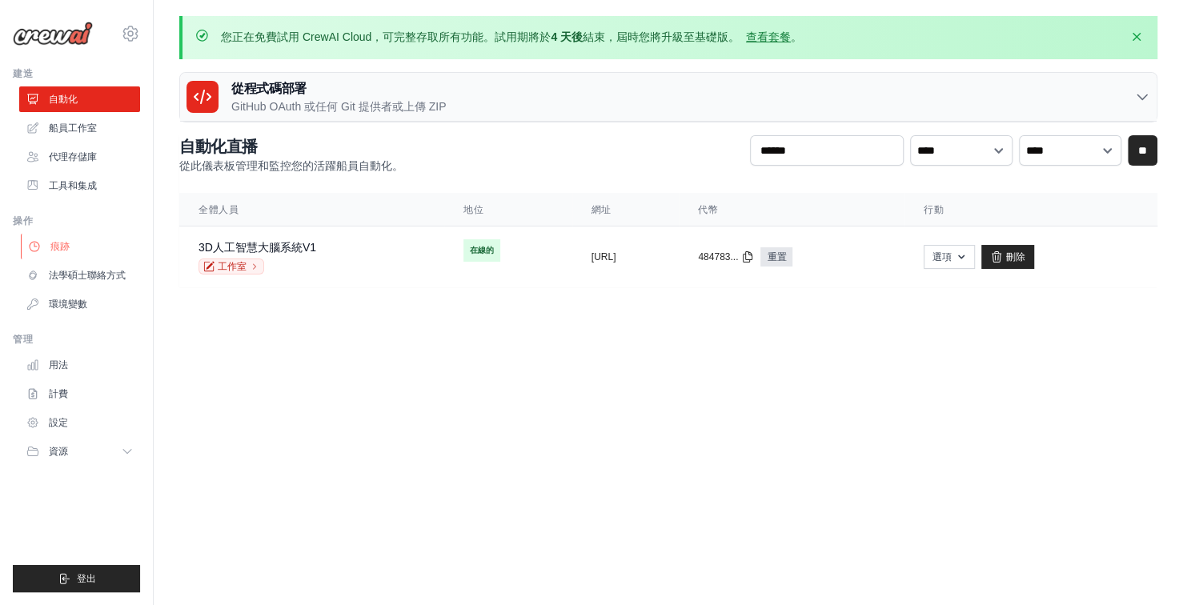
click at [59, 242] on font "痕跡" at bounding box center [59, 246] width 19 height 11
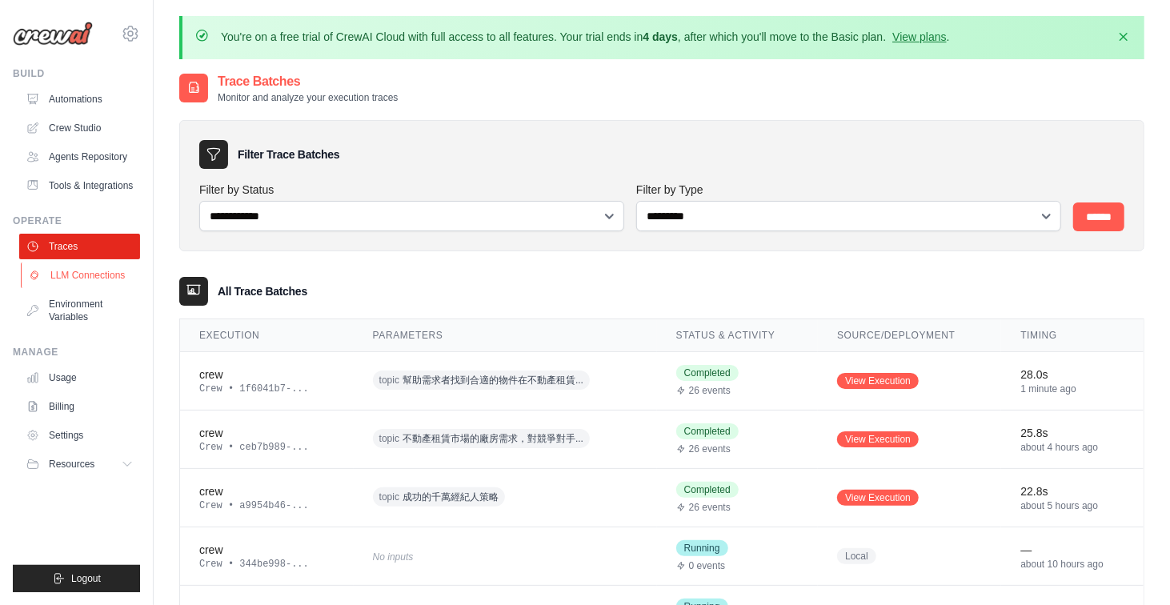
click at [64, 276] on link "LLM Connections" at bounding box center [81, 275] width 121 height 26
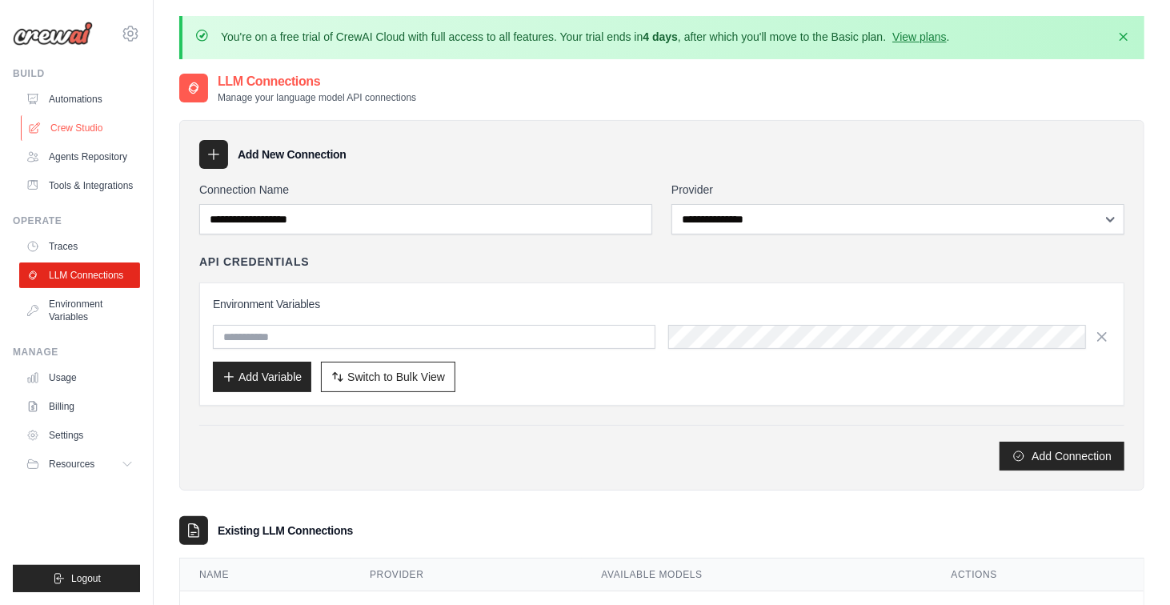
click at [66, 132] on link "Crew Studio" at bounding box center [81, 128] width 121 height 26
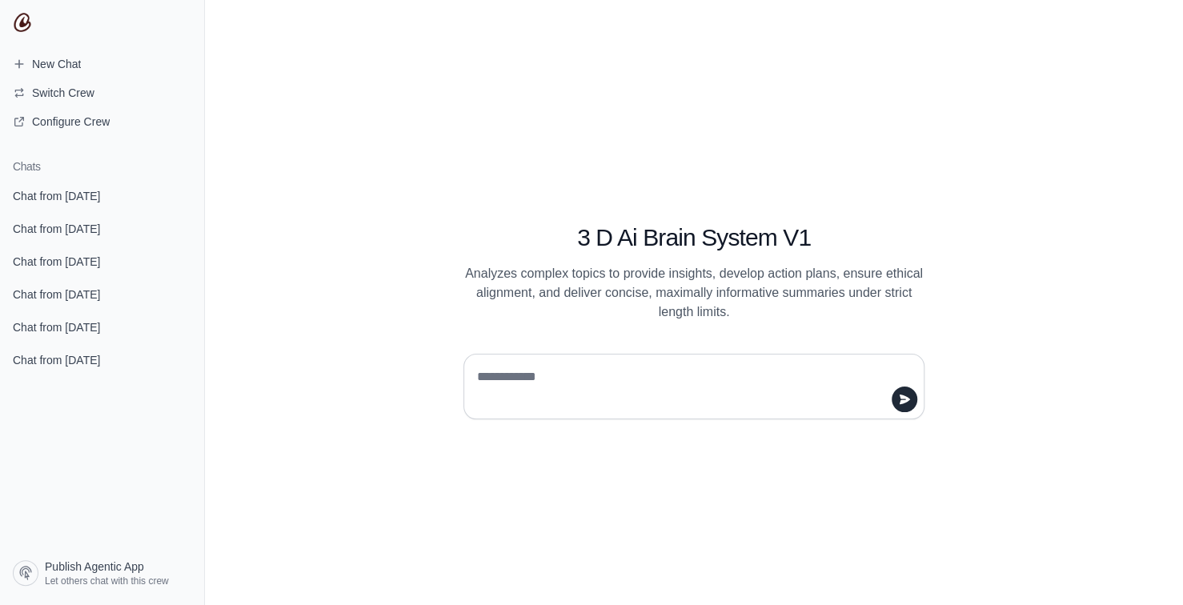
click at [623, 364] on textarea at bounding box center [689, 386] width 430 height 45
type textarea "*"
type textarea "****"
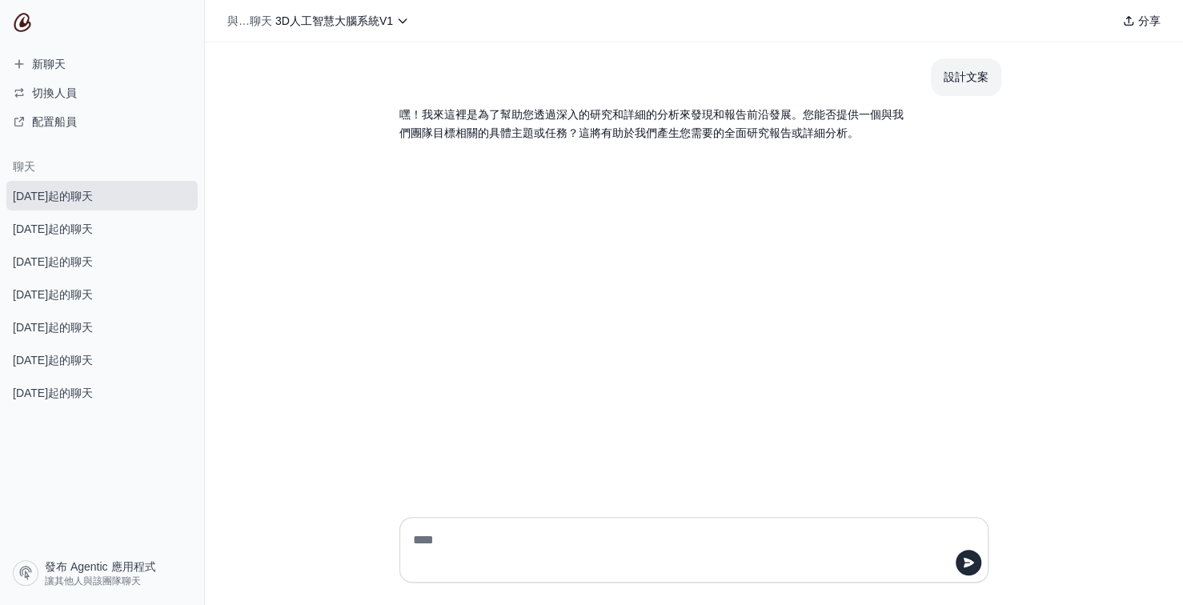
click at [508, 550] on textarea at bounding box center [689, 549] width 558 height 45
type textarea "**********"
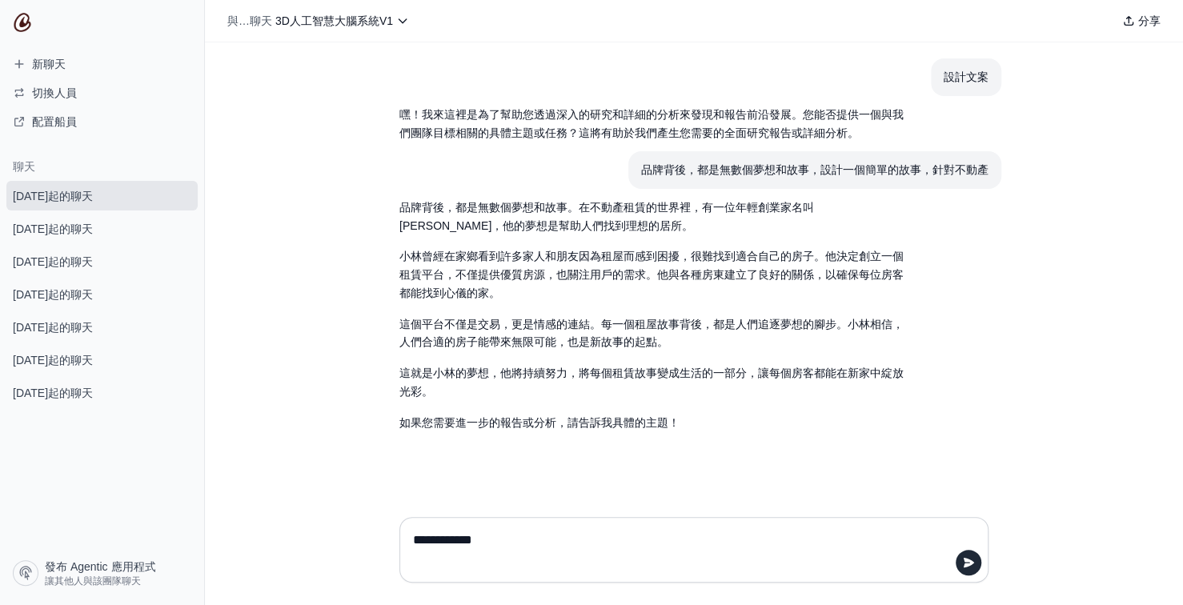
type textarea "**********"
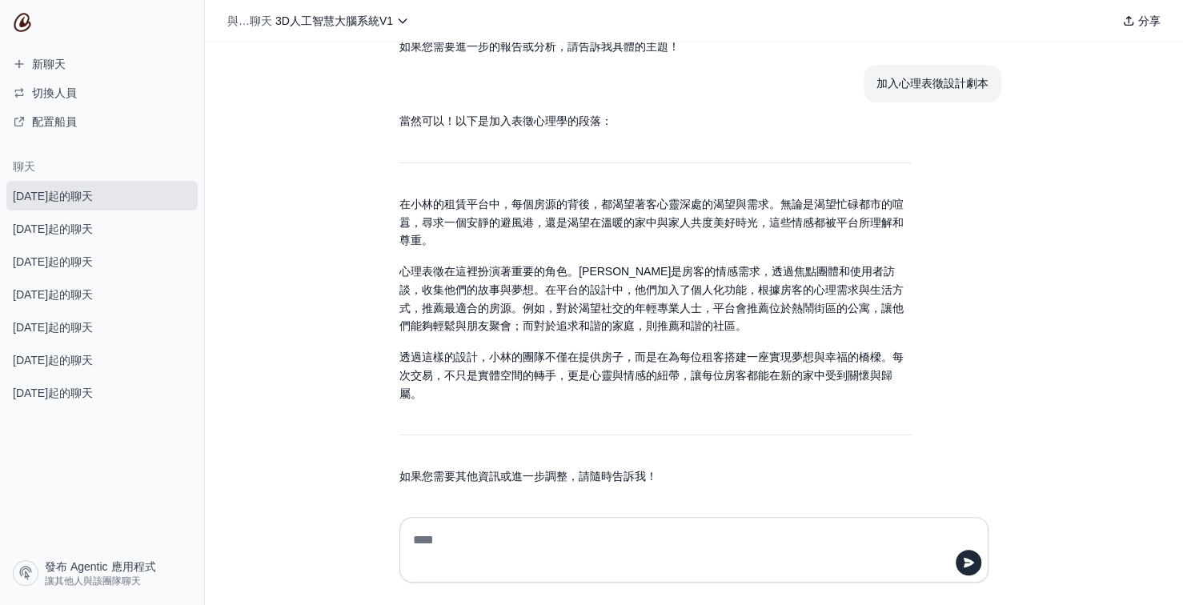
scroll to position [382, 0]
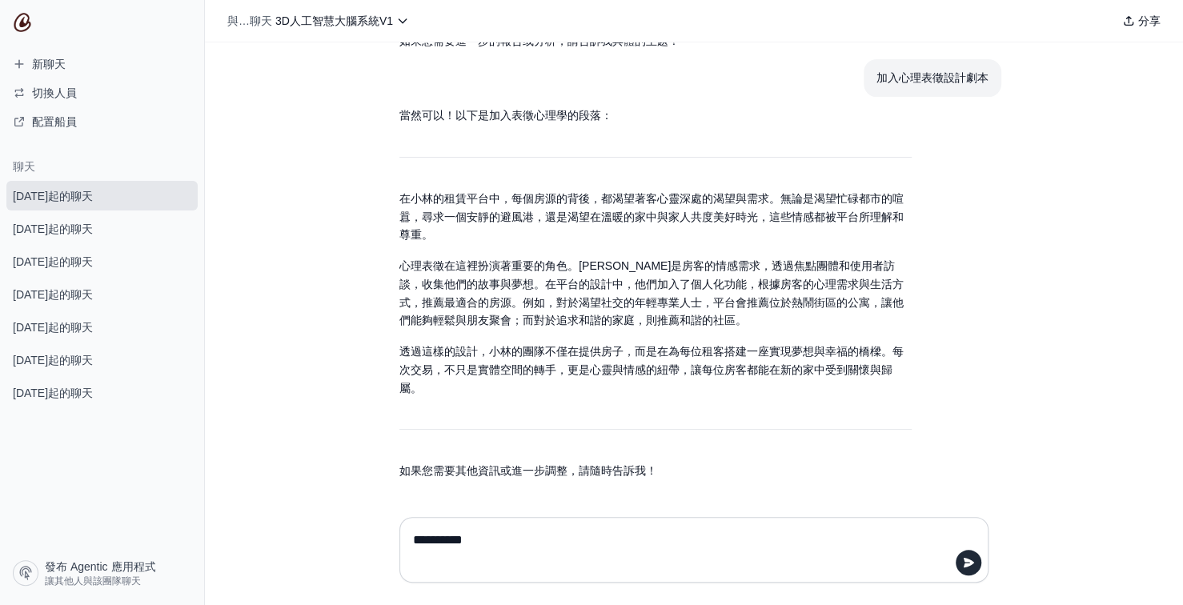
type textarea "**********"
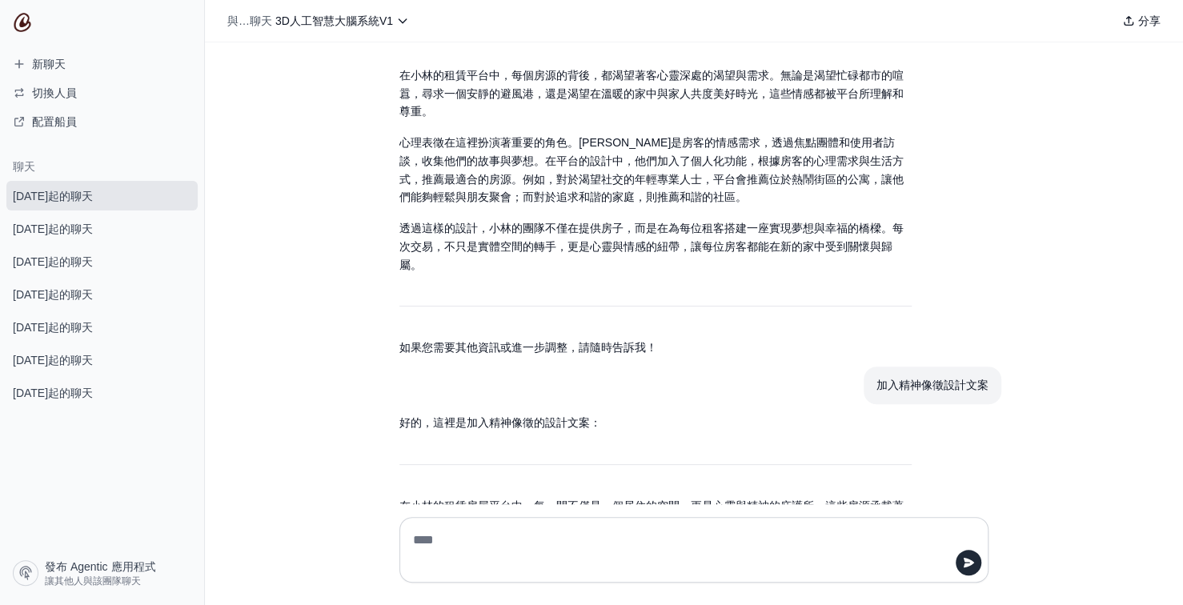
scroll to position [824, 0]
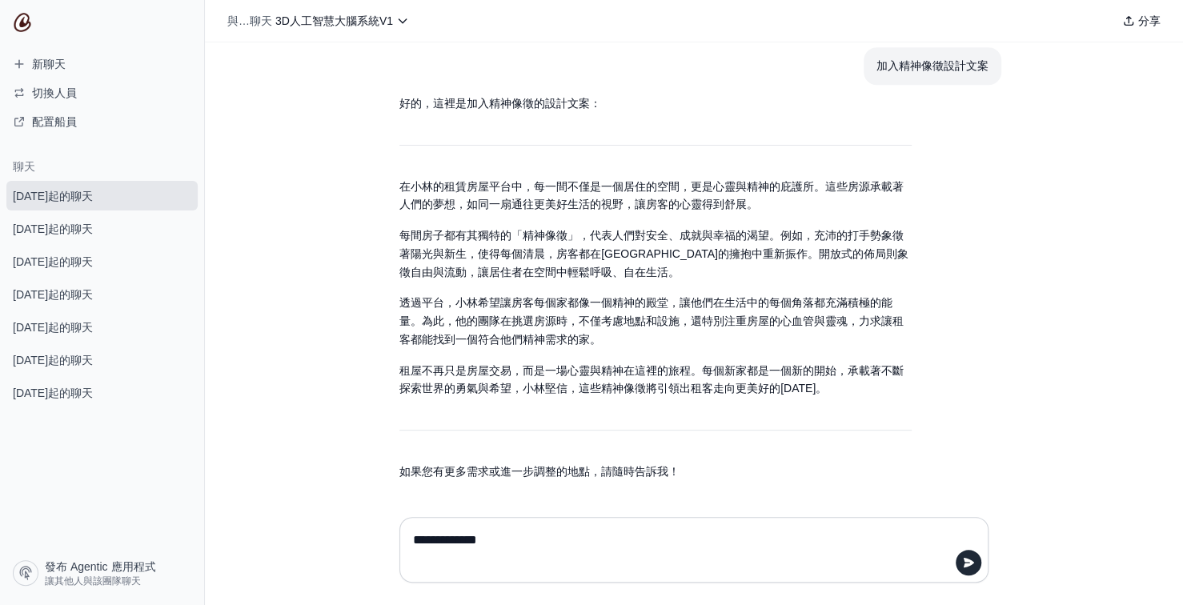
type textarea "**********"
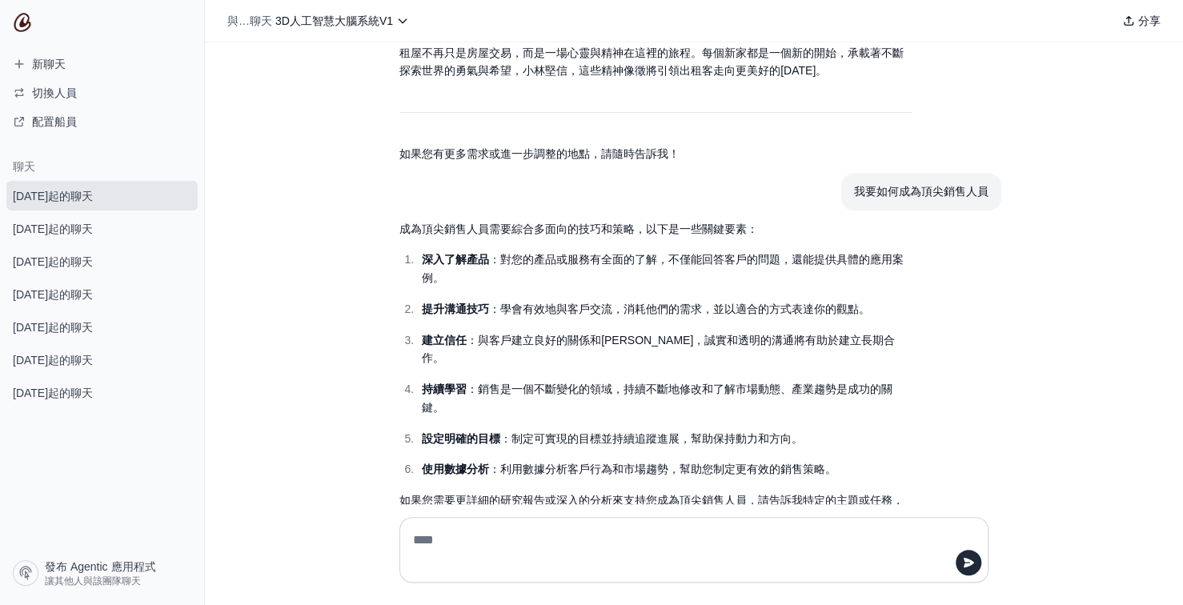
scroll to position [1171, 0]
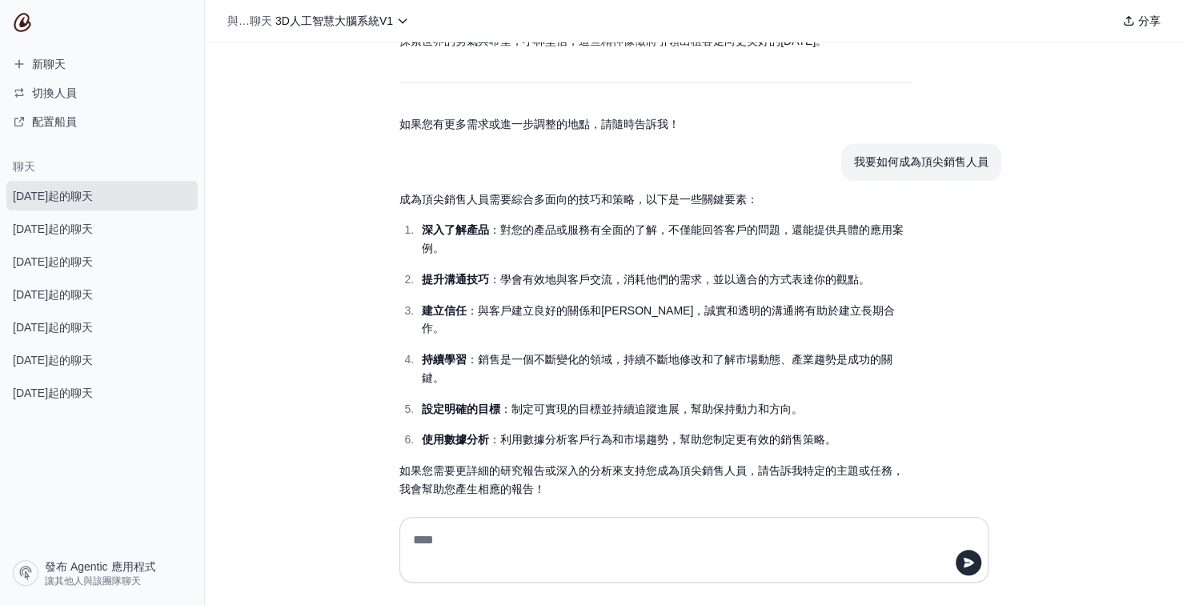
click at [540, 530] on textarea at bounding box center [689, 549] width 558 height 45
type textarea "*****"
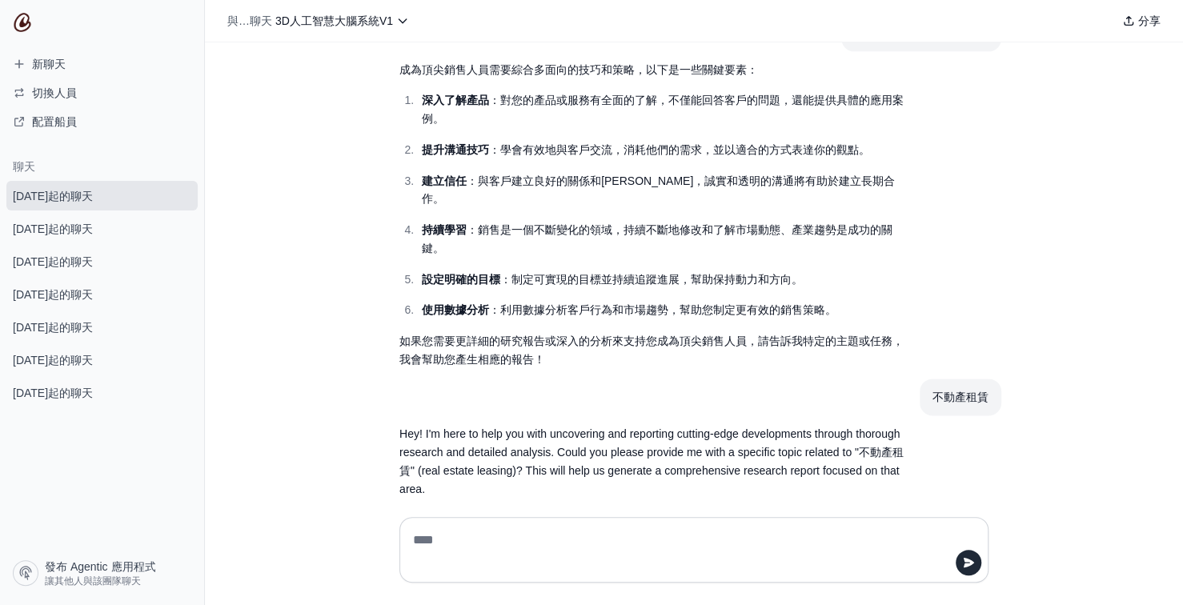
scroll to position [1283, 0]
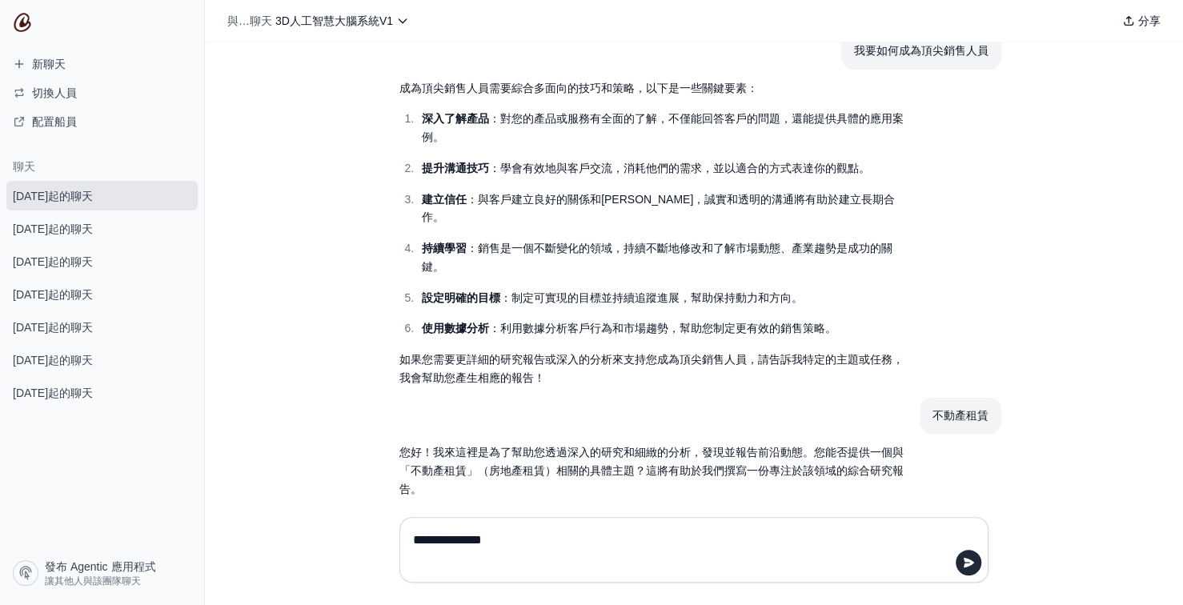
type textarea "**********"
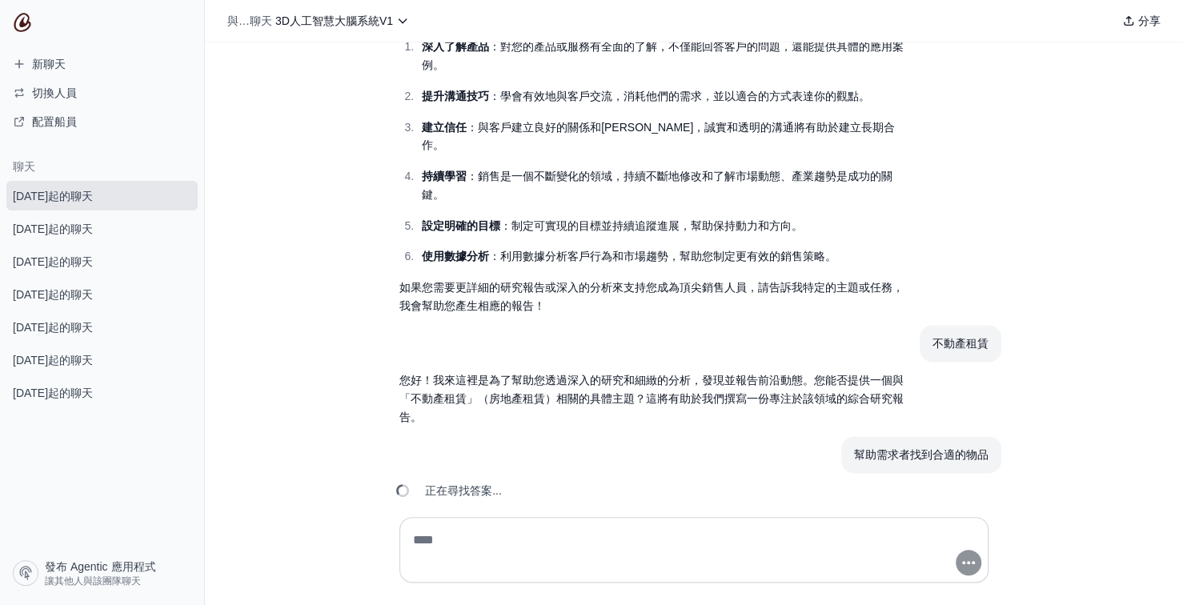
scroll to position [1392, 0]
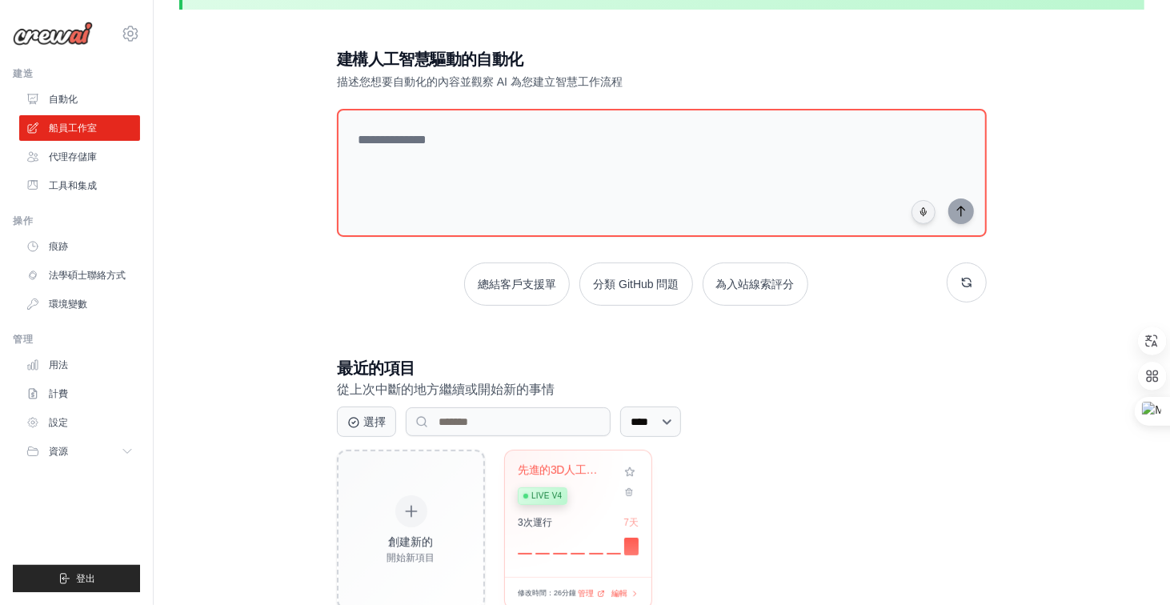
scroll to position [94, 0]
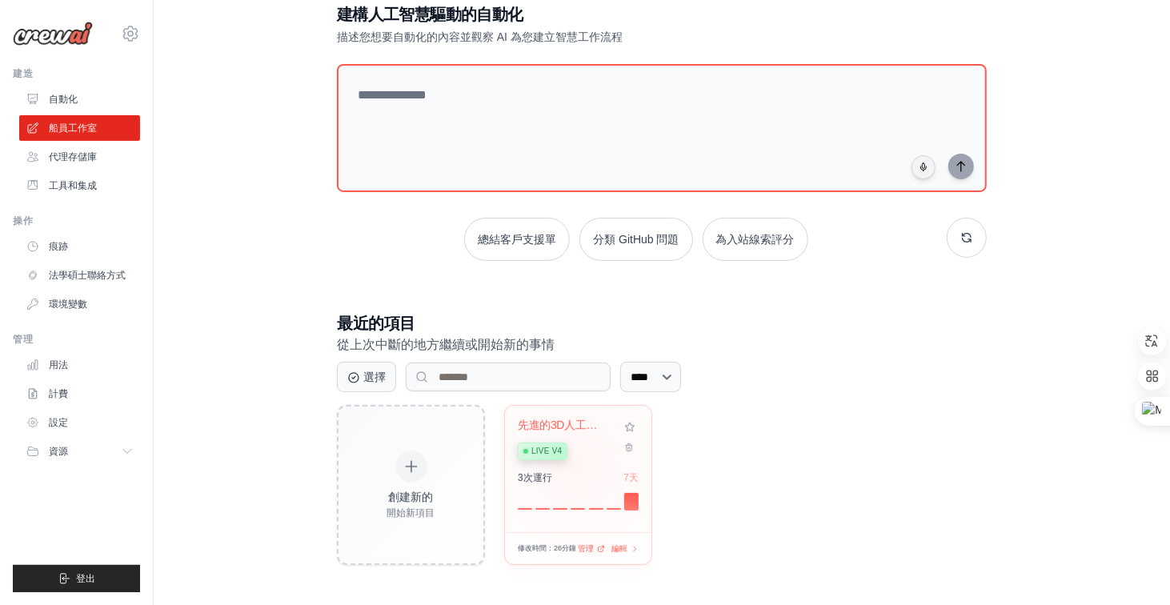
click at [577, 464] on div "先進的3D人工智慧大腦系統 Live v4 3 次 運行 7天" at bounding box center [578, 469] width 146 height 126
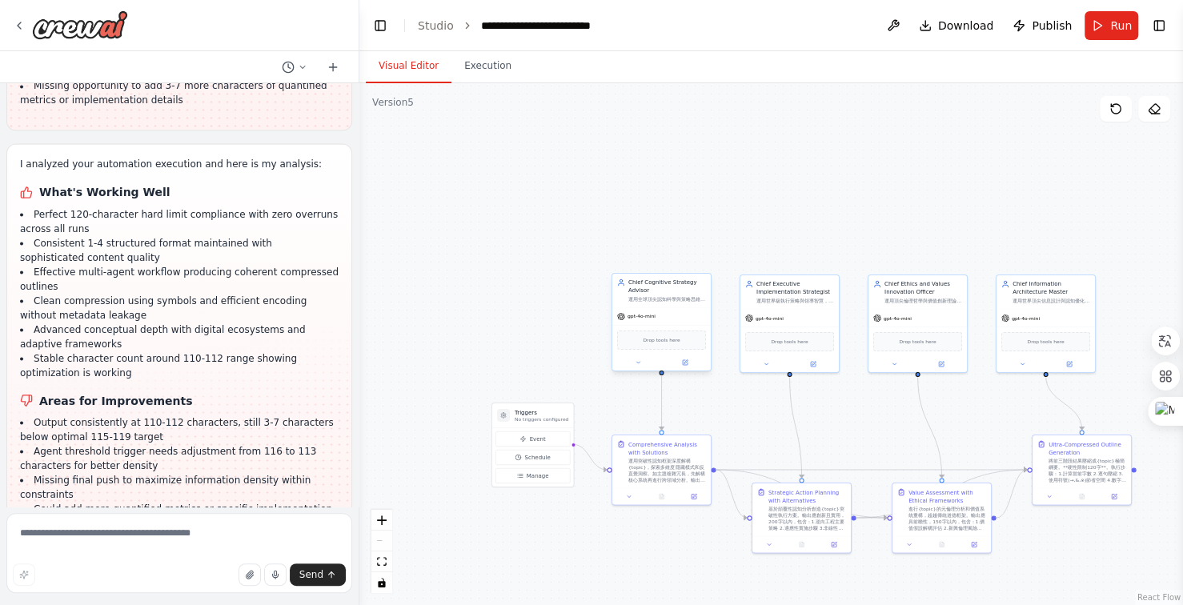
scroll to position [24907, 0]
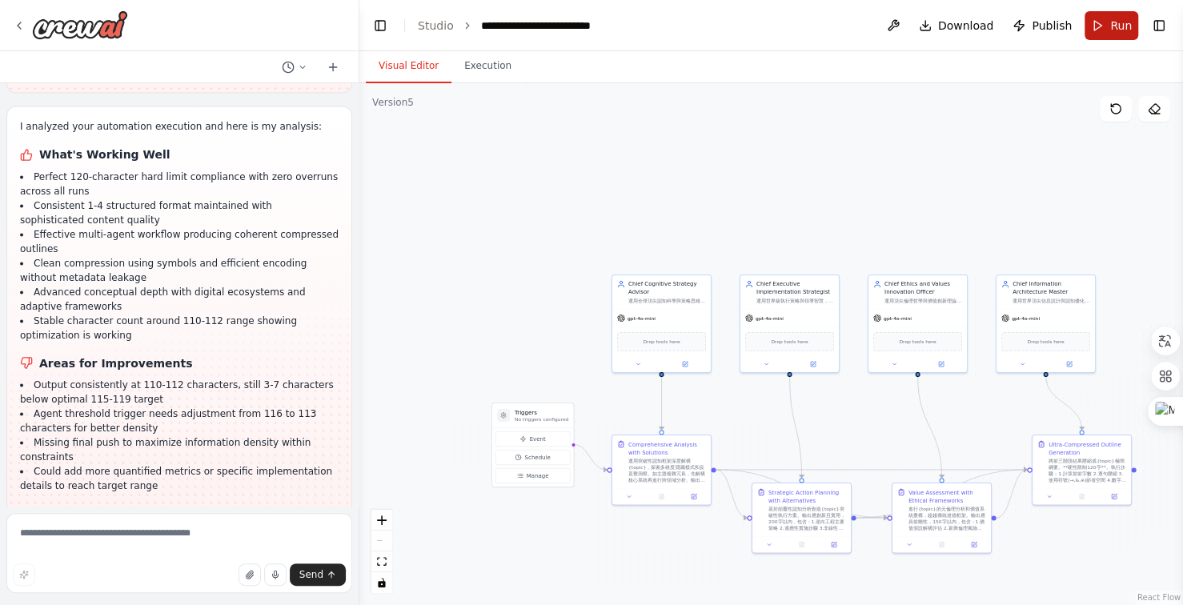
click at [1111, 26] on span "Run" at bounding box center [1121, 26] width 22 height 16
click at [478, 64] on button "Execution" at bounding box center [487, 67] width 73 height 34
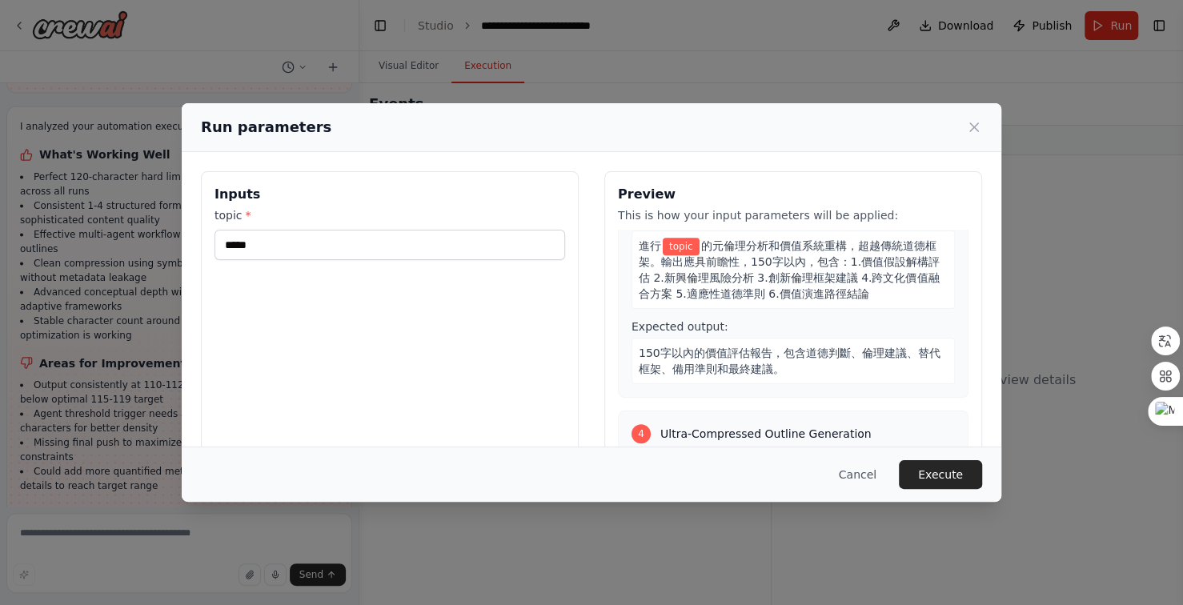
scroll to position [802, 0]
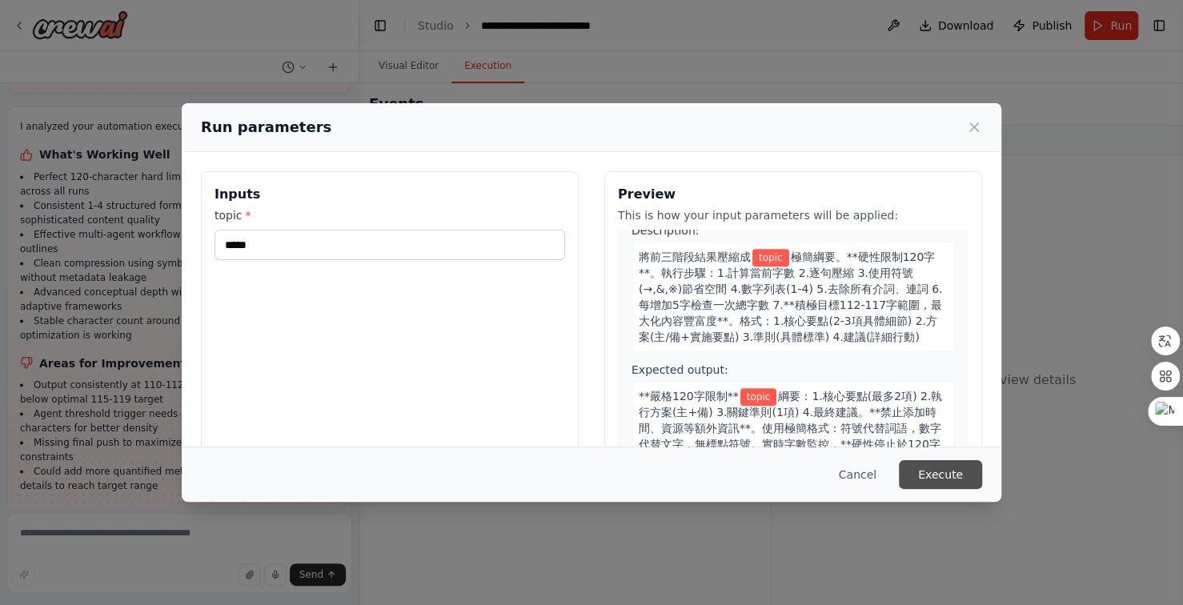
click at [947, 474] on button "Execute" at bounding box center [940, 474] width 83 height 29
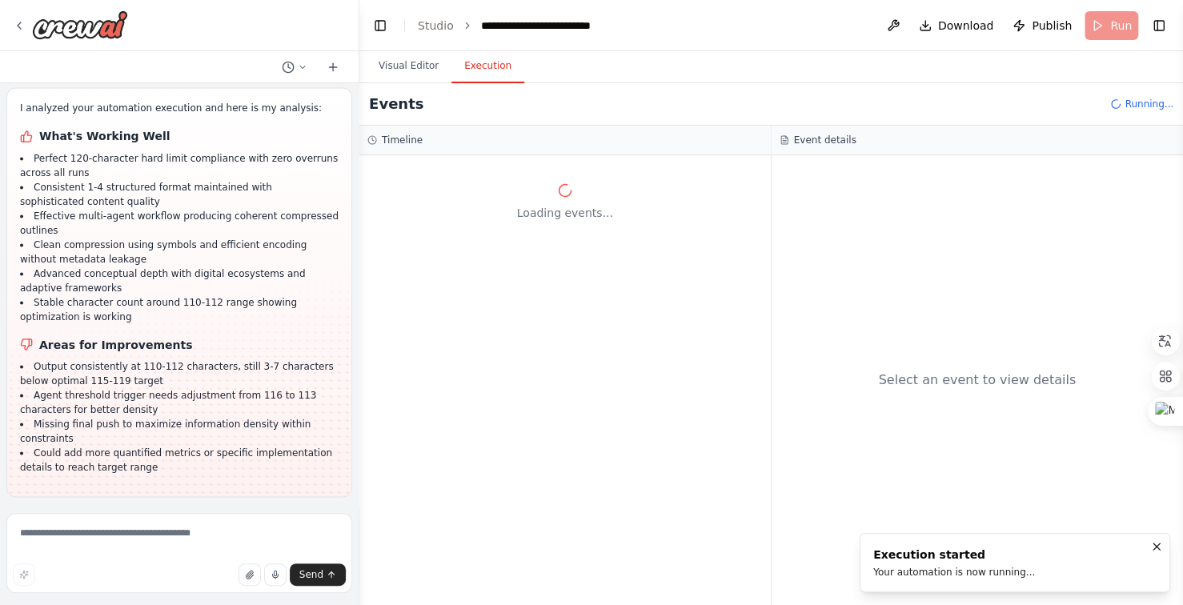
scroll to position [24934, 0]
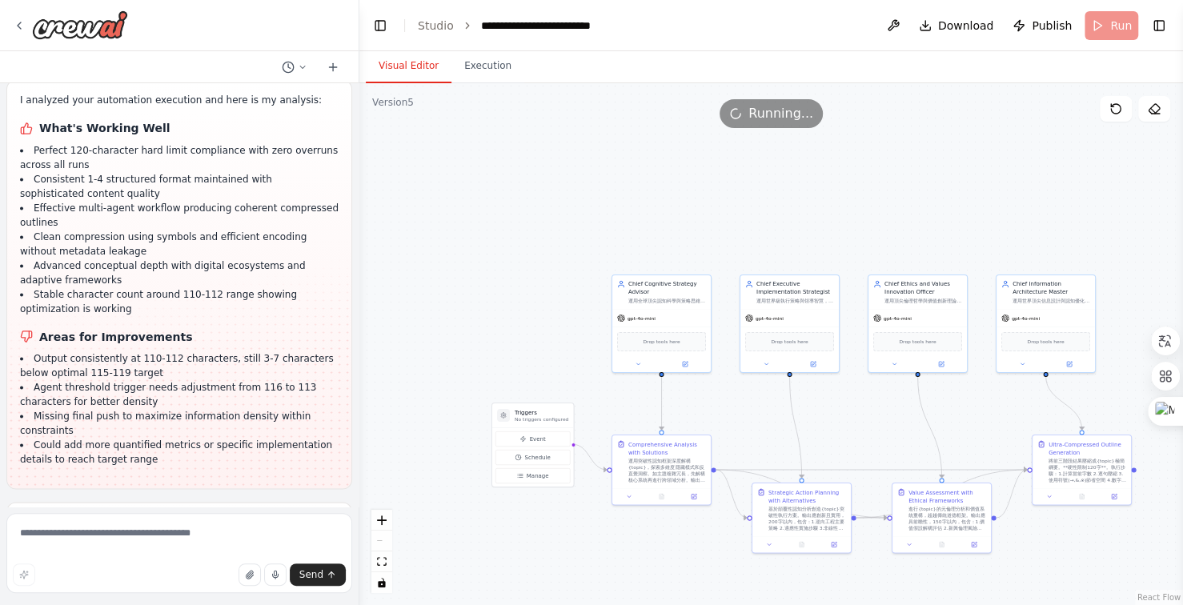
click at [402, 60] on button "Visual Editor" at bounding box center [409, 67] width 86 height 34
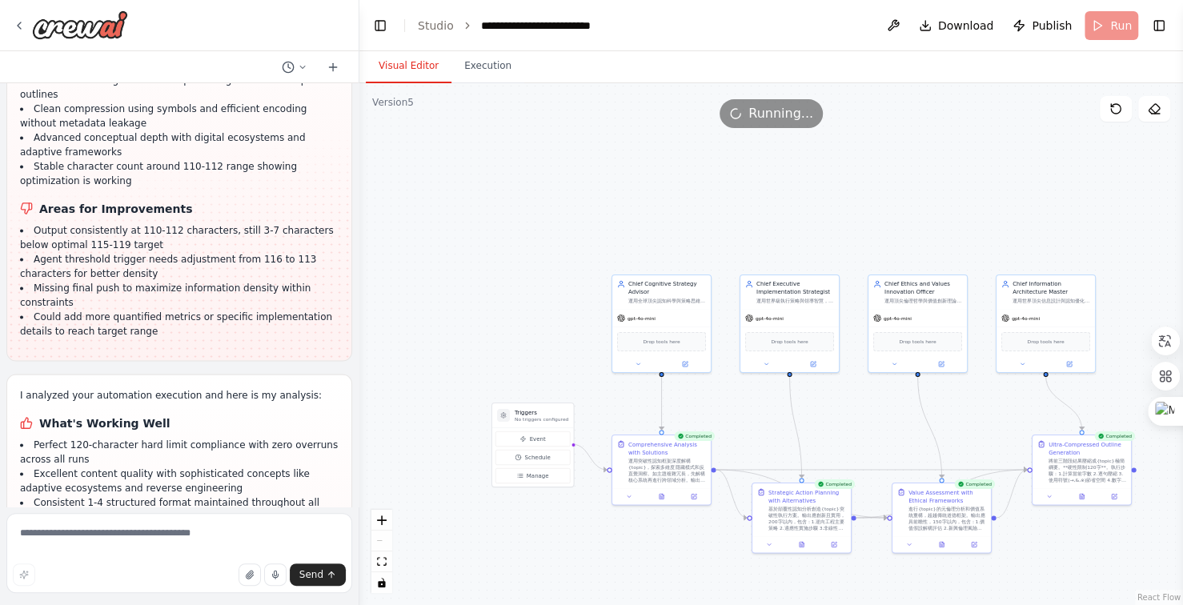
scroll to position [25063, 0]
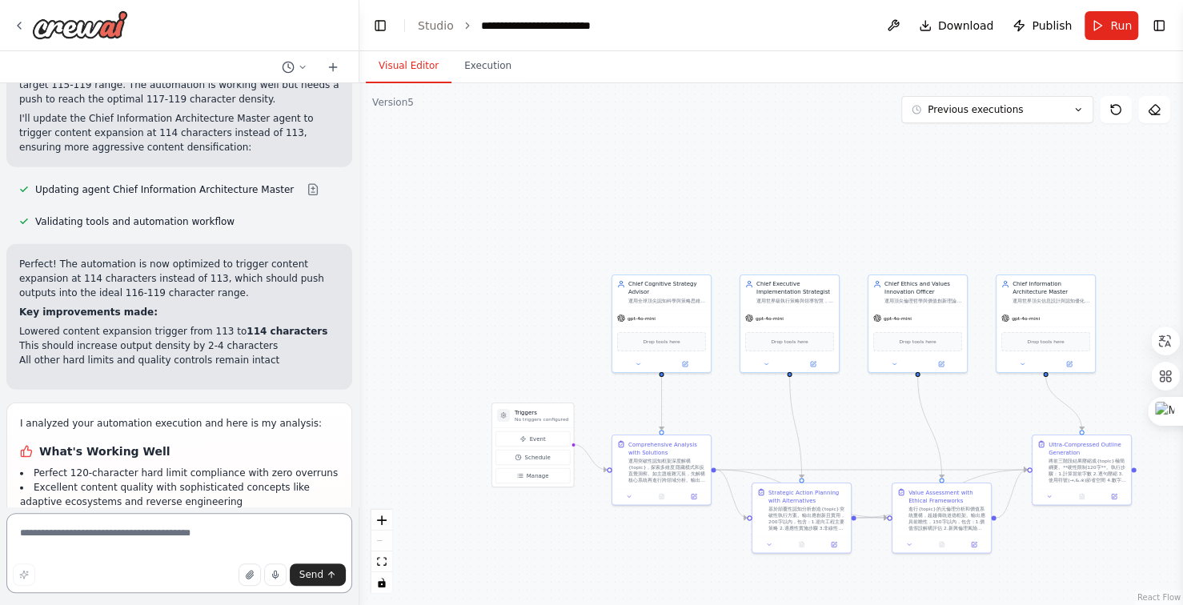
scroll to position [25944, 0]
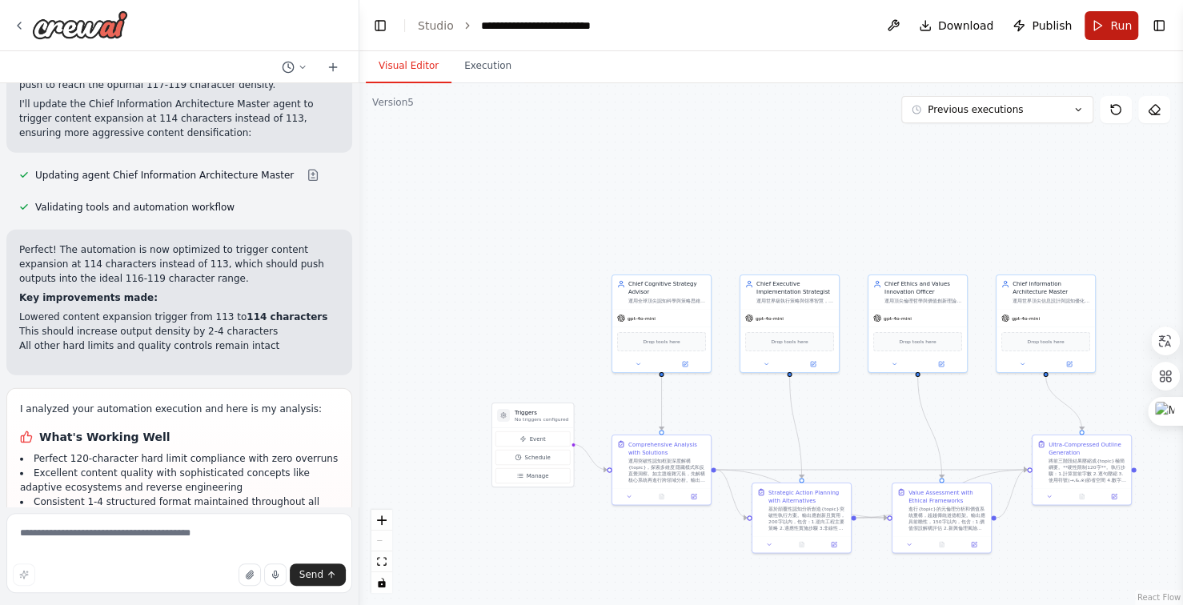
click at [1114, 22] on span "Run" at bounding box center [1121, 26] width 22 height 16
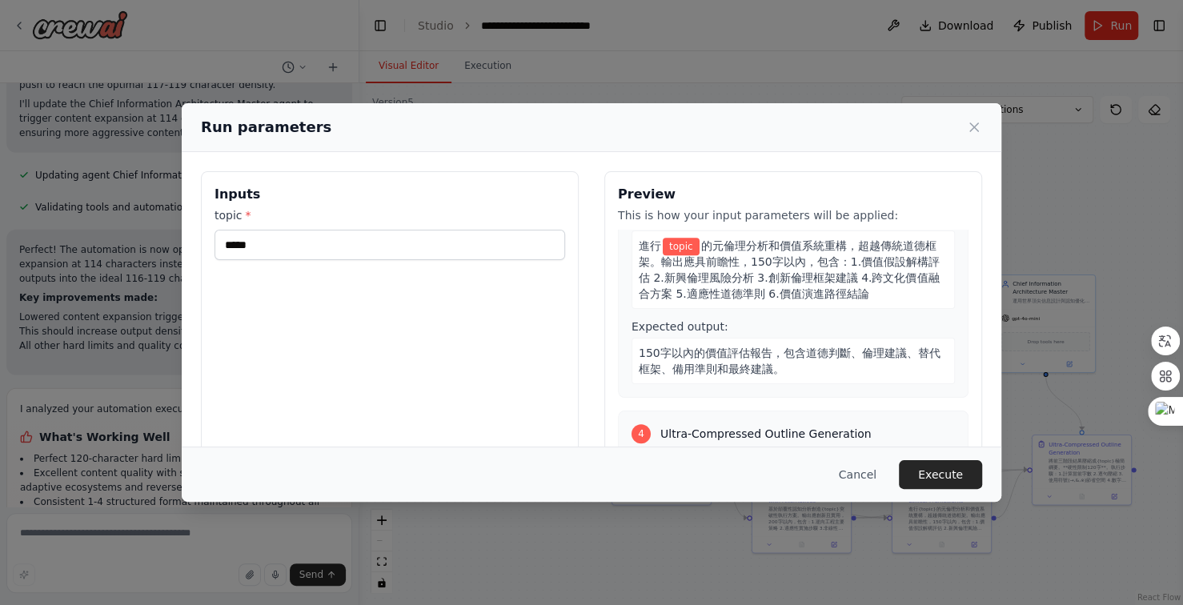
scroll to position [802, 0]
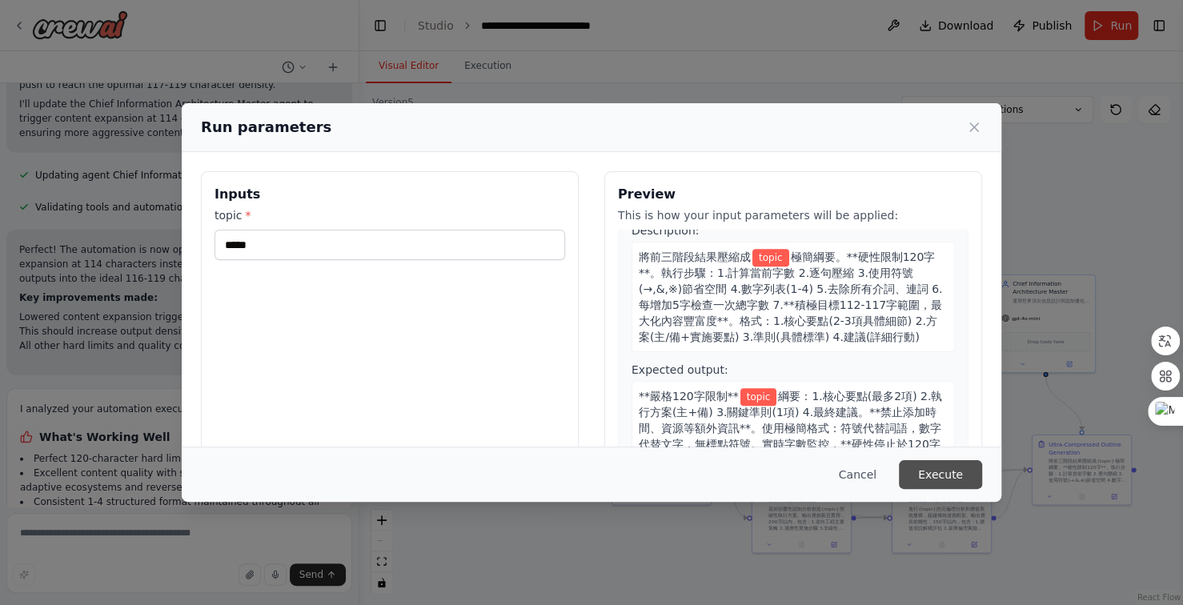
click at [945, 466] on button "Execute" at bounding box center [940, 474] width 83 height 29
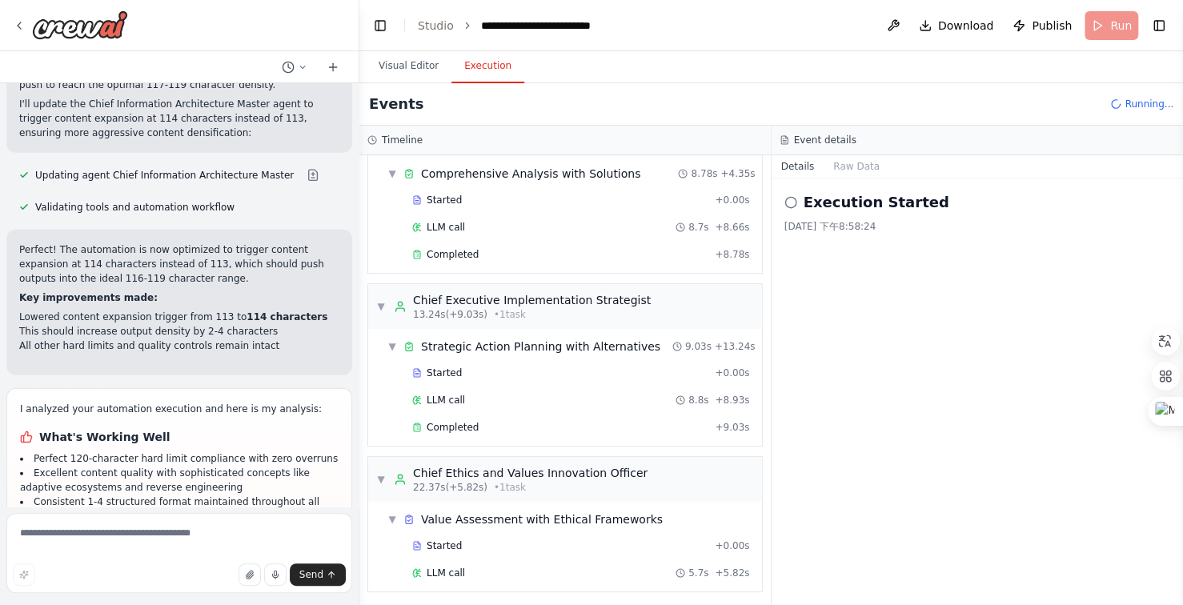
scroll to position [80, 0]
